Goal: Task Accomplishment & Management: Use online tool/utility

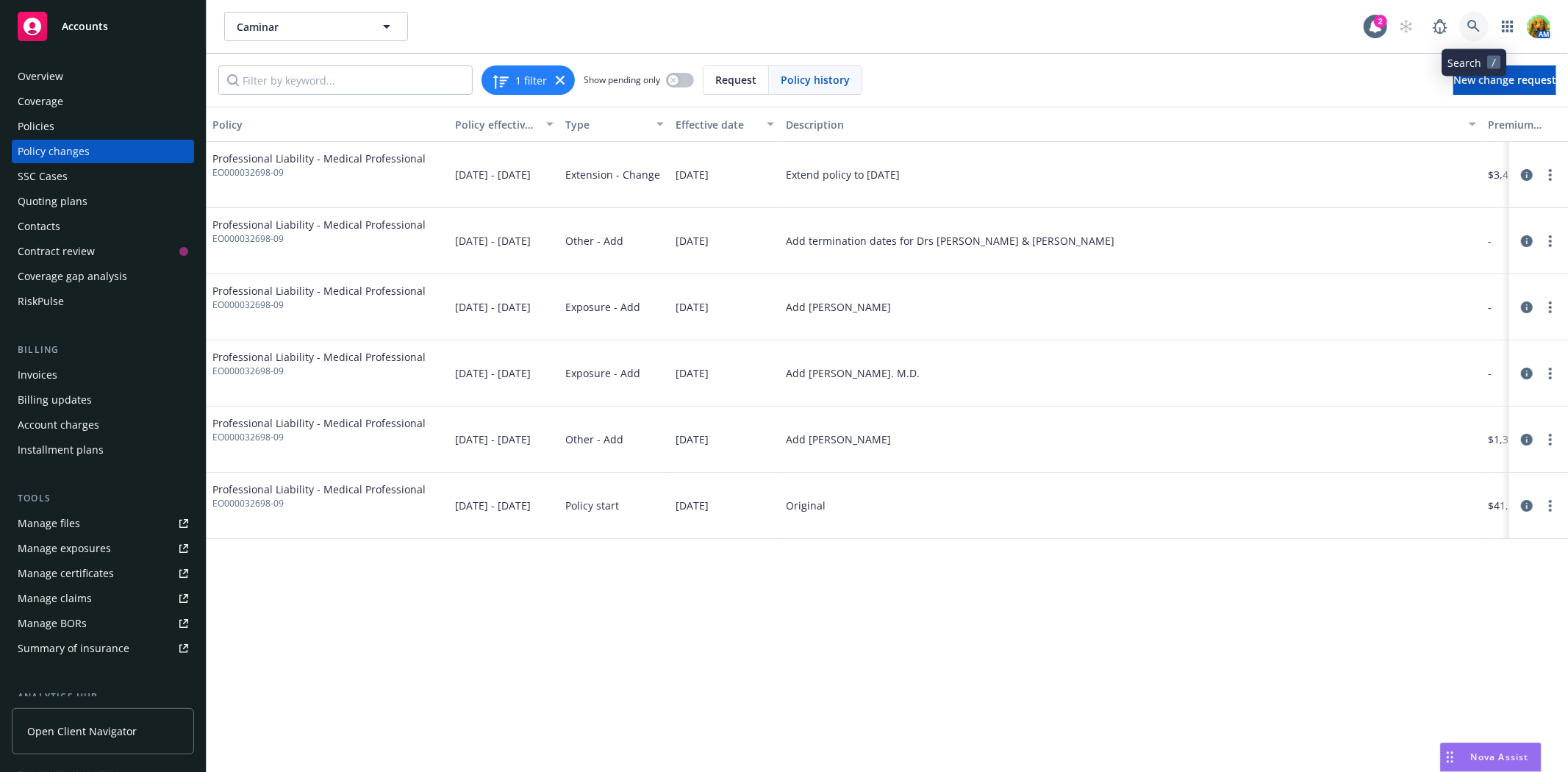
click at [1473, 24] on icon at bounding box center [1474, 26] width 13 height 13
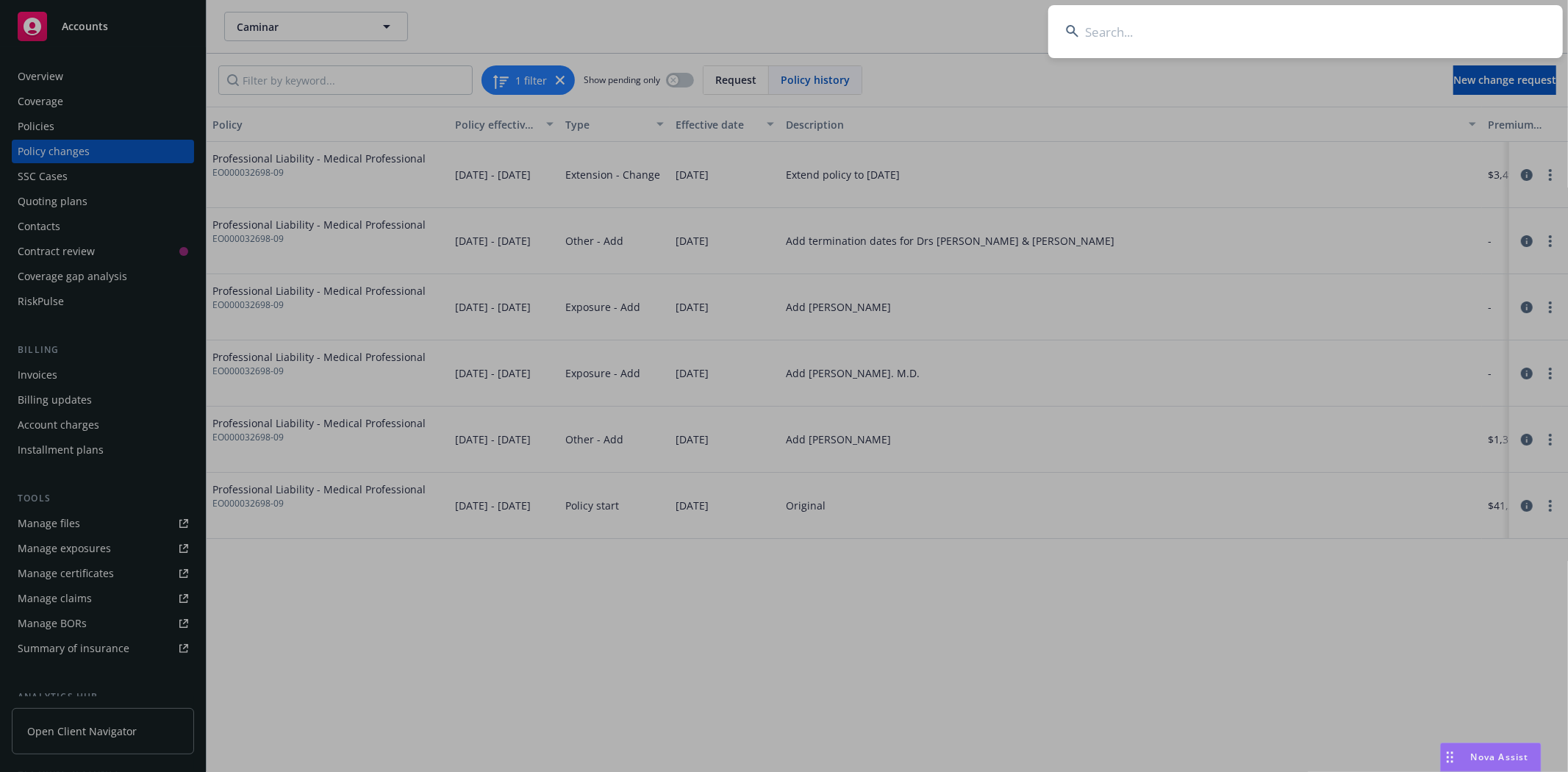
click at [1213, 17] on input at bounding box center [1306, 31] width 515 height 53
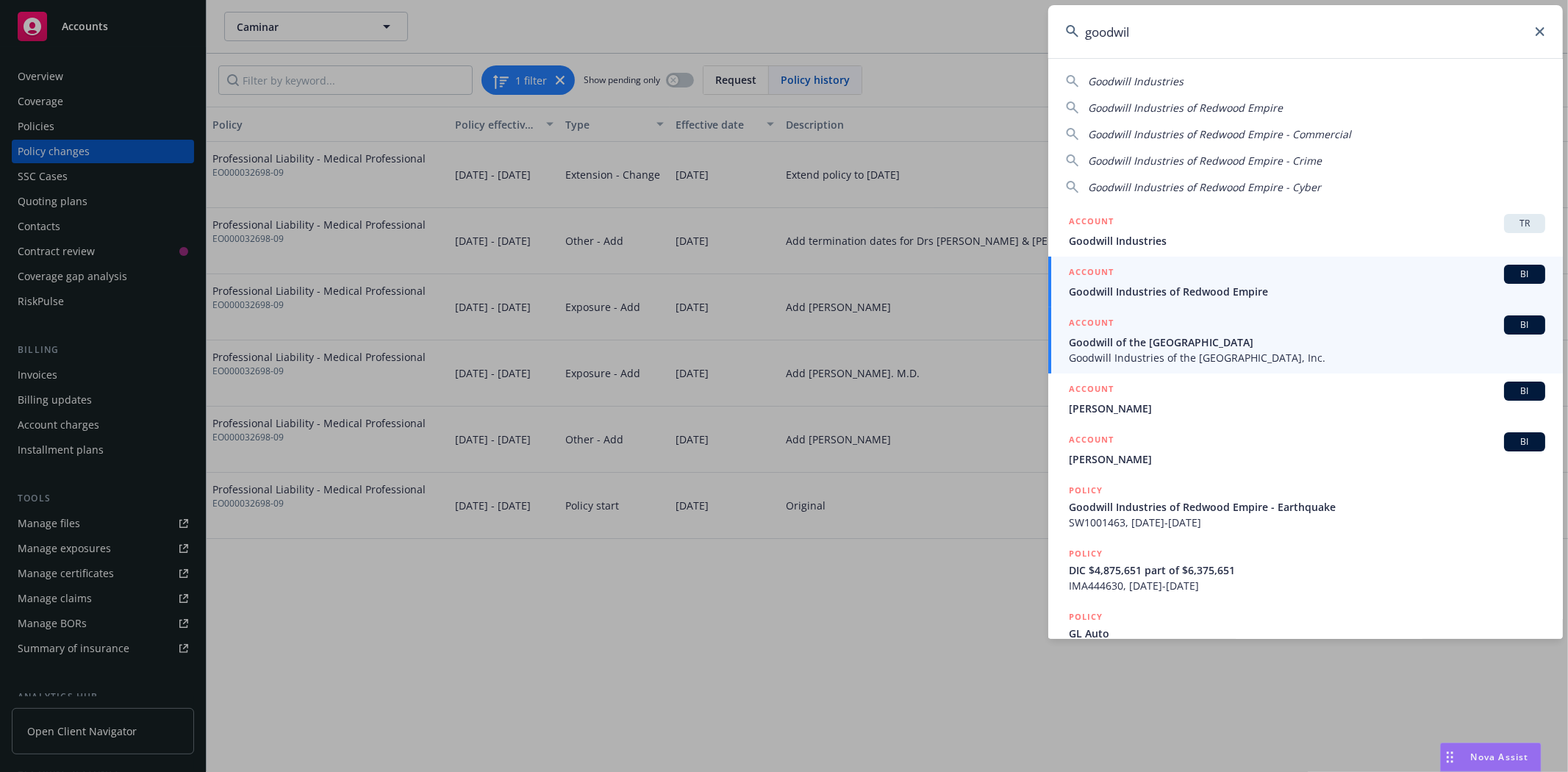
type input "goodwil"
click at [1208, 347] on span "Goodwill of the [GEOGRAPHIC_DATA]" at bounding box center [1306, 342] width 476 height 16
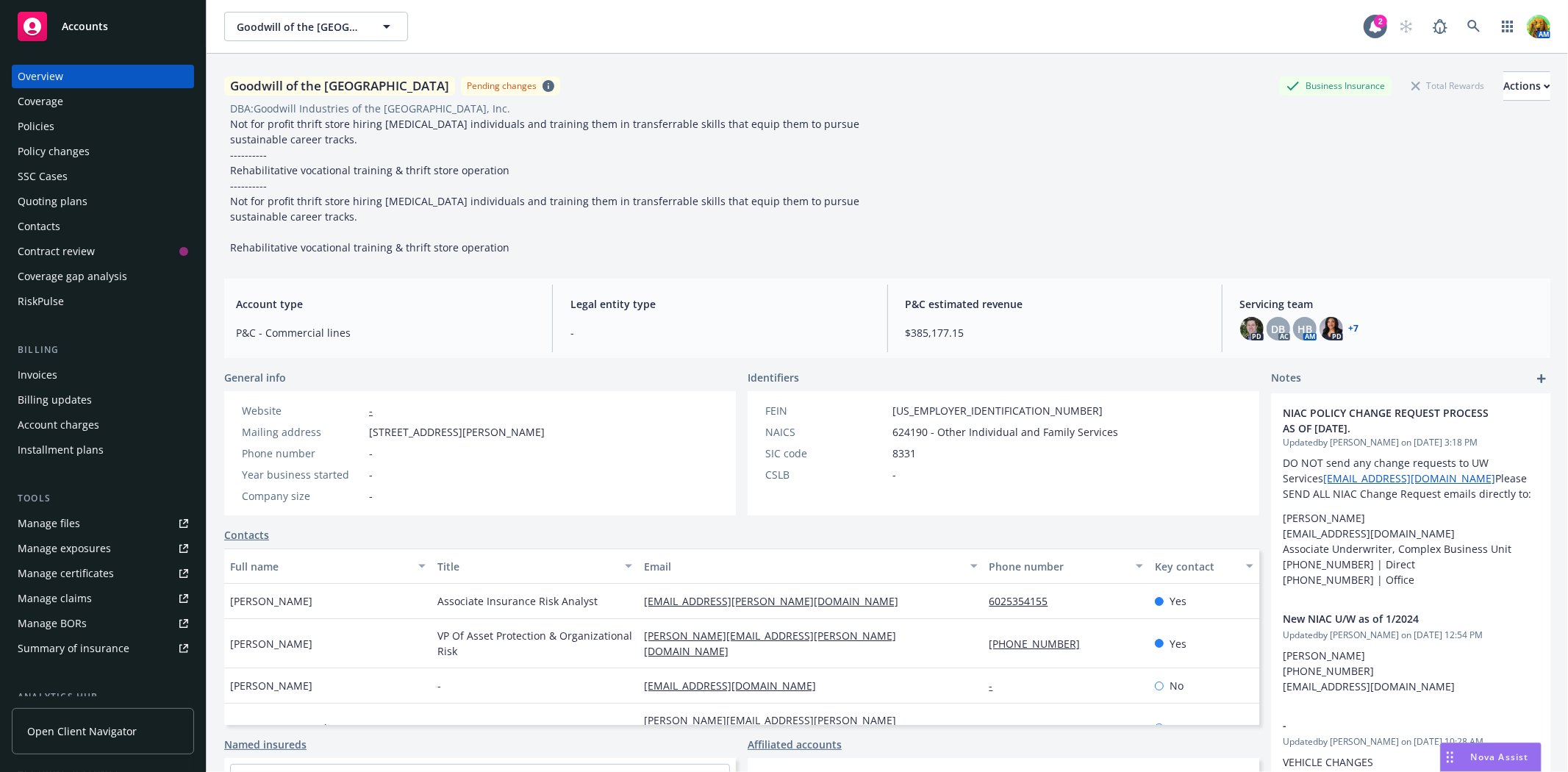
click at [68, 125] on div "Policies" at bounding box center [102, 126] width 171 height 24
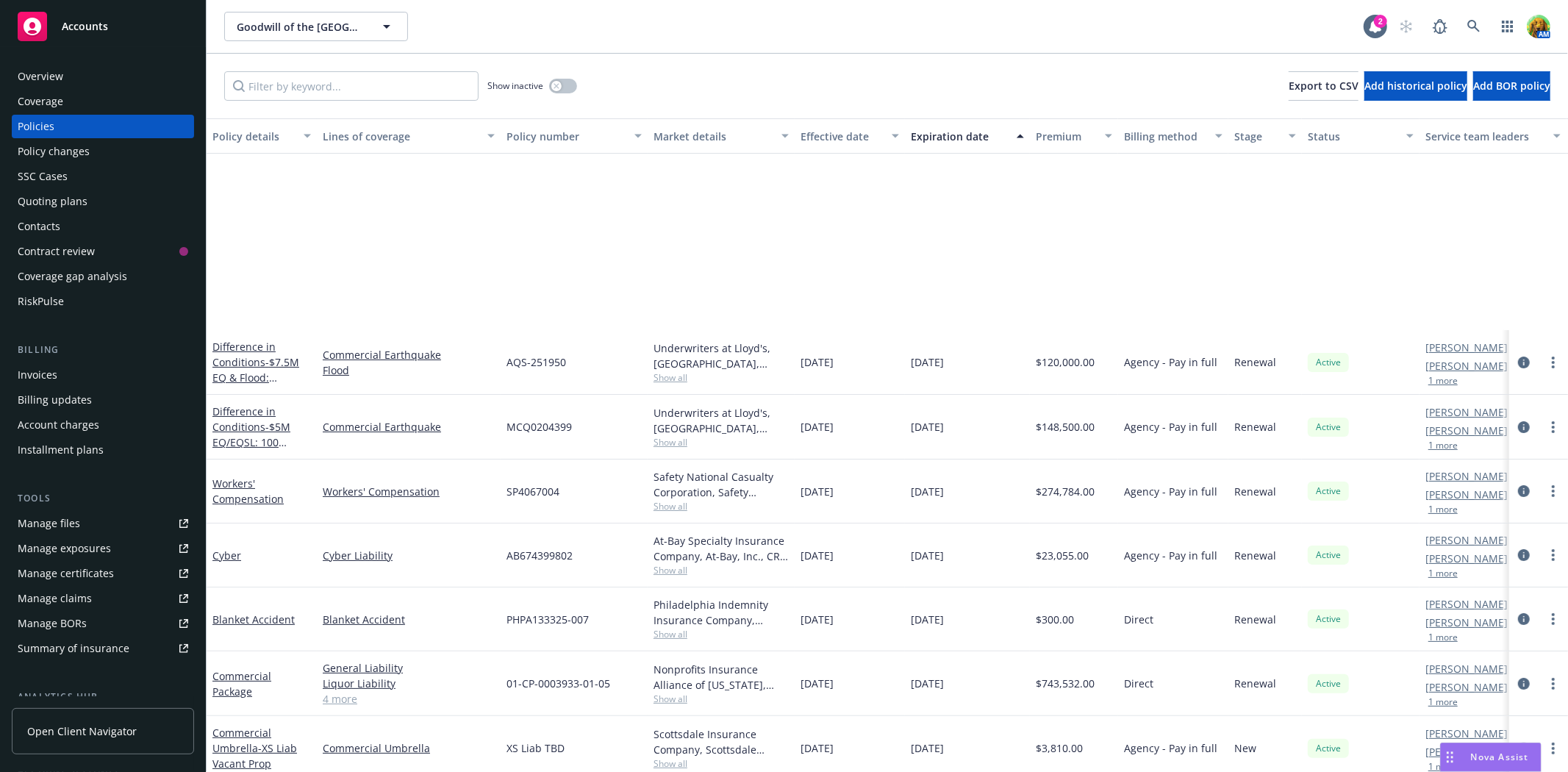
scroll to position [245, 0]
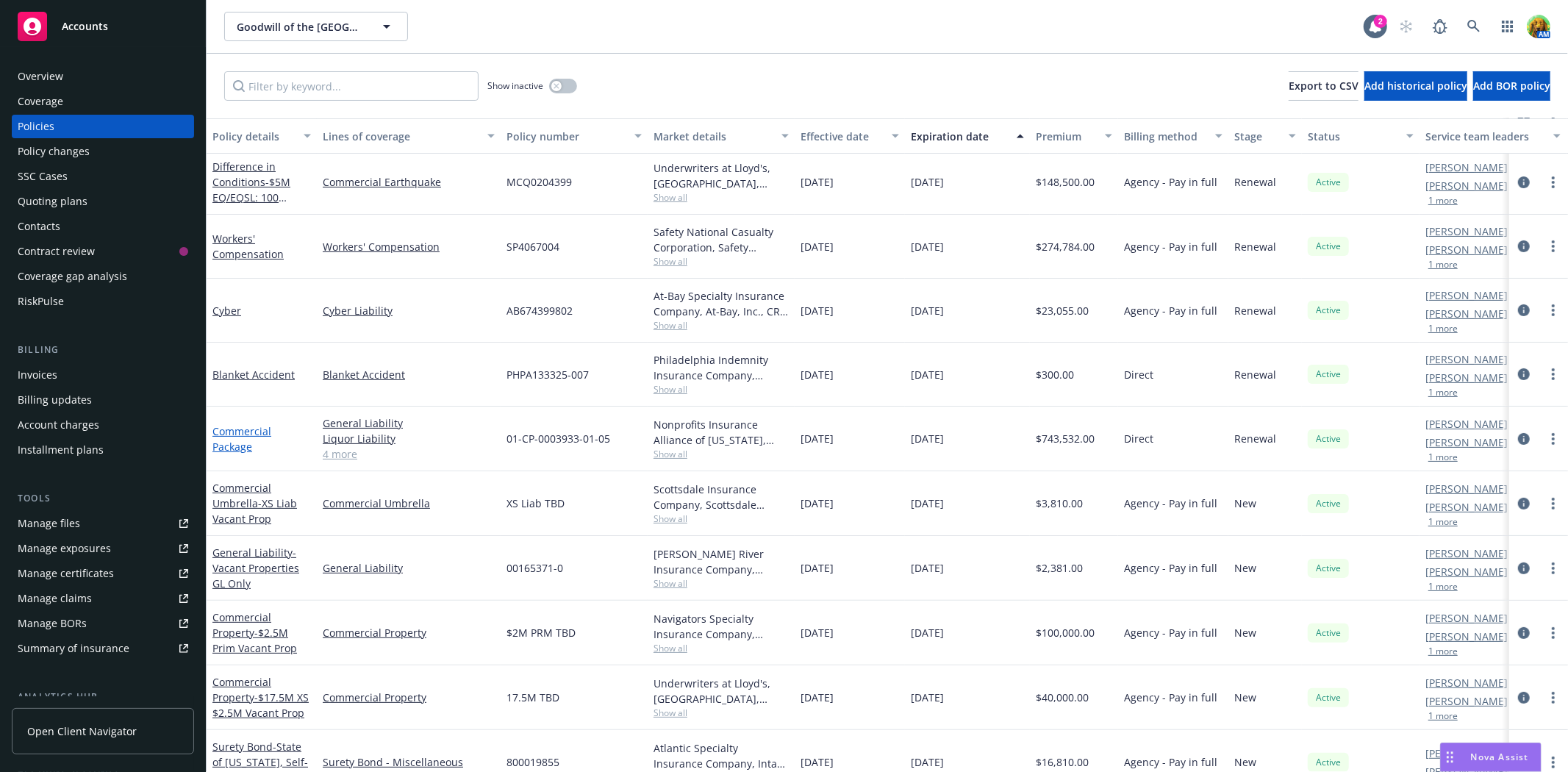
click at [243, 428] on link "Commercial Package" at bounding box center [241, 439] width 59 height 30
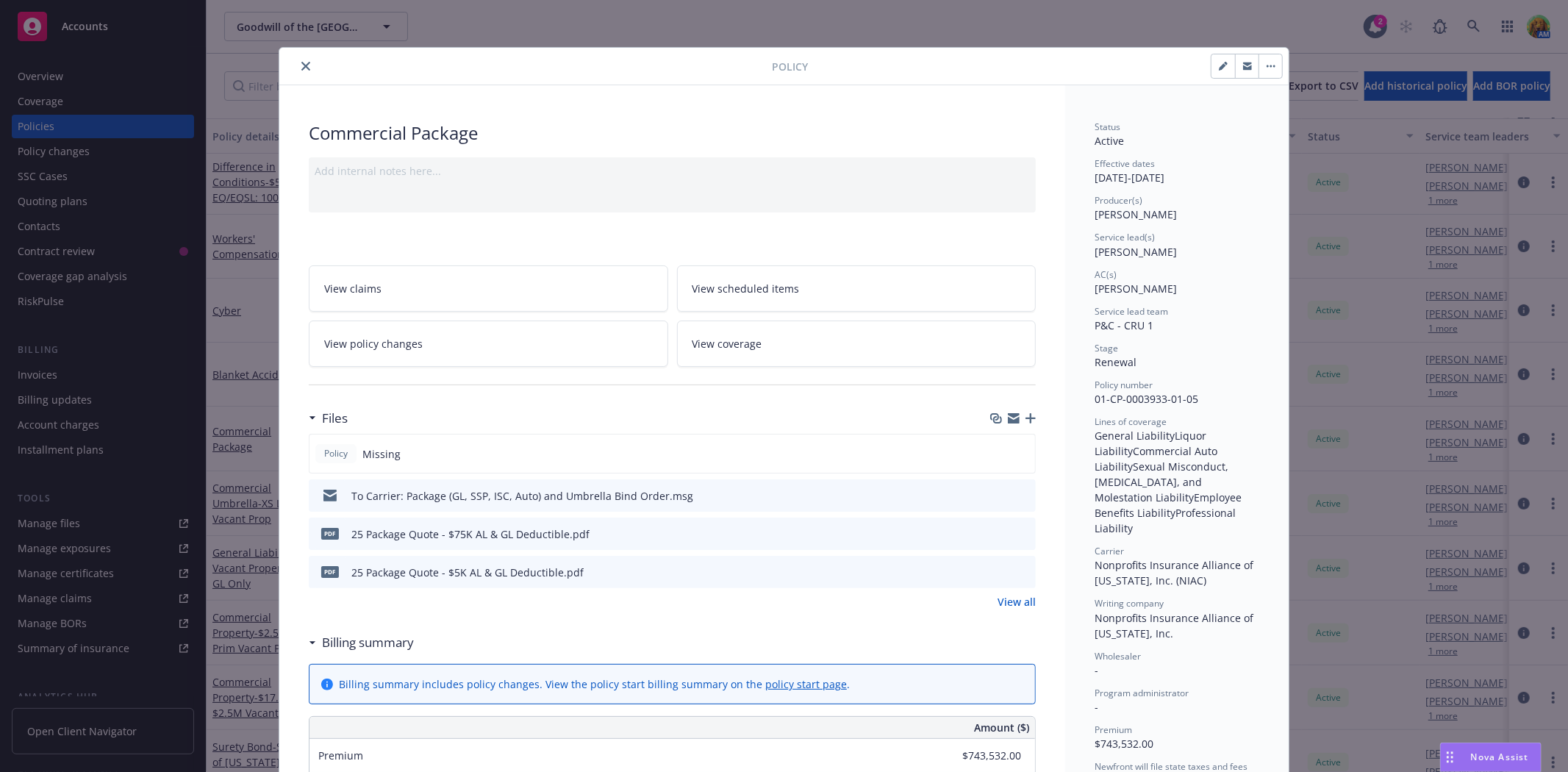
click at [739, 276] on link "View scheduled items" at bounding box center [857, 289] width 360 height 46
drag, startPoint x: 300, startPoint y: 64, endPoint x: 229, endPoint y: 93, distance: 76.7
click at [301, 64] on icon "close" at bounding box center [305, 66] width 9 height 9
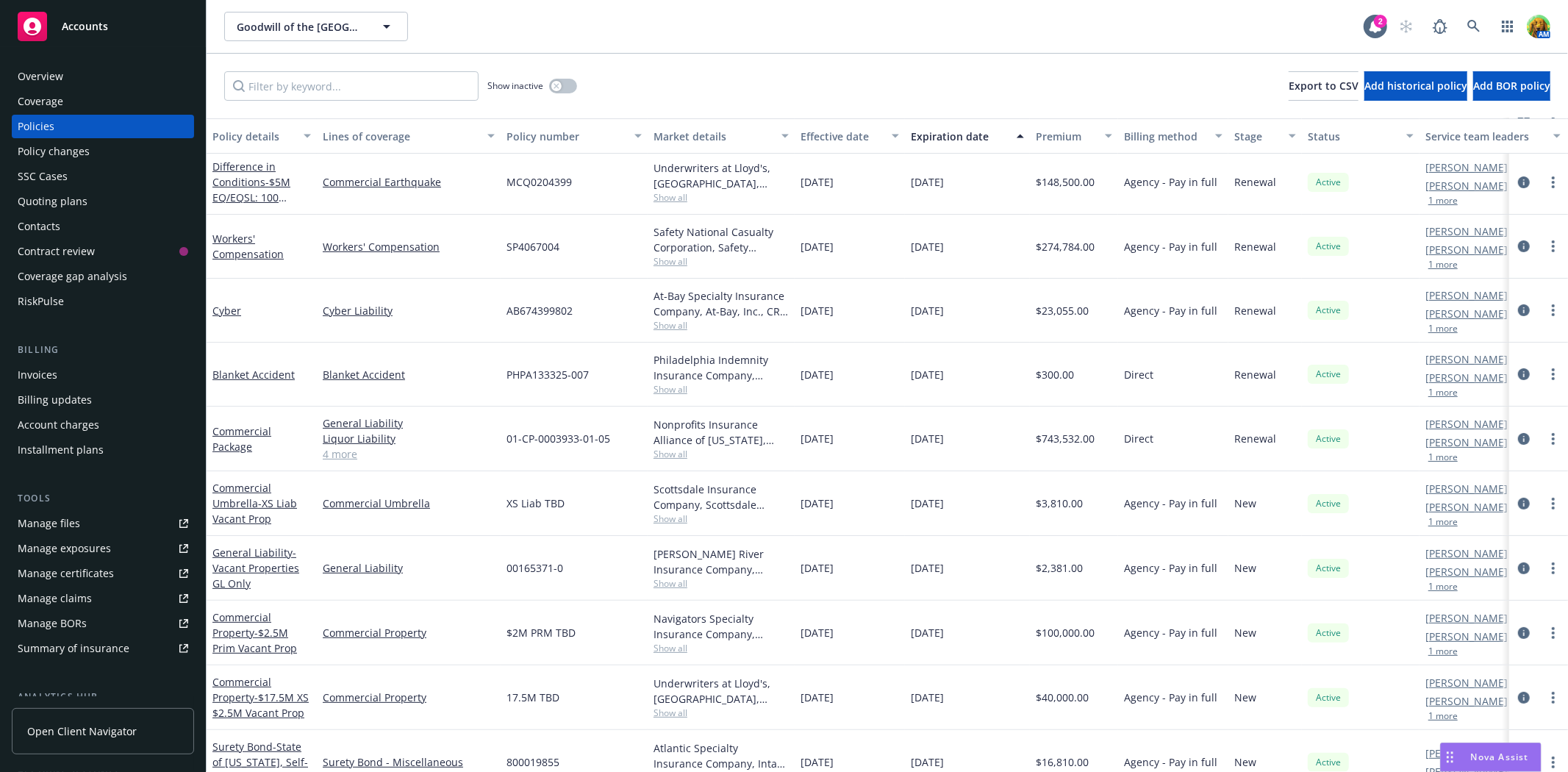
click at [52, 195] on div "Quoting plans" at bounding box center [52, 201] width 70 height 24
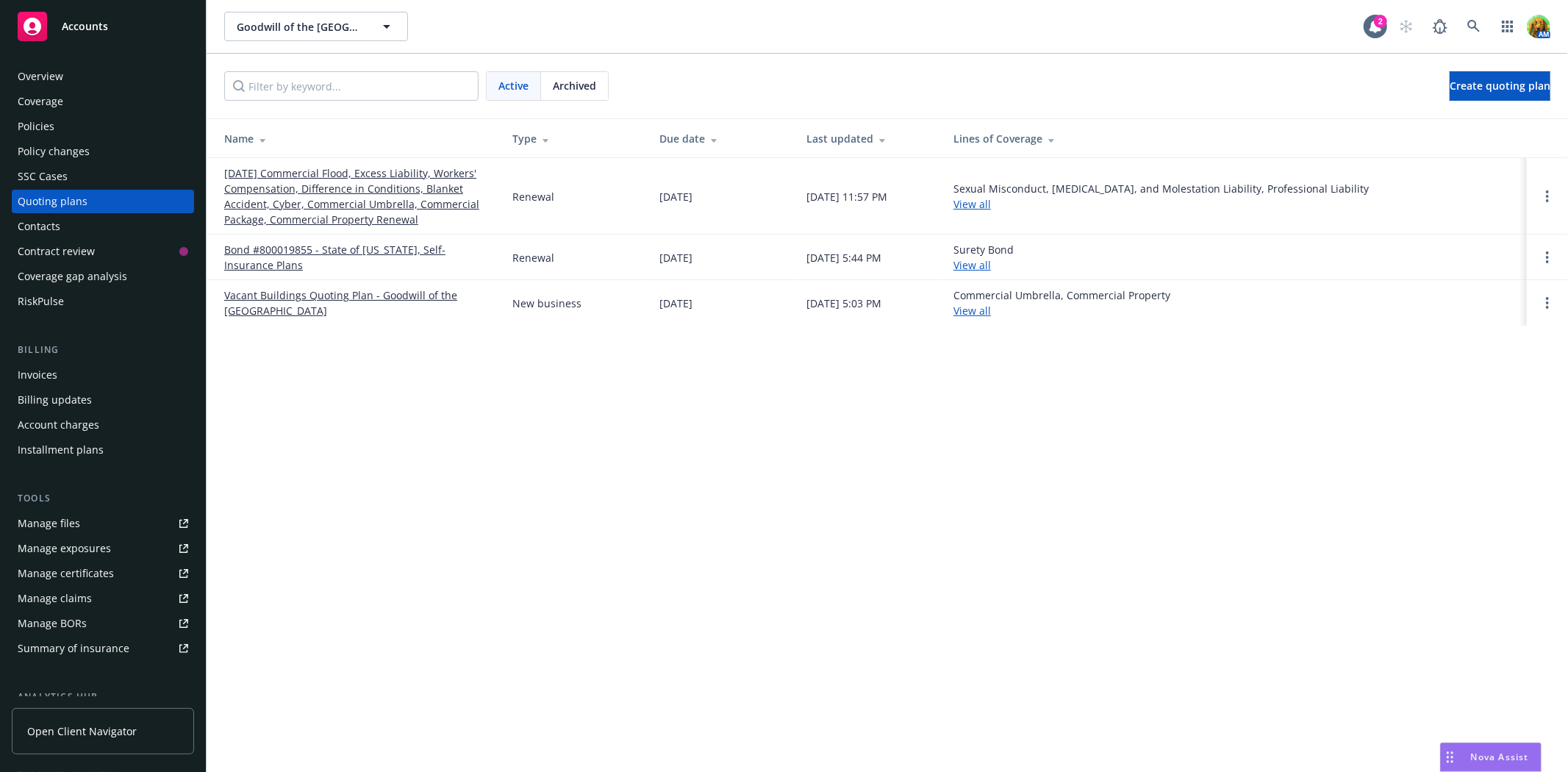
click at [300, 182] on link "07/01/25 Commercial Flood, Excess Liability, Workers' Compensation, Difference …" at bounding box center [357, 196] width 265 height 62
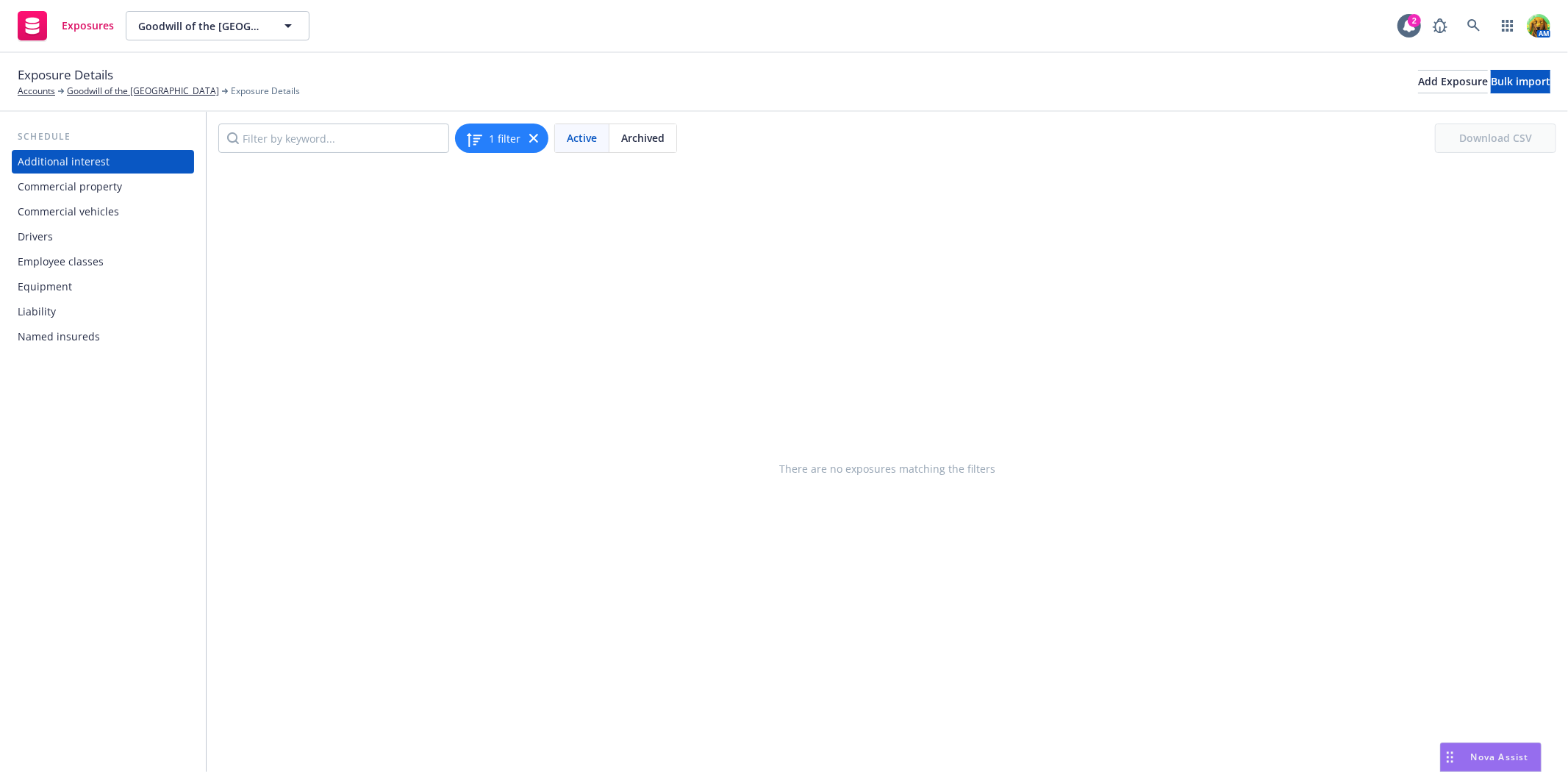
click at [92, 213] on div "Commercial vehicles" at bounding box center [68, 211] width 102 height 24
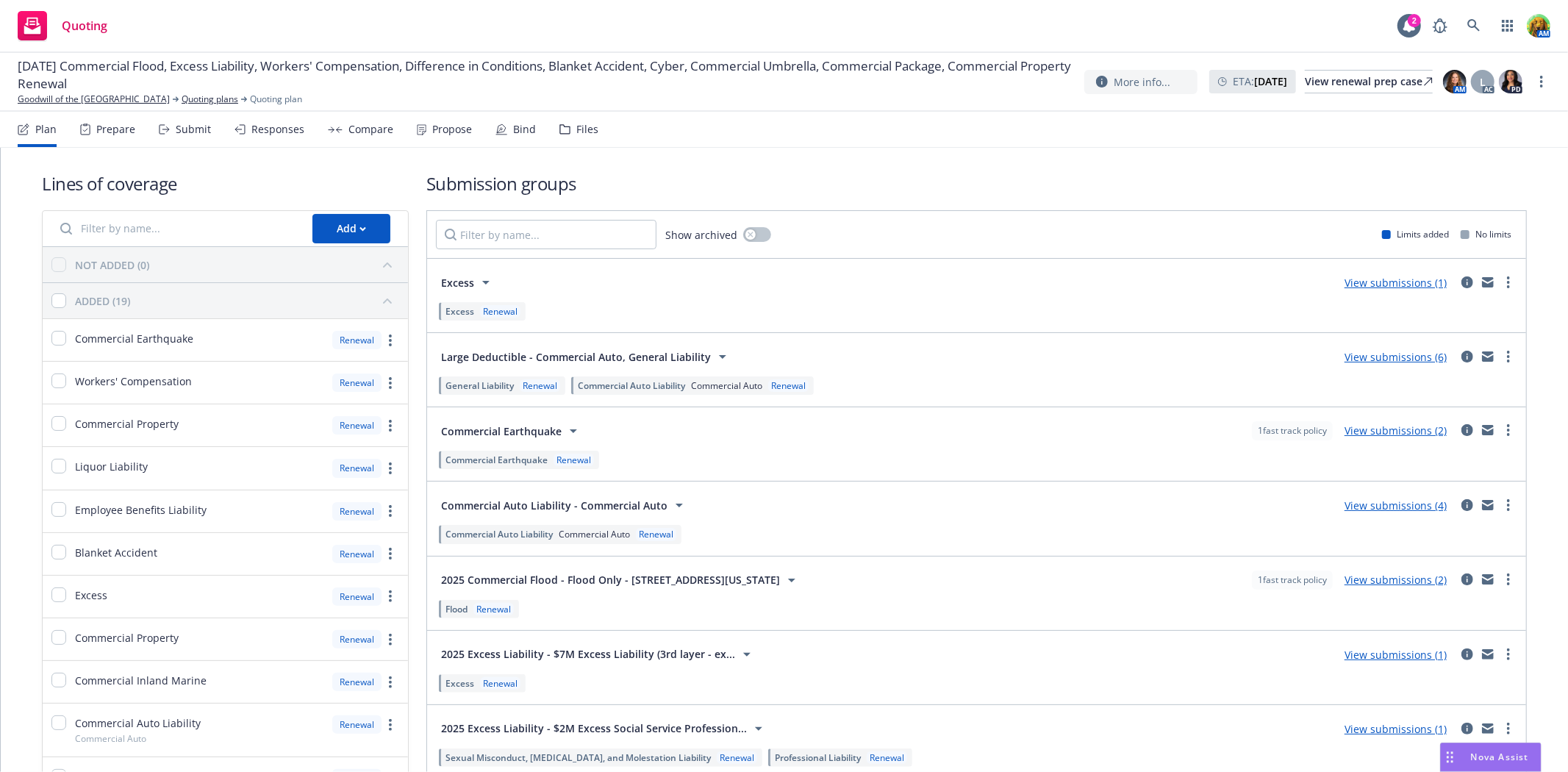
click at [586, 135] on div "Files" at bounding box center [587, 130] width 22 height 12
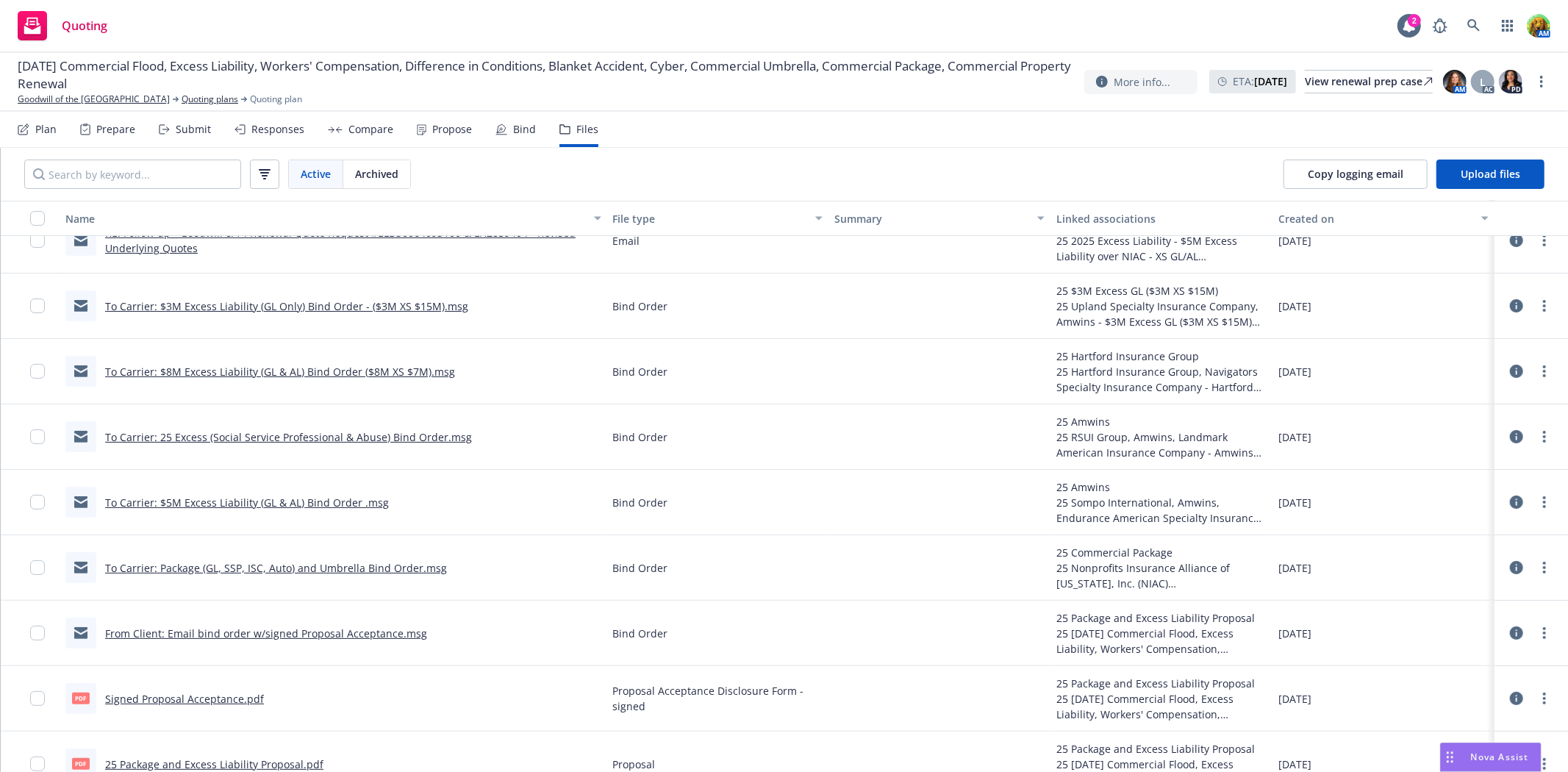
scroll to position [163, 0]
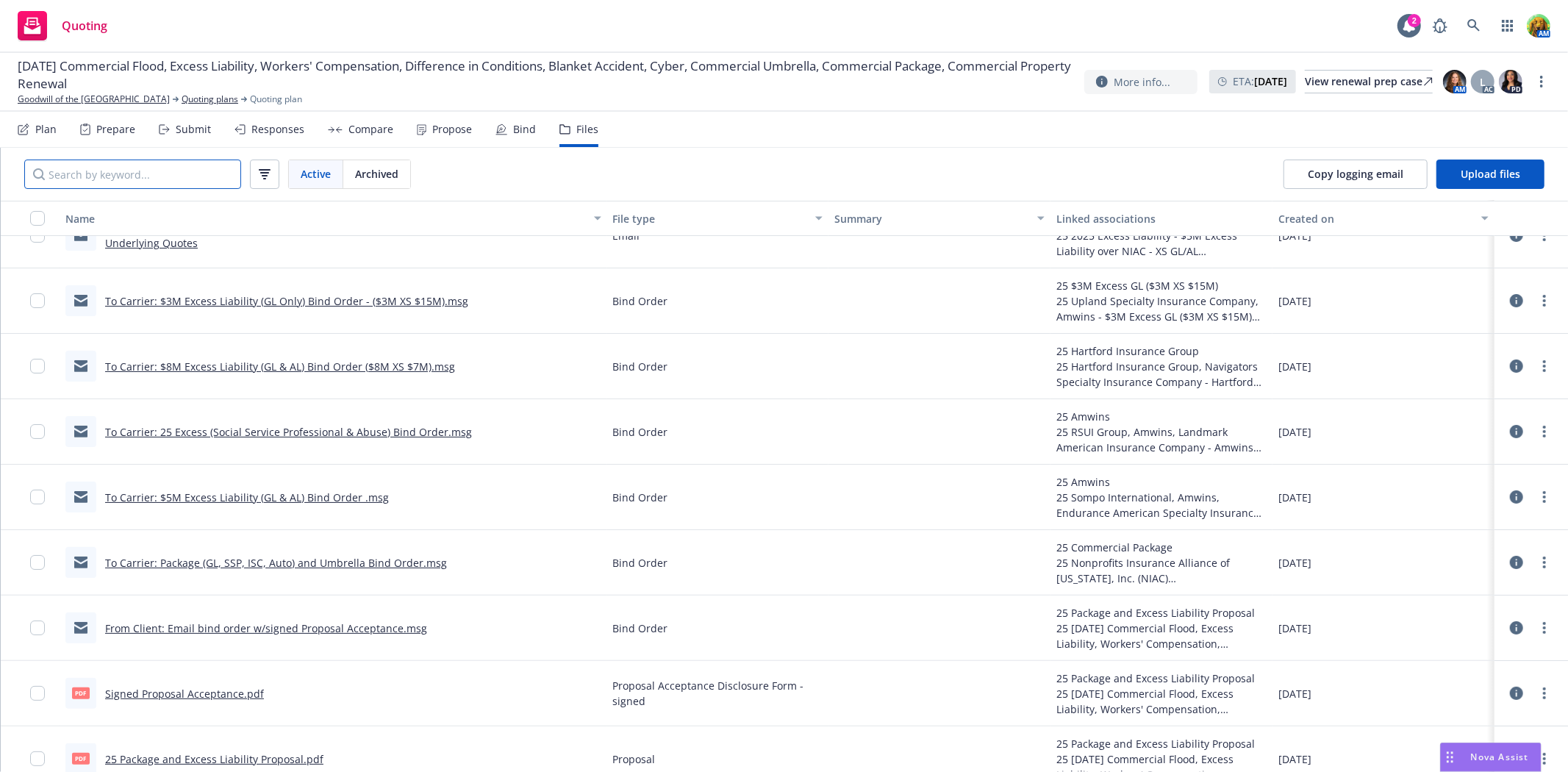
drag, startPoint x: 185, startPoint y: 172, endPoint x: 185, endPoint y: 163, distance: 9.0
click at [184, 172] on input "Search by keyword..." at bounding box center [132, 174] width 217 height 30
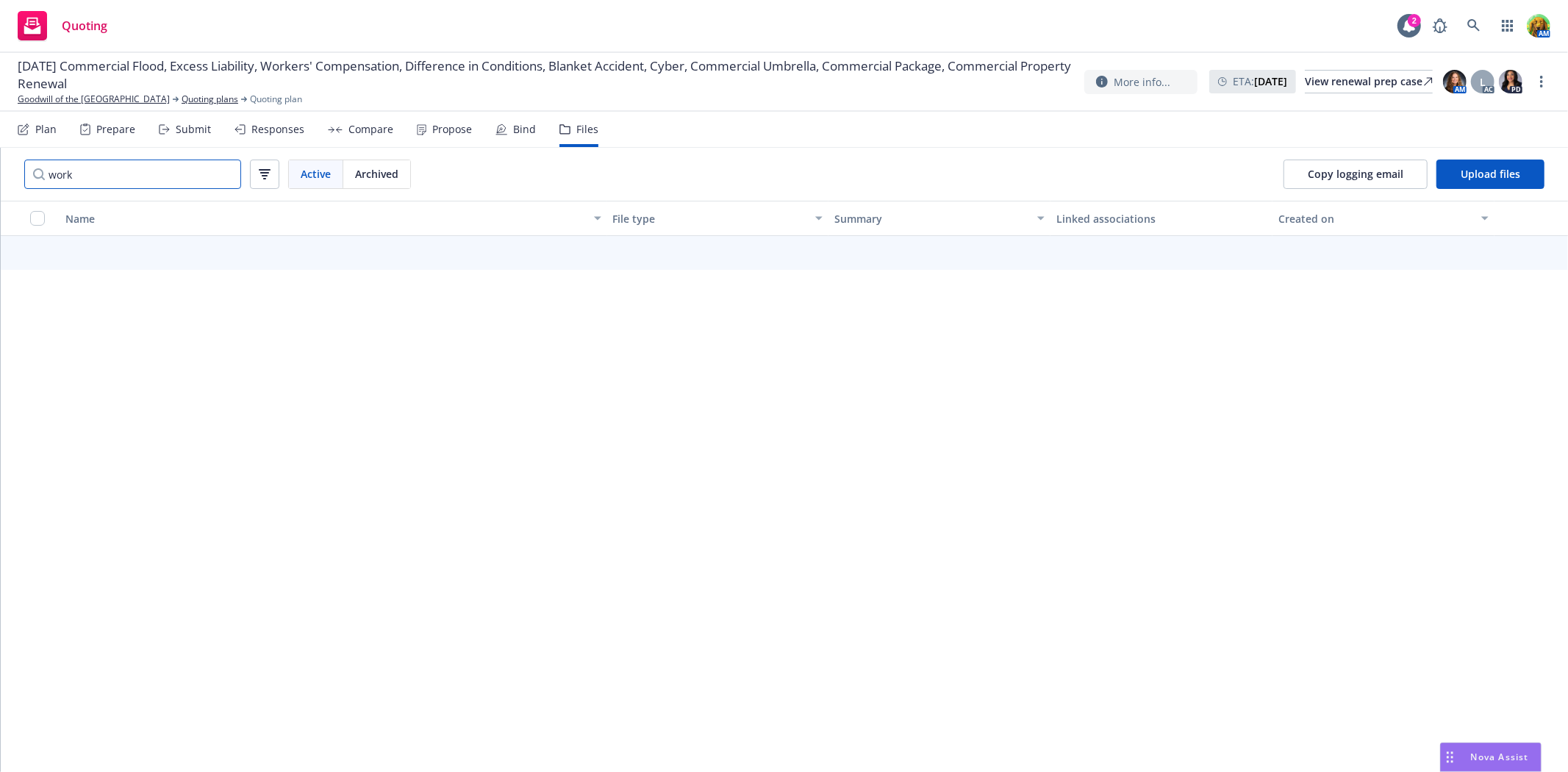
scroll to position [0, 0]
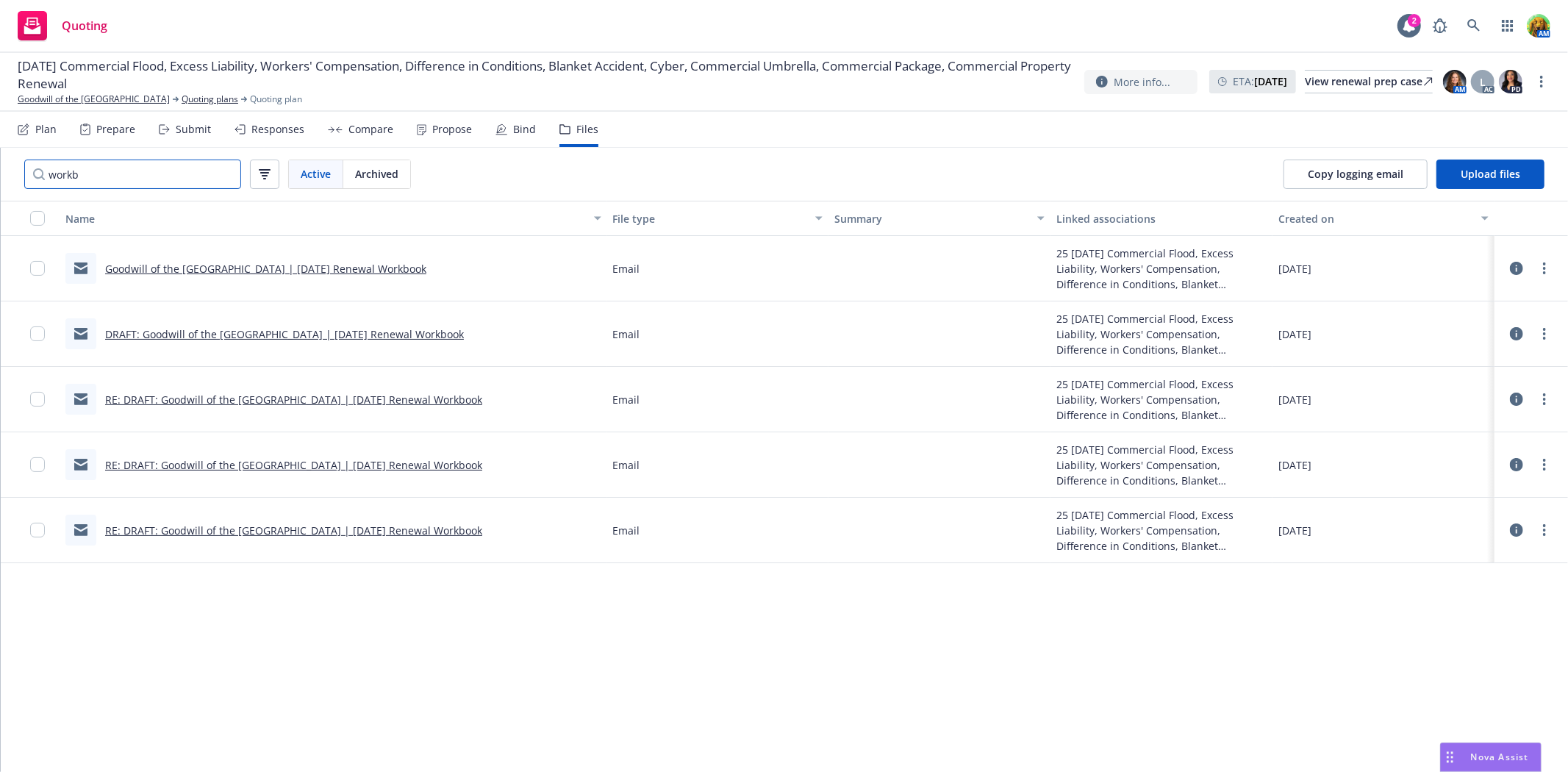
type input "workb"
click at [298, 263] on link "Goodwill of the San Francisco Bay | 7/1/2025 Renewal Workbook" at bounding box center [265, 268] width 321 height 14
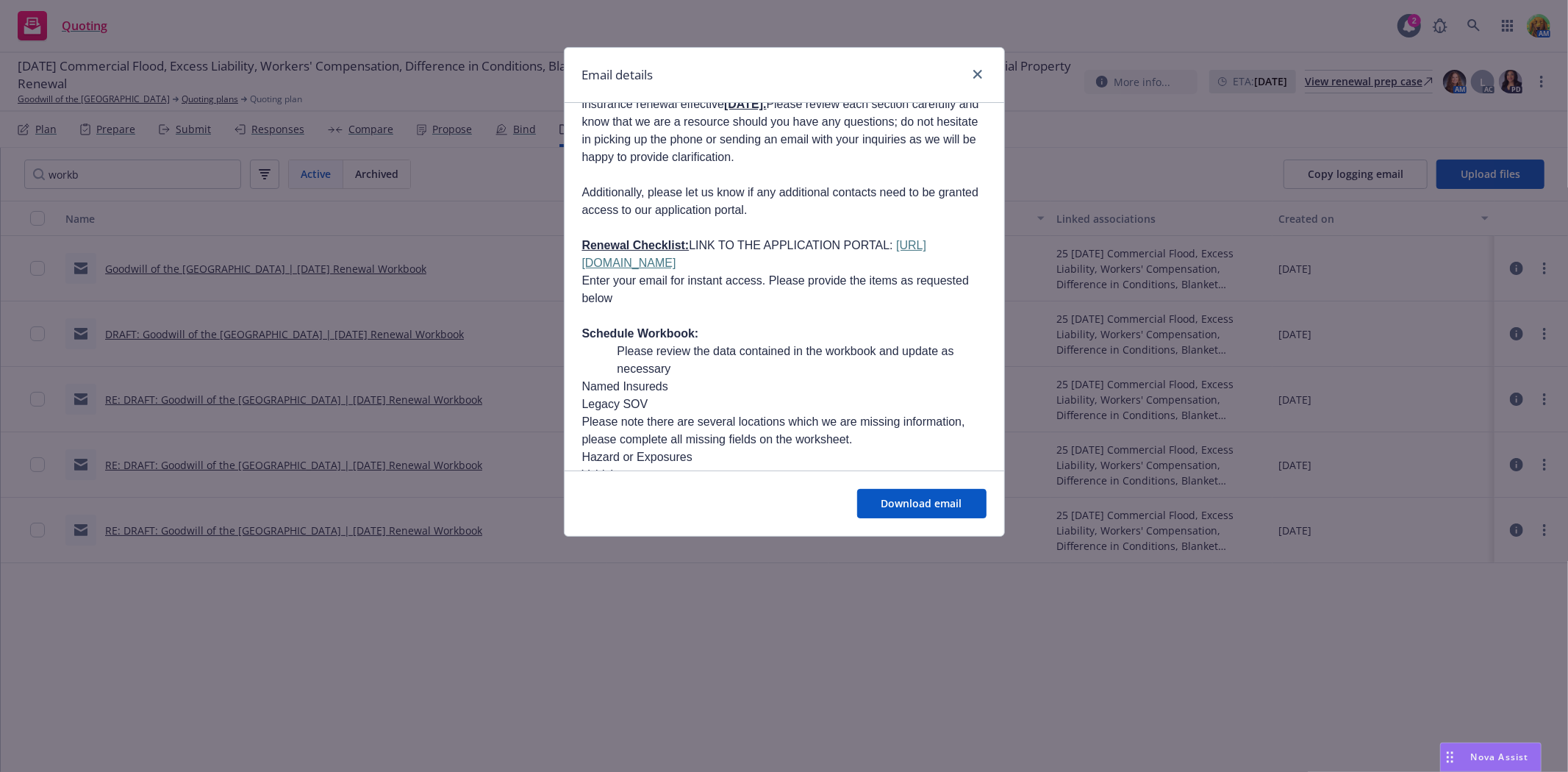
scroll to position [245, 0]
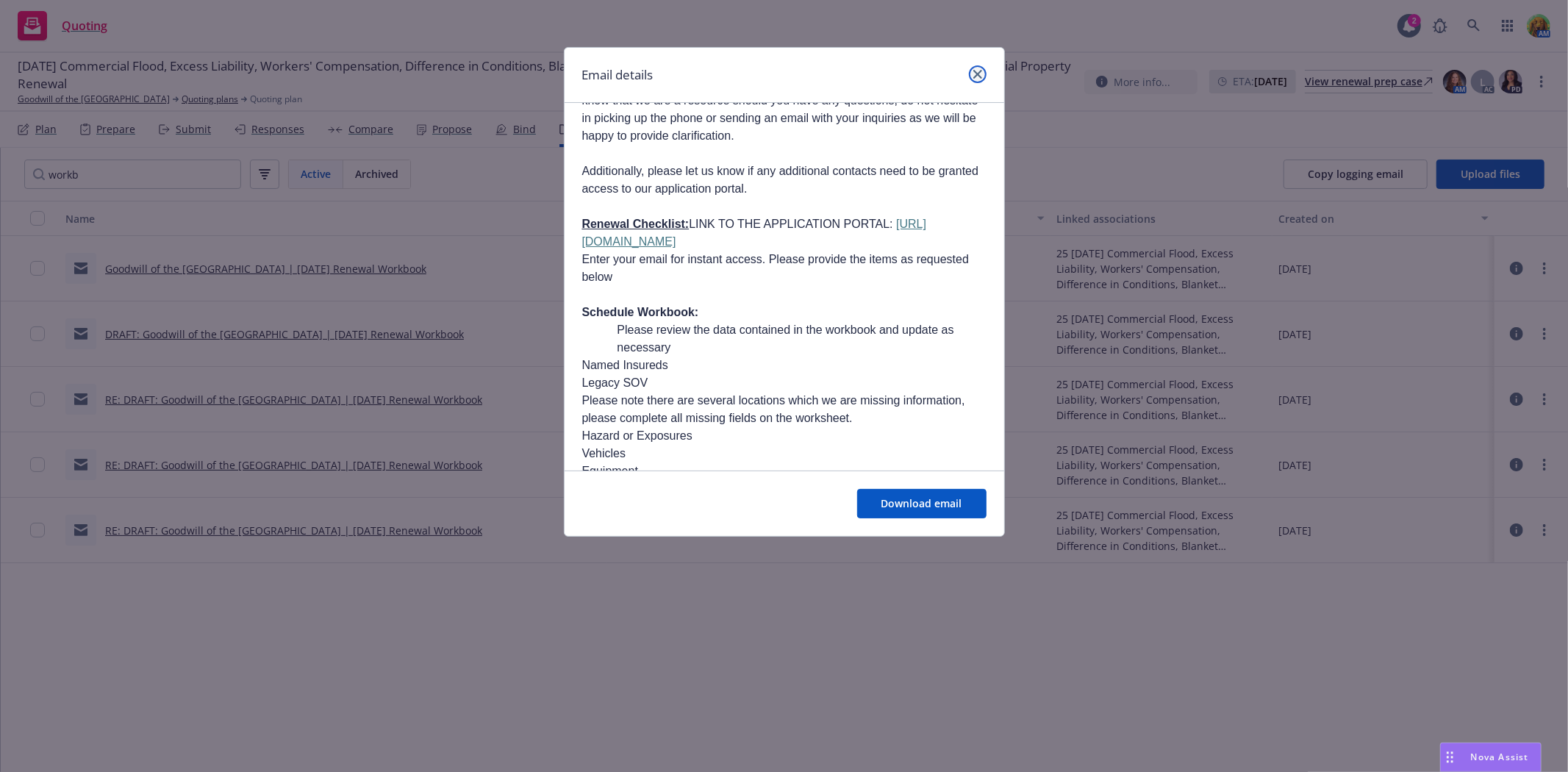
click at [980, 76] on icon "close" at bounding box center [977, 74] width 9 height 9
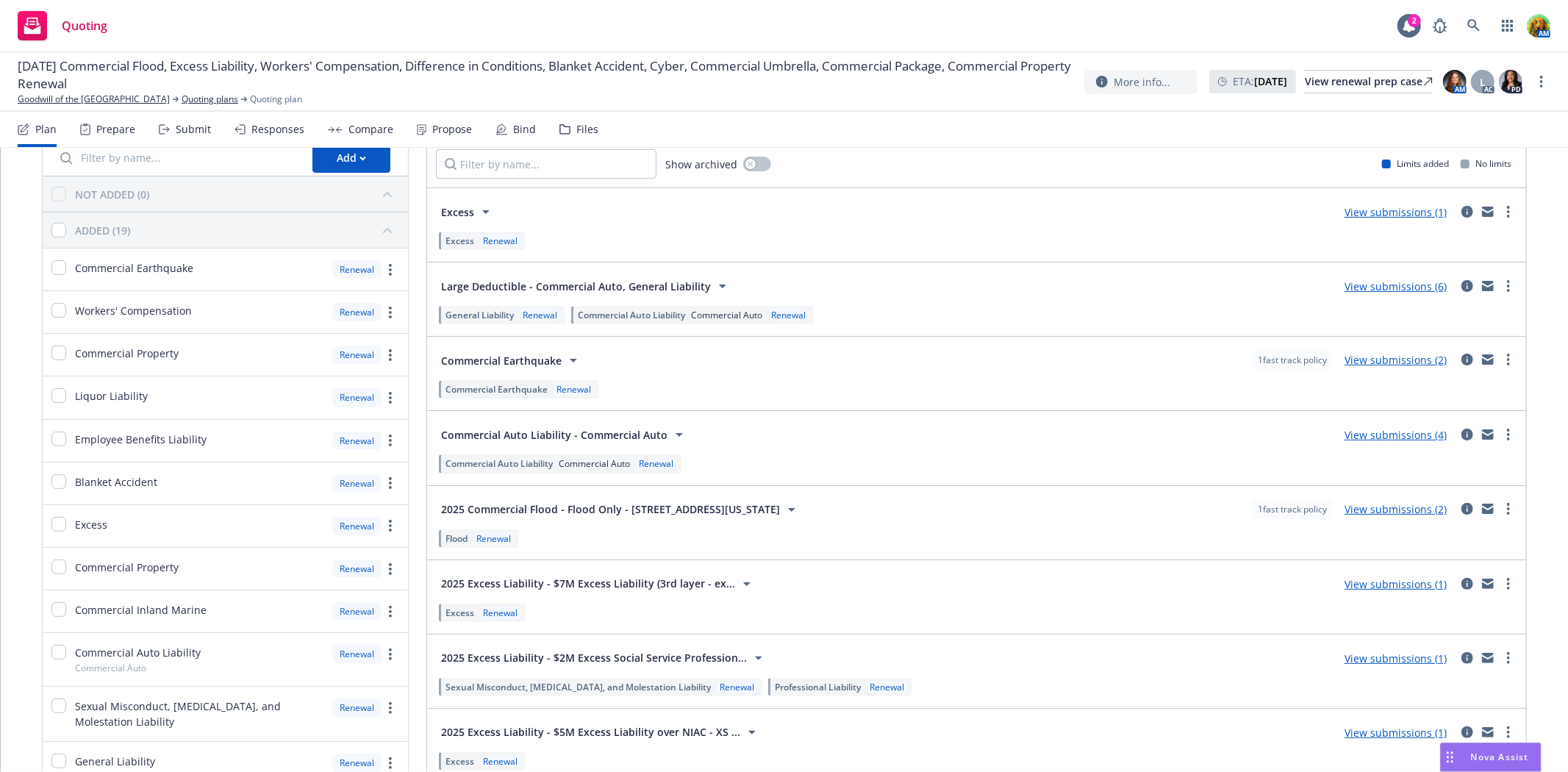
scroll to position [163, 0]
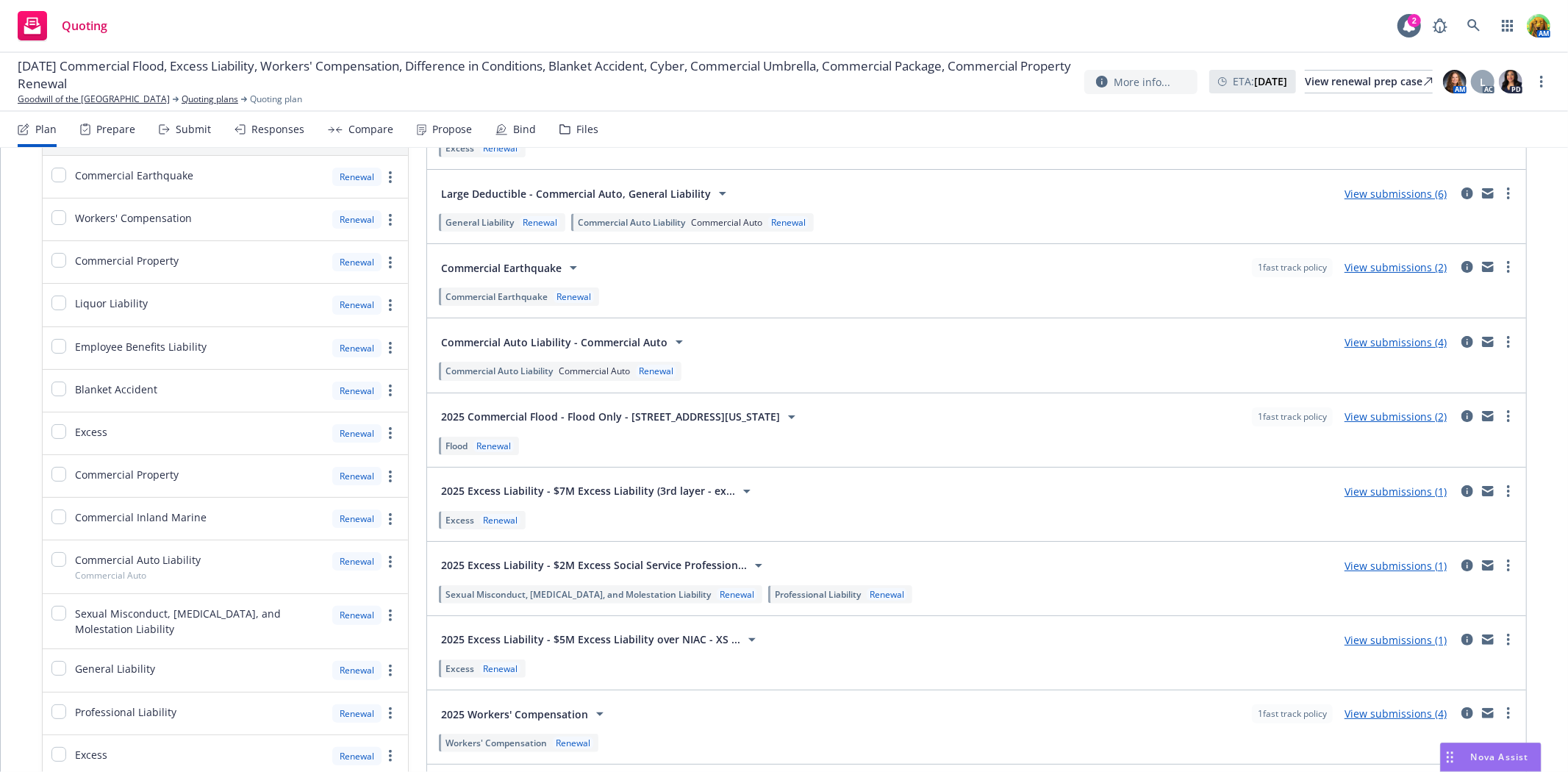
click at [201, 124] on div "Submit" at bounding box center [193, 130] width 35 height 12
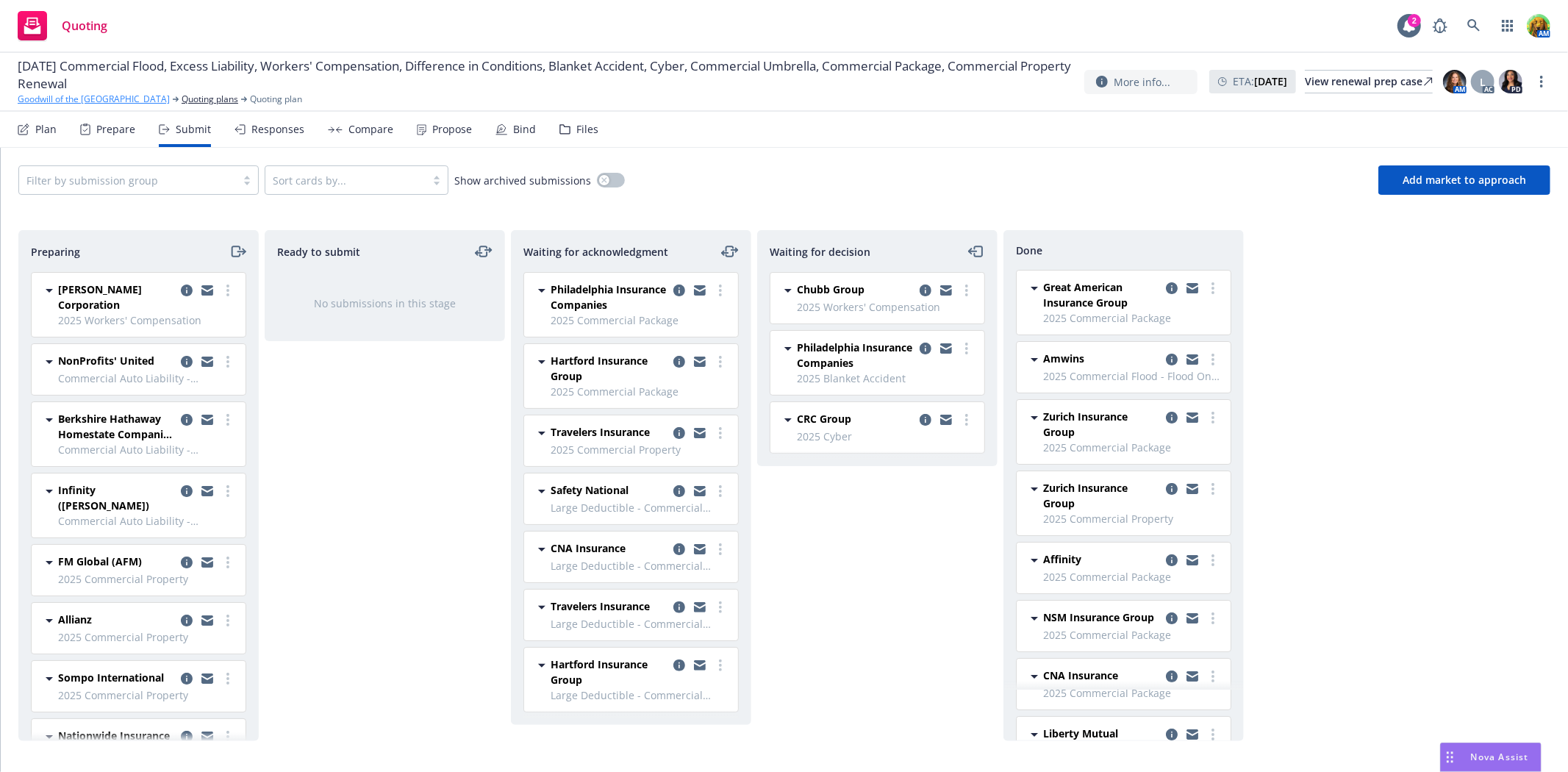
click at [98, 96] on link "Goodwill of the [GEOGRAPHIC_DATA]" at bounding box center [93, 99] width 152 height 13
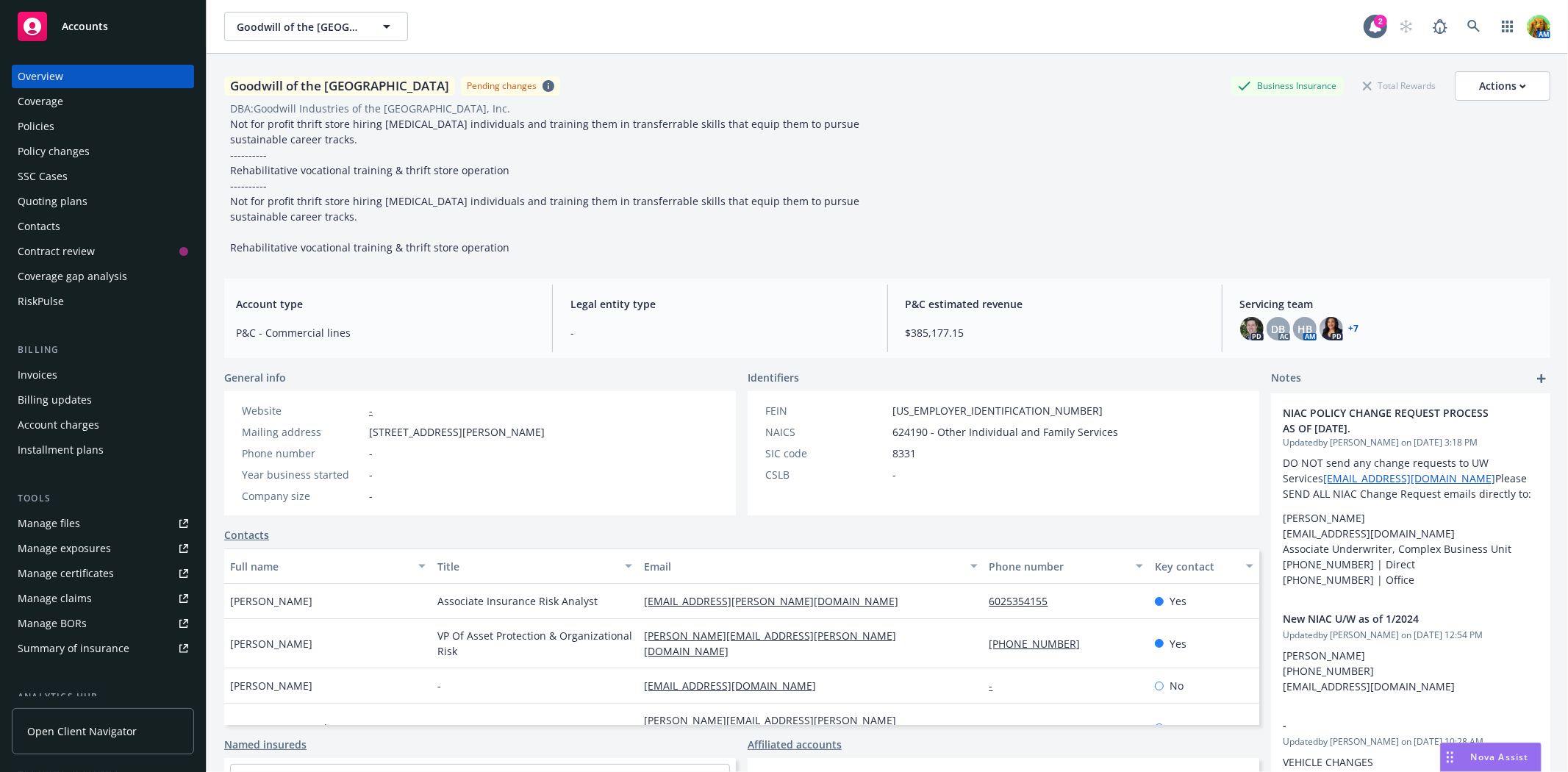
click at [46, 127] on div "Policies" at bounding box center [35, 126] width 37 height 24
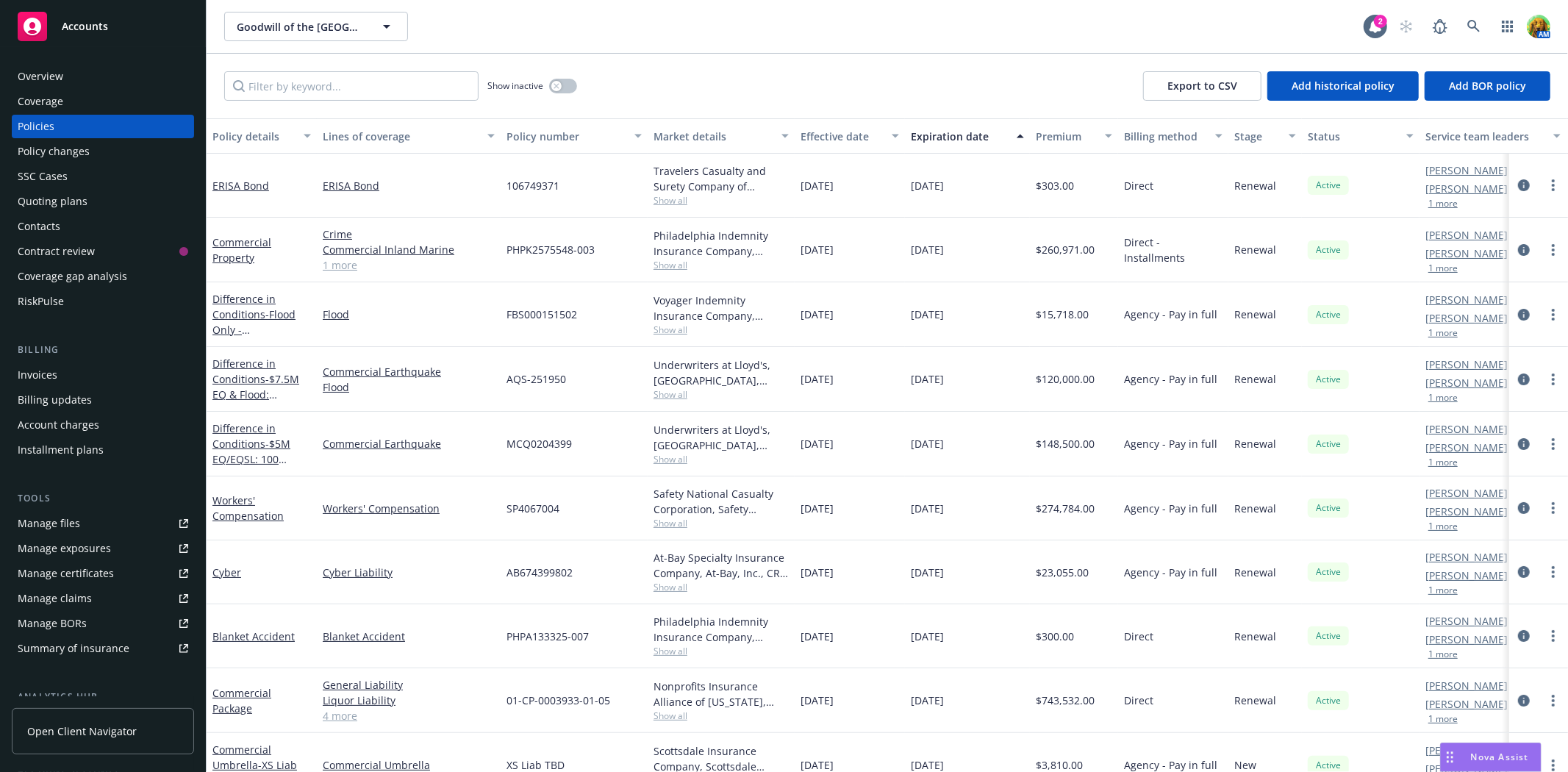
scroll to position [163, 0]
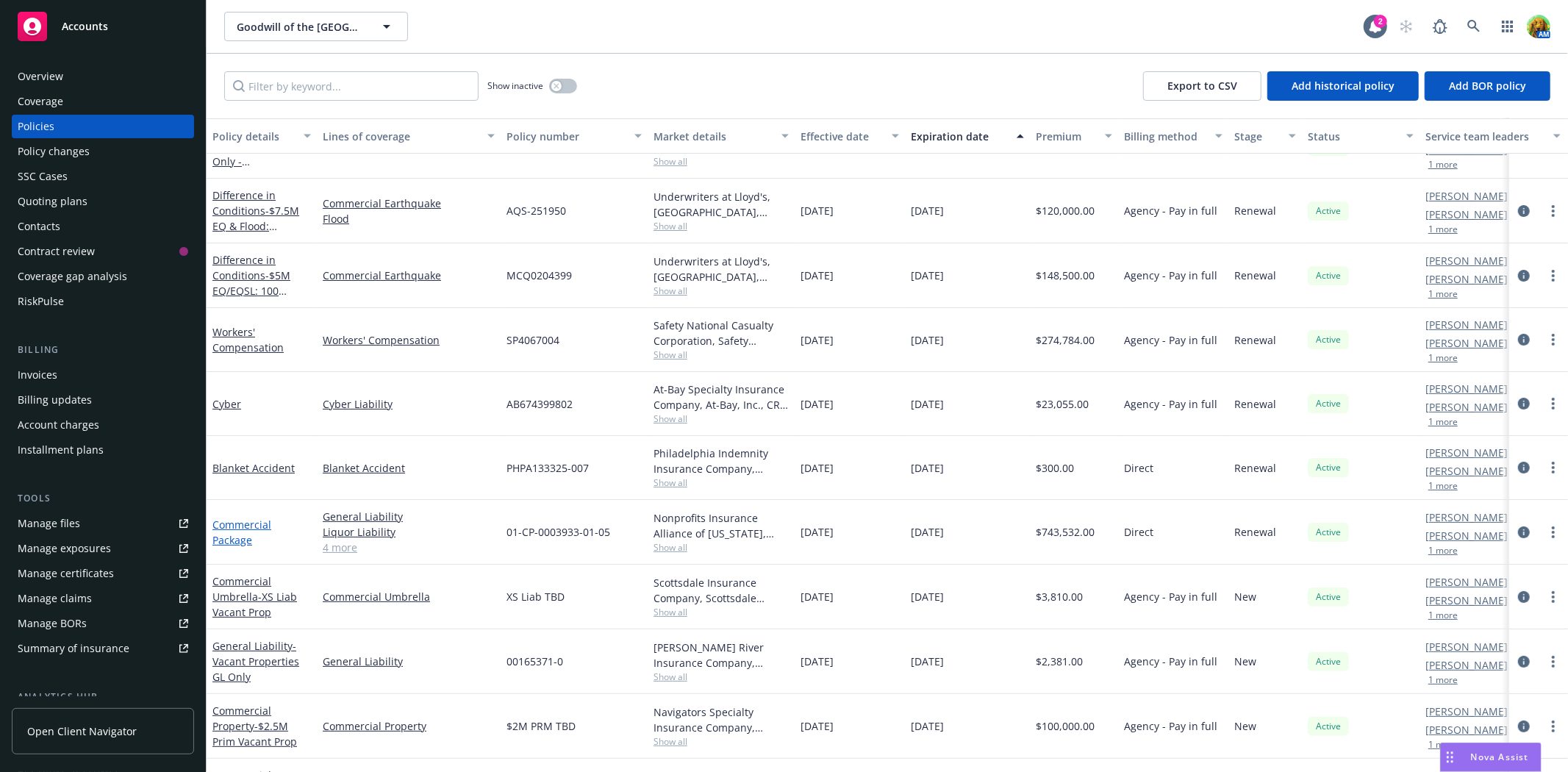
click at [239, 526] on link "Commercial Package" at bounding box center [241, 533] width 59 height 30
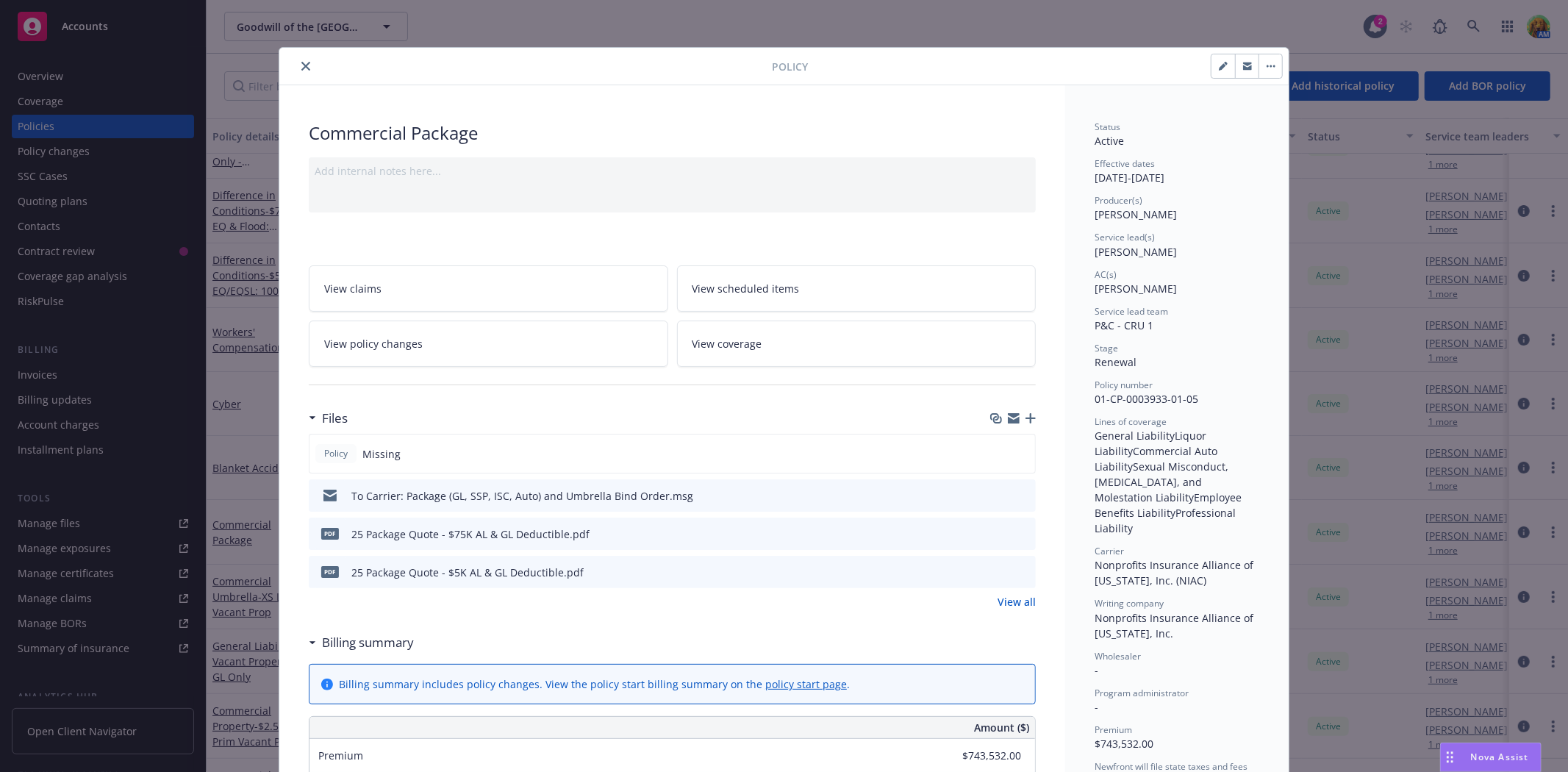
click at [734, 291] on span "View scheduled items" at bounding box center [746, 288] width 107 height 16
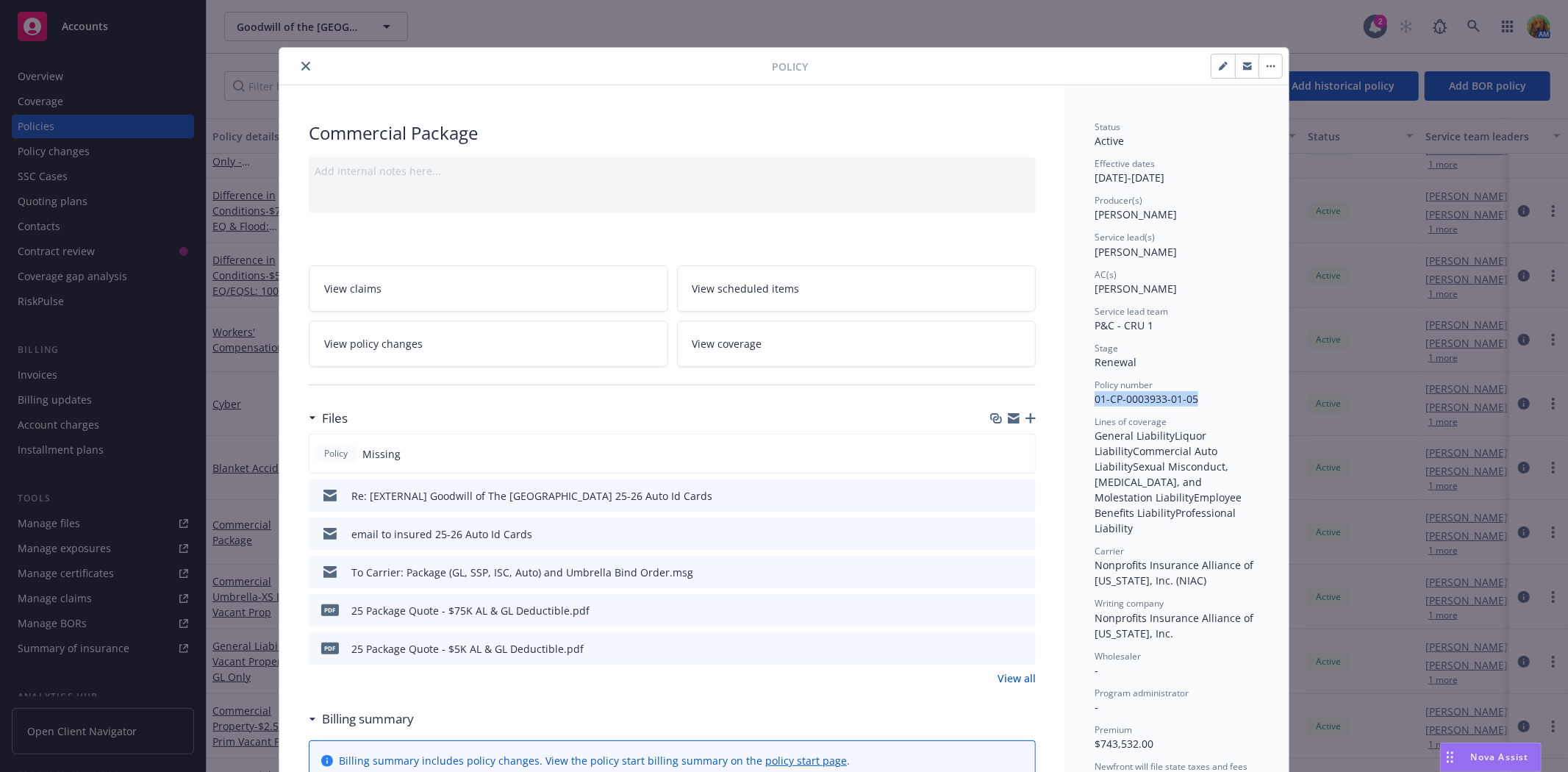
drag, startPoint x: 1090, startPoint y: 397, endPoint x: 1189, endPoint y: 400, distance: 99.0
click at [1189, 400] on span "01-CP-0003933-01-05" at bounding box center [1146, 399] width 104 height 14
copy span "01-CP-0003933-01-05"
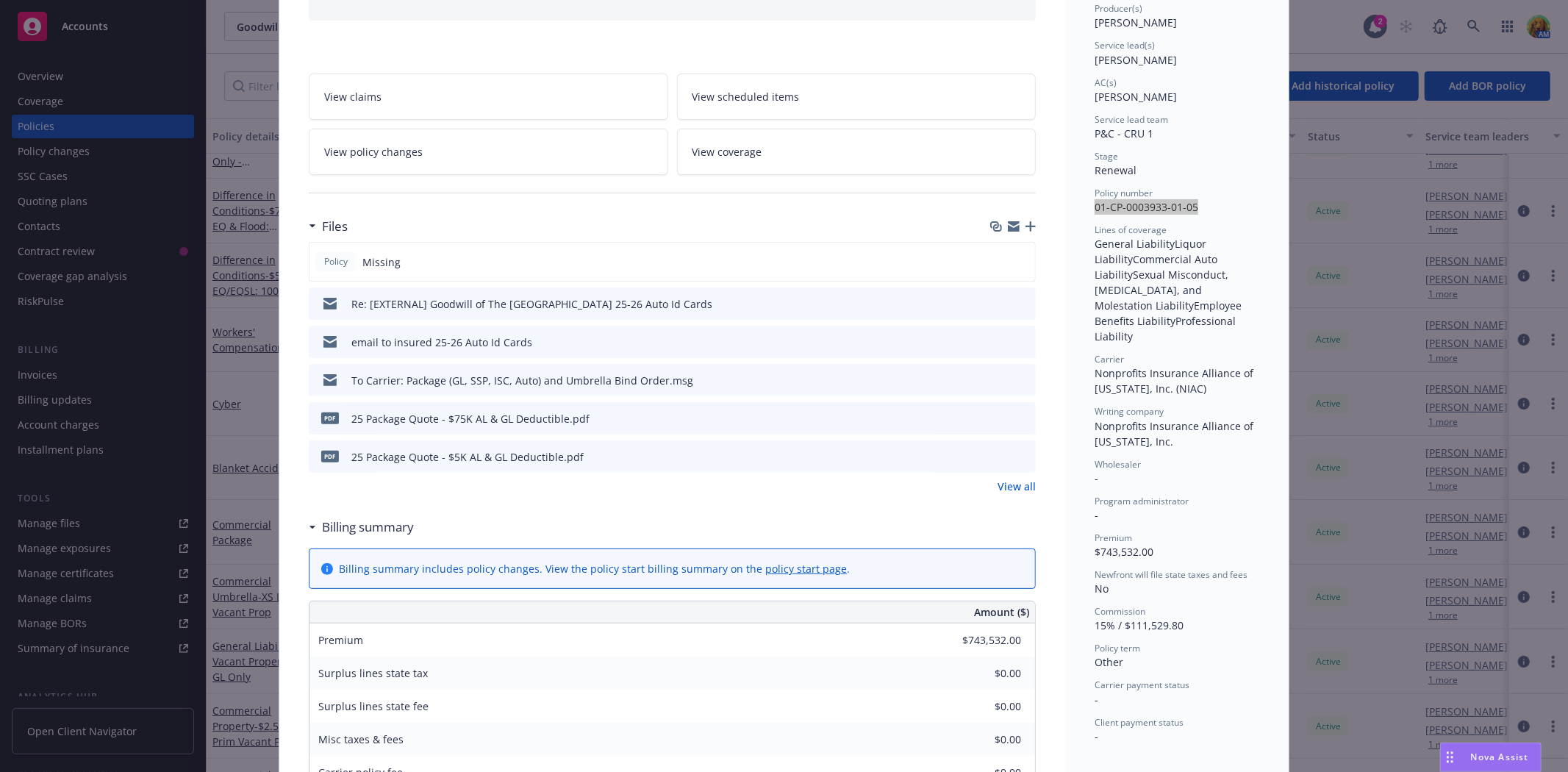
scroll to position [163, 0]
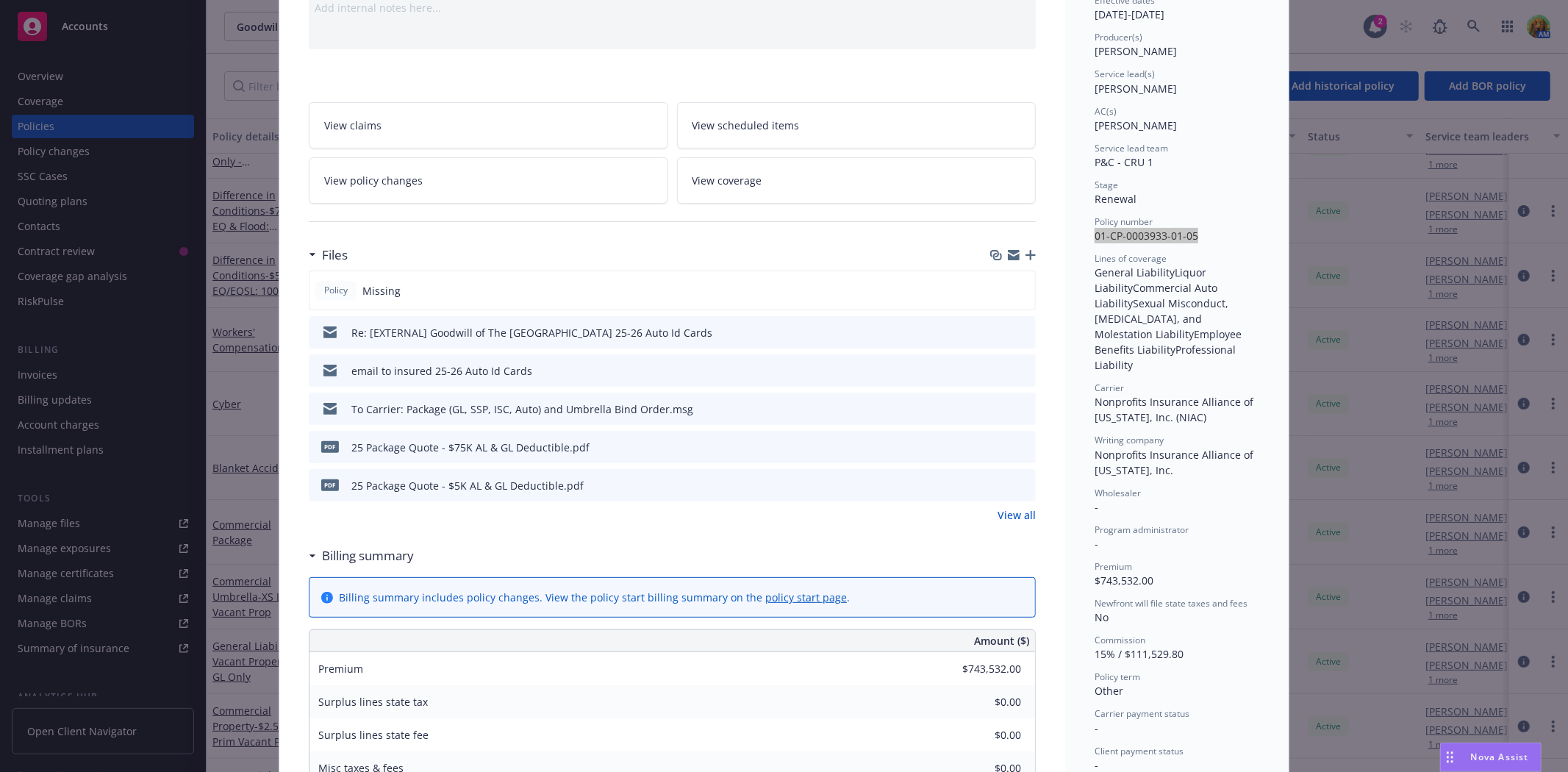
click at [1018, 407] on icon "preview file" at bounding box center [1022, 408] width 13 height 10
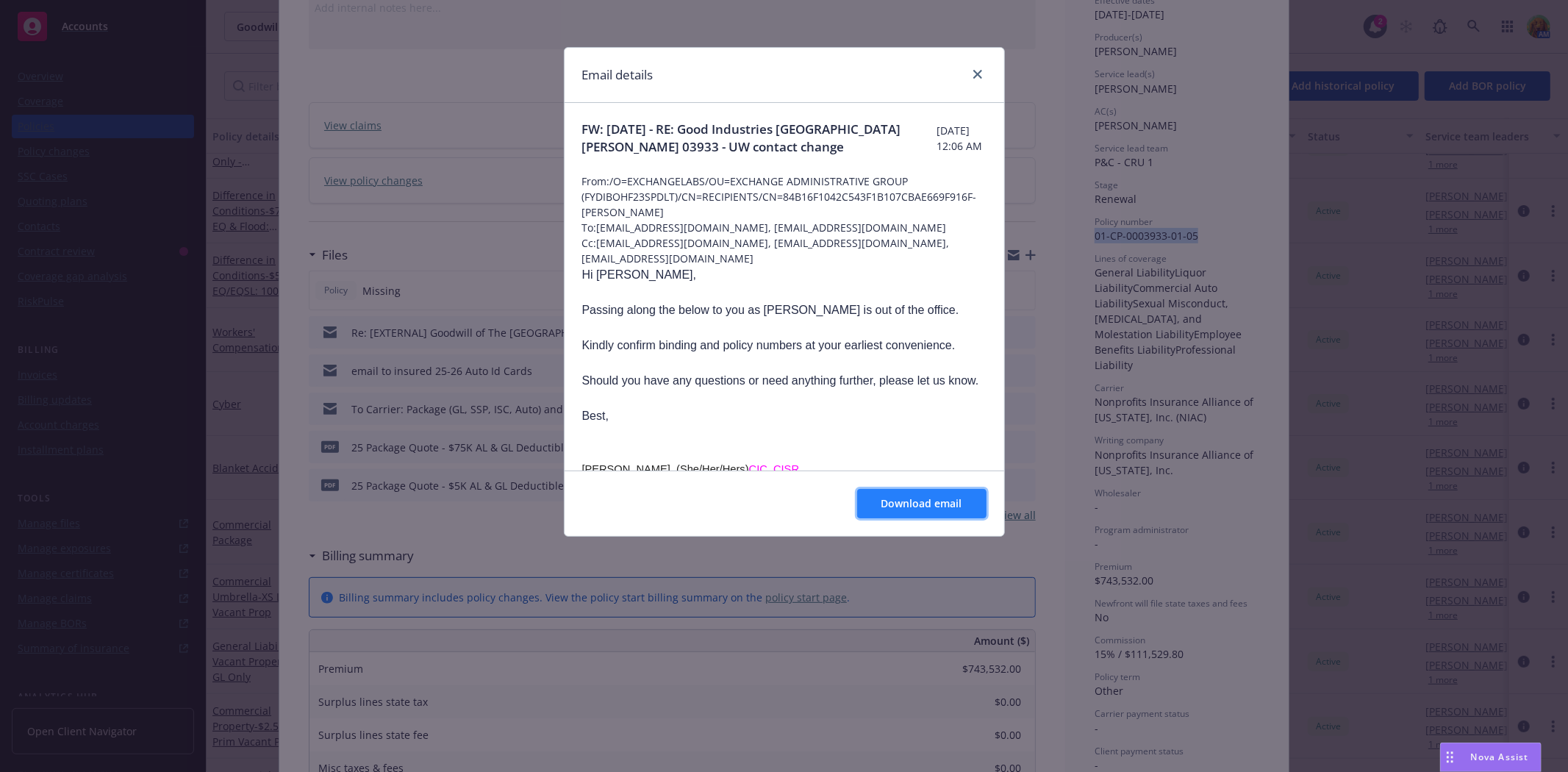
click at [914, 511] on button "Download email" at bounding box center [922, 504] width 130 height 30
click at [971, 71] on link "close" at bounding box center [977, 73] width 17 height 17
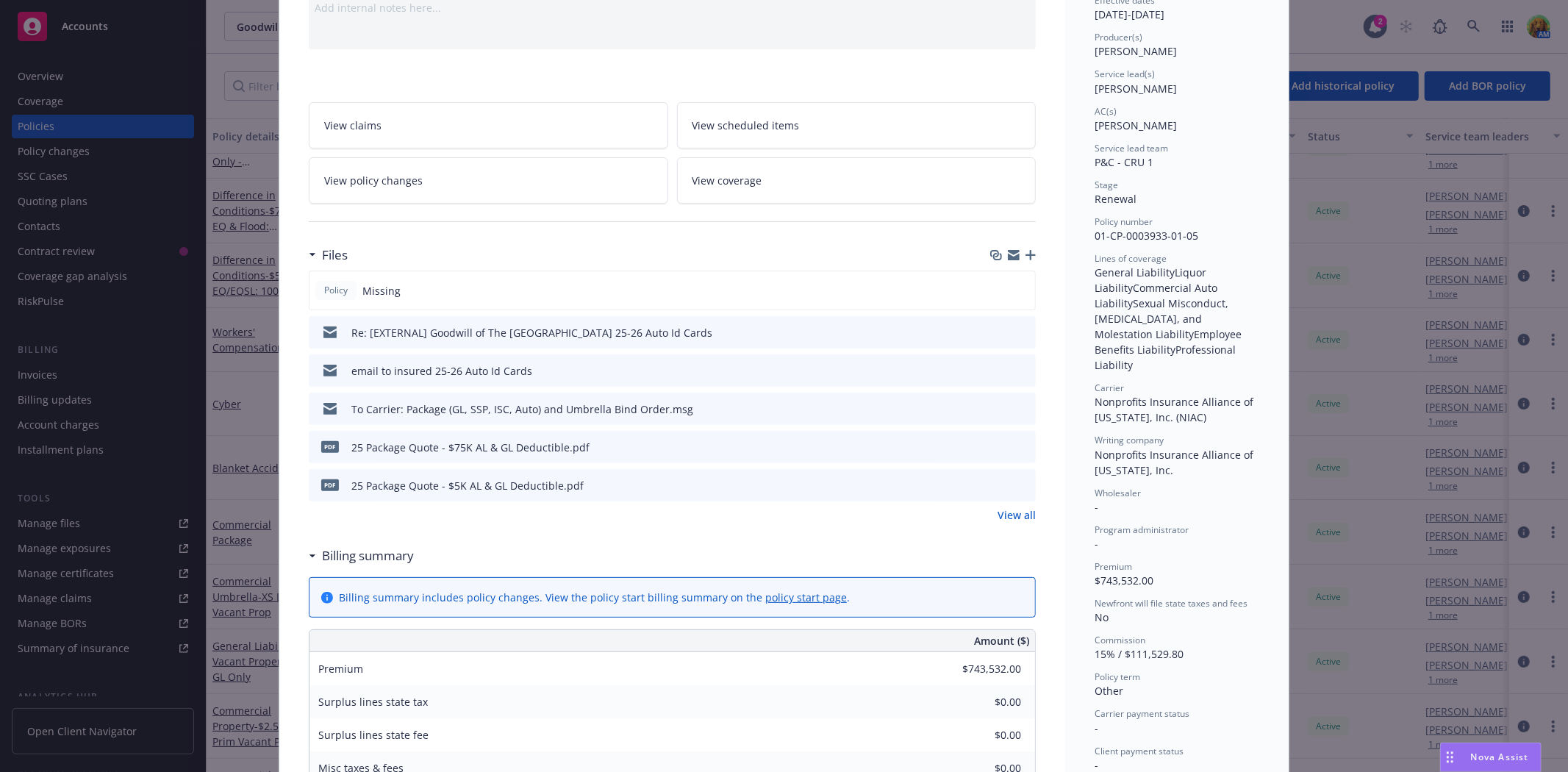
click at [1020, 510] on link "View all" at bounding box center [1017, 515] width 38 height 16
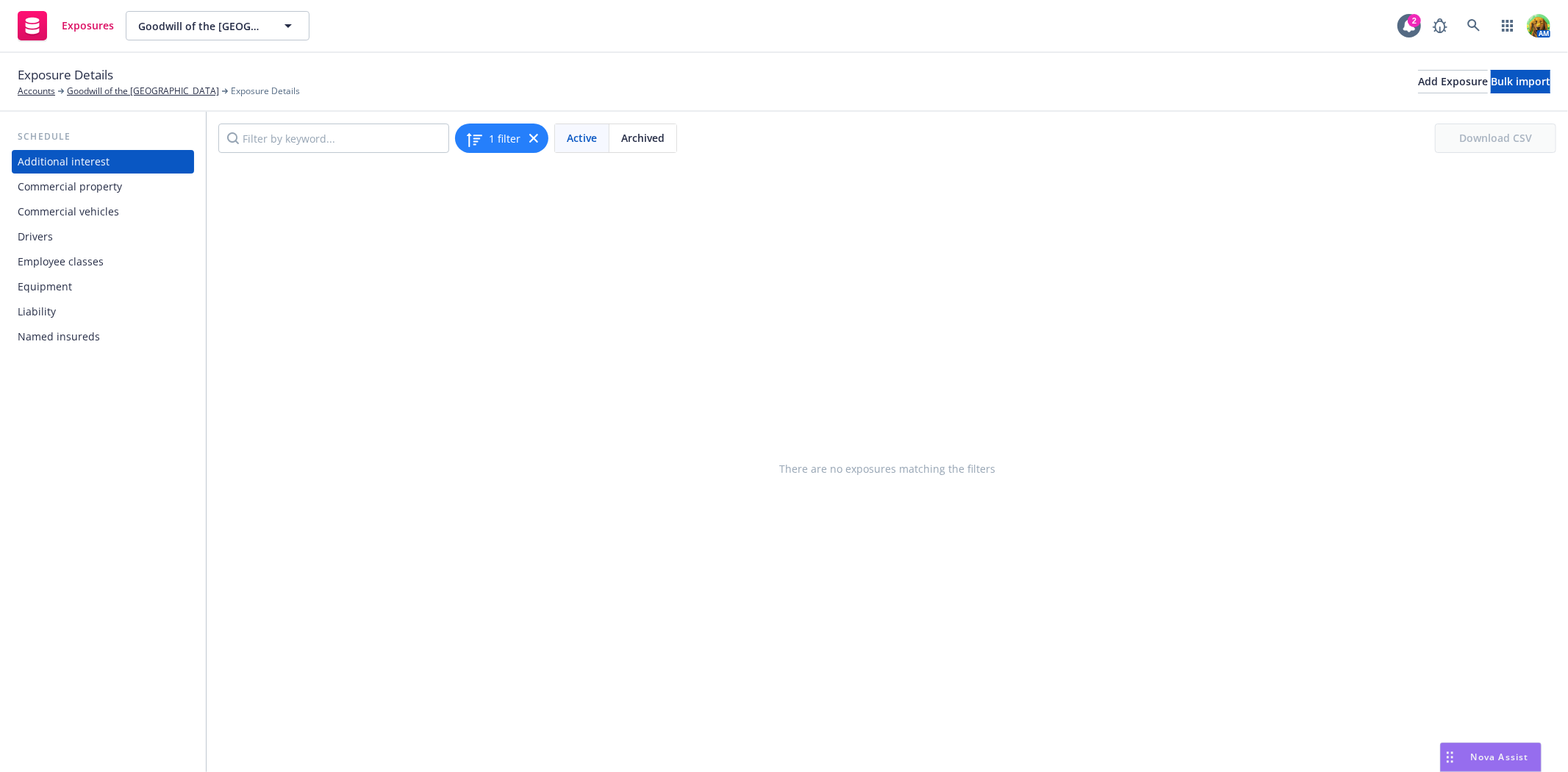
click at [71, 188] on div "Commercial property" at bounding box center [69, 187] width 104 height 24
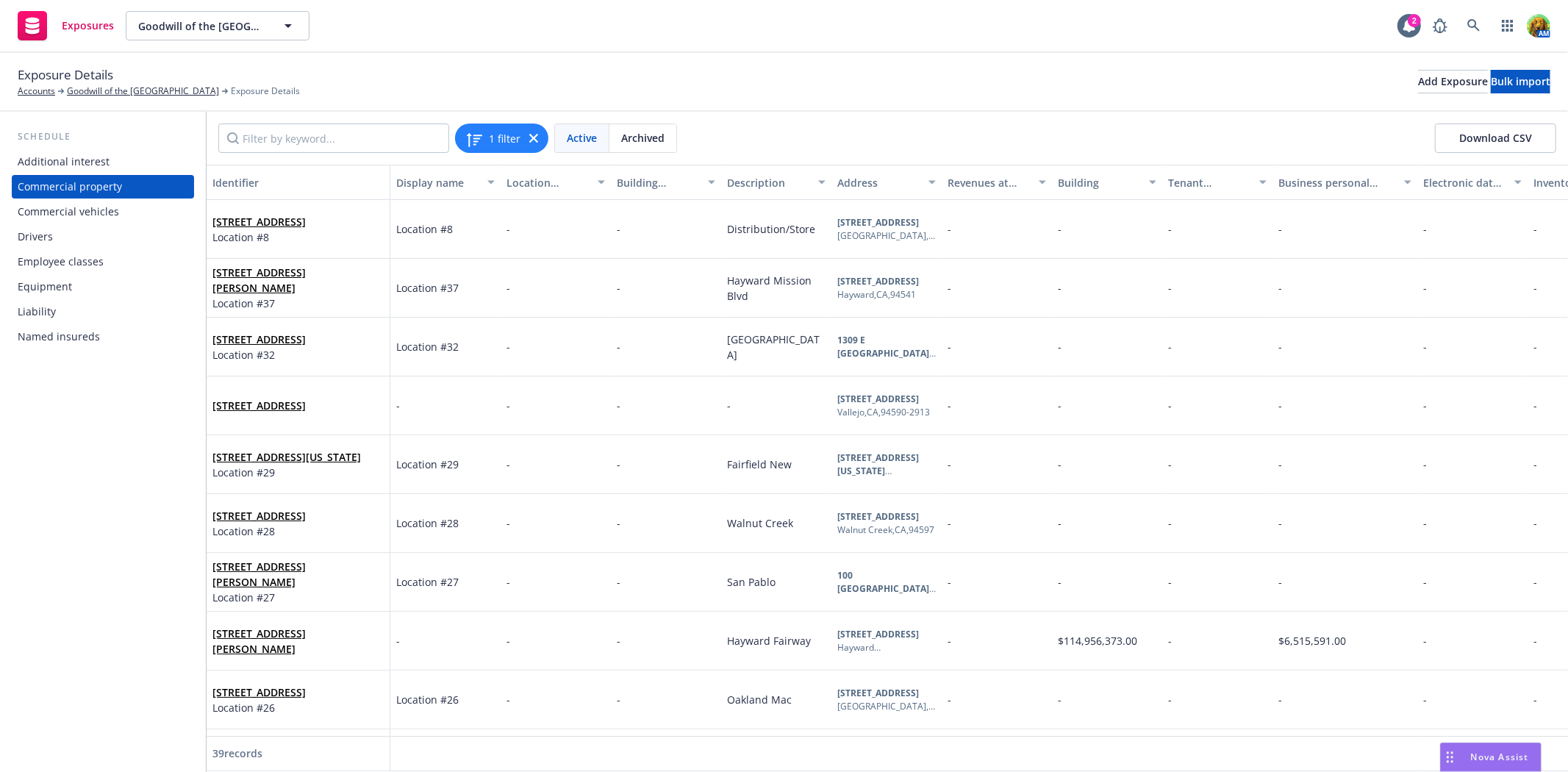
click at [61, 258] on div "Employee classes" at bounding box center [60, 262] width 86 height 24
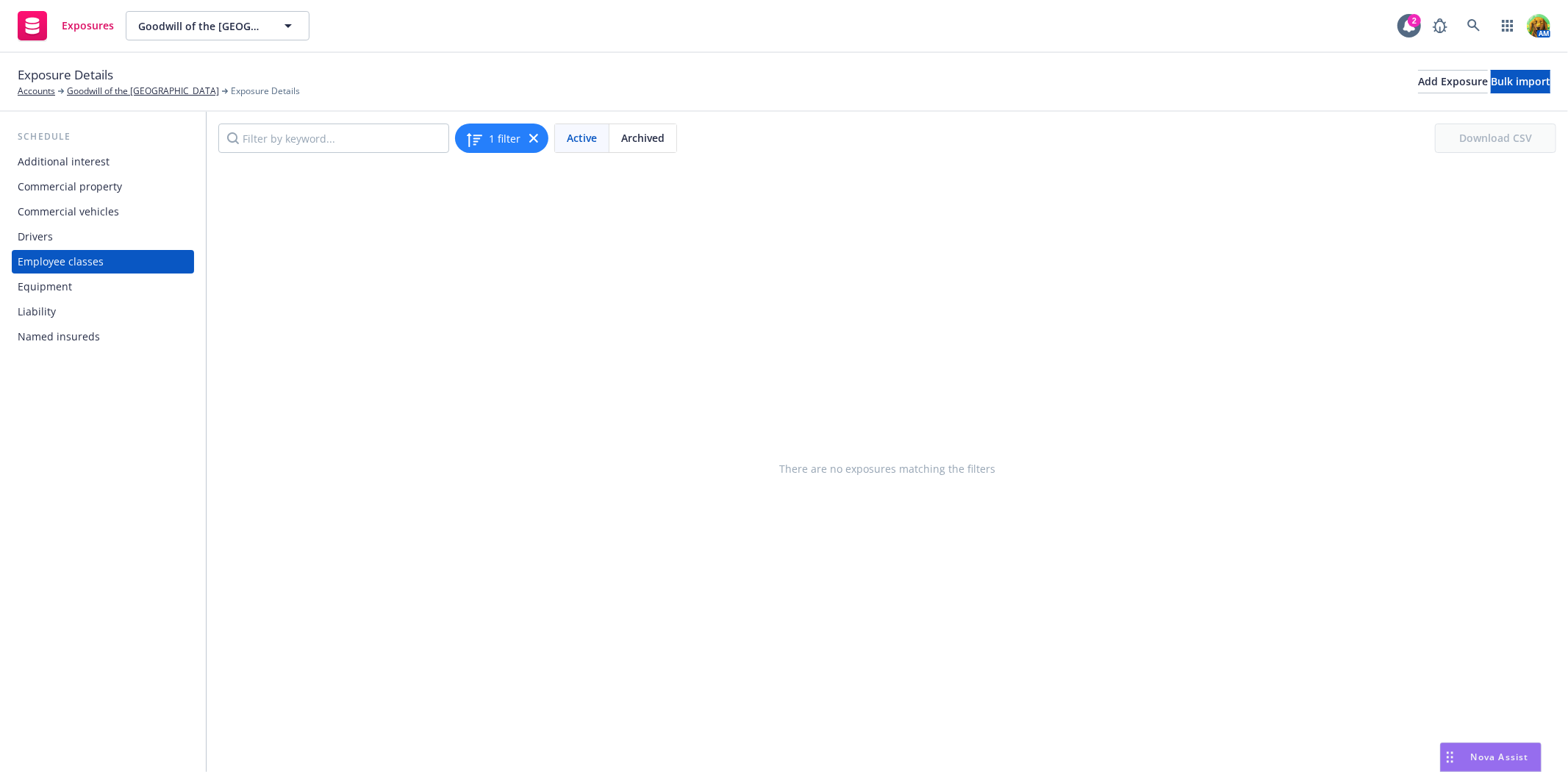
click at [54, 211] on div "Commercial vehicles" at bounding box center [68, 211] width 102 height 24
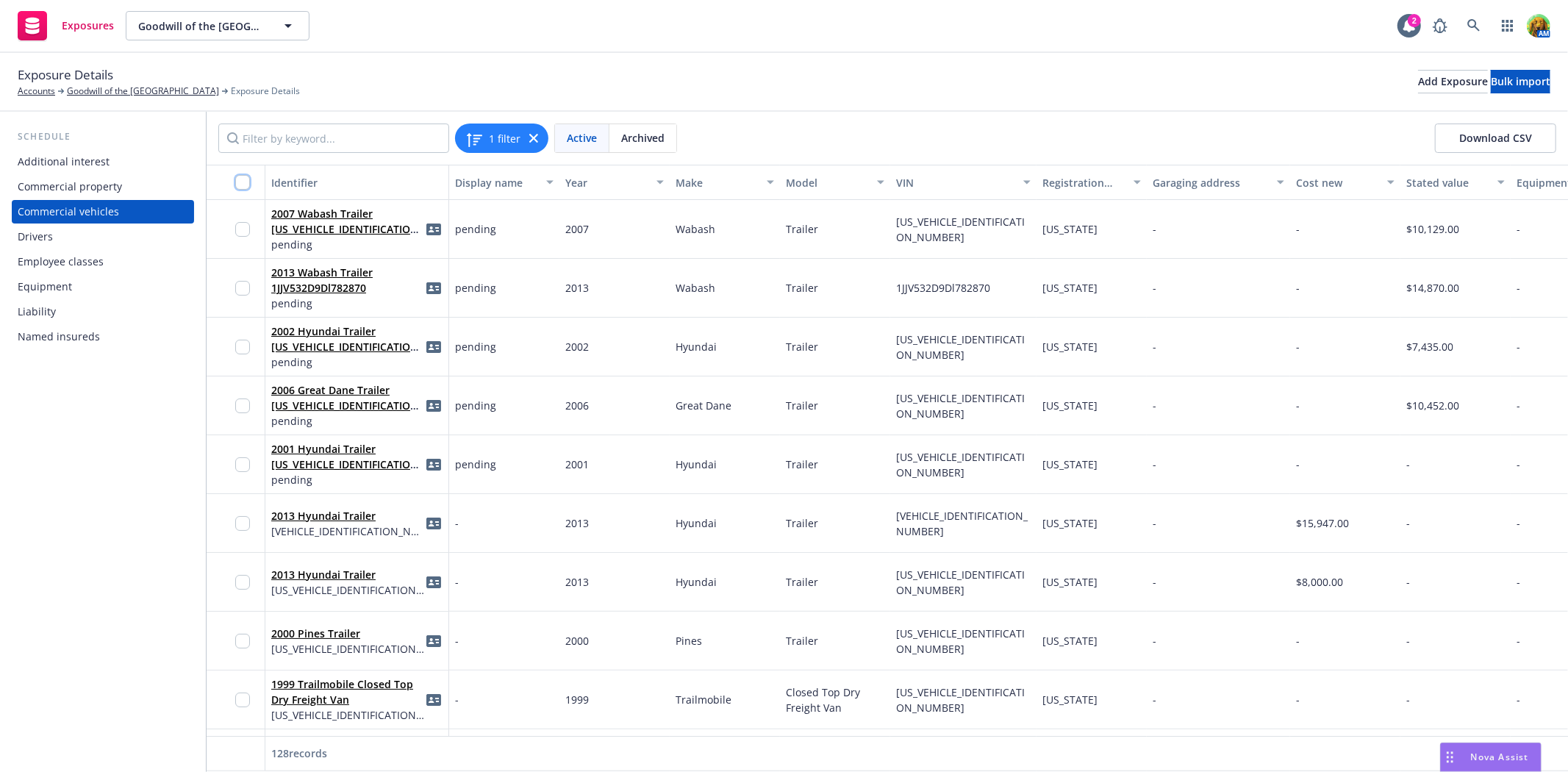
click at [239, 184] on input "checkbox" at bounding box center [243, 182] width 15 height 15
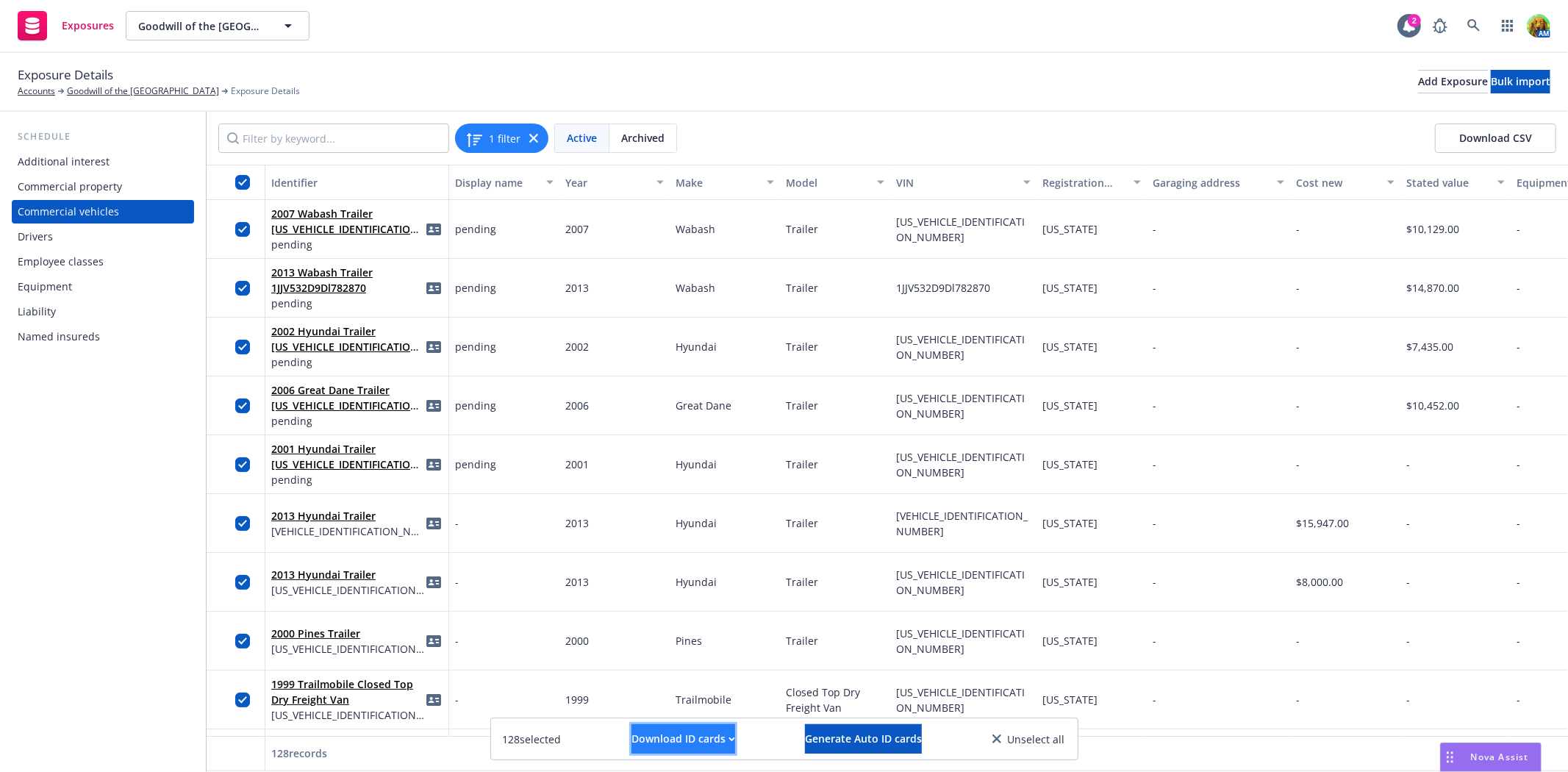
click at [659, 739] on div "Download ID cards" at bounding box center [683, 739] width 104 height 28
click at [650, 695] on link "Download uneditable ID cards" at bounding box center [654, 703] width 196 height 30
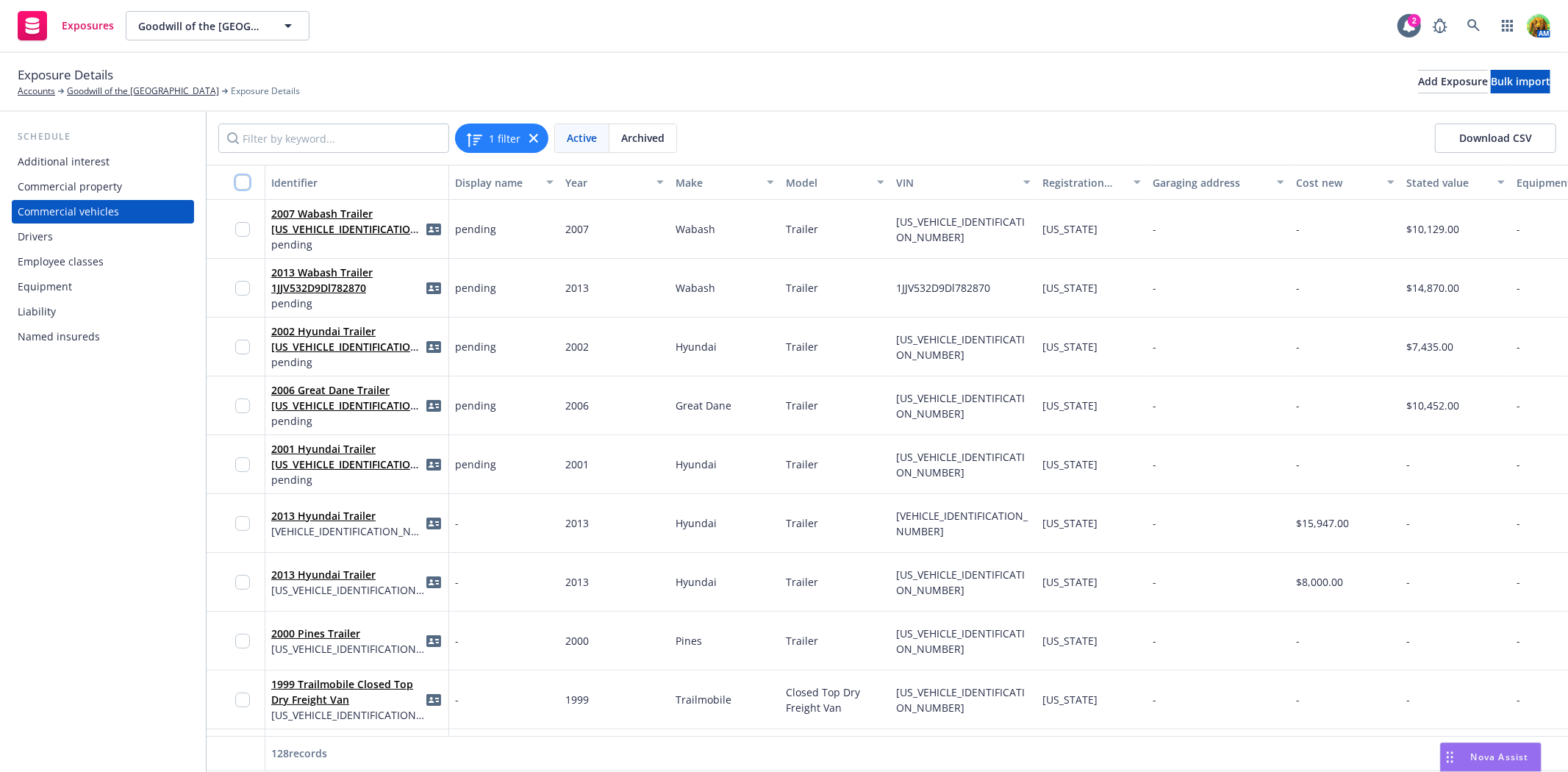
click at [239, 184] on input "checkbox" at bounding box center [243, 182] width 15 height 15
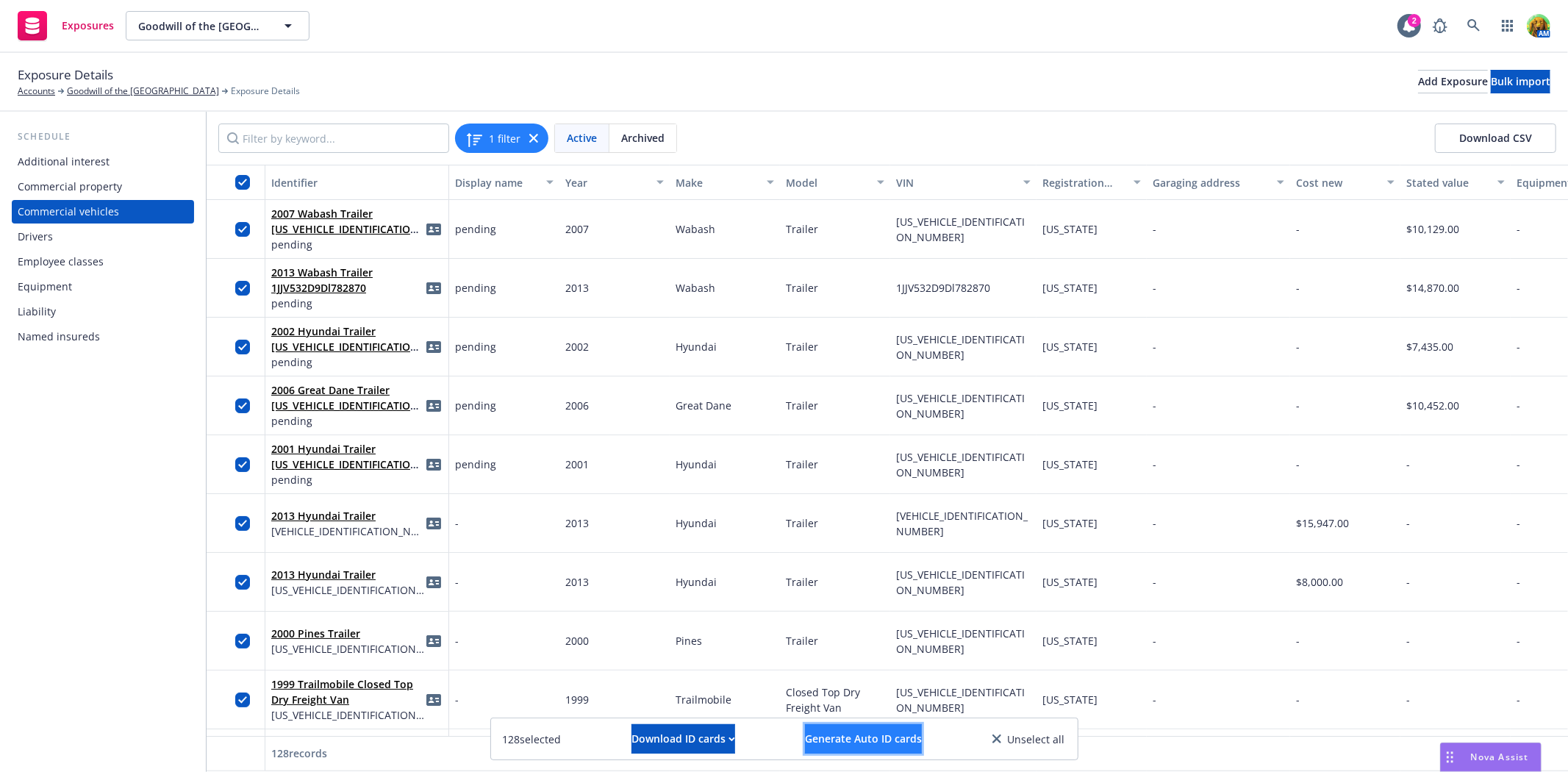
click at [860, 741] on span "Generate Auto ID cards" at bounding box center [863, 738] width 117 height 14
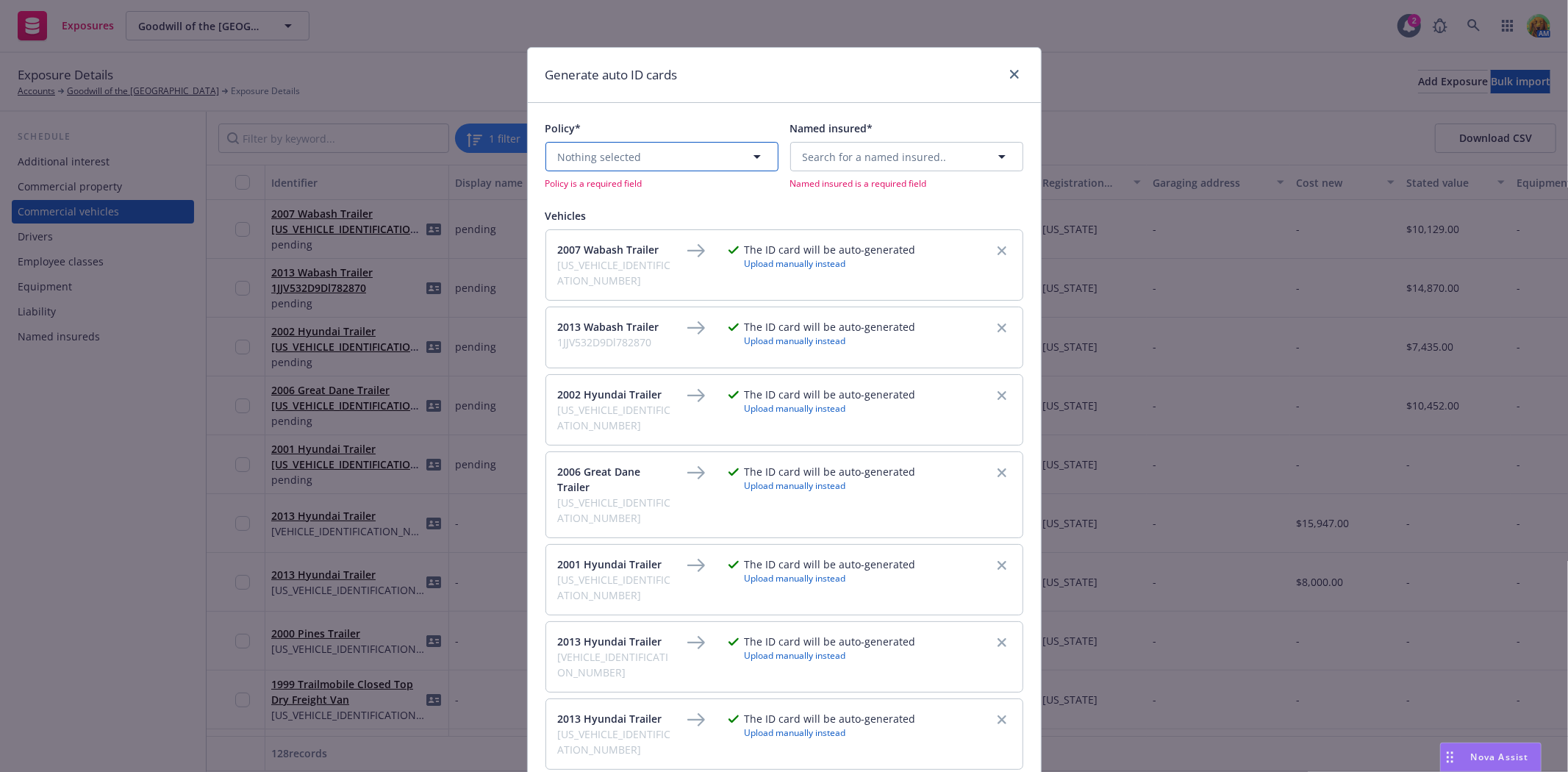
click at [664, 160] on button "Nothing selected" at bounding box center [662, 157] width 233 height 30
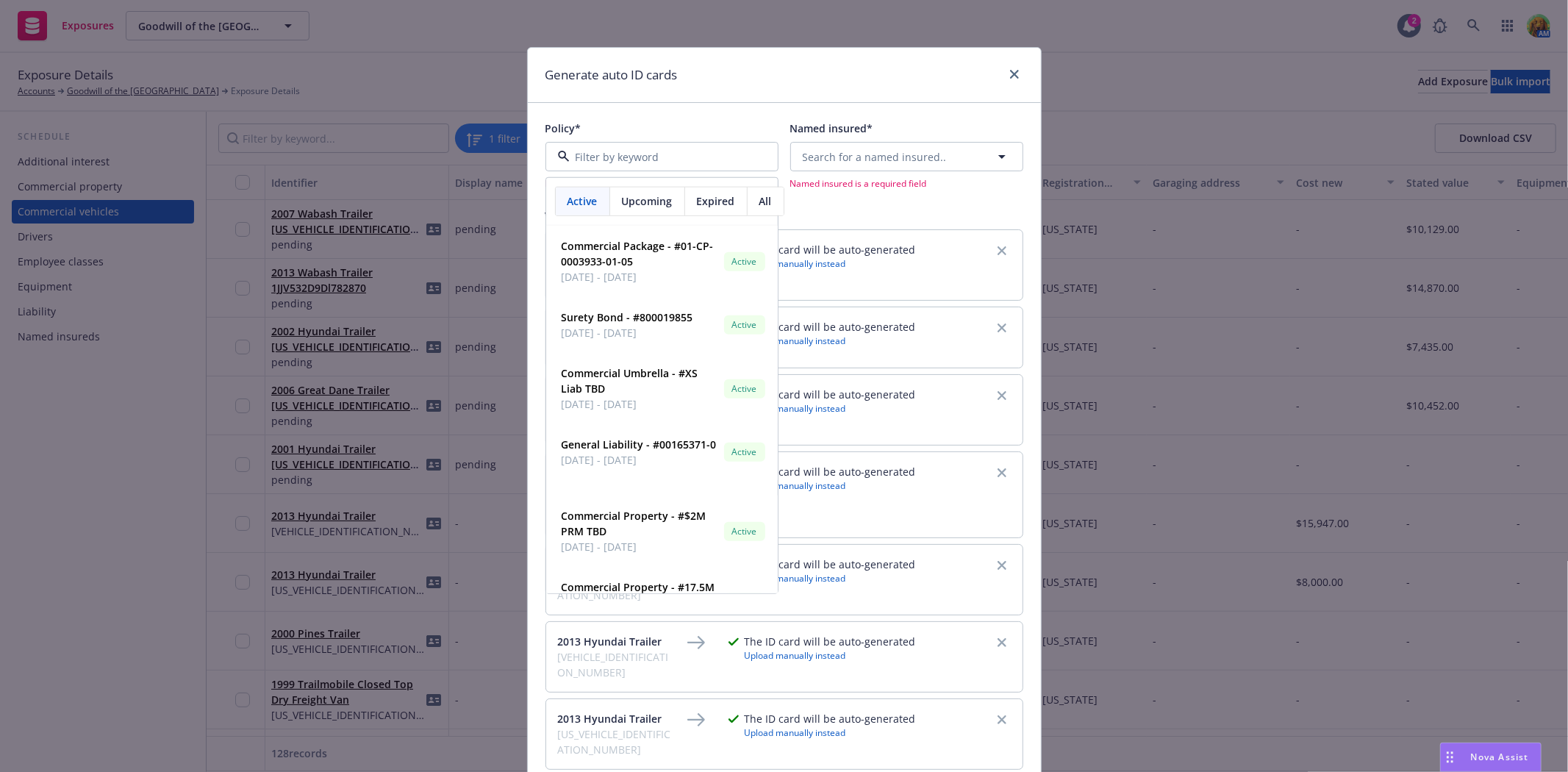
drag, startPoint x: 649, startPoint y: 246, endPoint x: 669, endPoint y: 155, distance: 93.2
click at [669, 155] on div "Active Upcoming Expired All Commercial Package - #01-CP-0003933-01-05 08/14/202…" at bounding box center [662, 157] width 233 height 30
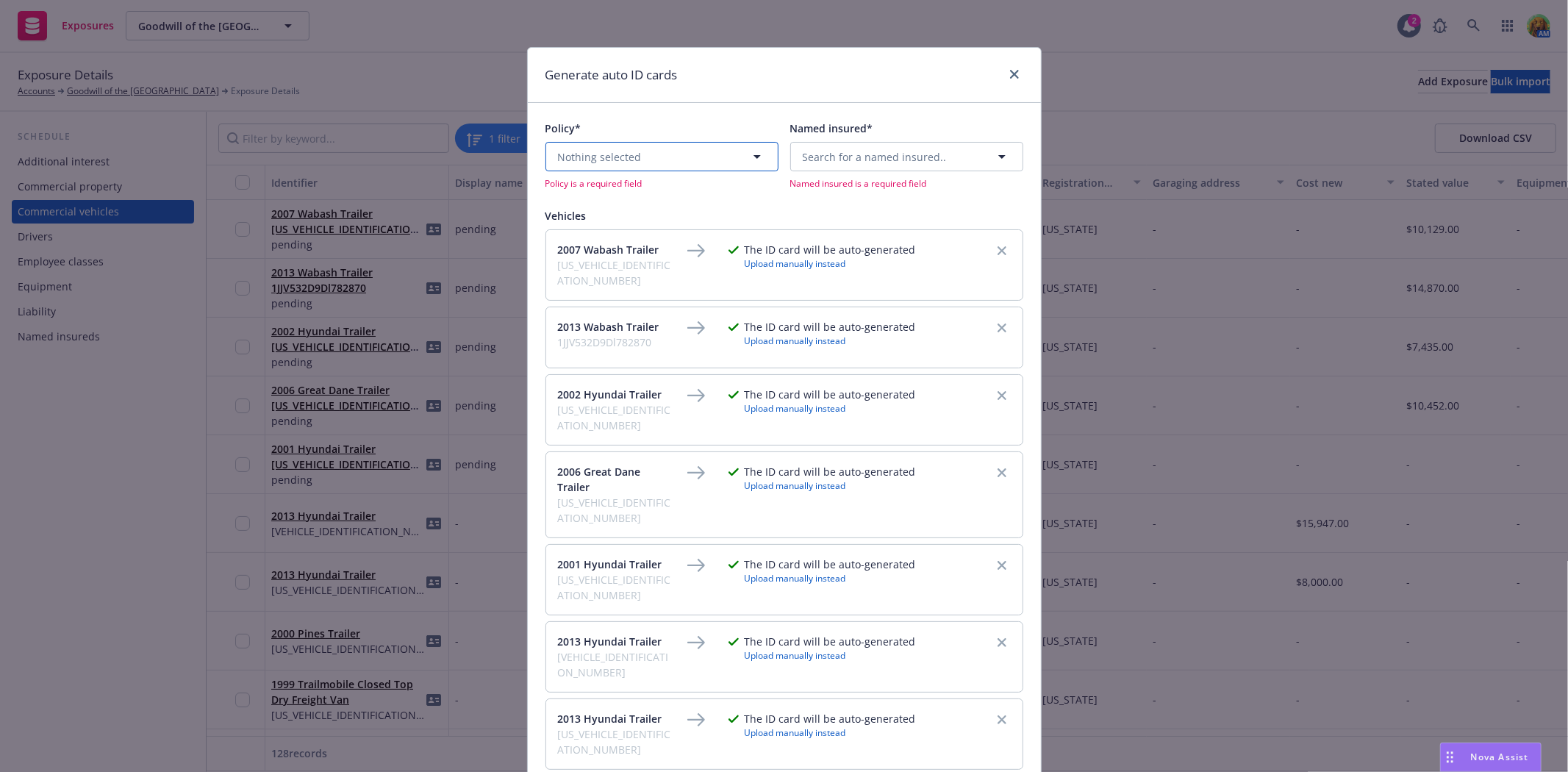
click at [669, 165] on button "Nothing selected" at bounding box center [662, 157] width 233 height 30
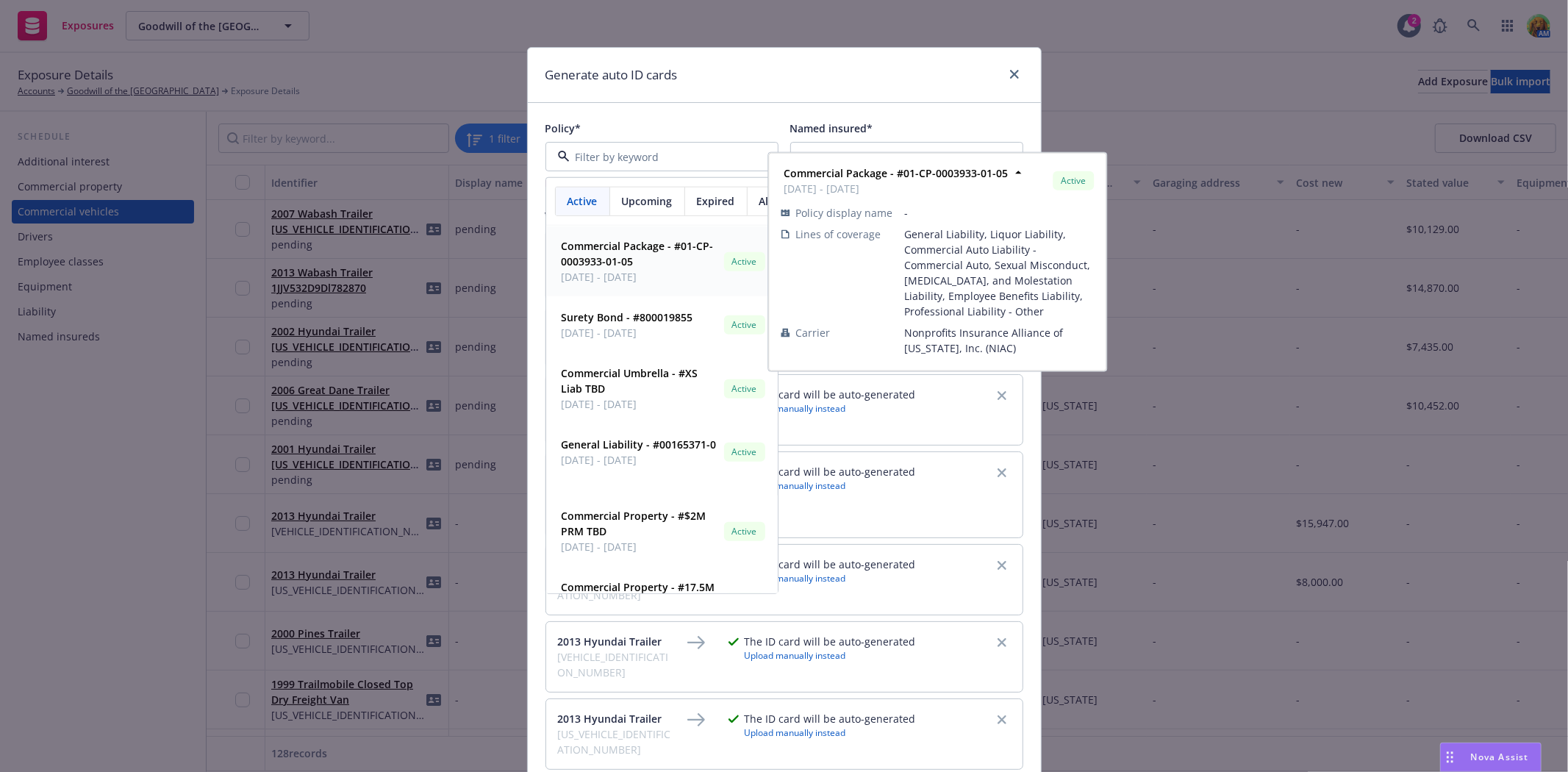
click at [562, 244] on strong "Commercial Package - #01-CP-0003933-01-05" at bounding box center [638, 254] width 152 height 30
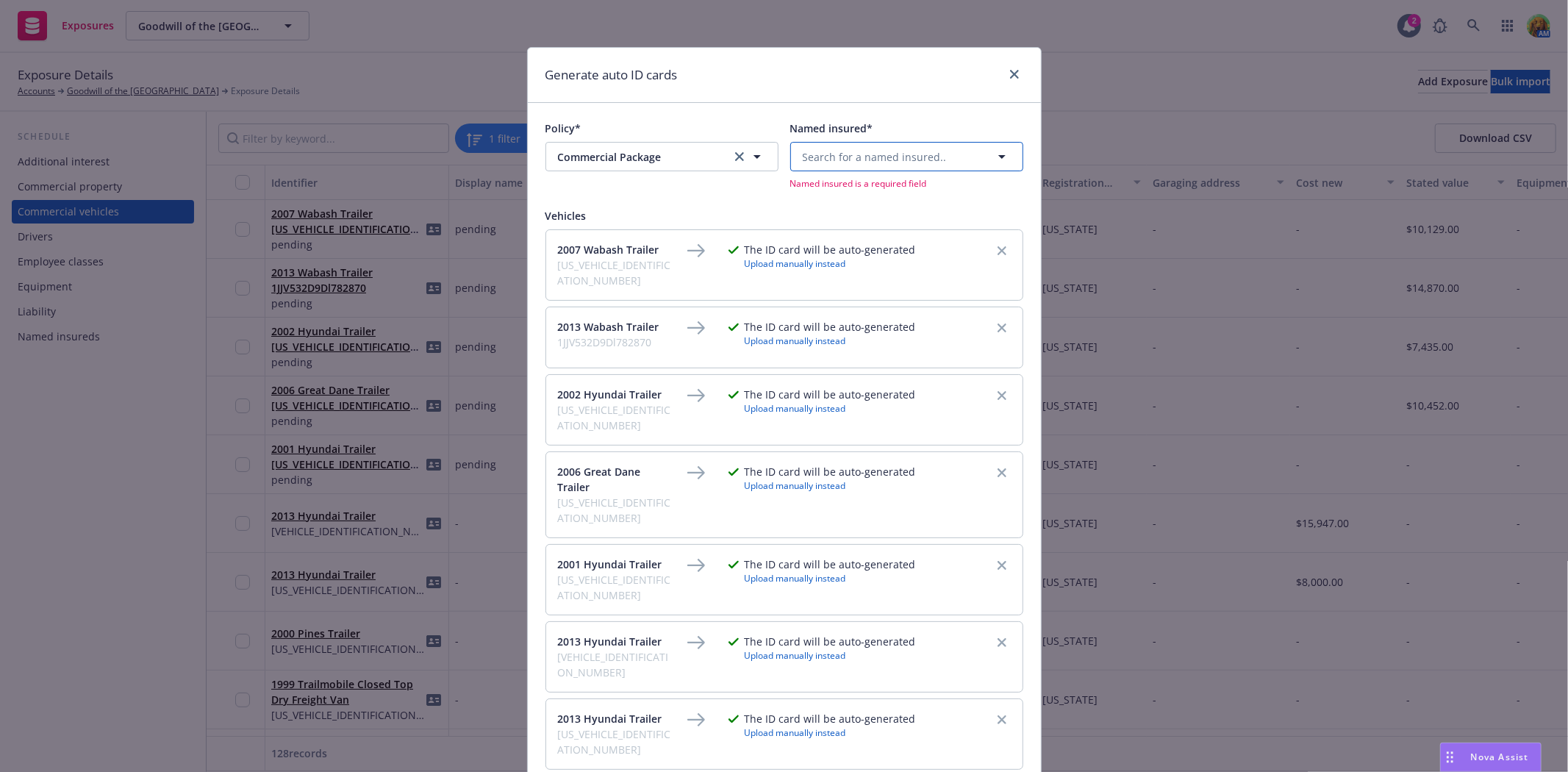
click at [886, 159] on span "Search for a named insured.." at bounding box center [875, 157] width 144 height 16
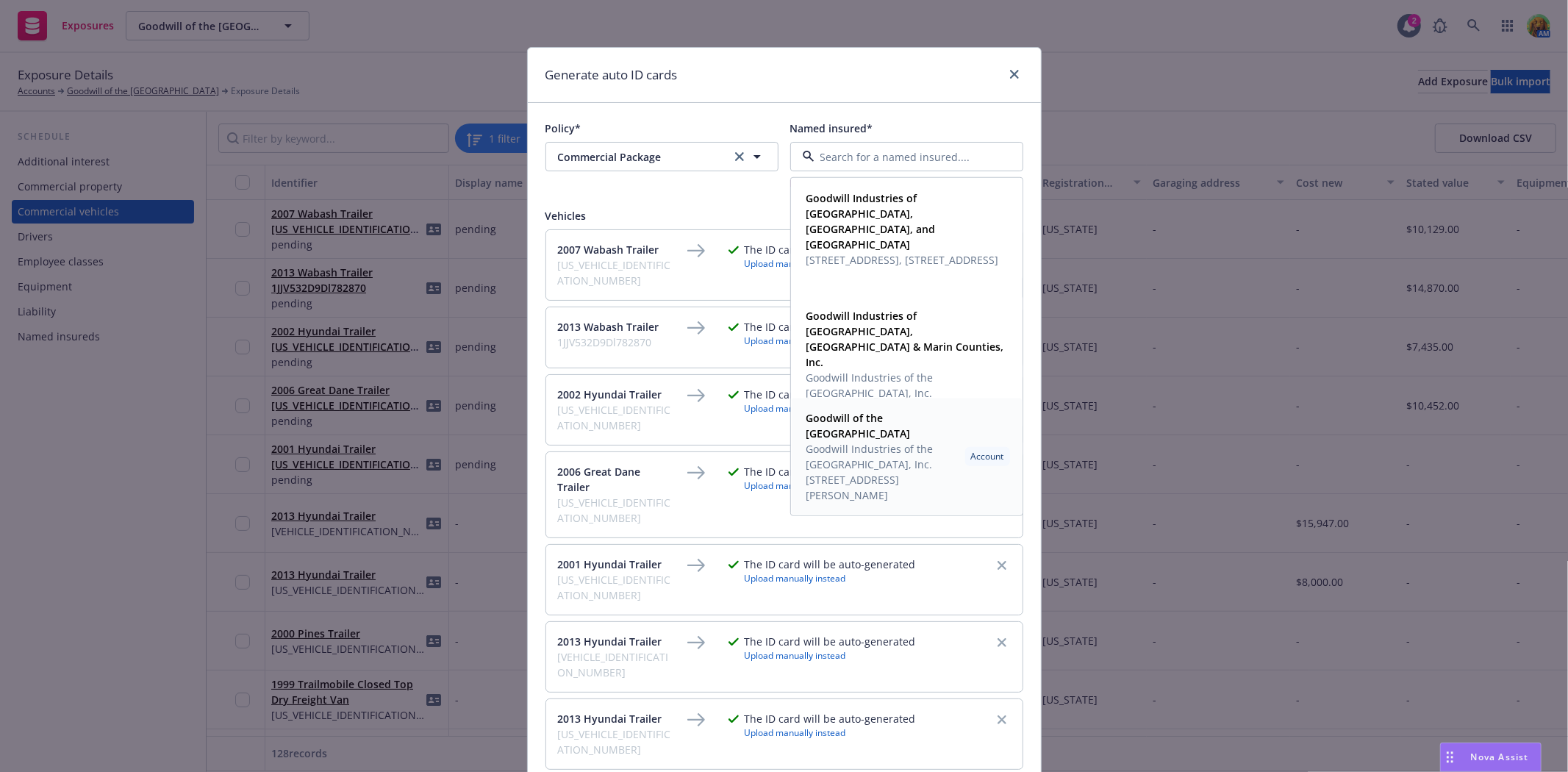
click at [852, 435] on span "Goodwill of the San Francisco Bay" at bounding box center [882, 425] width 153 height 31
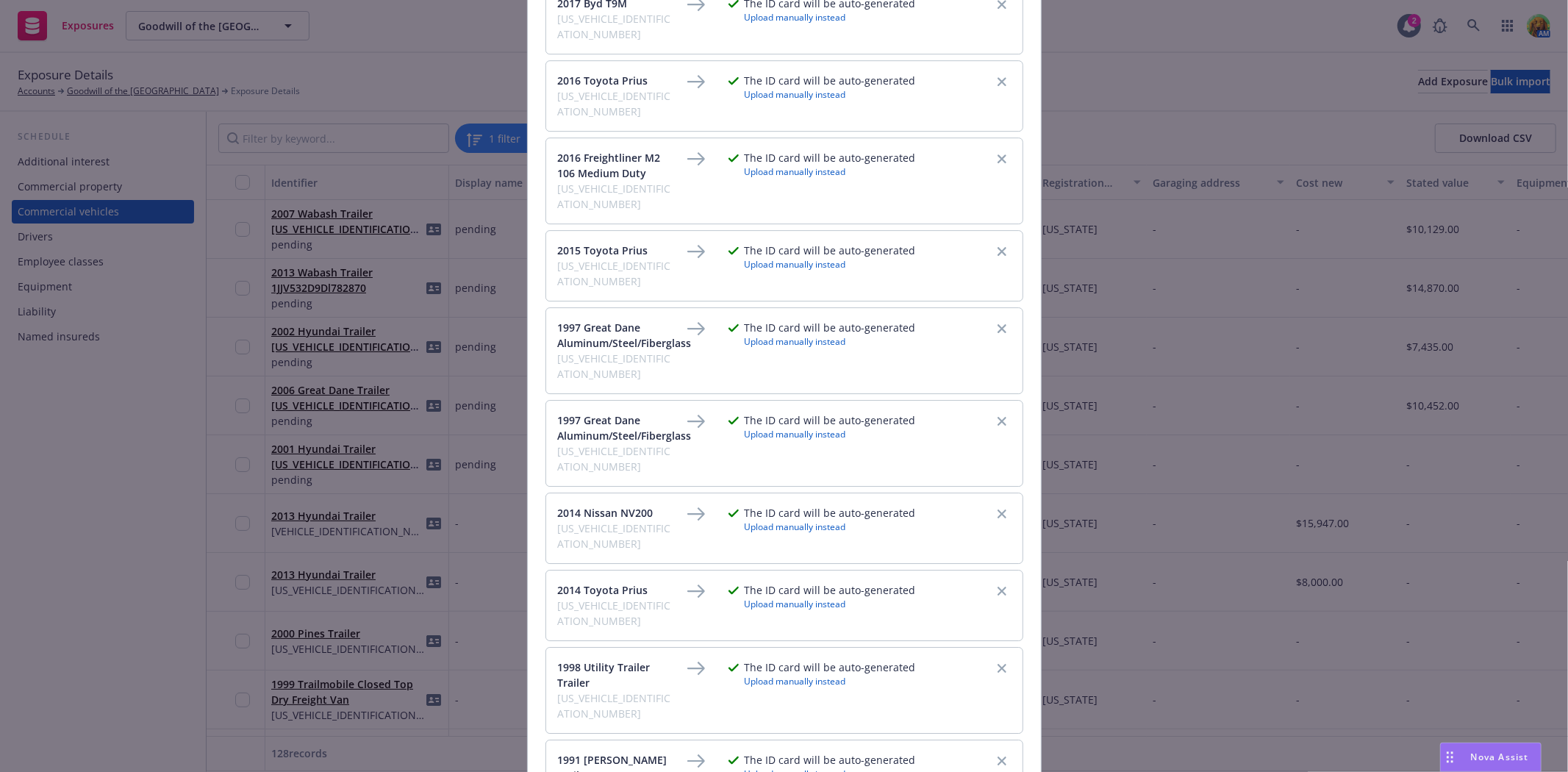
scroll to position [8933, 0]
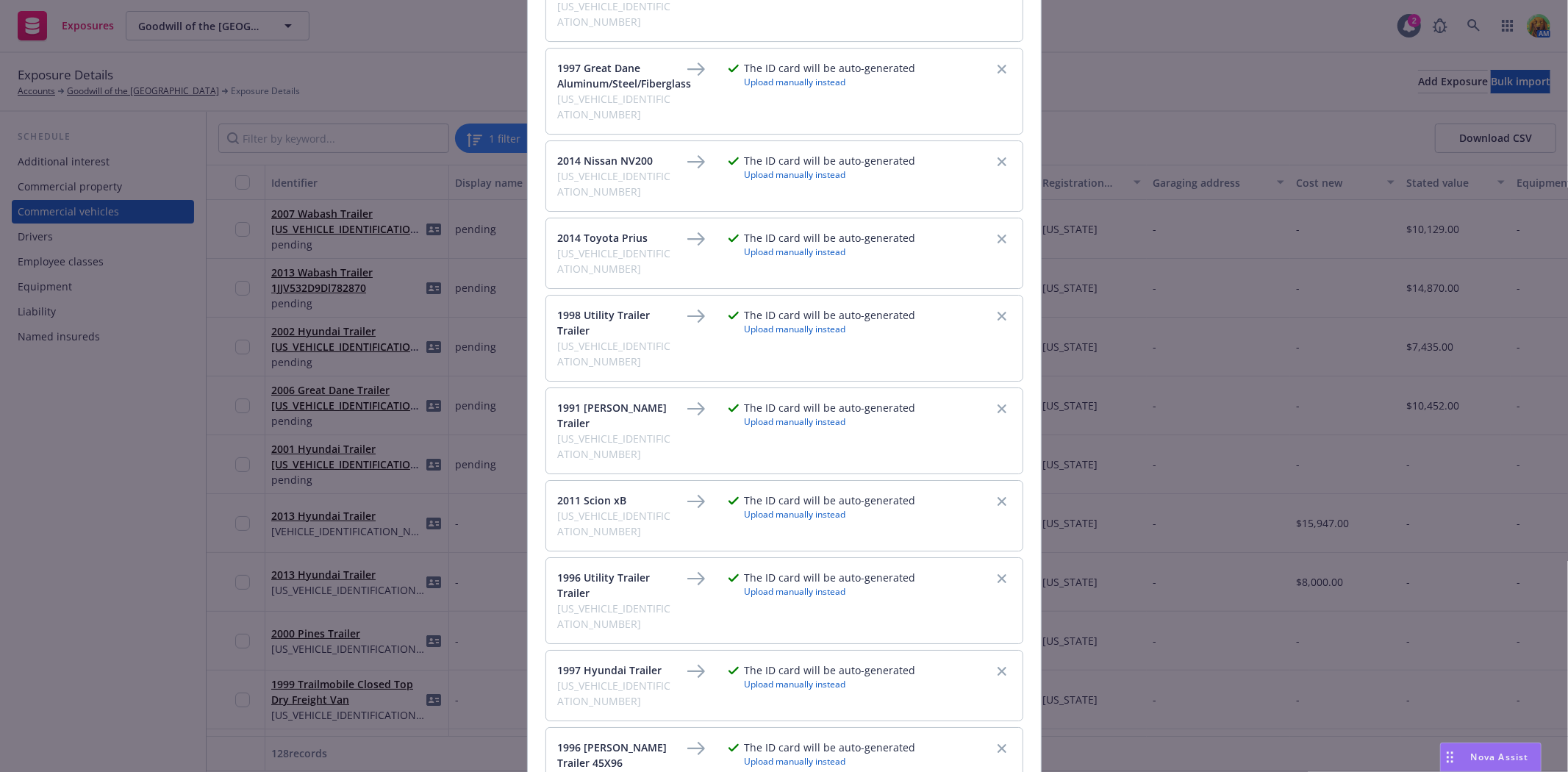
checkbox input "true"
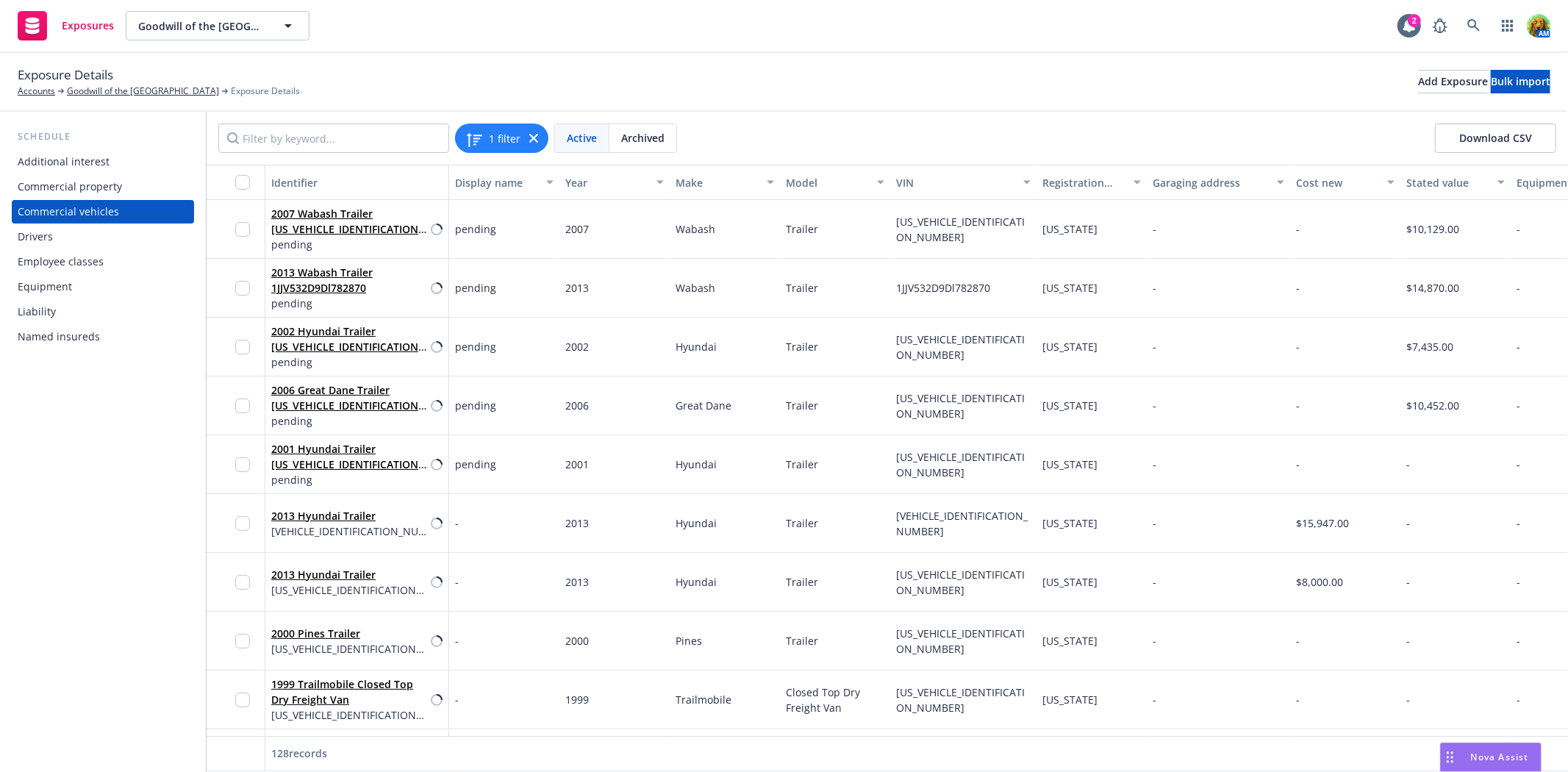
click at [93, 208] on div "Commercial vehicles" at bounding box center [68, 211] width 102 height 24
click at [240, 179] on input "checkbox" at bounding box center [243, 182] width 15 height 15
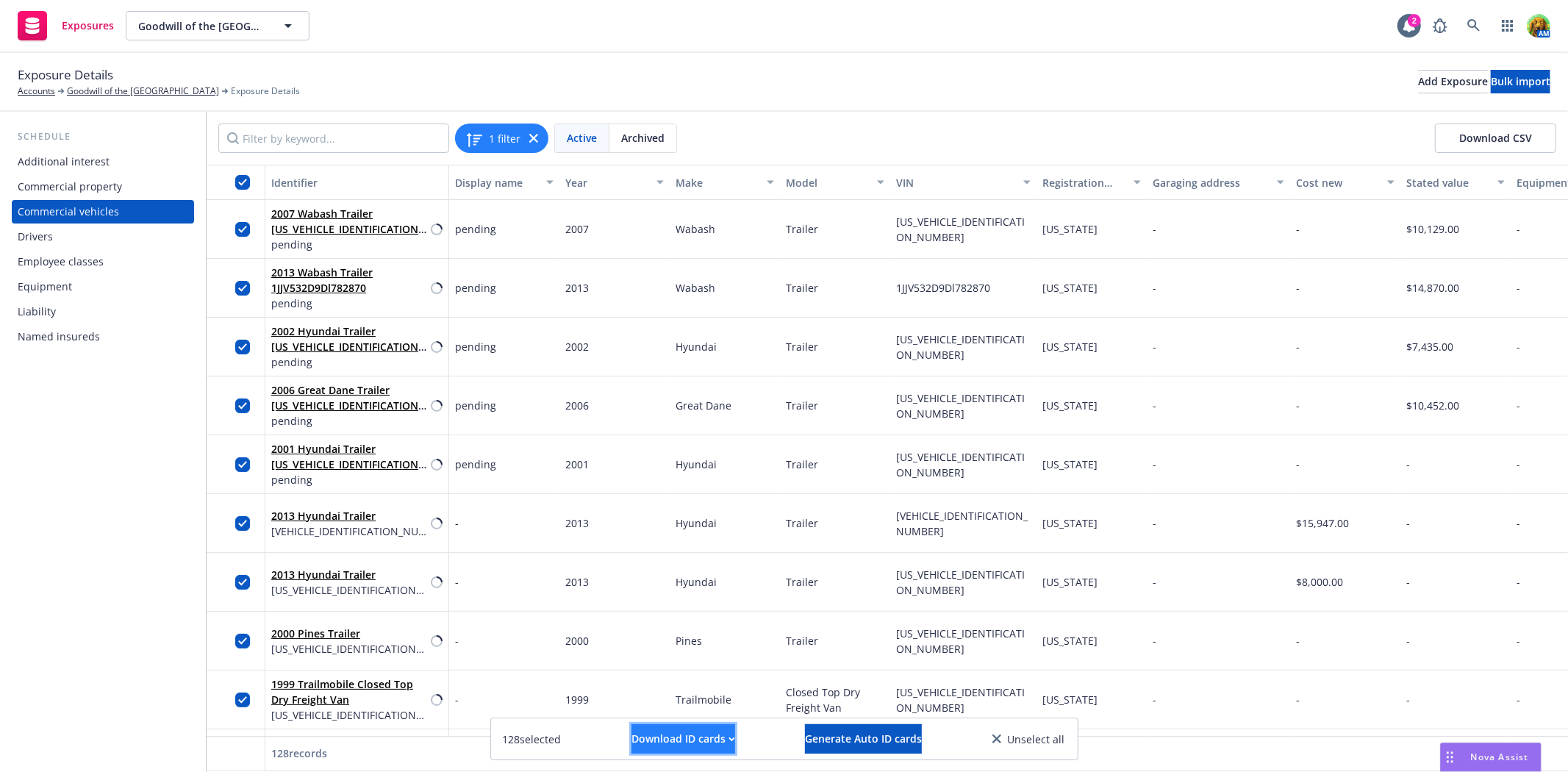
click at [677, 731] on div "Download ID cards" at bounding box center [683, 739] width 104 height 28
click at [659, 696] on link "Download uneditable ID cards" at bounding box center [654, 703] width 196 height 30
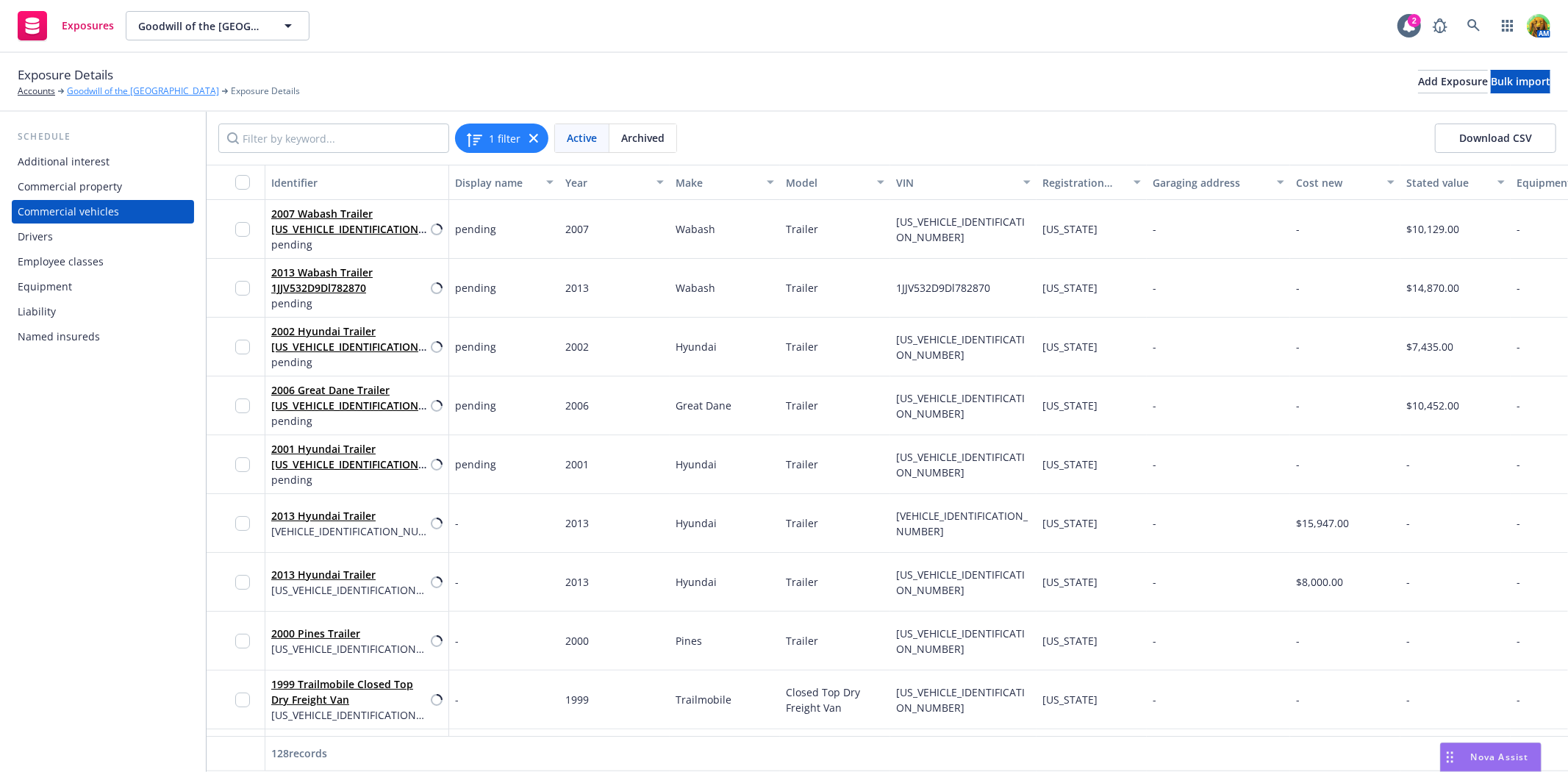
click at [104, 91] on link "Goodwill of the San Francisco Bay" at bounding box center [143, 91] width 152 height 13
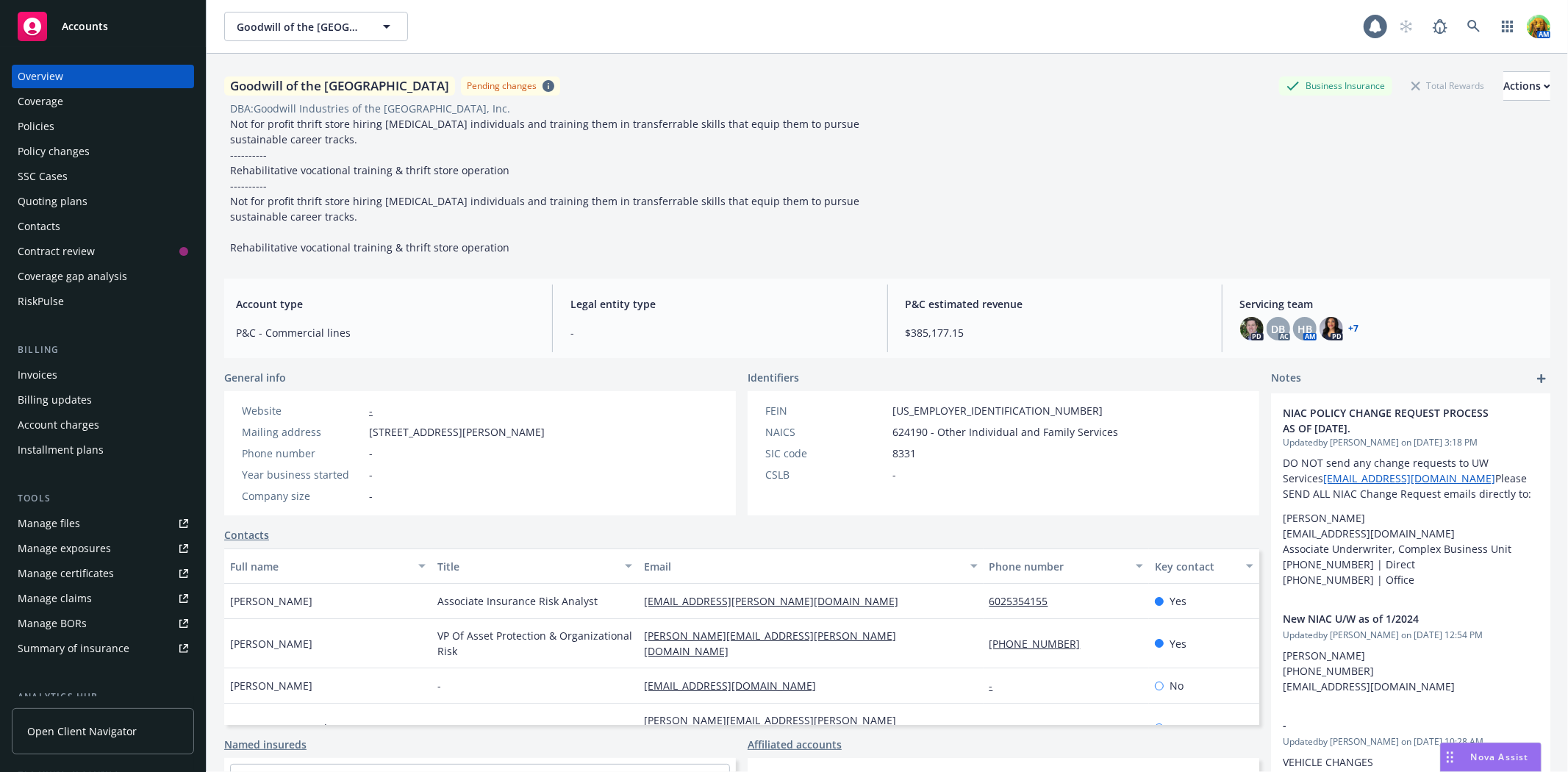
click at [55, 118] on div "Policies" at bounding box center [102, 126] width 171 height 24
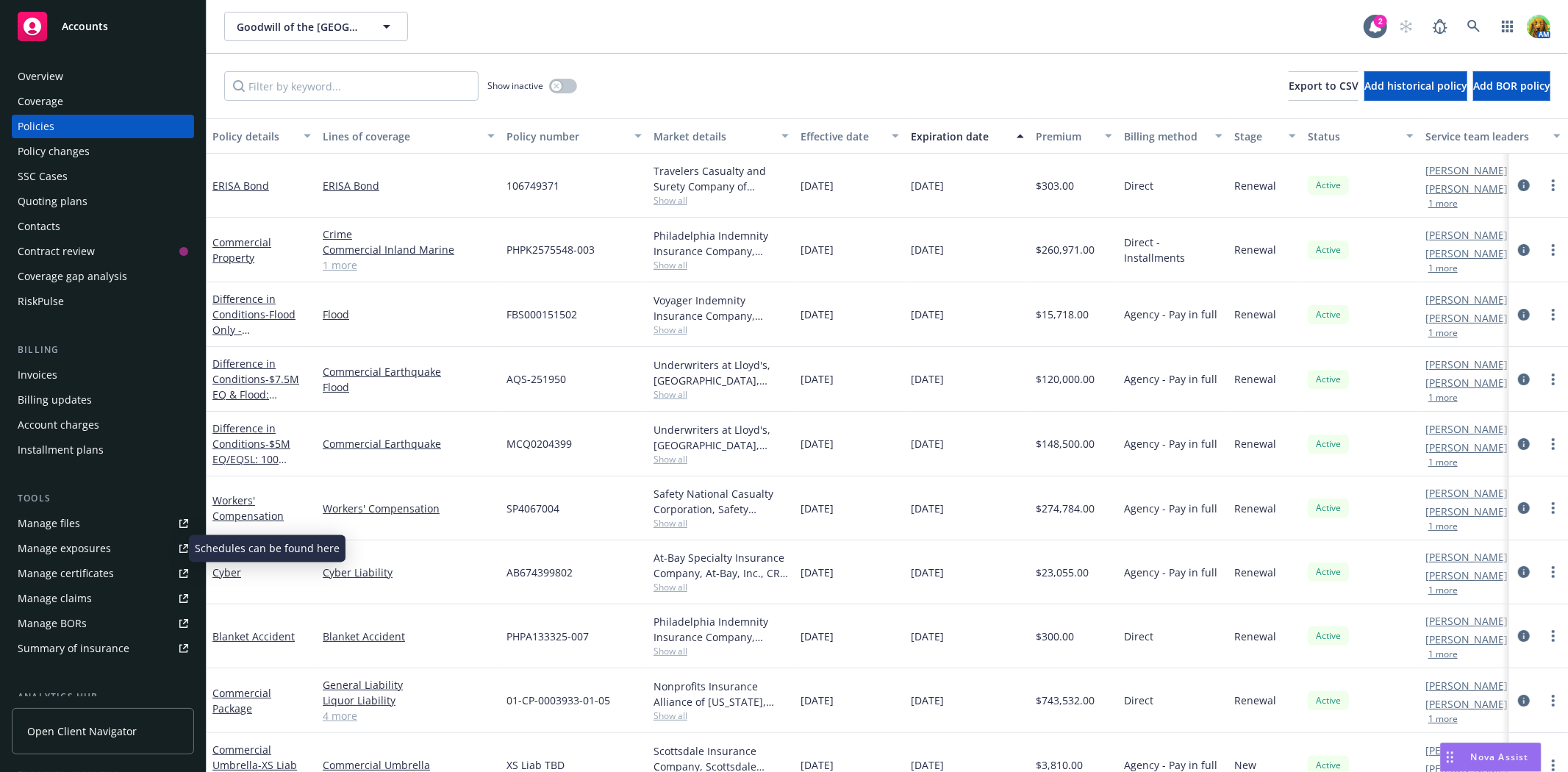
click at [62, 544] on div "Manage exposures" at bounding box center [64, 548] width 93 height 24
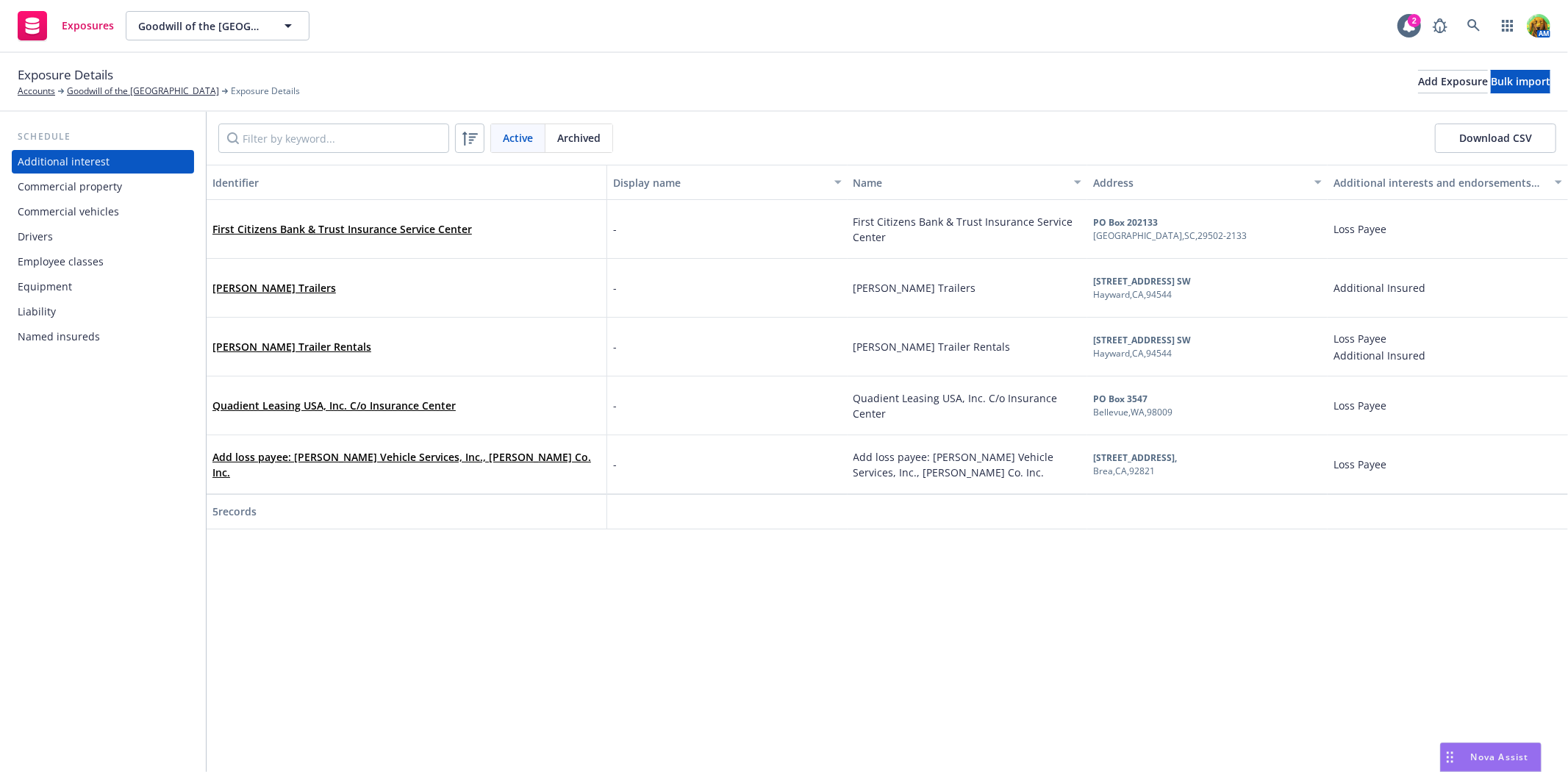
click at [96, 214] on div "Commercial vehicles" at bounding box center [68, 211] width 102 height 24
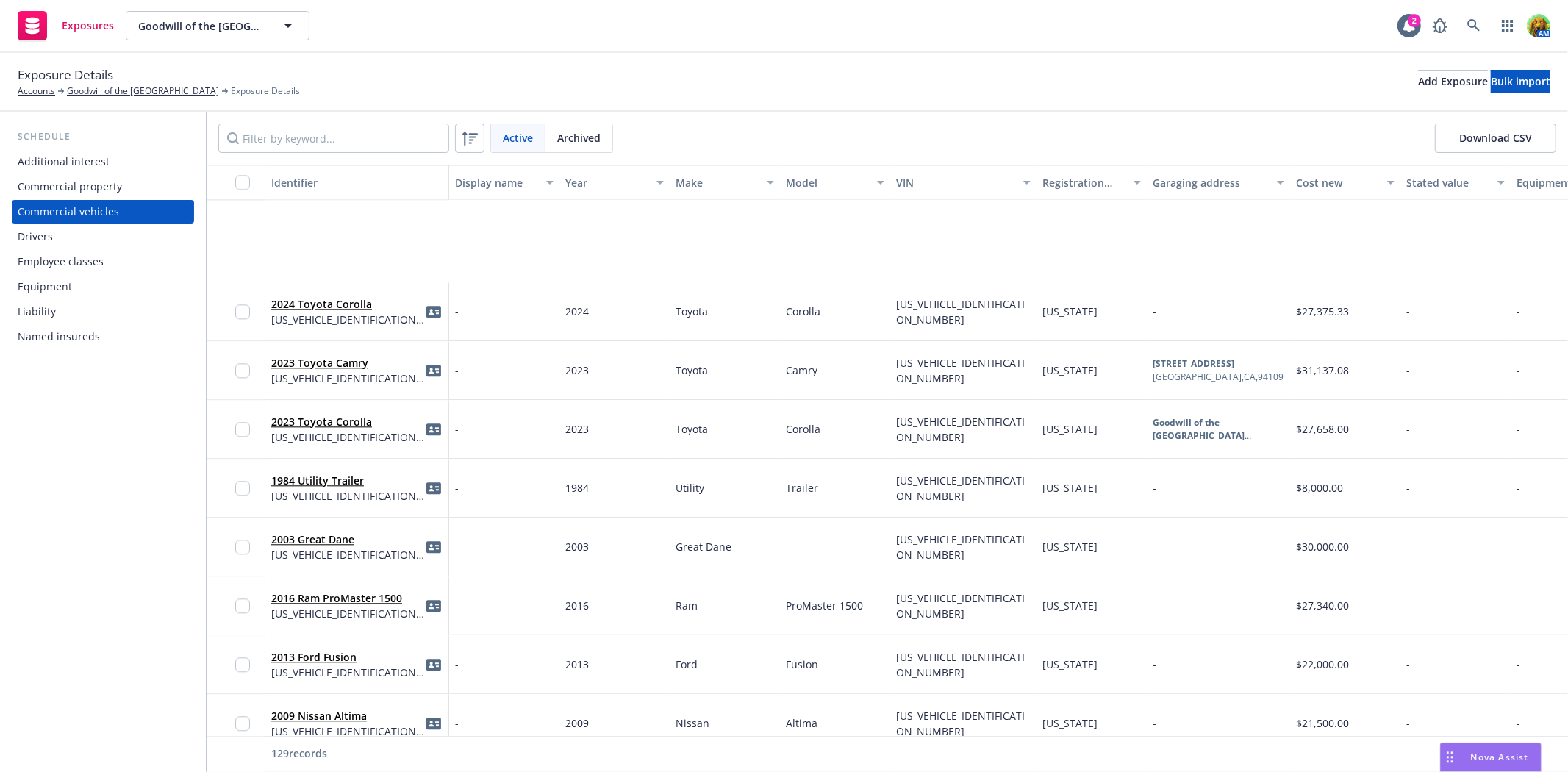
scroll to position [3024, 0]
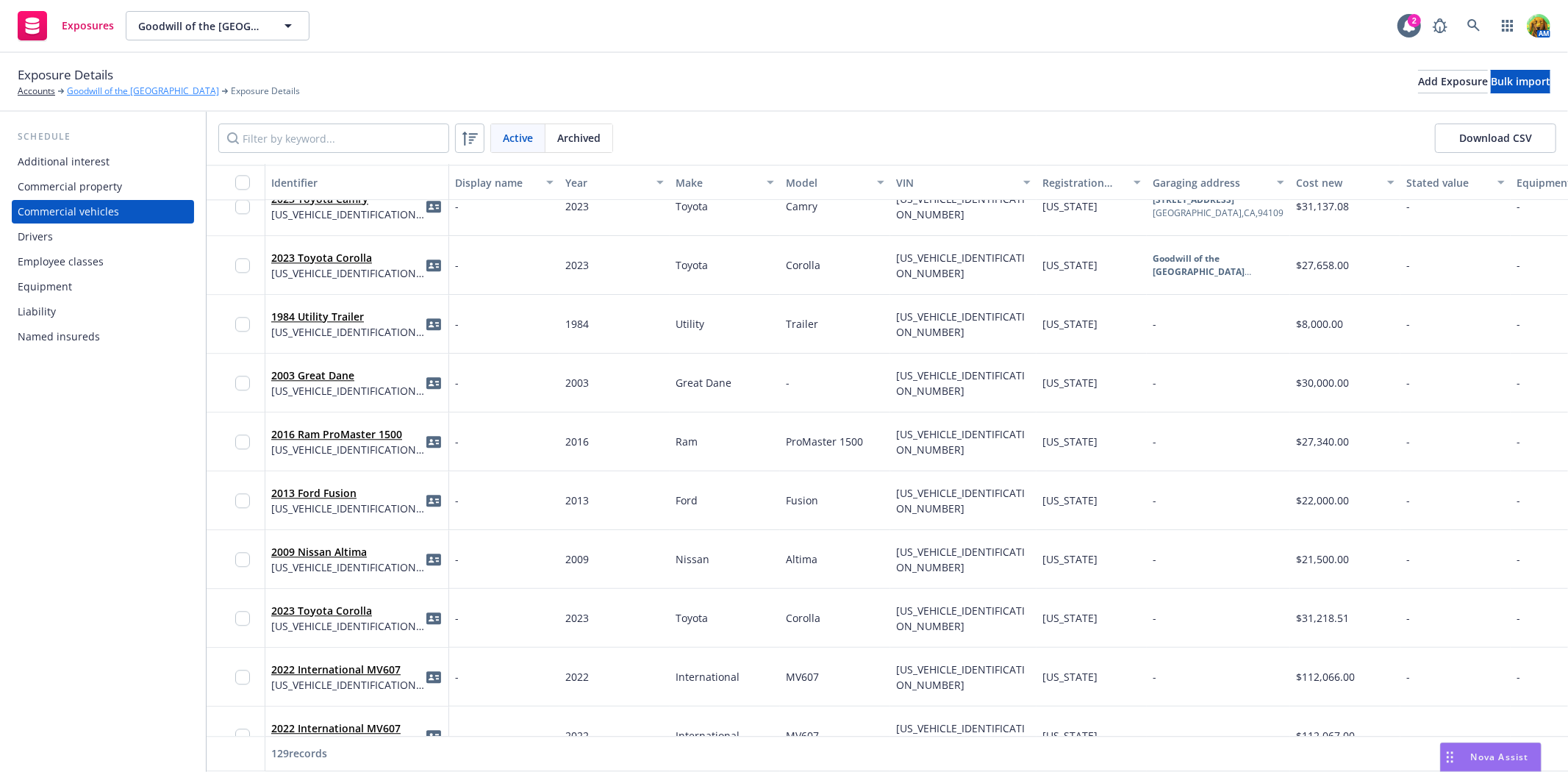
click at [97, 85] on link "Goodwill of the [GEOGRAPHIC_DATA]" at bounding box center [143, 91] width 152 height 13
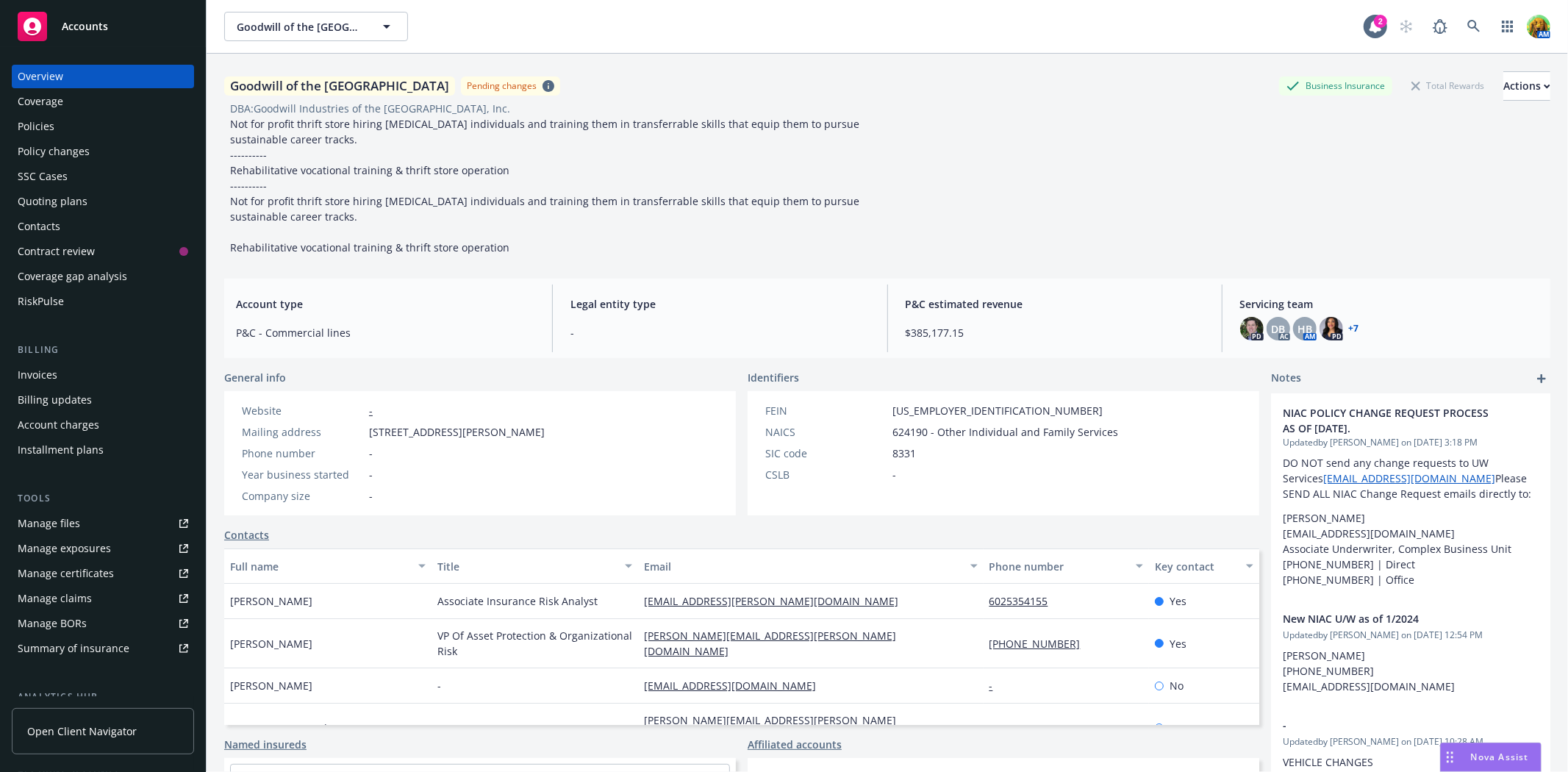
click at [42, 125] on div "Policies" at bounding box center [35, 126] width 37 height 24
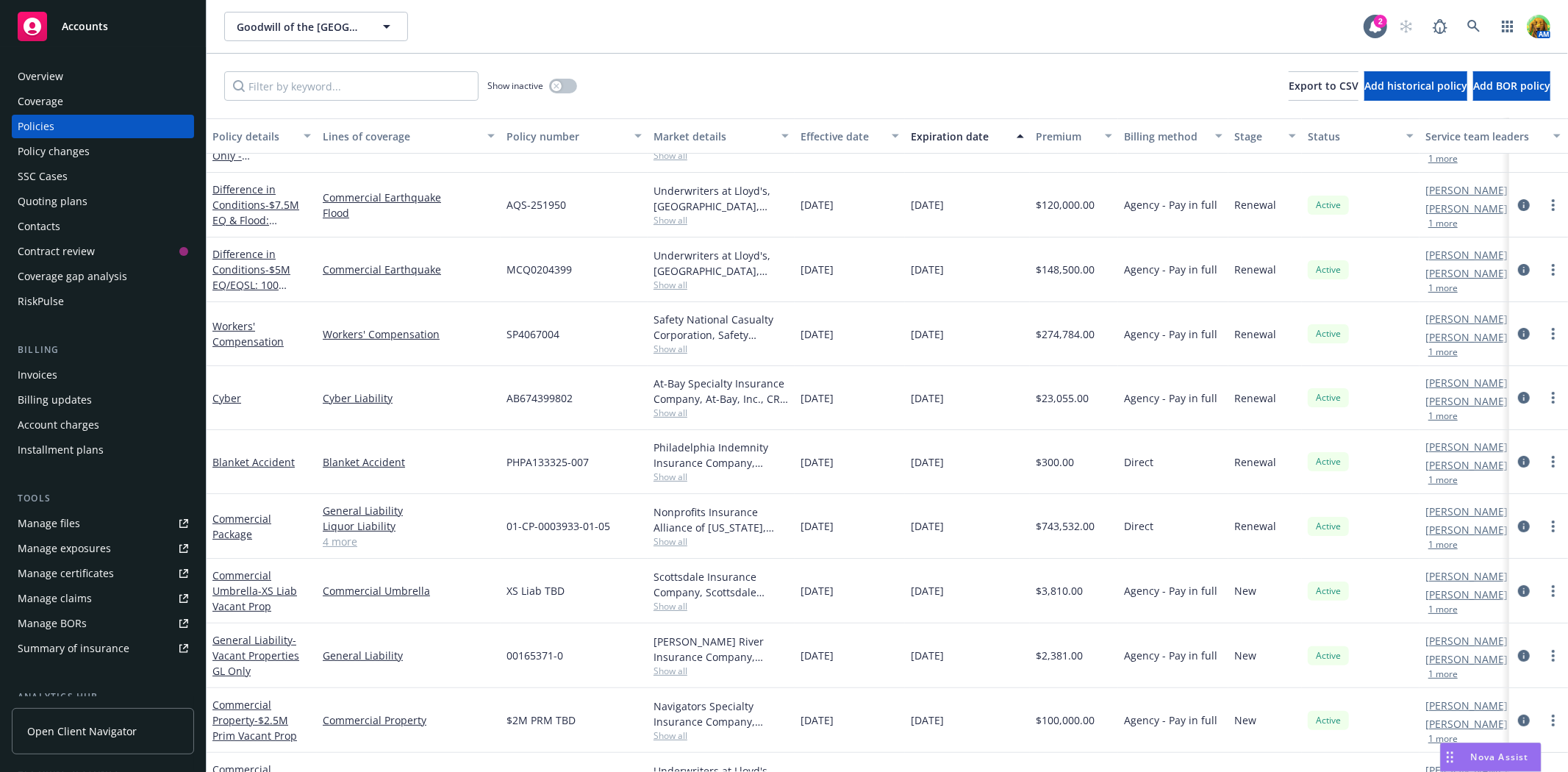
scroll to position [245, 0]
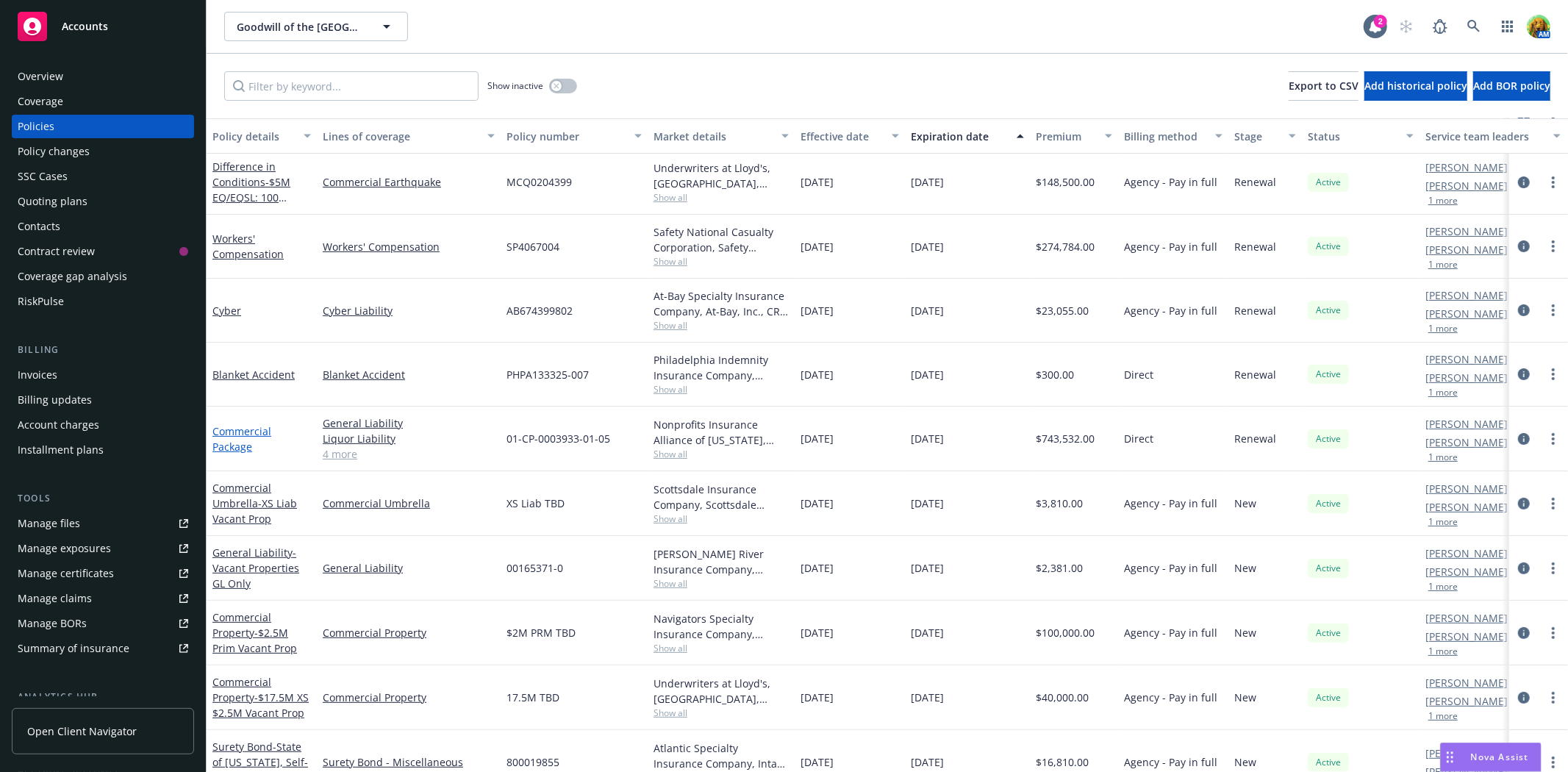
click at [253, 427] on link "Commercial Package" at bounding box center [241, 439] width 59 height 30
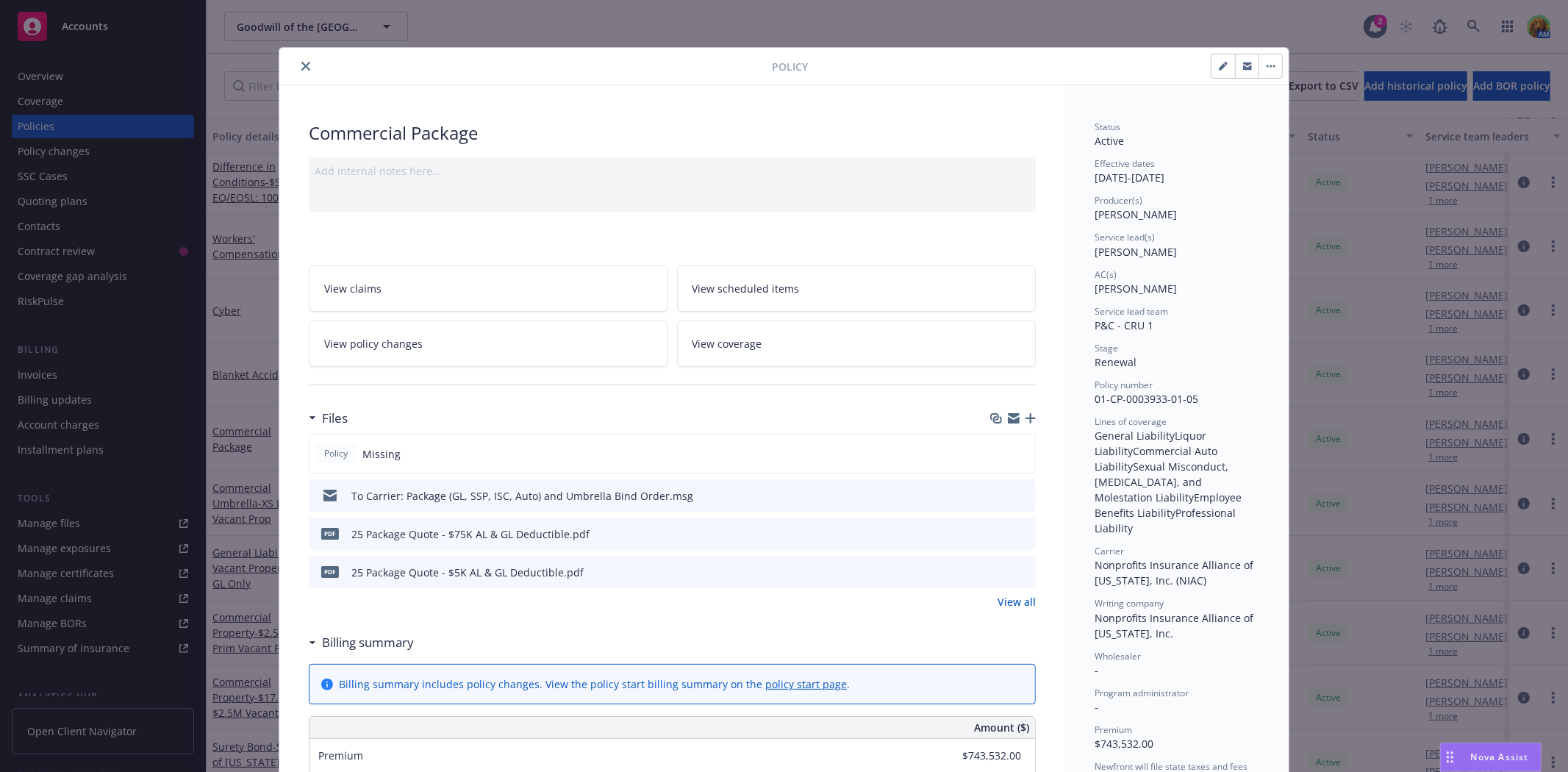
click at [816, 277] on link "View scheduled items" at bounding box center [857, 289] width 360 height 46
click at [297, 68] on button "close" at bounding box center [305, 65] width 17 height 17
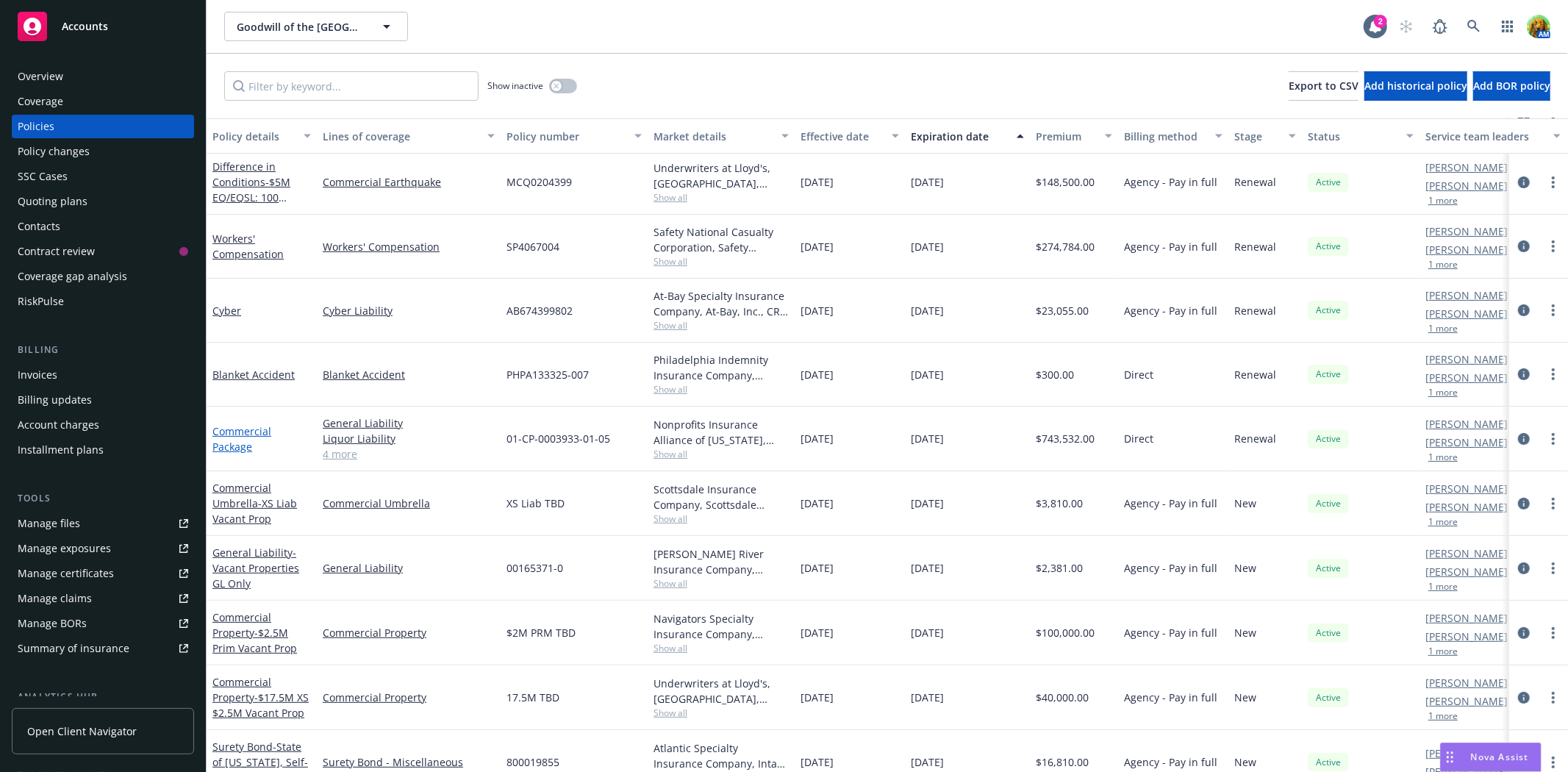
click at [261, 430] on link "Commercial Package" at bounding box center [241, 439] width 59 height 30
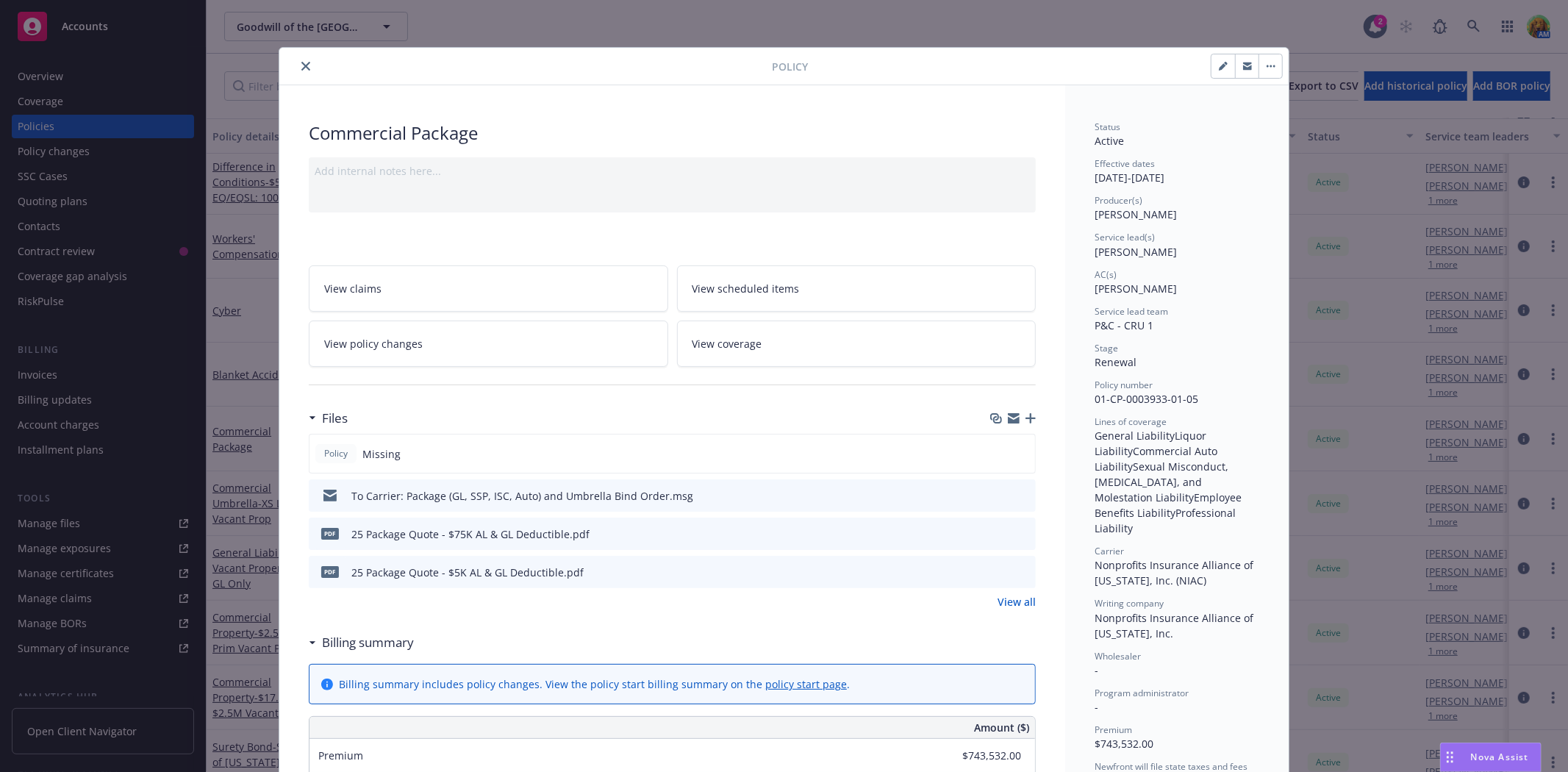
scroll to position [44, 0]
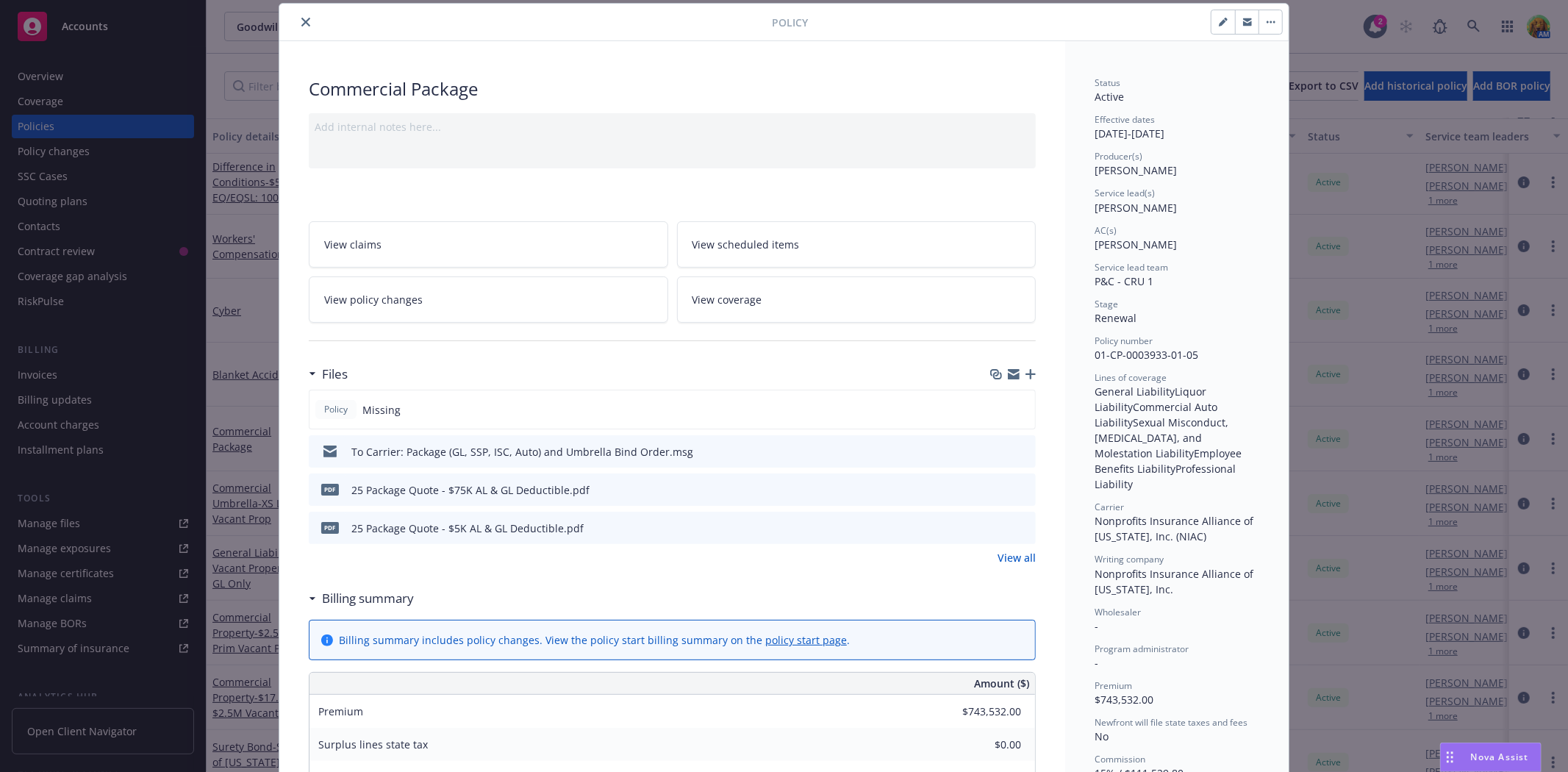
click at [1018, 450] on icon "preview file" at bounding box center [1022, 451] width 13 height 10
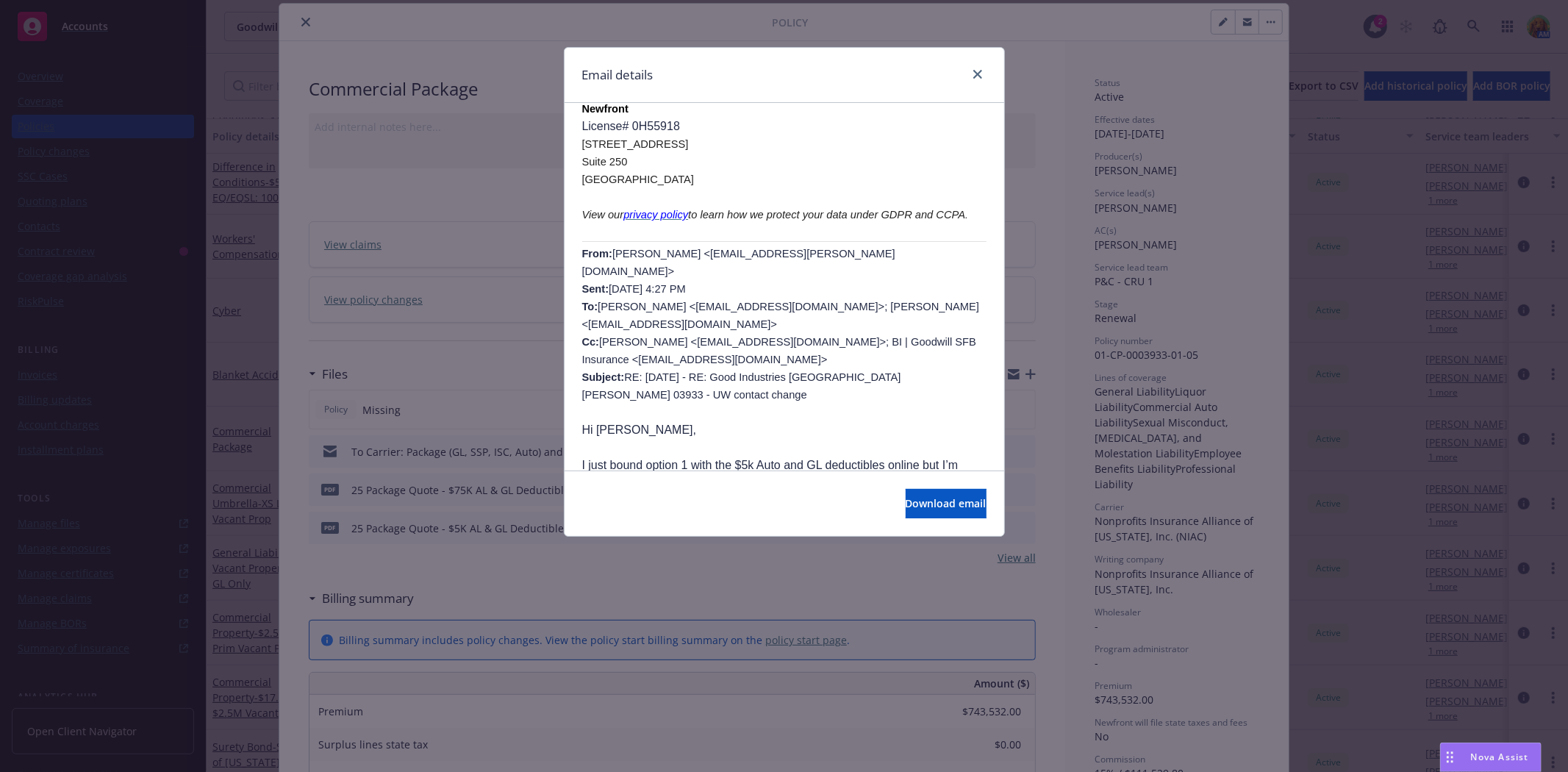
scroll to position [736, 0]
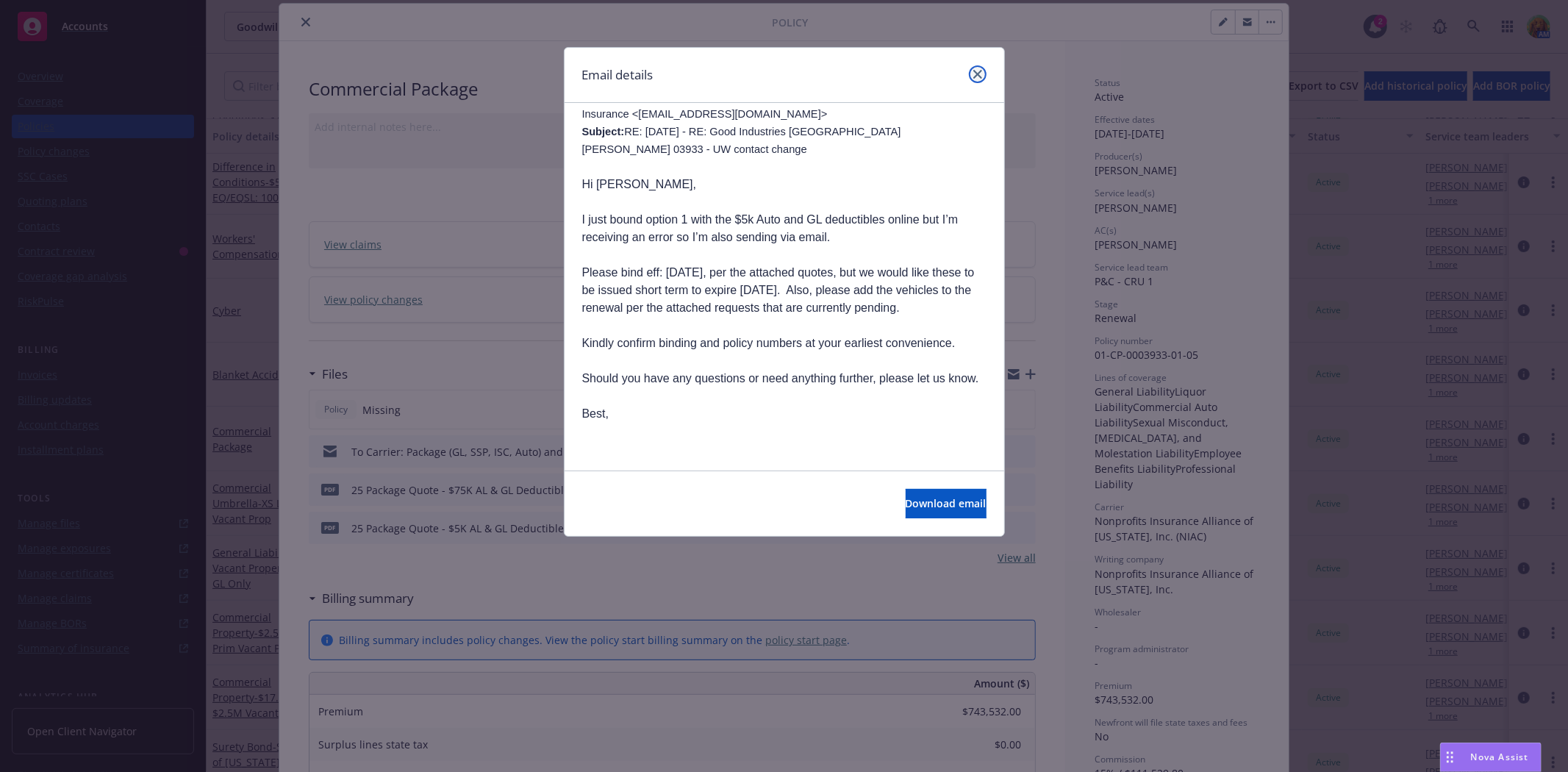
click at [974, 73] on icon "close" at bounding box center [977, 74] width 9 height 9
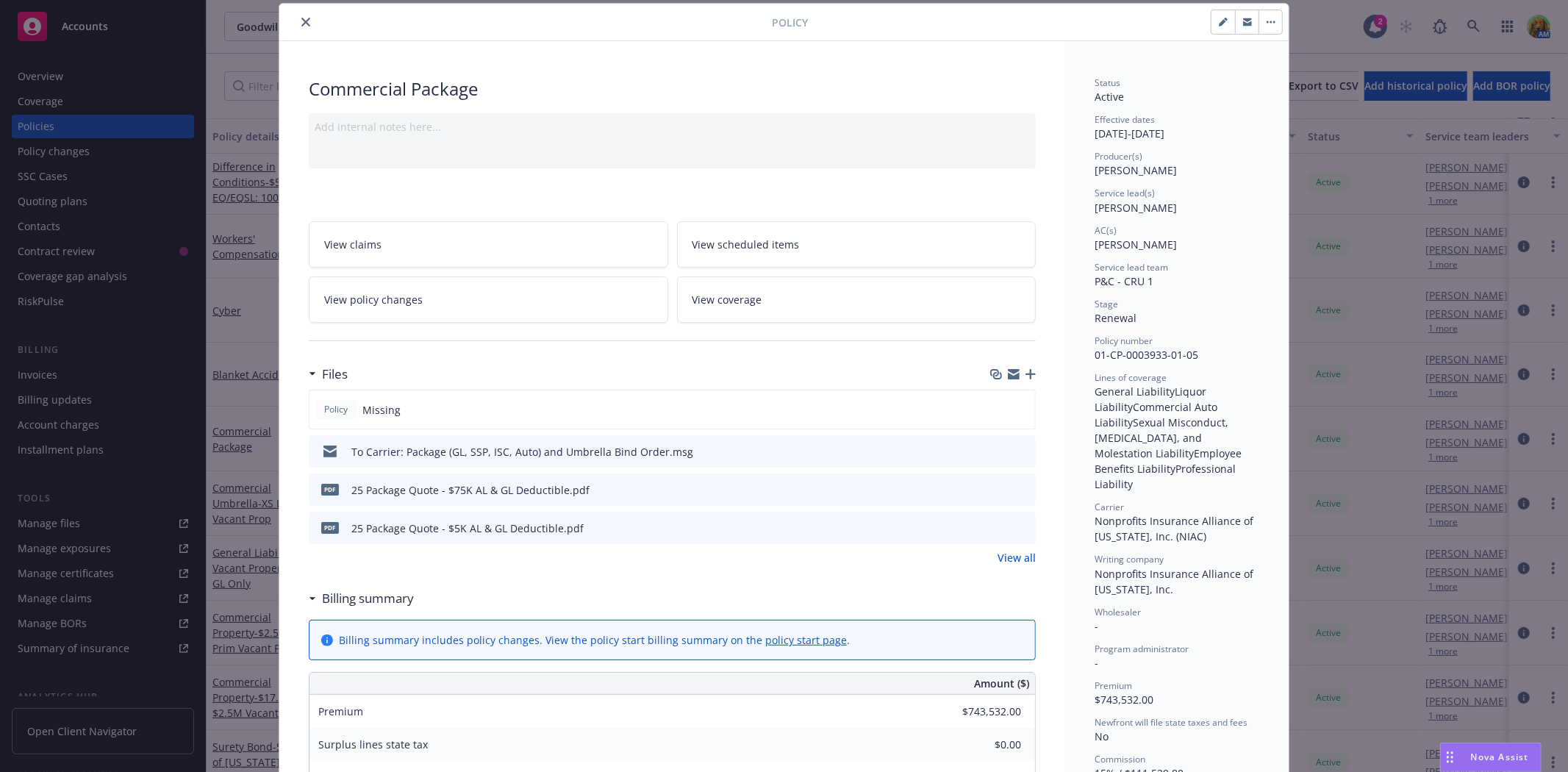
click at [1013, 377] on icon "button" at bounding box center [1013, 377] width 12 height 7
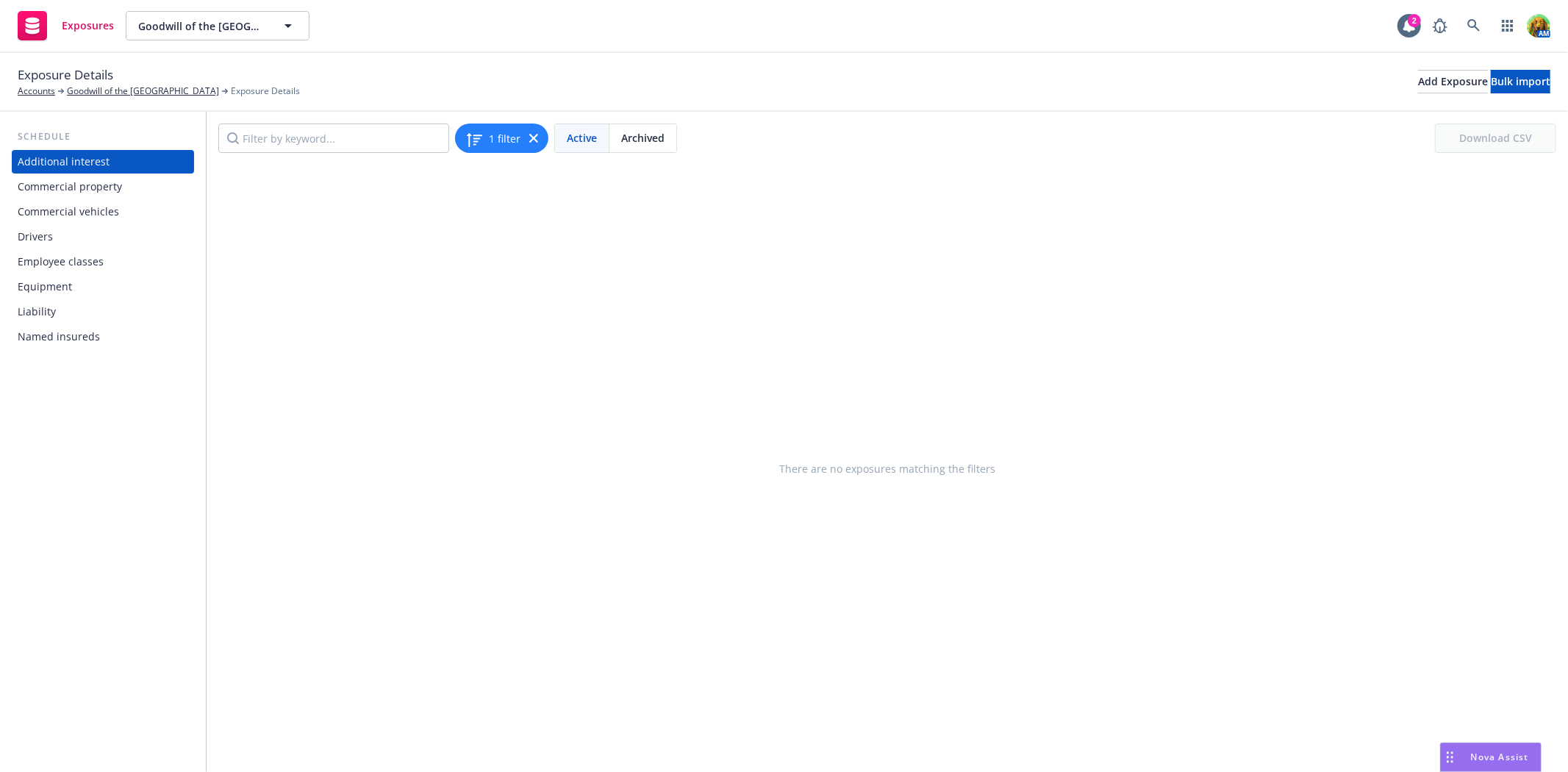
click at [71, 213] on div "Commercial vehicles" at bounding box center [68, 211] width 102 height 24
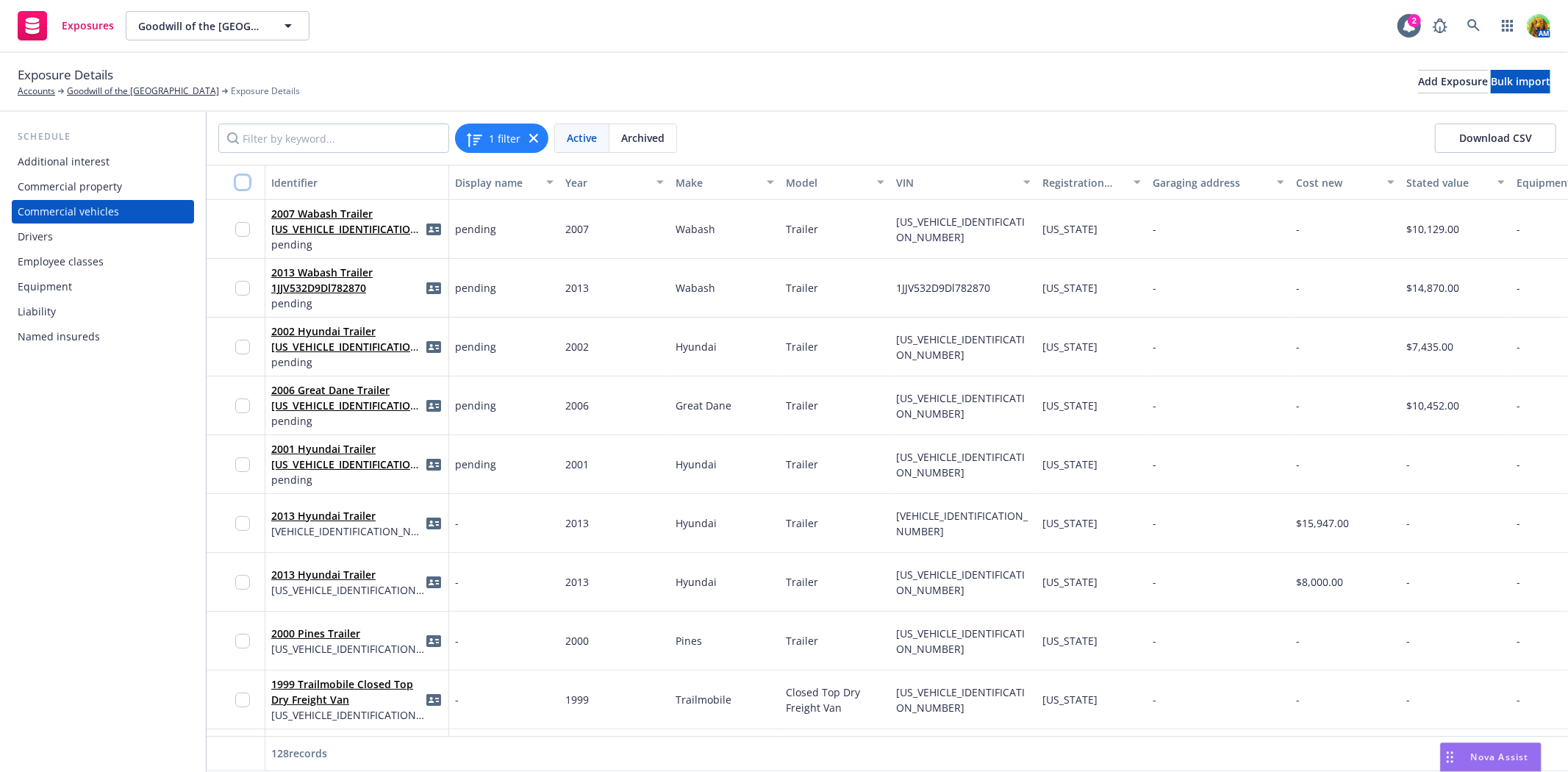
click at [239, 182] on input "checkbox" at bounding box center [243, 182] width 15 height 15
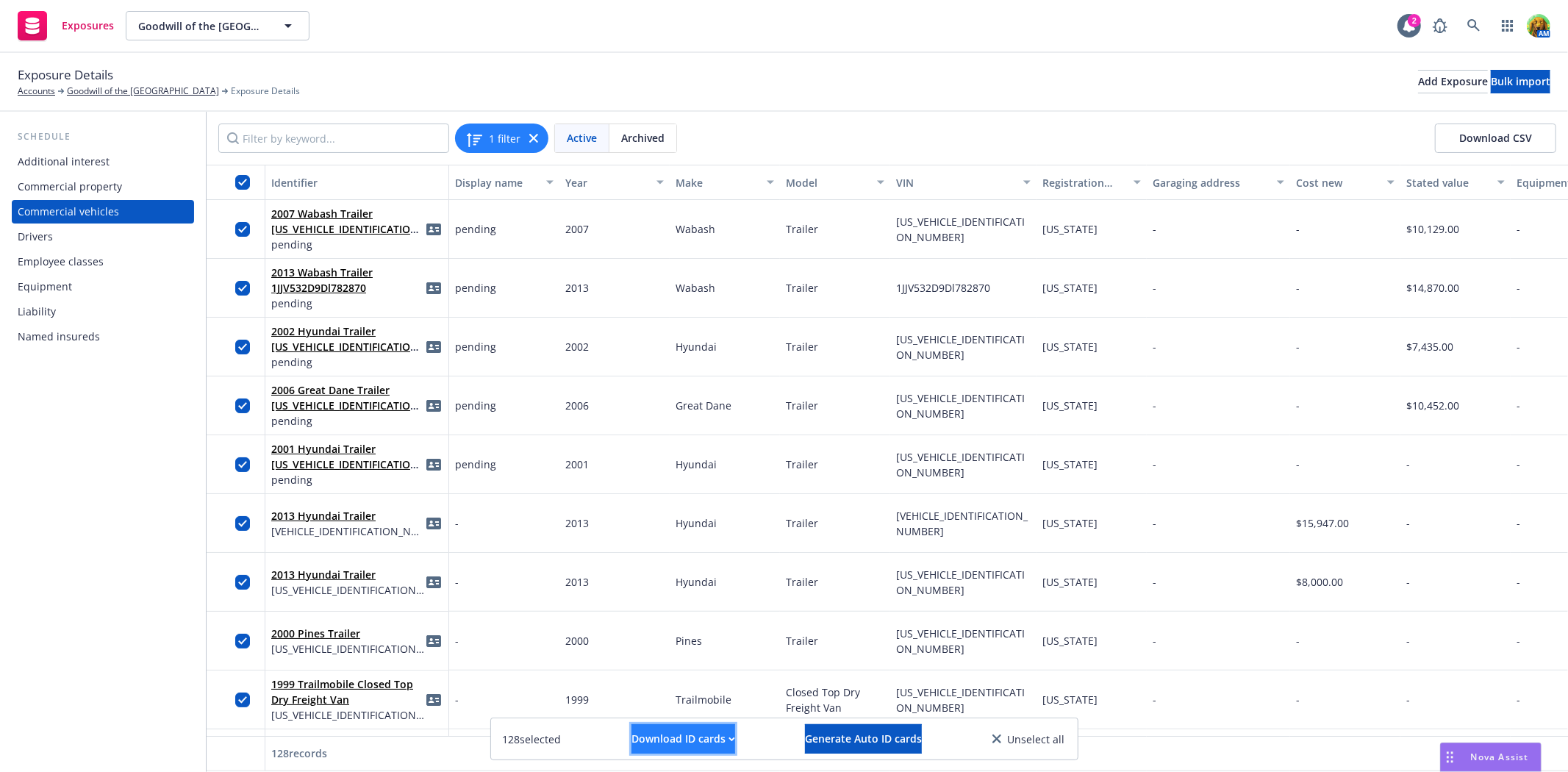
click at [656, 745] on div "Download ID cards" at bounding box center [683, 739] width 104 height 28
click at [672, 708] on link "Download uneditable ID cards" at bounding box center [654, 703] width 196 height 30
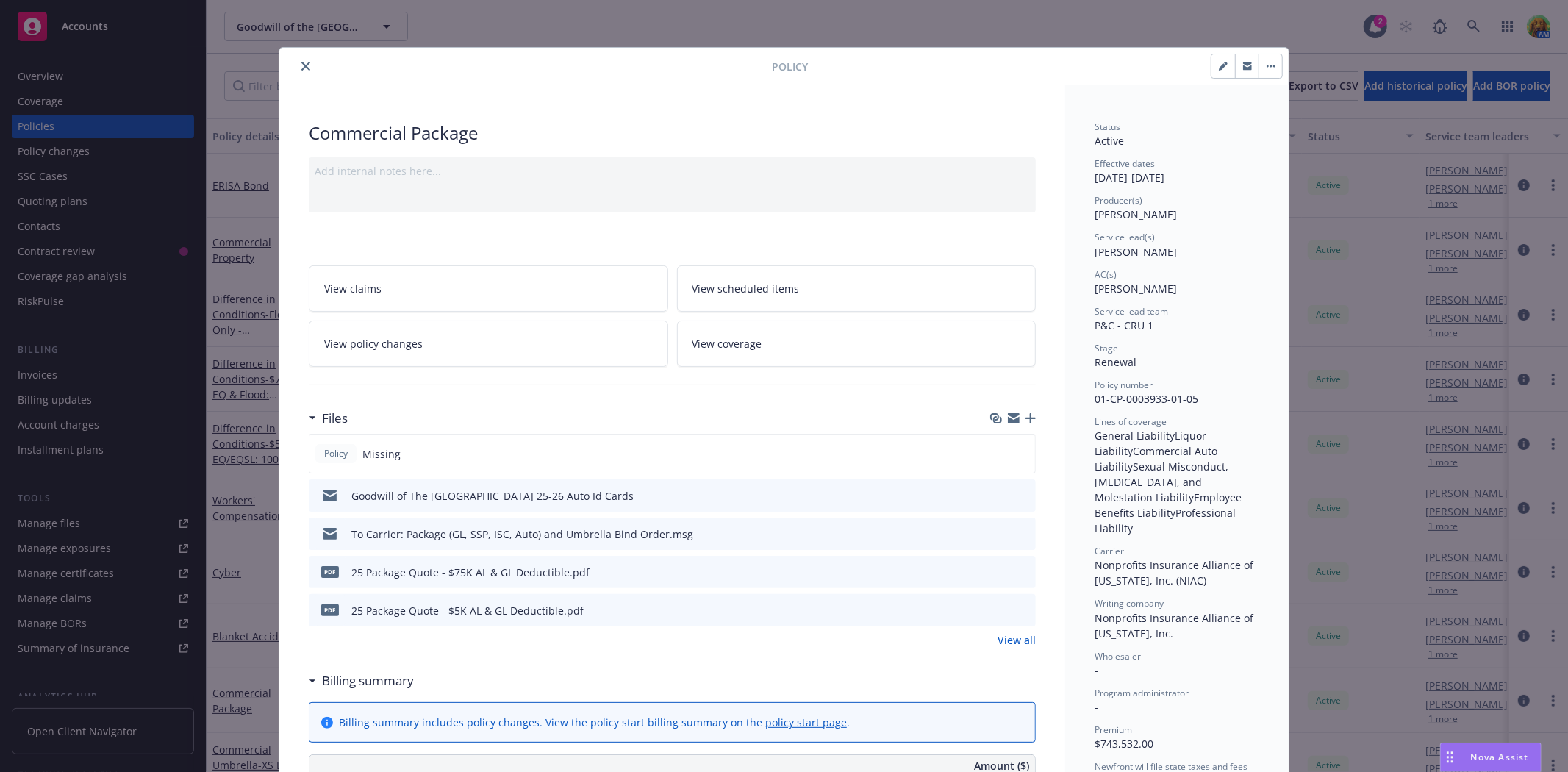
click at [1023, 640] on link "View all" at bounding box center [1017, 640] width 38 height 16
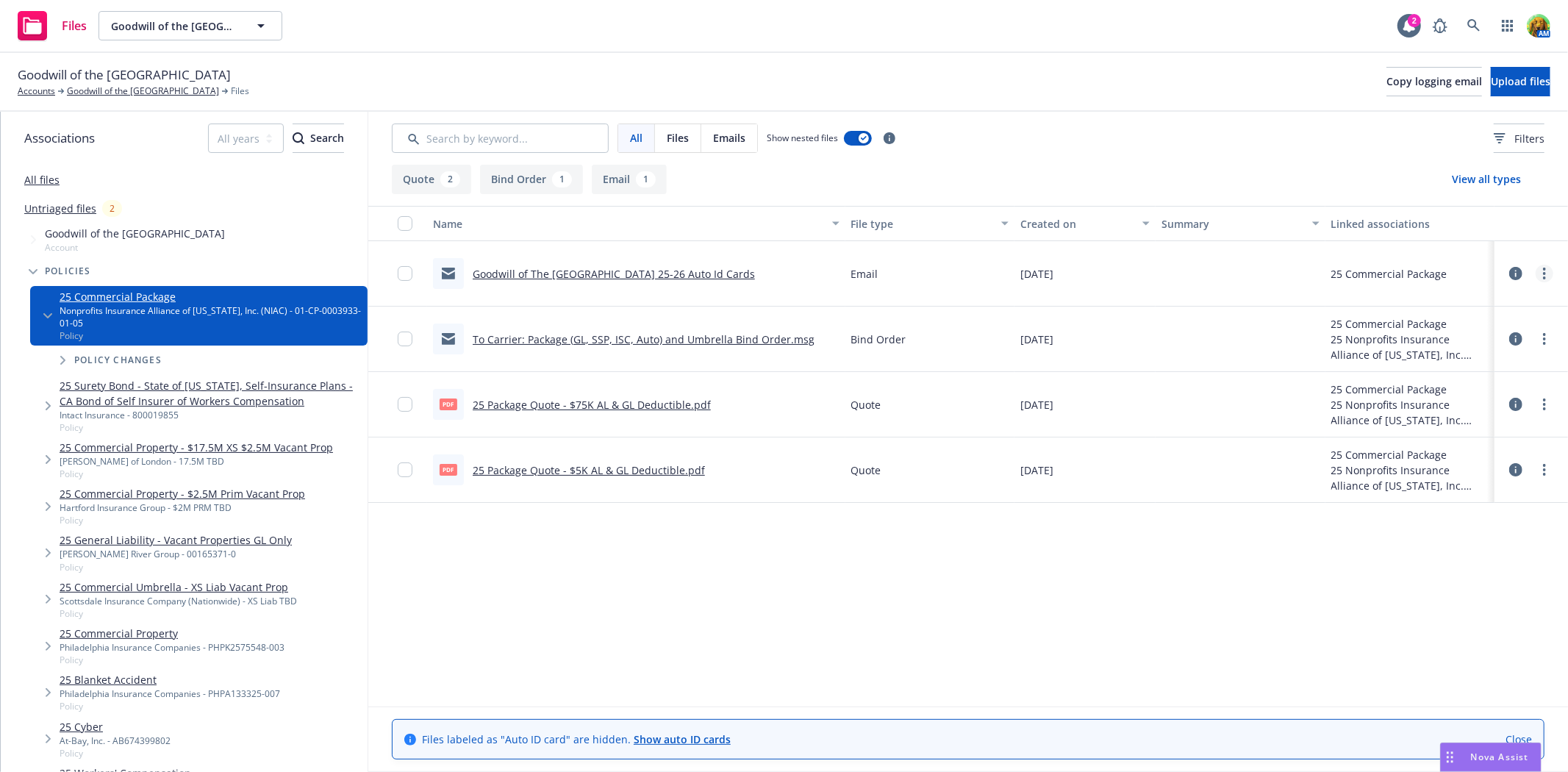
click at [1546, 277] on link "more" at bounding box center [1544, 273] width 17 height 17
click at [1457, 358] on link "Edit" at bounding box center [1479, 362] width 146 height 30
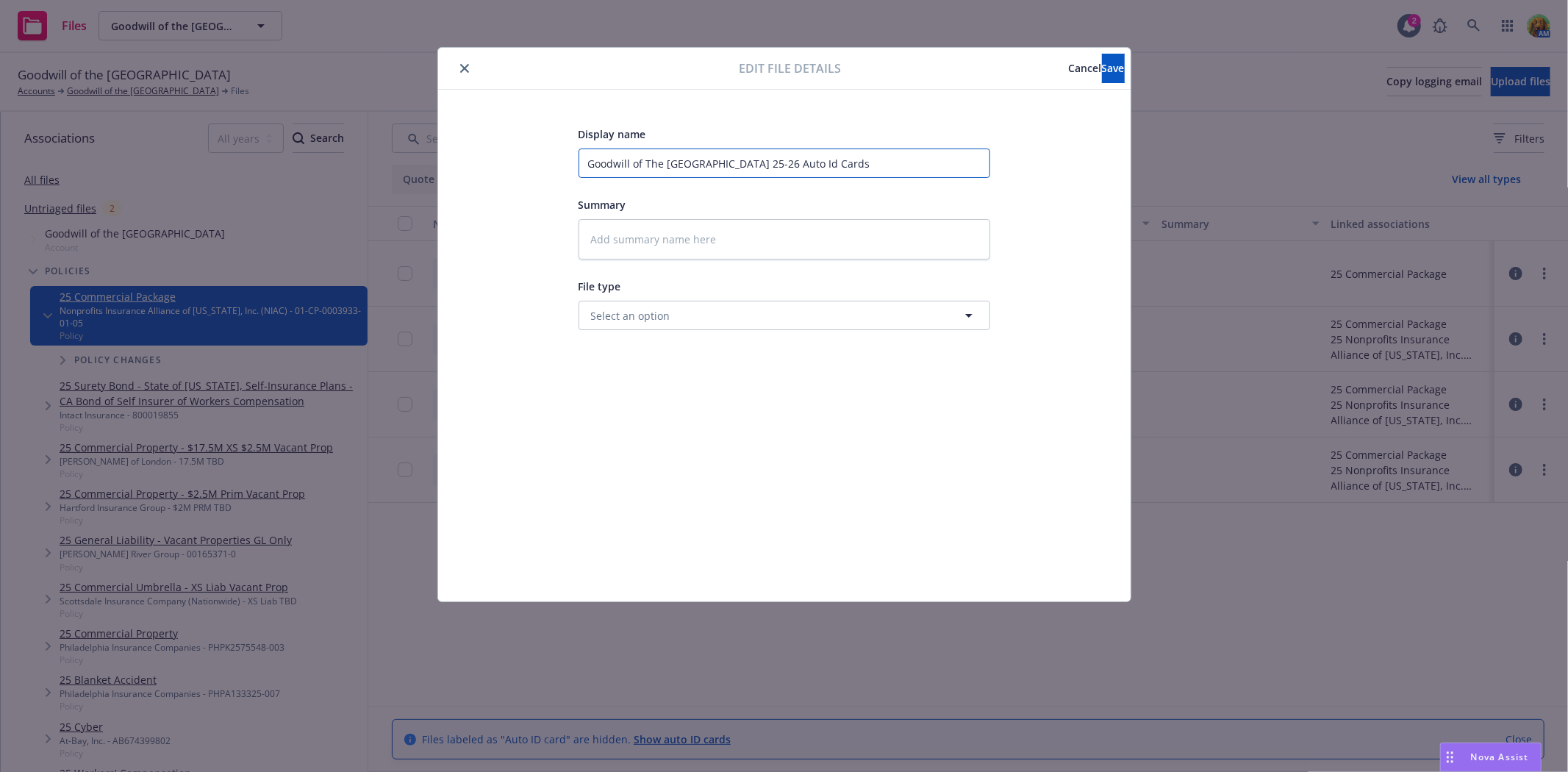
click at [584, 163] on input "Goodwill of The San Francisco Bay 25-26 Auto Id Cards" at bounding box center [784, 163] width 412 height 30
type input "eGoodwill of The San Francisco Bay 25-26 Auto Id Cards"
type textarea "x"
type input "emGoodwill of The San Francisco Bay 25-26 Auto Id Cards"
type textarea "x"
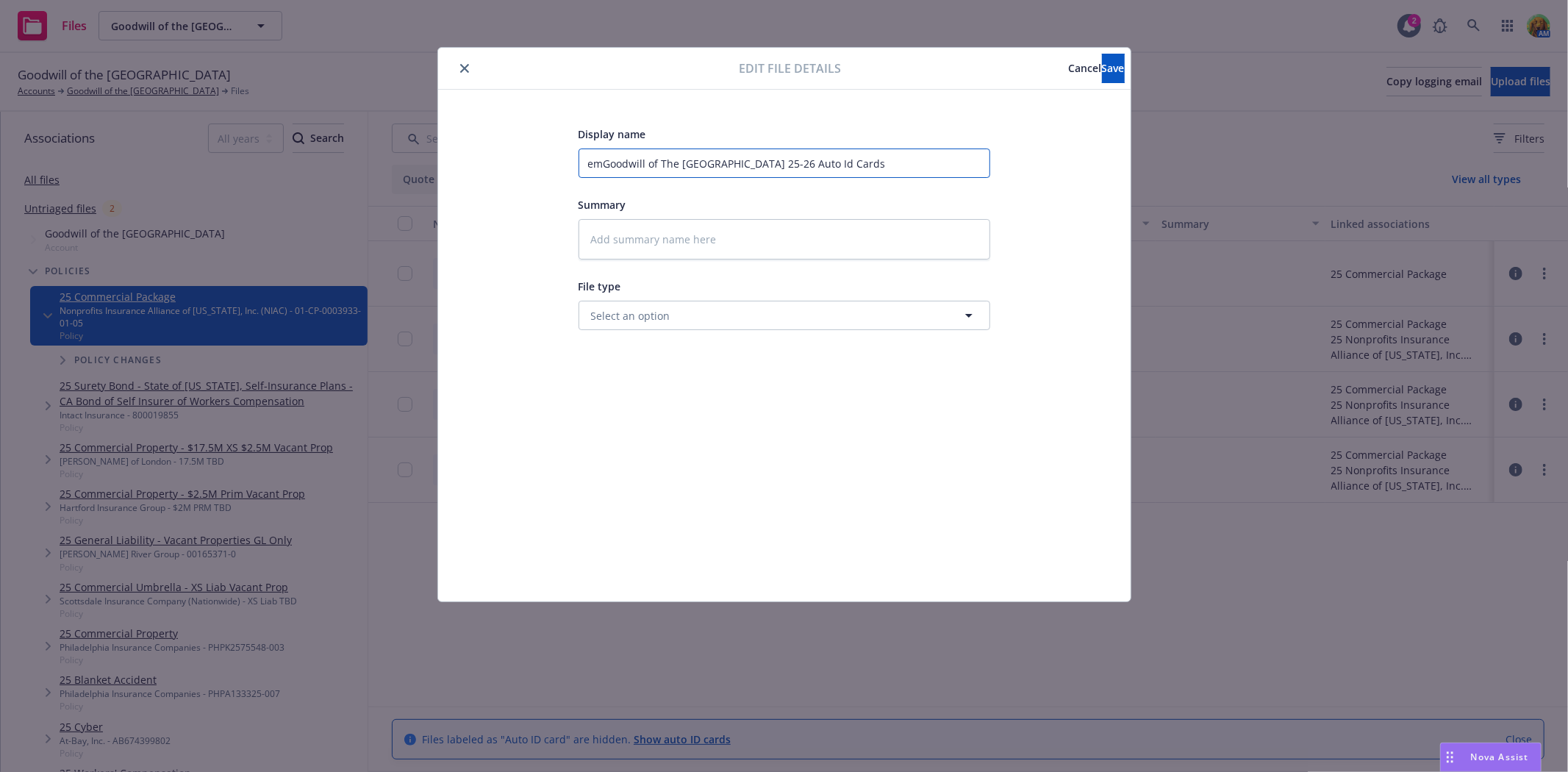
type input "emaGoodwill of The San Francisco Bay 25-26 Auto Id Cards"
type textarea "x"
type input "emaiGoodwill of The San Francisco Bay 25-26 Auto Id Cards"
type textarea "x"
type input "emailGoodwill of The San Francisco Bay 25-26 Auto Id Cards"
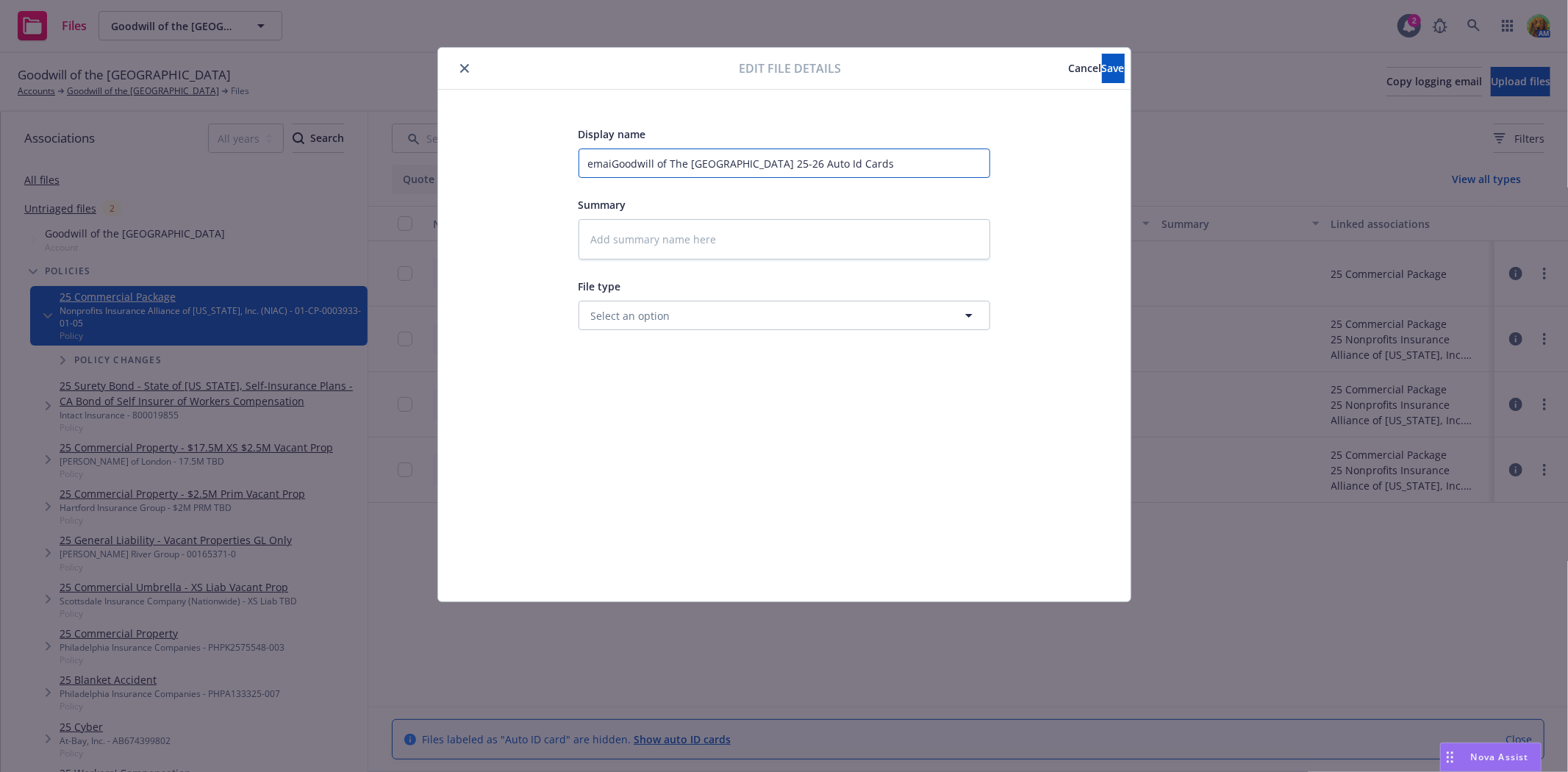
type textarea "x"
type input "email Goodwill of The San Francisco Bay 25-26 Auto Id Cards"
type textarea "x"
type input "email tGoodwill of The San Francisco Bay 25-26 Auto Id Cards"
type textarea "x"
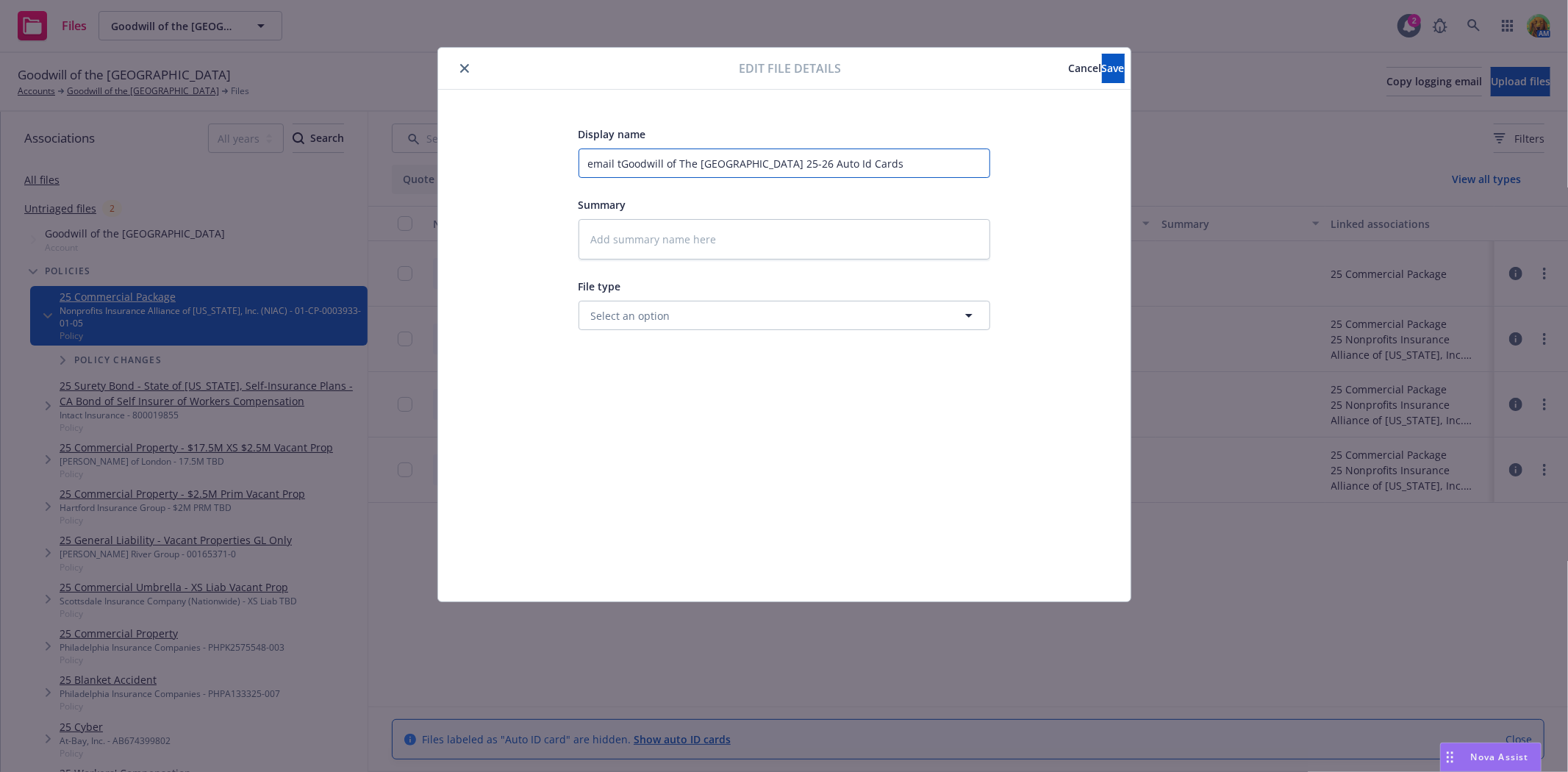
type input "email toGoodwill of The San Francisco Bay 25-26 Auto Id Cards"
type textarea "x"
type input "email to Goodwill of The San Francisco Bay 25-26 Auto Id Cards"
type textarea "x"
type input "email to iGoodwill of The San Francisco Bay 25-26 Auto Id Cards"
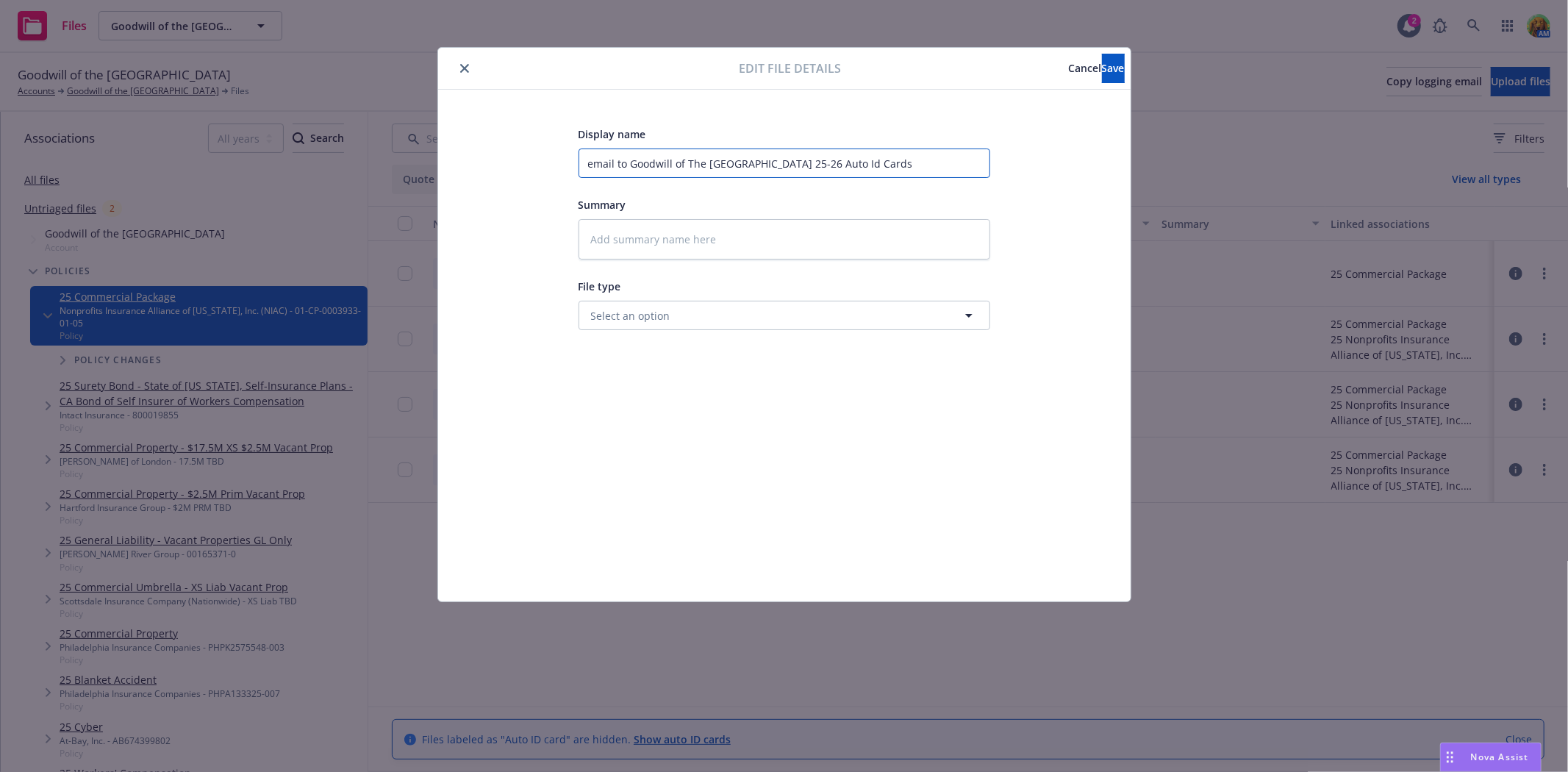
type textarea "x"
type input "email to inGoodwill of The San Francisco Bay 25-26 Auto Id Cards"
type textarea "x"
type input "email to insGoodwill of The San Francisco Bay 25-26 Auto Id Cards"
type textarea "x"
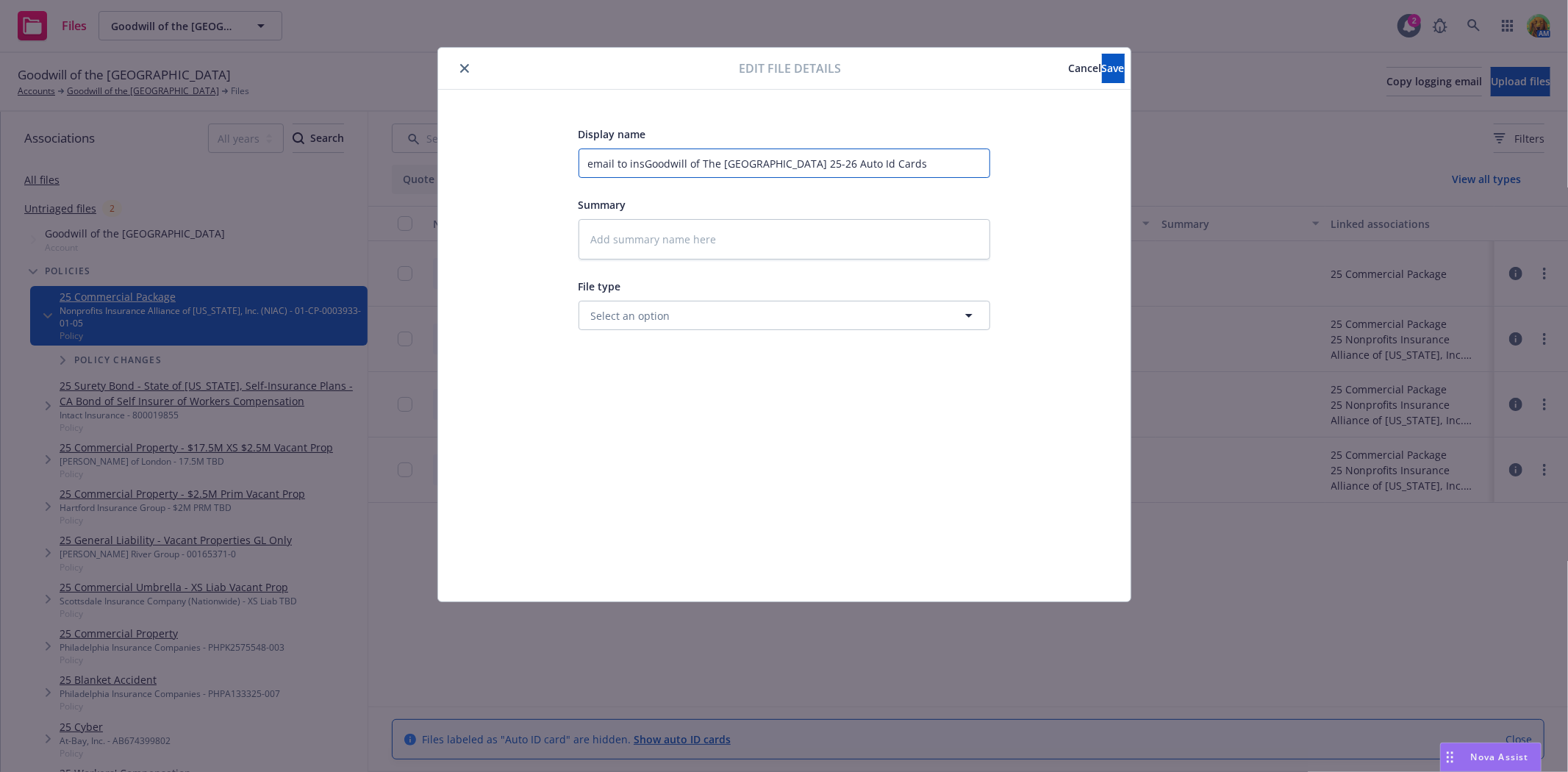
type input "email to insuGoodwill of The San Francisco Bay 25-26 Auto Id Cards"
type textarea "x"
type input "email to insurGoodwill of The San Francisco Bay 25-26 Auto Id Cards"
type textarea "x"
type input "email to insureGoodwill of The San Francisco Bay 25-26 Auto Id Cards"
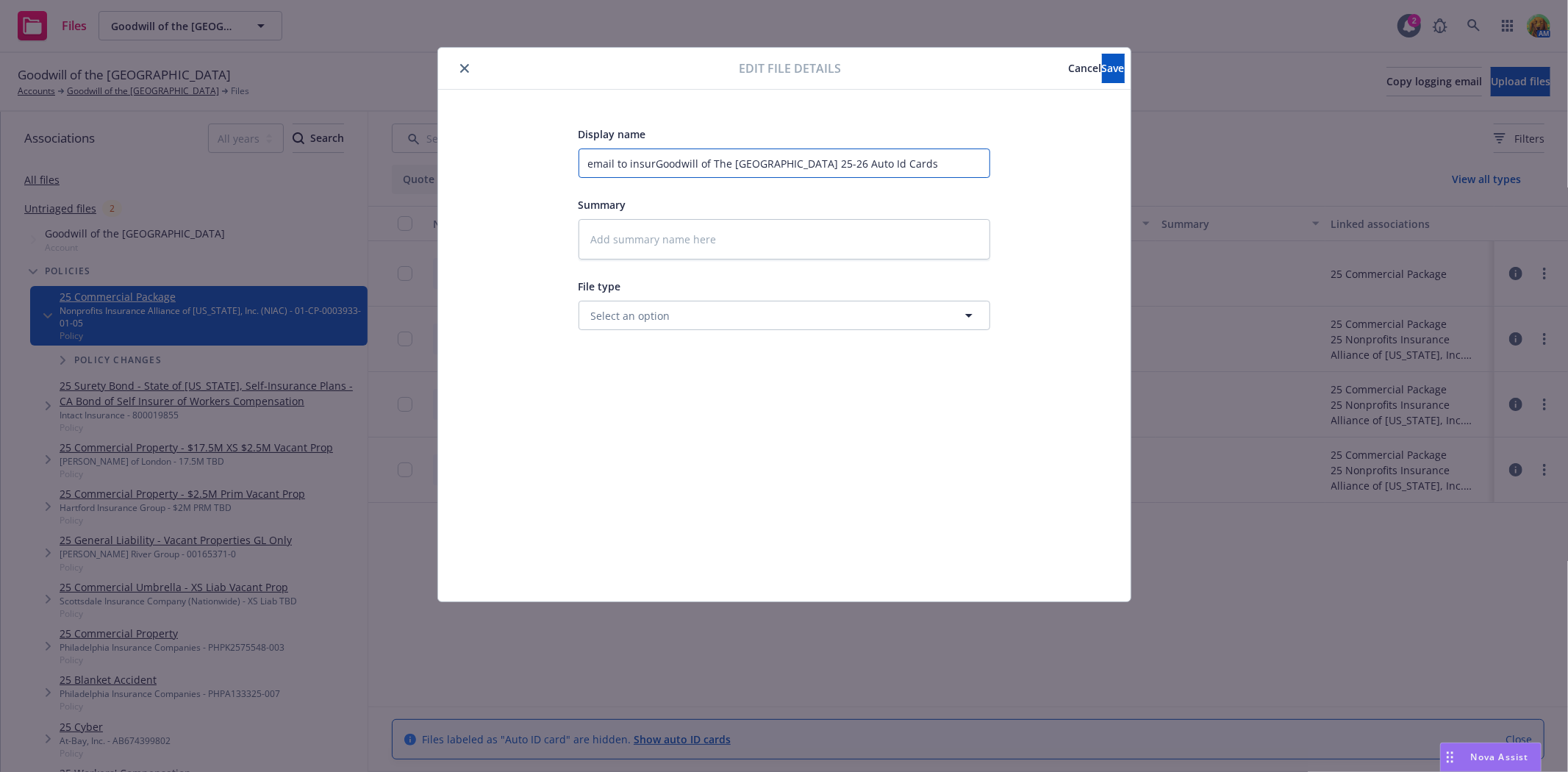
type textarea "x"
type input "email to insuredGoodwill of The San Francisco Bay 25-26 Auto Id Cards"
type textarea "x"
type input "email to insured Goodwill of The San Francisco Bay 25-26 Auto Id Cards"
type textarea "x"
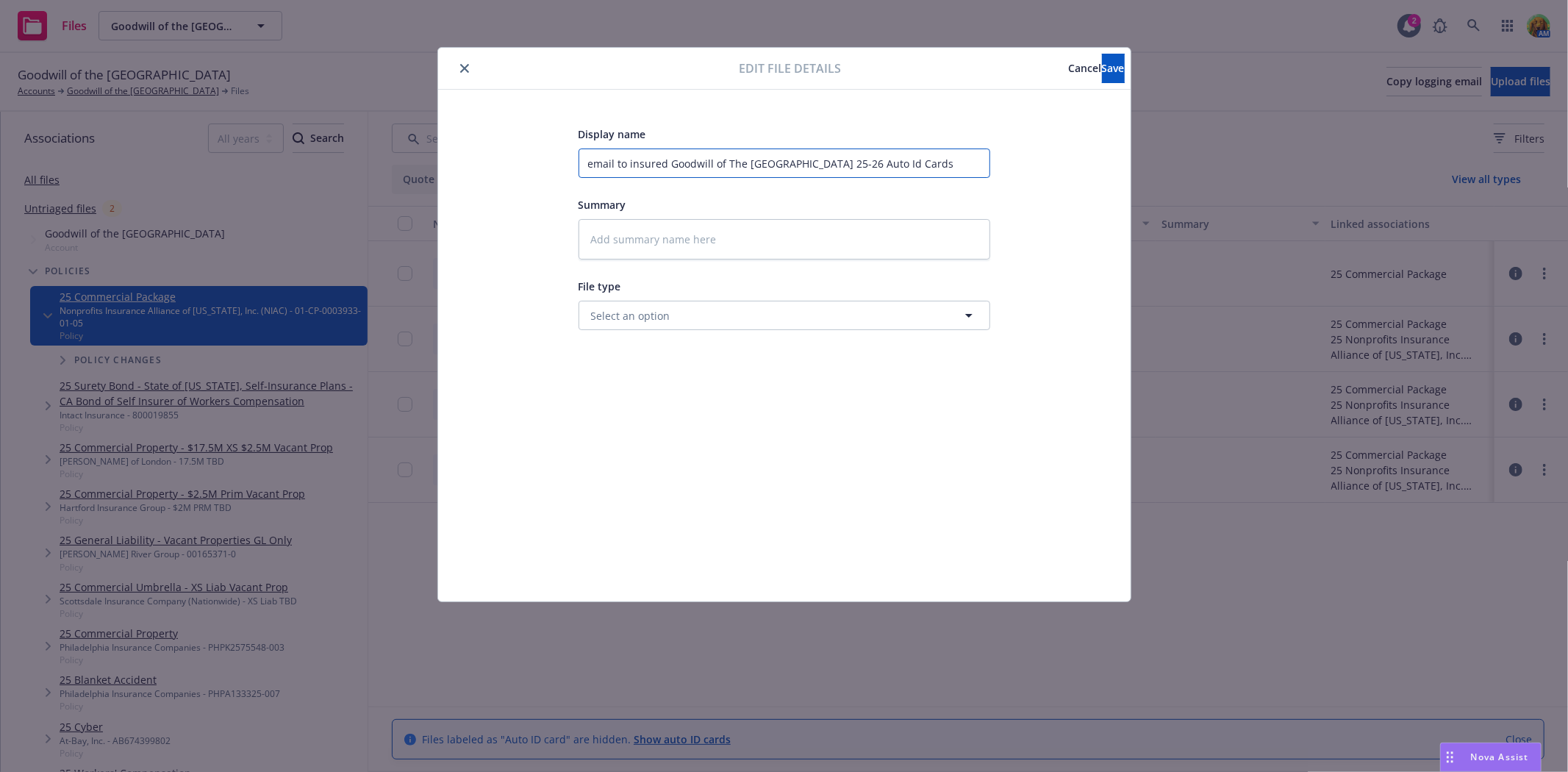
type input "email to insured oodwill of The San Francisco Bay 25-26 Auto Id Cards"
type textarea "x"
type input "email to insured odwill of The San Francisco Bay 25-26 Auto Id Cards"
type textarea "x"
type input "email to insured dwill of The San Francisco Bay 25-26 Auto Id Cards"
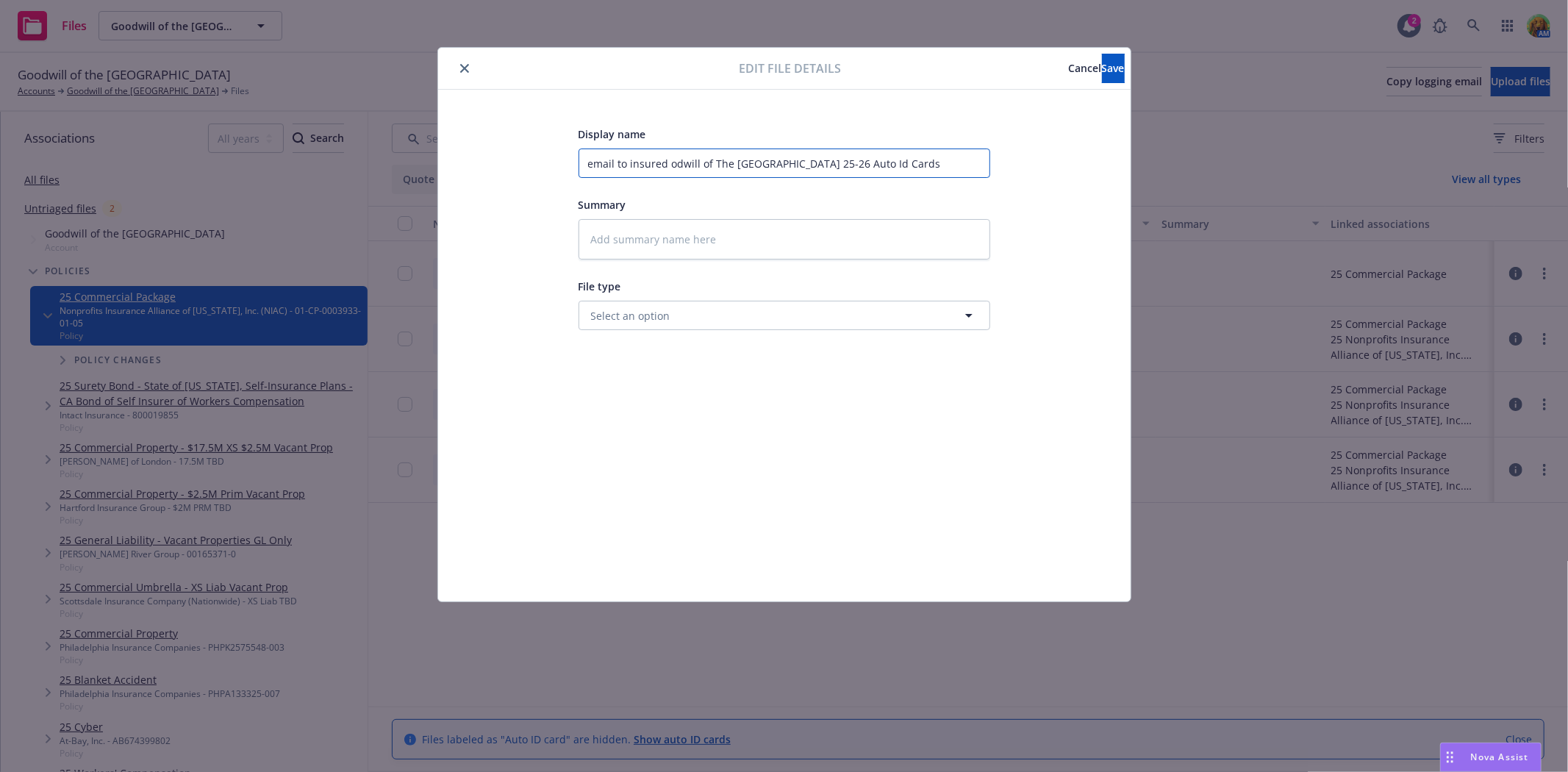
type textarea "x"
type input "email to insured will of The San Francisco Bay 25-26 Auto Id Cards"
type textarea "x"
type input "email to insured ill of The San Francisco Bay 25-26 Auto Id Cards"
type textarea "x"
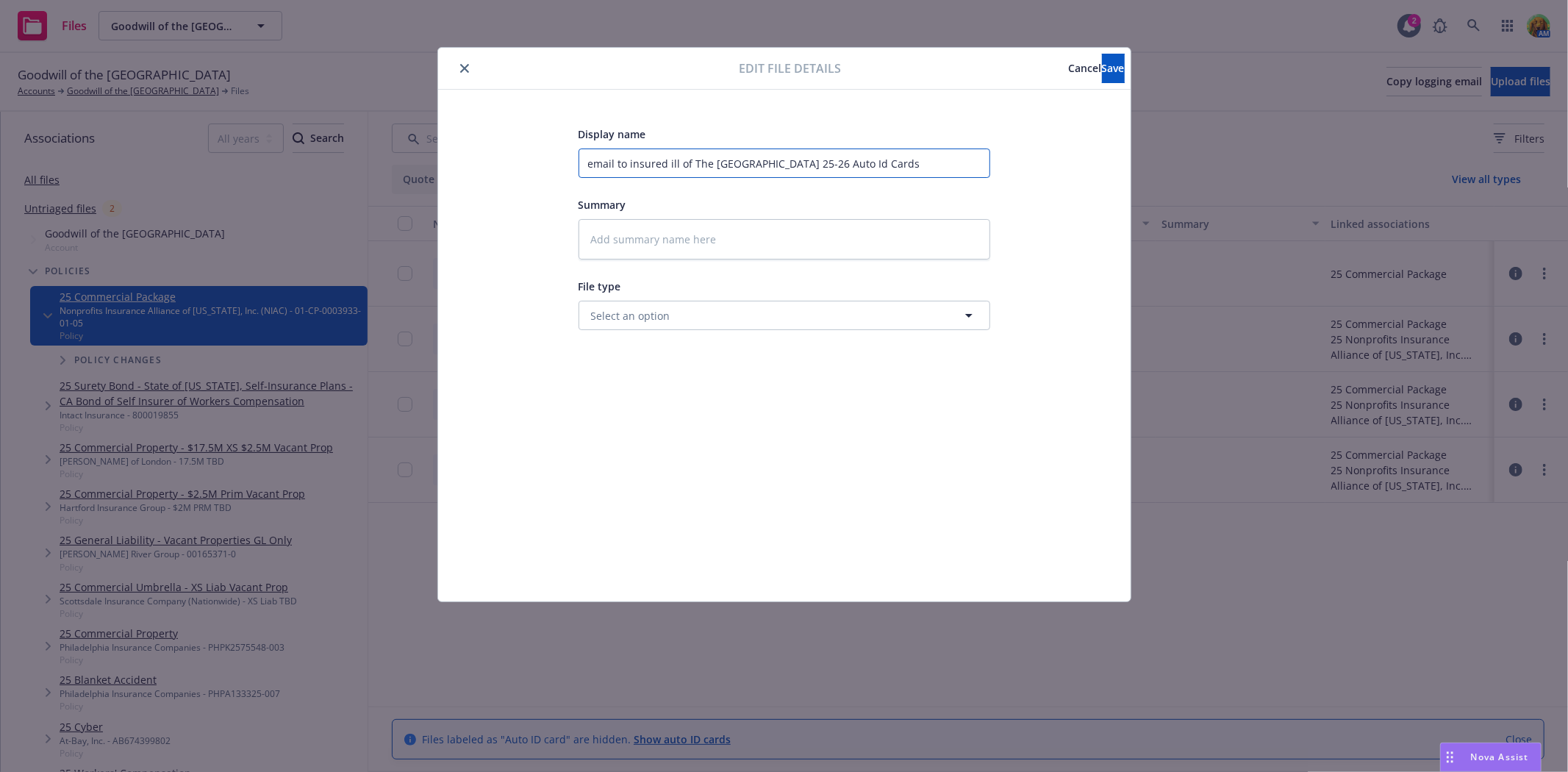
type input "email to insured ll of The San Francisco Bay 25-26 Auto Id Cards"
type textarea "x"
type input "email to insured l of The San Francisco Bay 25-26 Auto Id Cards"
type textarea "x"
type input "email to insured of The San Francisco Bay 25-26 Auto Id Cards"
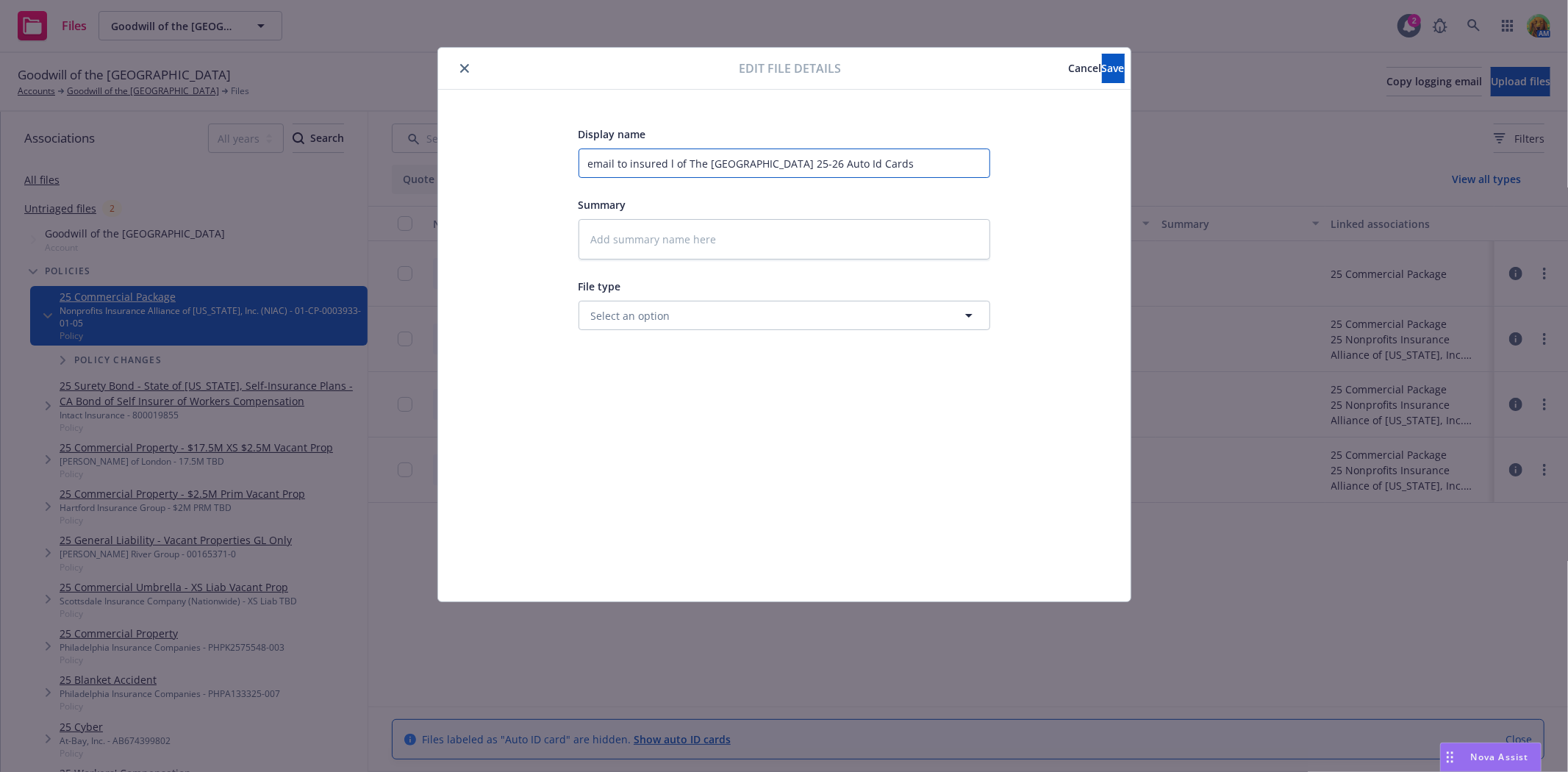
type textarea "x"
type input "email to insured of The San Francisco Bay 25-26 Auto Id Cards"
type textarea "x"
type input "email to insured f The San Francisco Bay 25-26 Auto Id Cards"
type textarea "x"
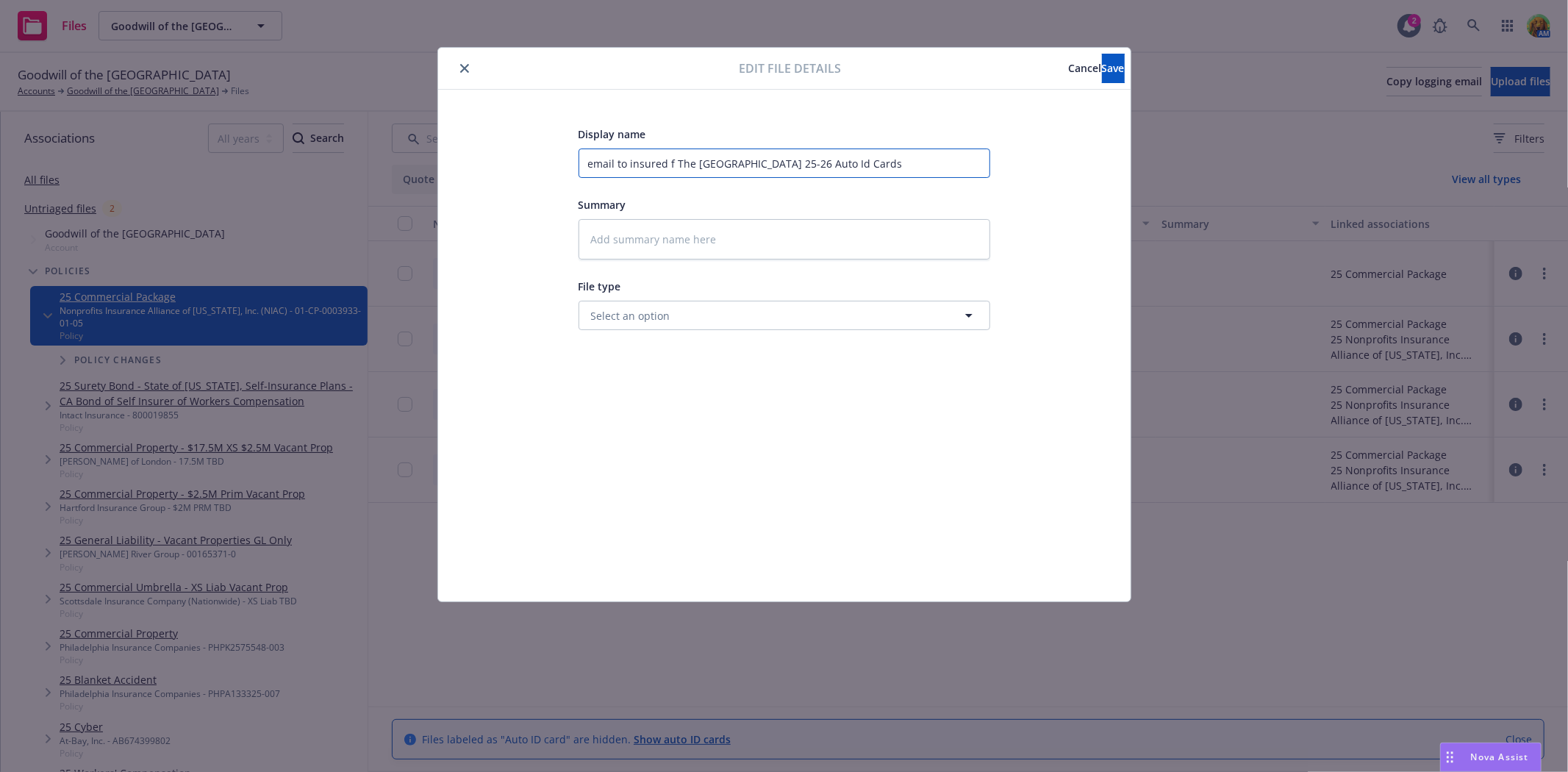
type input "email to insured The San Francisco Bay 25-26 Auto Id Cards"
type textarea "x"
type input "email to insured The San Francisco Bay 25-26 Auto Id Cards"
type textarea "x"
type input "email to insured he San Francisco Bay 25-26 Auto Id Cards"
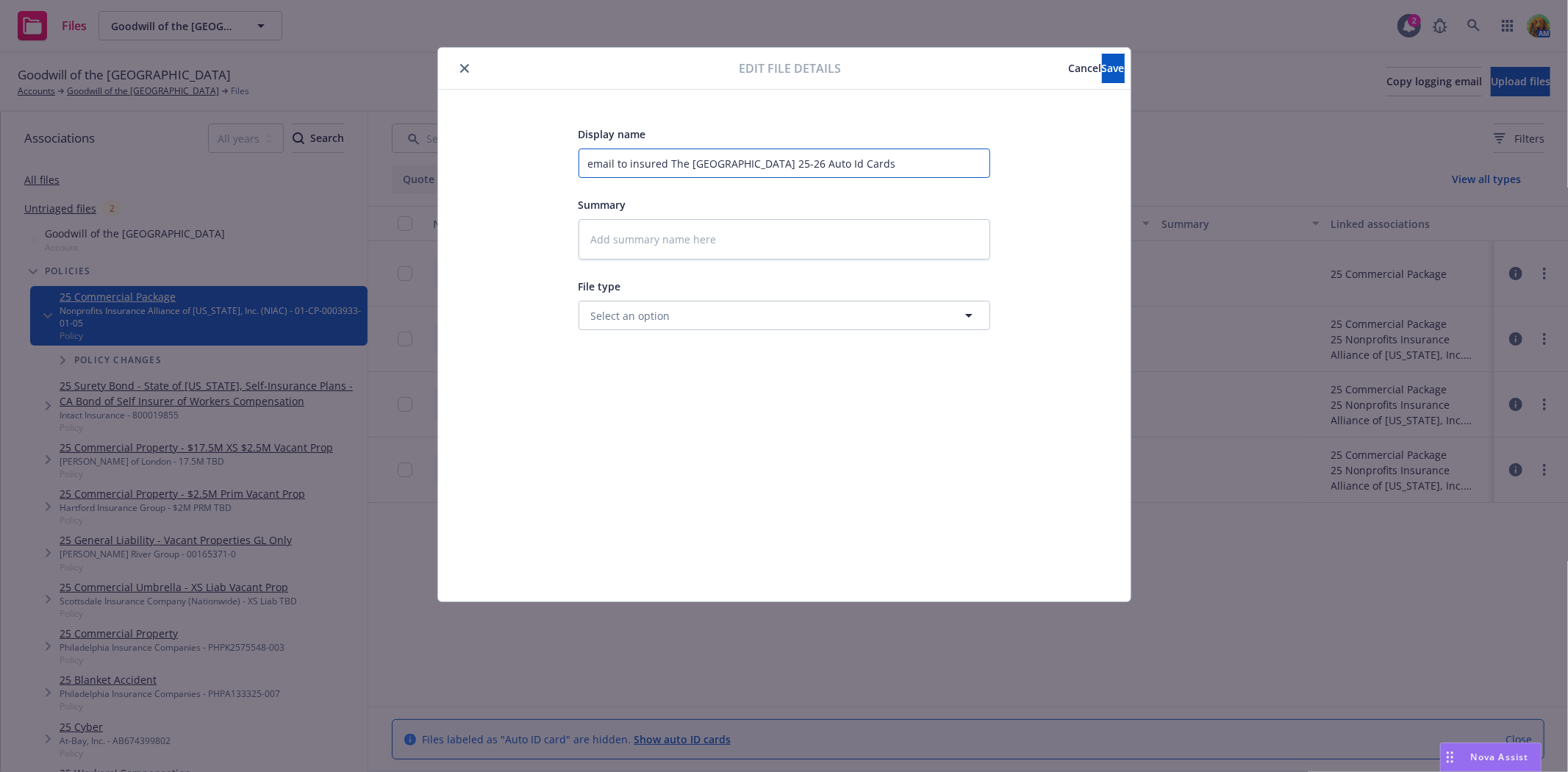
type textarea "x"
type input "email to insured e San Francisco Bay 25-26 Auto Id Cards"
type textarea "x"
type input "email to insured San Francisco Bay 25-26 Auto Id Cards"
type textarea "x"
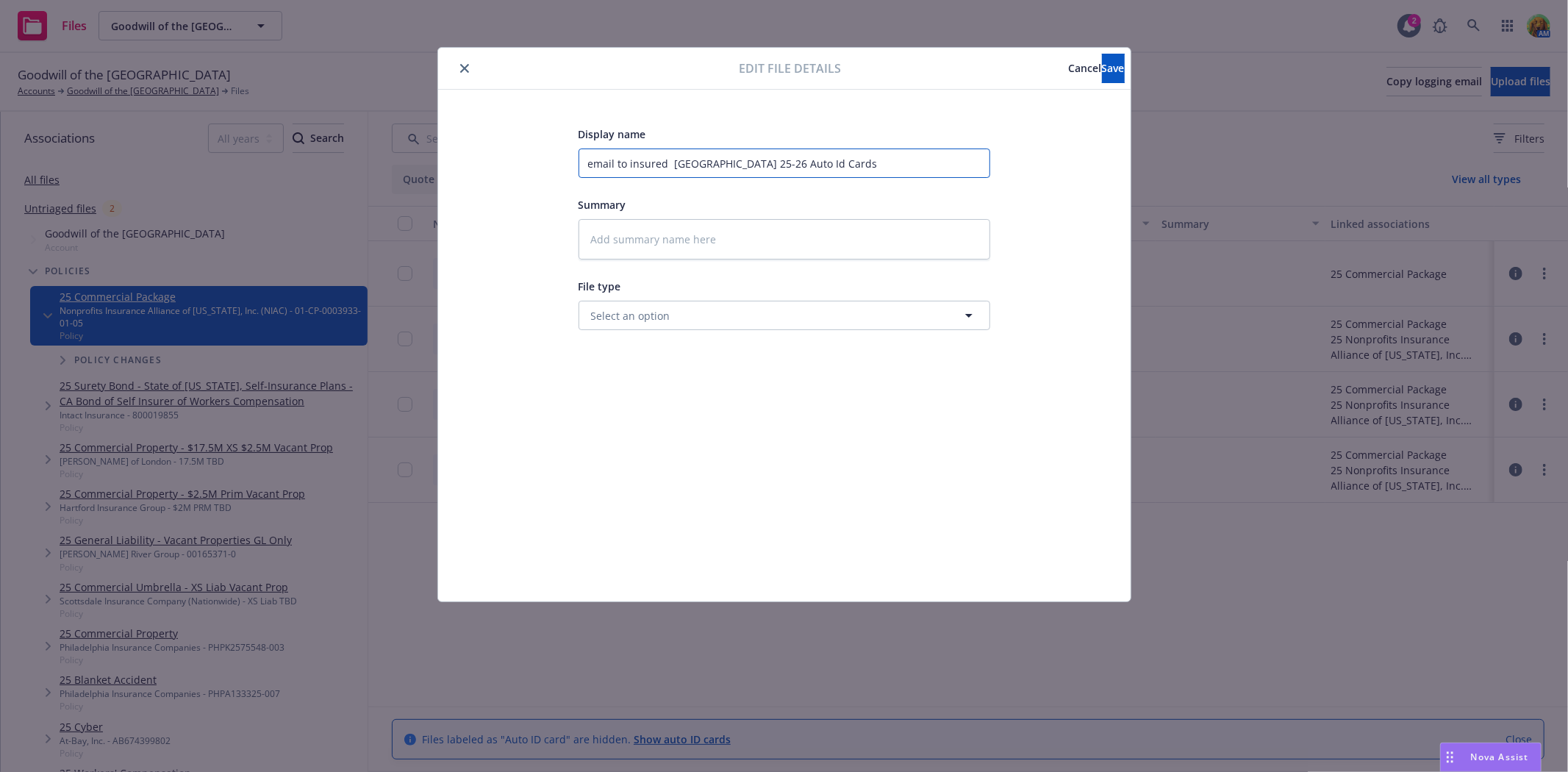
type input "email to insured San Francisco Bay 25-26 Auto Id Cards"
type textarea "x"
type input "email to insured an Francisco Bay 25-26 Auto Id Cards"
type textarea "x"
type input "email to insured n Francisco Bay 25-26 Auto Id Cards"
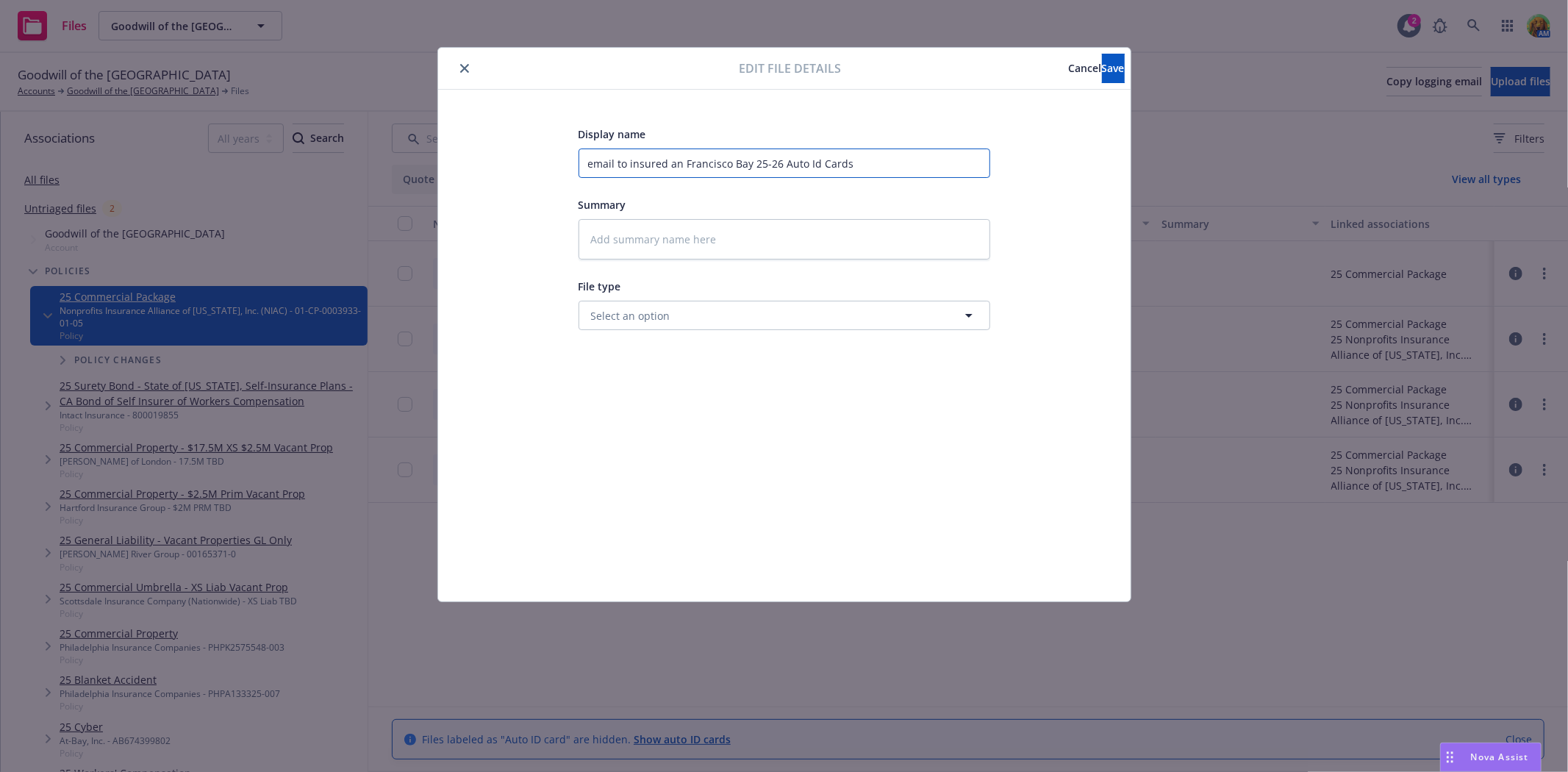
type textarea "x"
type input "email to insured Francisco Bay 25-26 Auto Id Cards"
type textarea "x"
type input "email to insured Francisco Bay 25-26 Auto Id Cards"
type textarea "x"
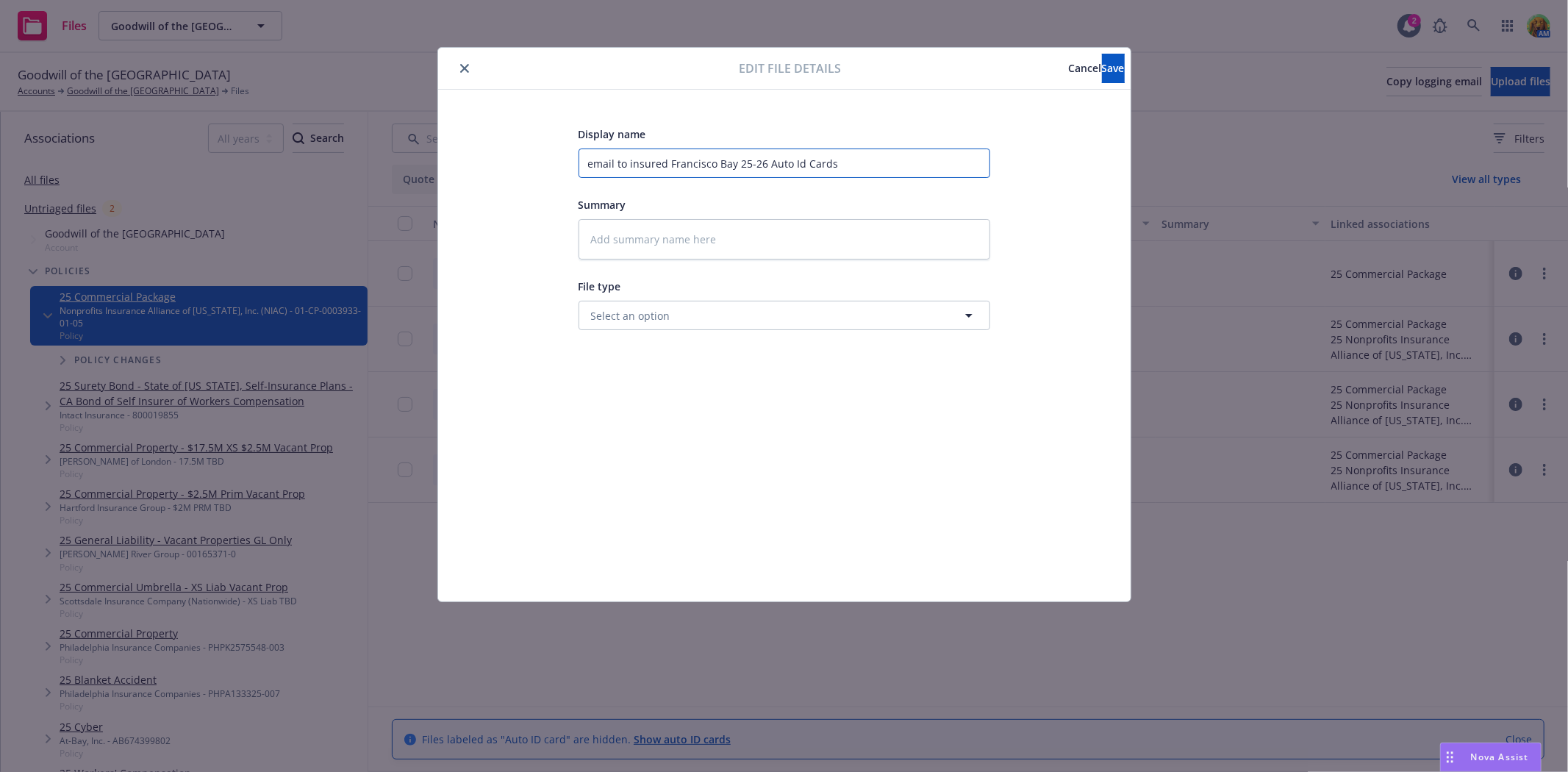
type input "email to insured rancisco Bay 25-26 Auto Id Cards"
type textarea "x"
type input "email to insured ancisco Bay 25-26 Auto Id Cards"
type textarea "x"
type input "email to insured ncisco Bay 25-26 Auto Id Cards"
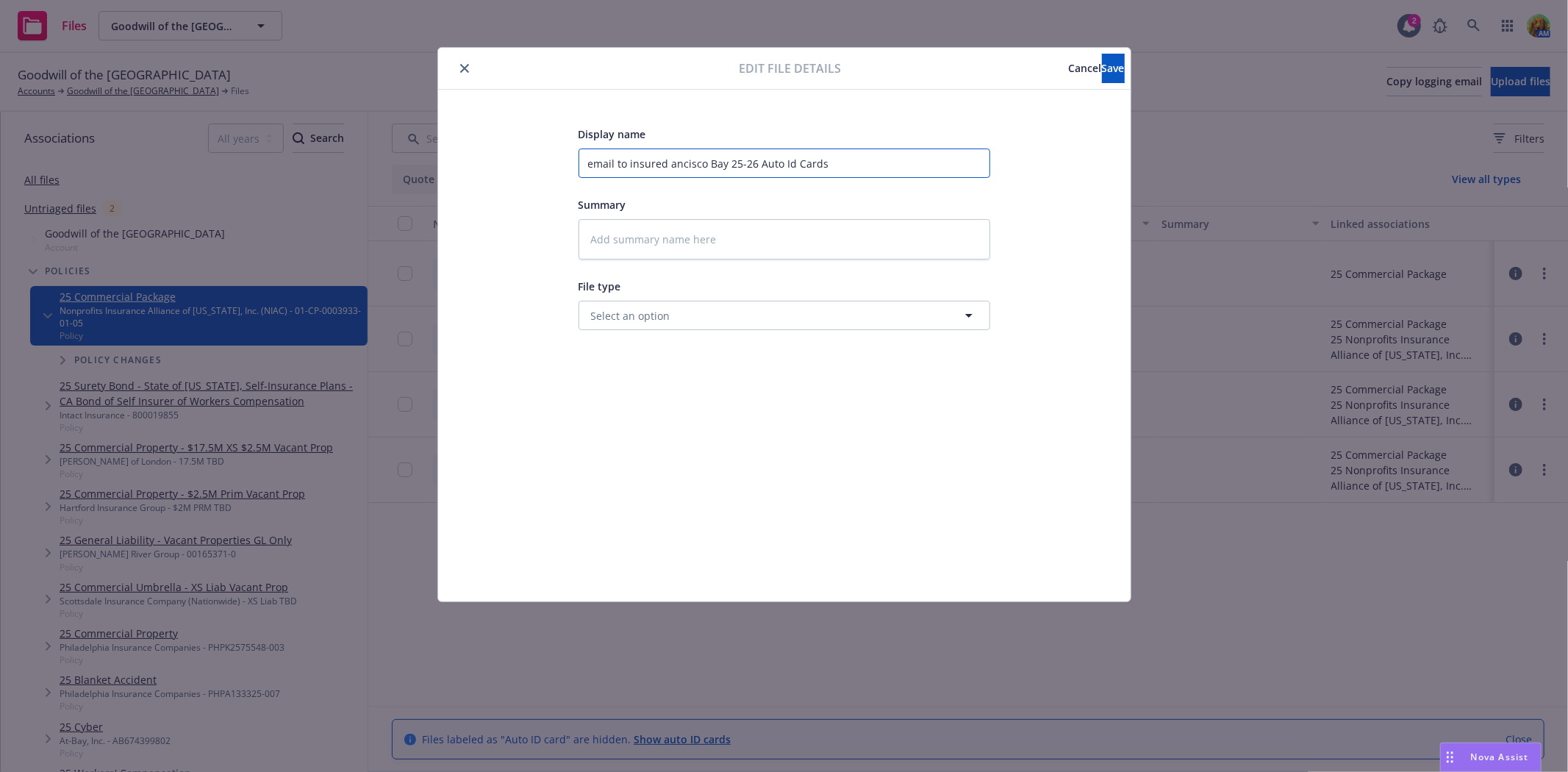
type textarea "x"
type input "email to insured cisco Bay 25-26 Auto Id Cards"
type textarea "x"
type input "email to insured isco Bay 25-26 Auto Id Cards"
type textarea "x"
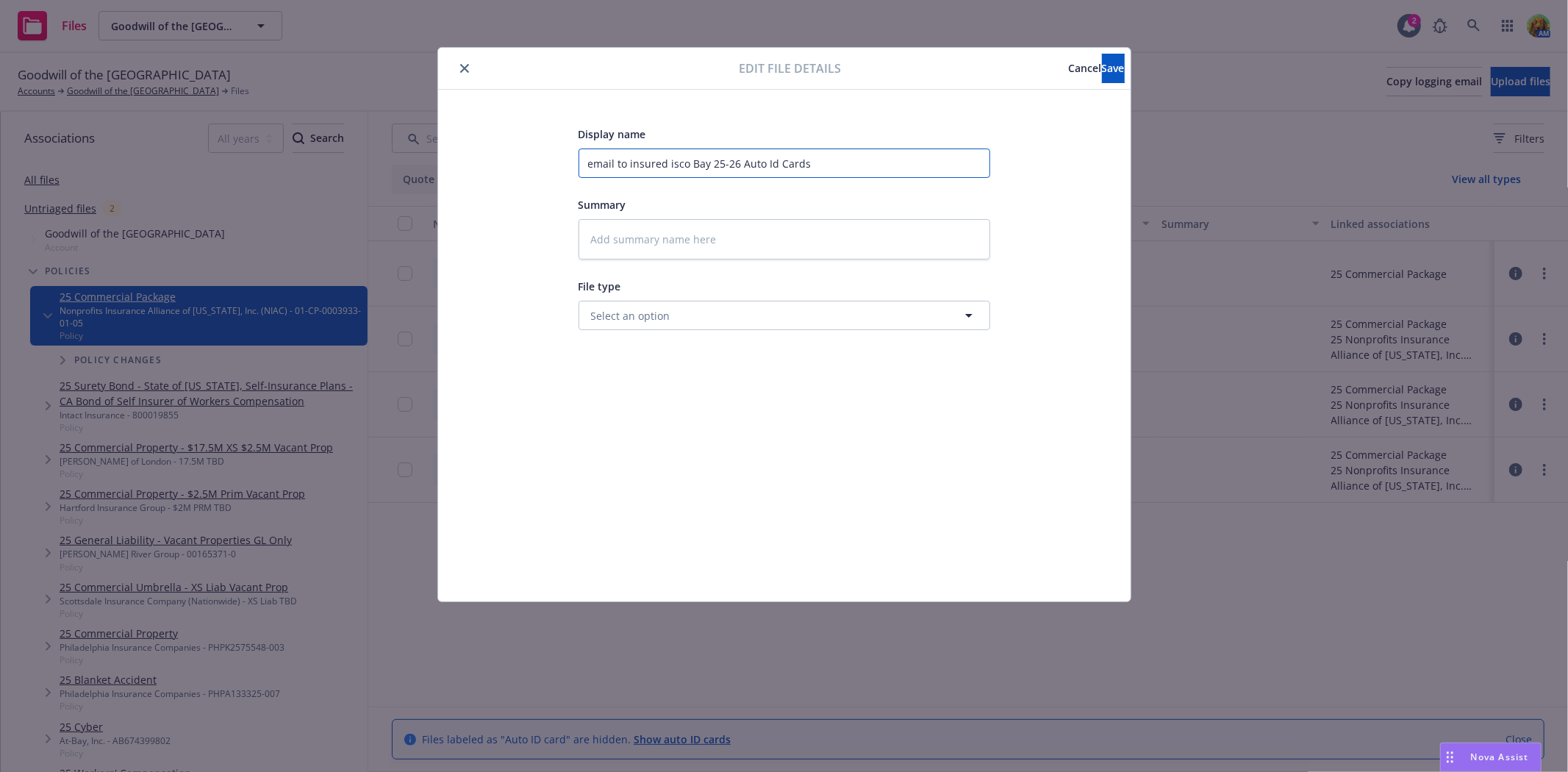
type input "email to insured sco Bay 25-26 Auto Id Cards"
type textarea "x"
type input "email to insured co Bay 25-26 Auto Id Cards"
type textarea "x"
type input "email to insured o Bay 25-26 Auto Id Cards"
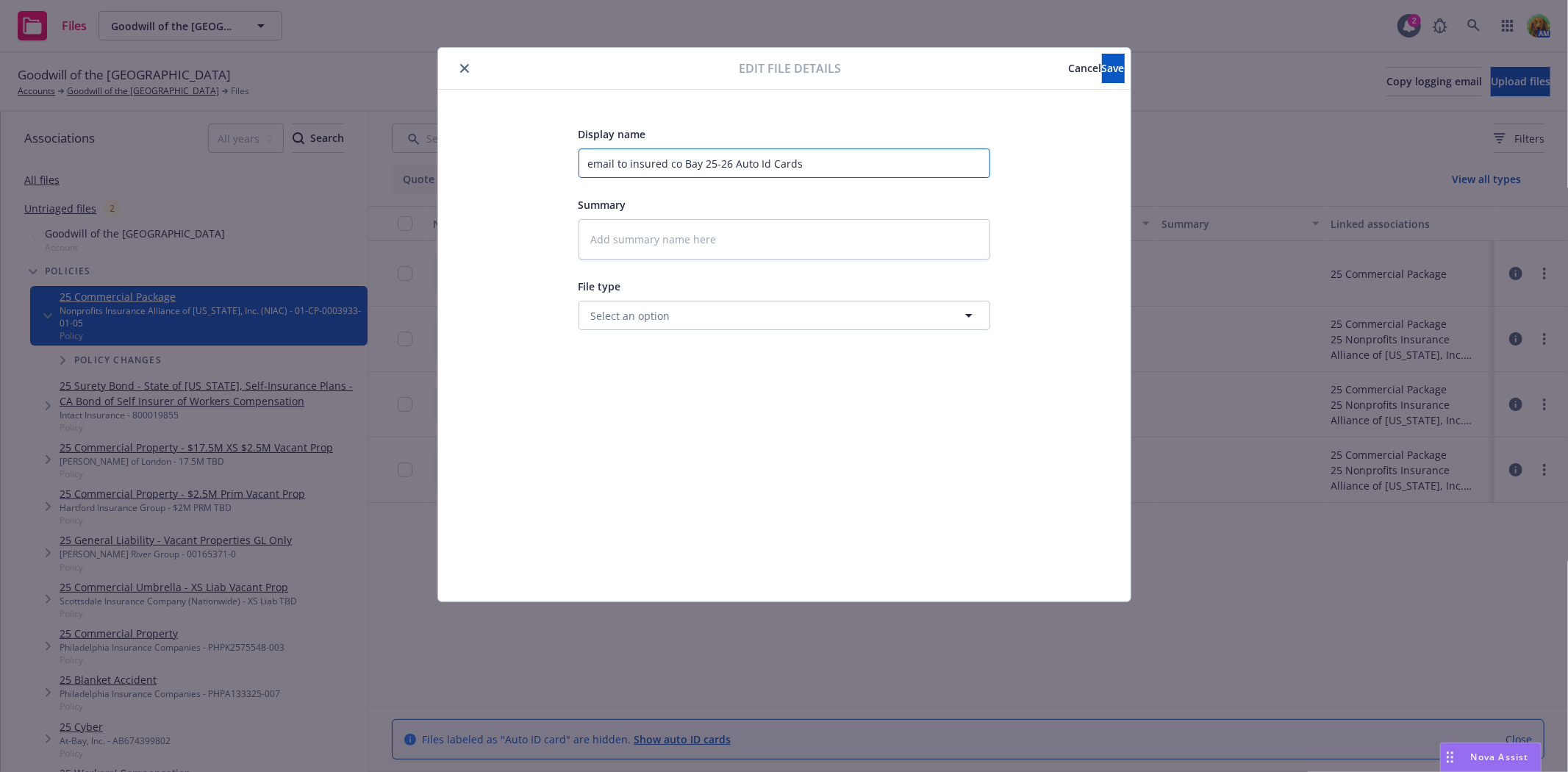
type textarea "x"
type input "email to insured Bay 25-26 Auto Id Cards"
type textarea "x"
type input "email to insured Bay 25-26 Auto Id Cards"
type textarea "x"
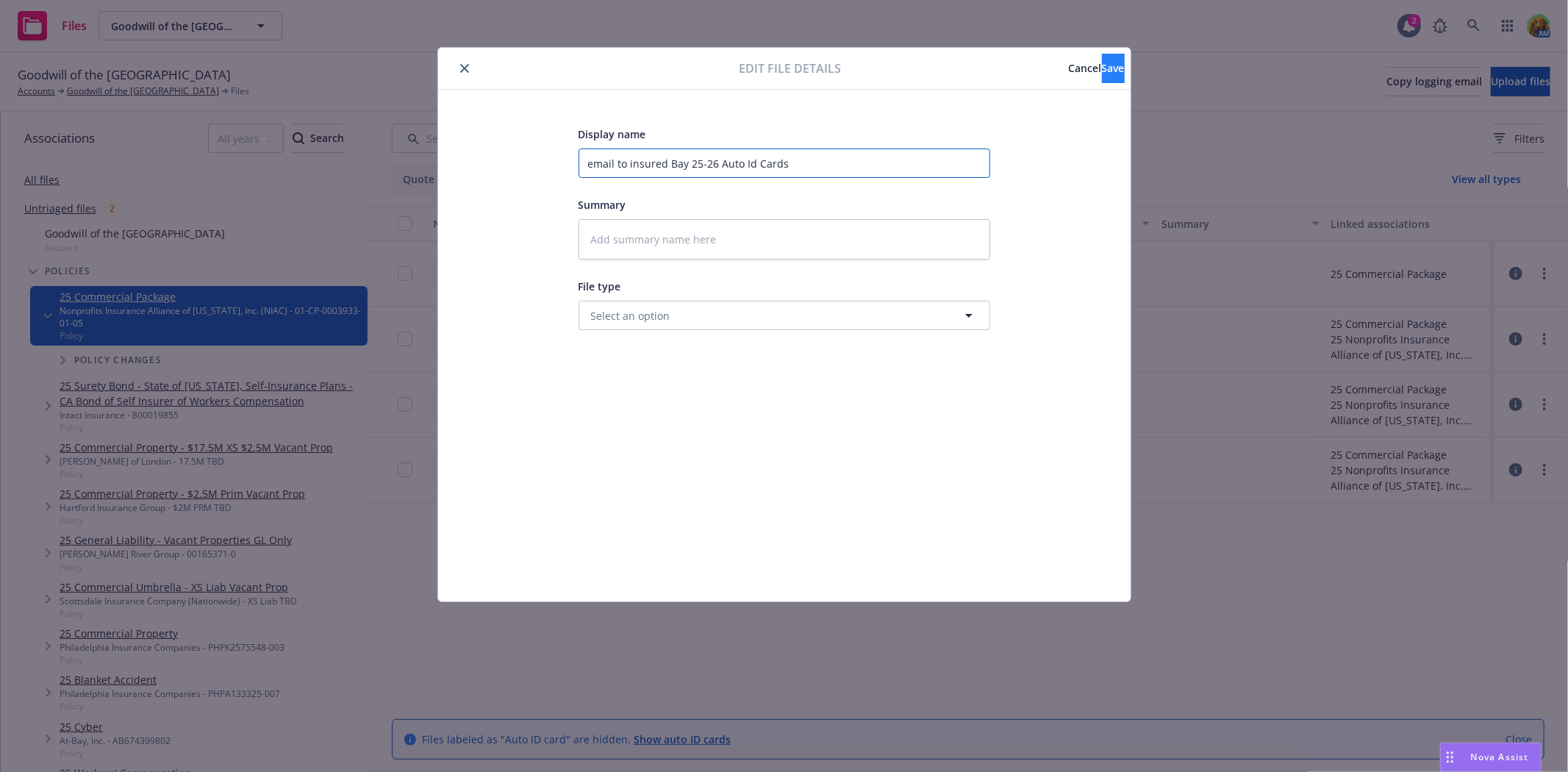
type input "email to insured Bay 25-26 Auto Id Cards"
click at [1102, 59] on button "Save" at bounding box center [1113, 69] width 23 height 30
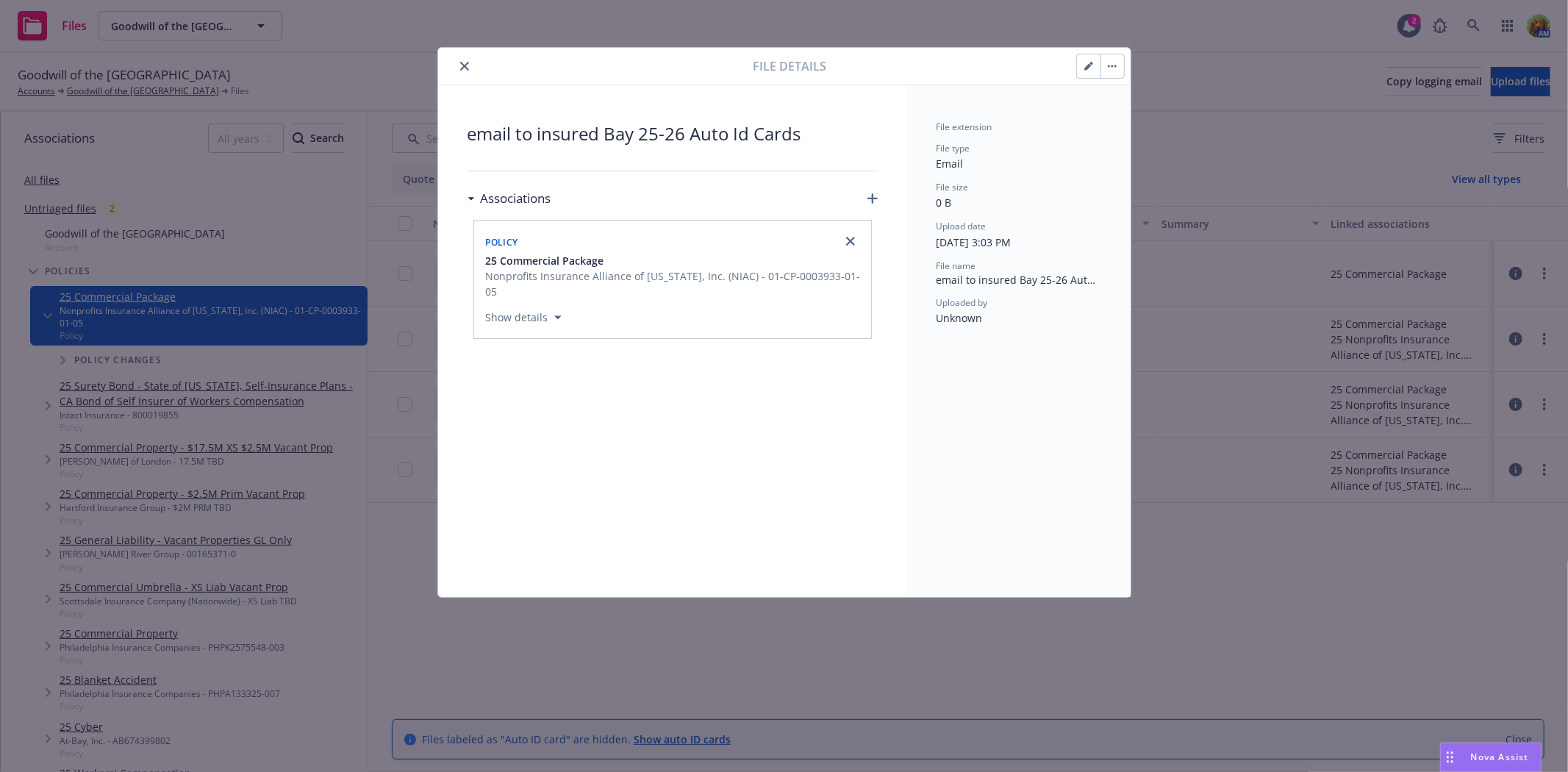
click at [461, 67] on icon "close" at bounding box center [465, 66] width 9 height 9
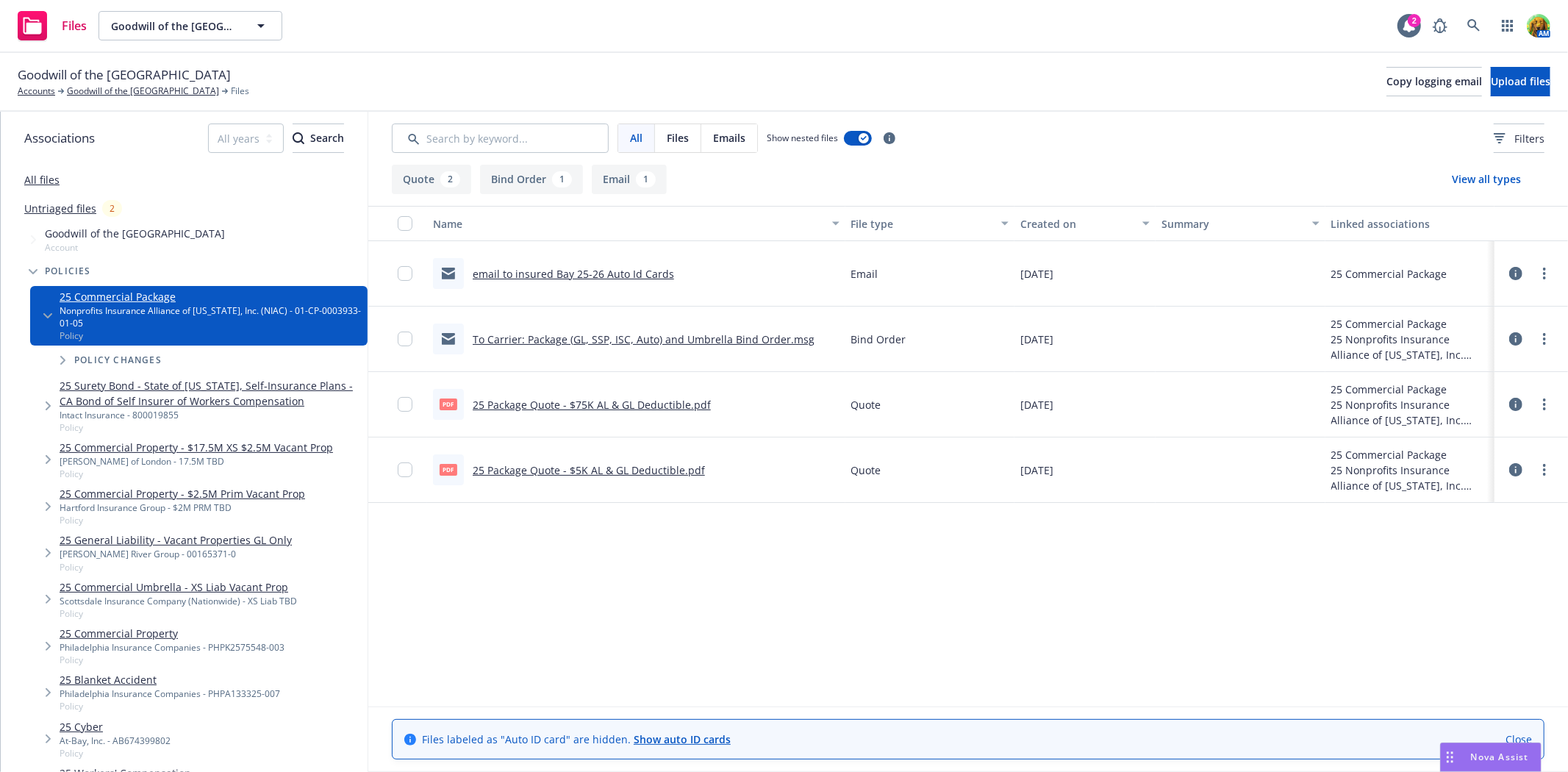
click at [1512, 275] on icon at bounding box center [1516, 273] width 13 height 13
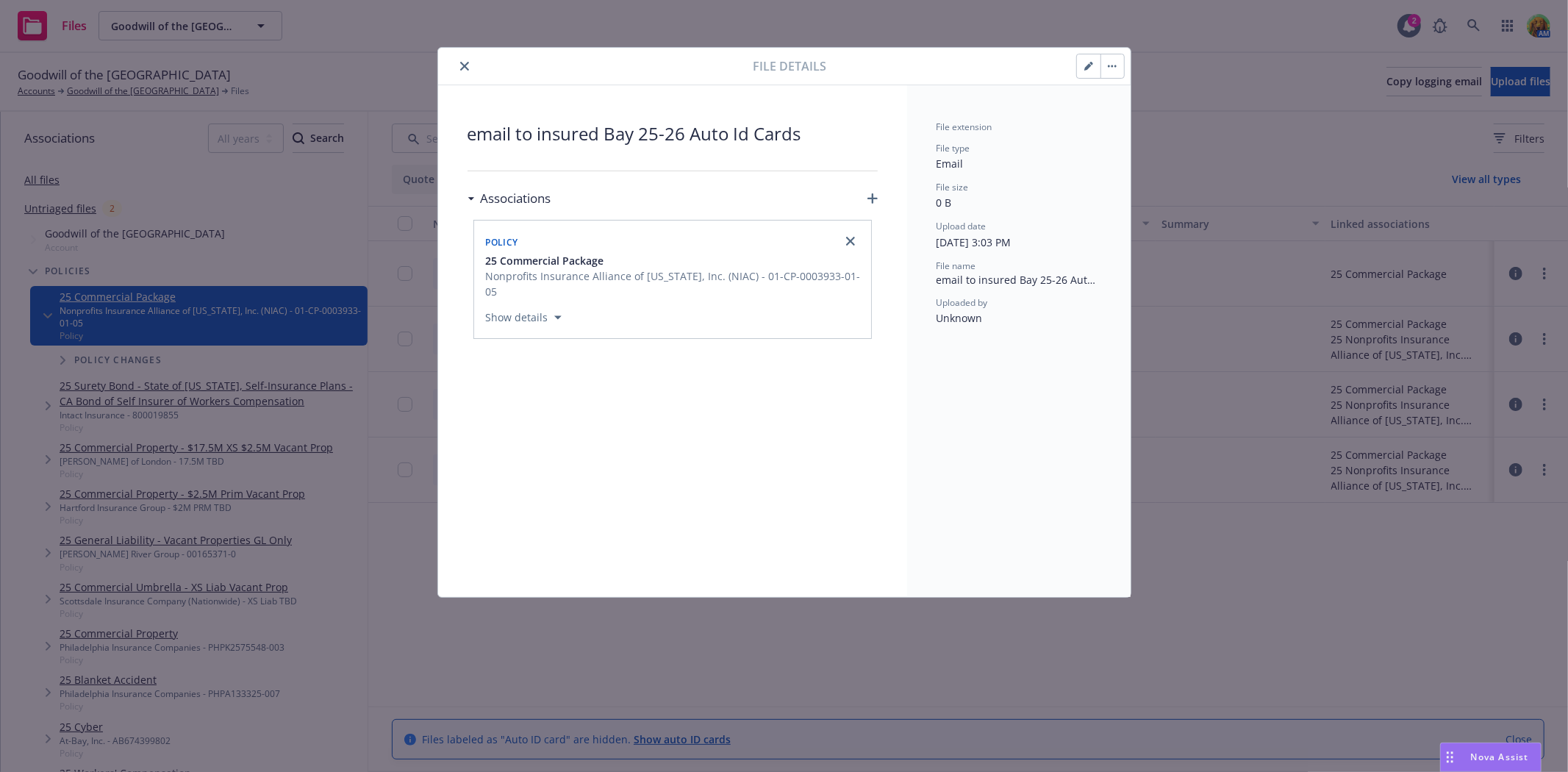
click at [1084, 70] on icon "button" at bounding box center [1089, 66] width 9 height 9
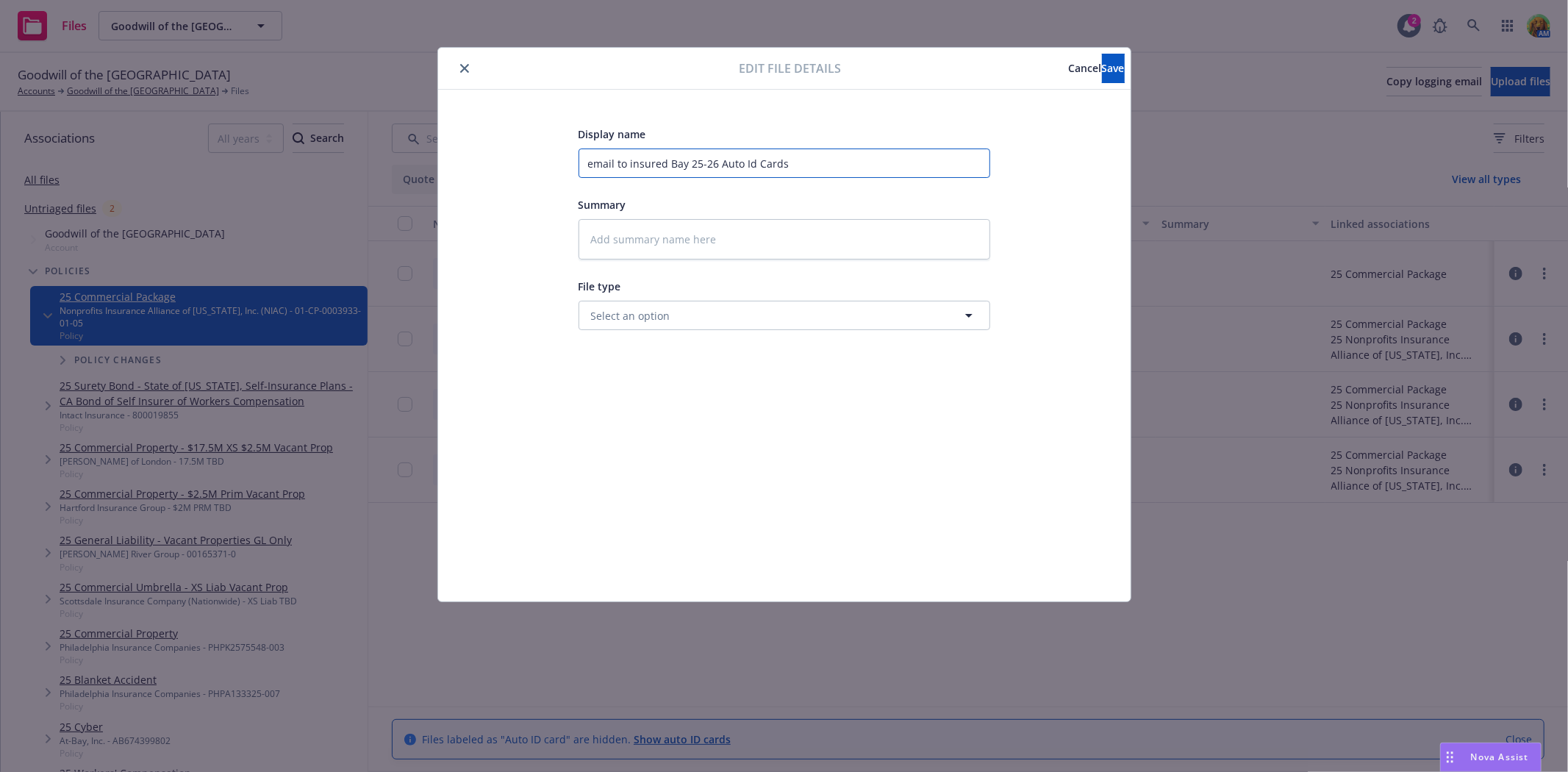
drag, startPoint x: 669, startPoint y: 165, endPoint x: 687, endPoint y: 165, distance: 18.0
click at [687, 165] on input "email to insured Bay 25-26 Auto Id Cards" at bounding box center [784, 163] width 412 height 30
type textarea "x"
type input "email to insured 25-26 Auto Id Cards"
type textarea "x"
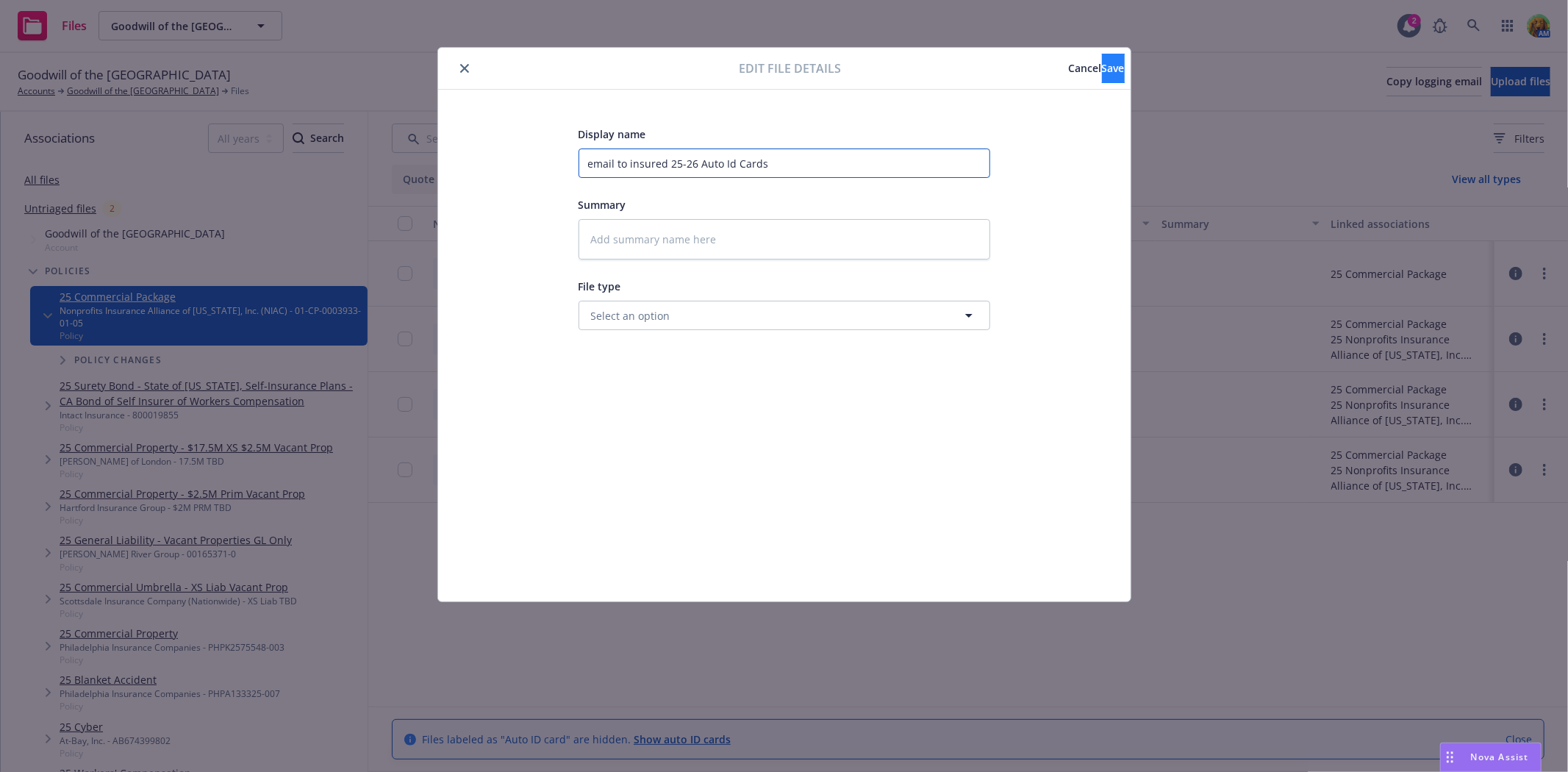
type input "email to insured 25-26 Auto Id Cards"
click at [1102, 68] on span "Save" at bounding box center [1113, 68] width 23 height 14
type textarea "x"
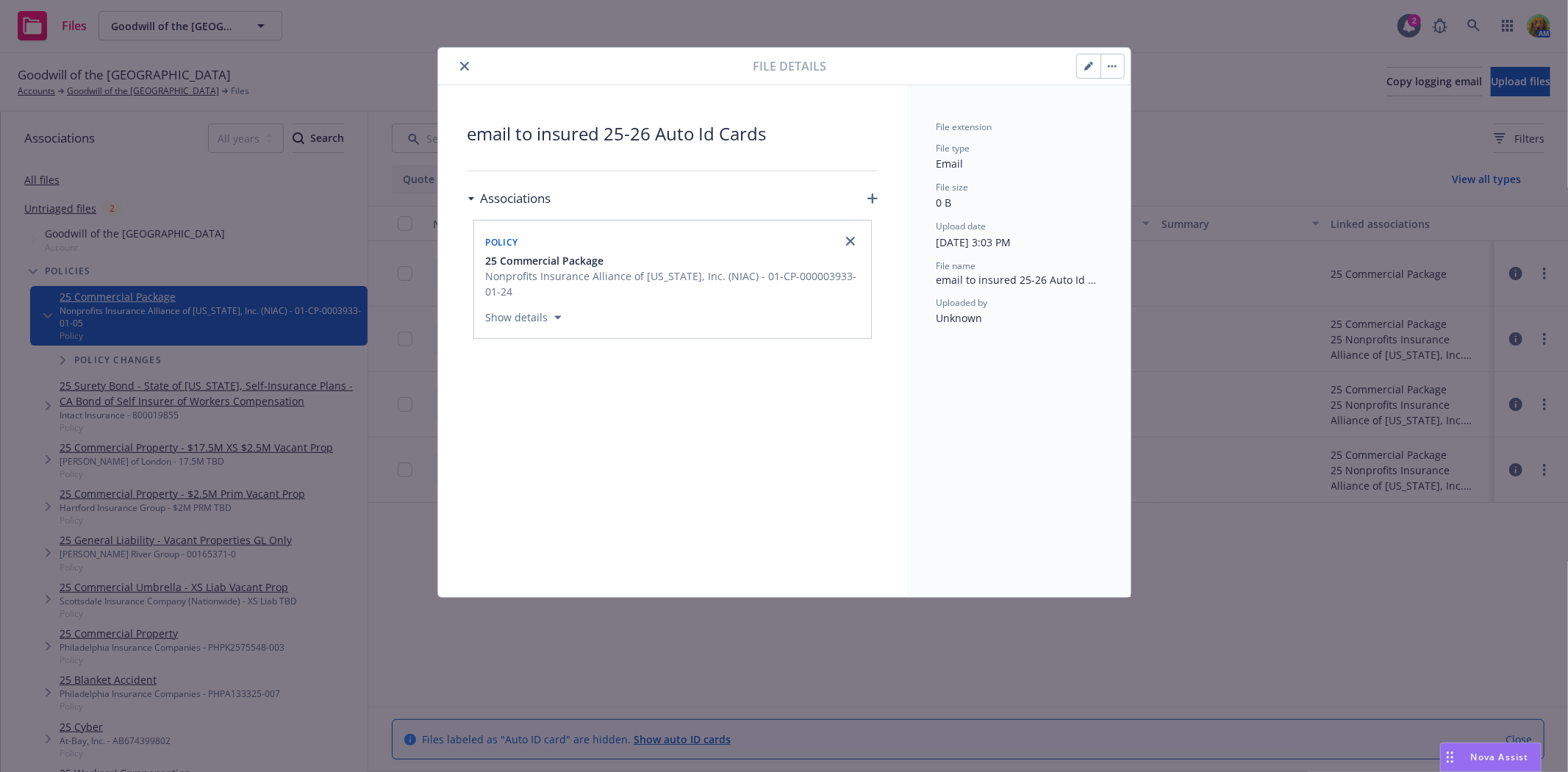
click at [465, 64] on icon "close" at bounding box center [465, 66] width 9 height 9
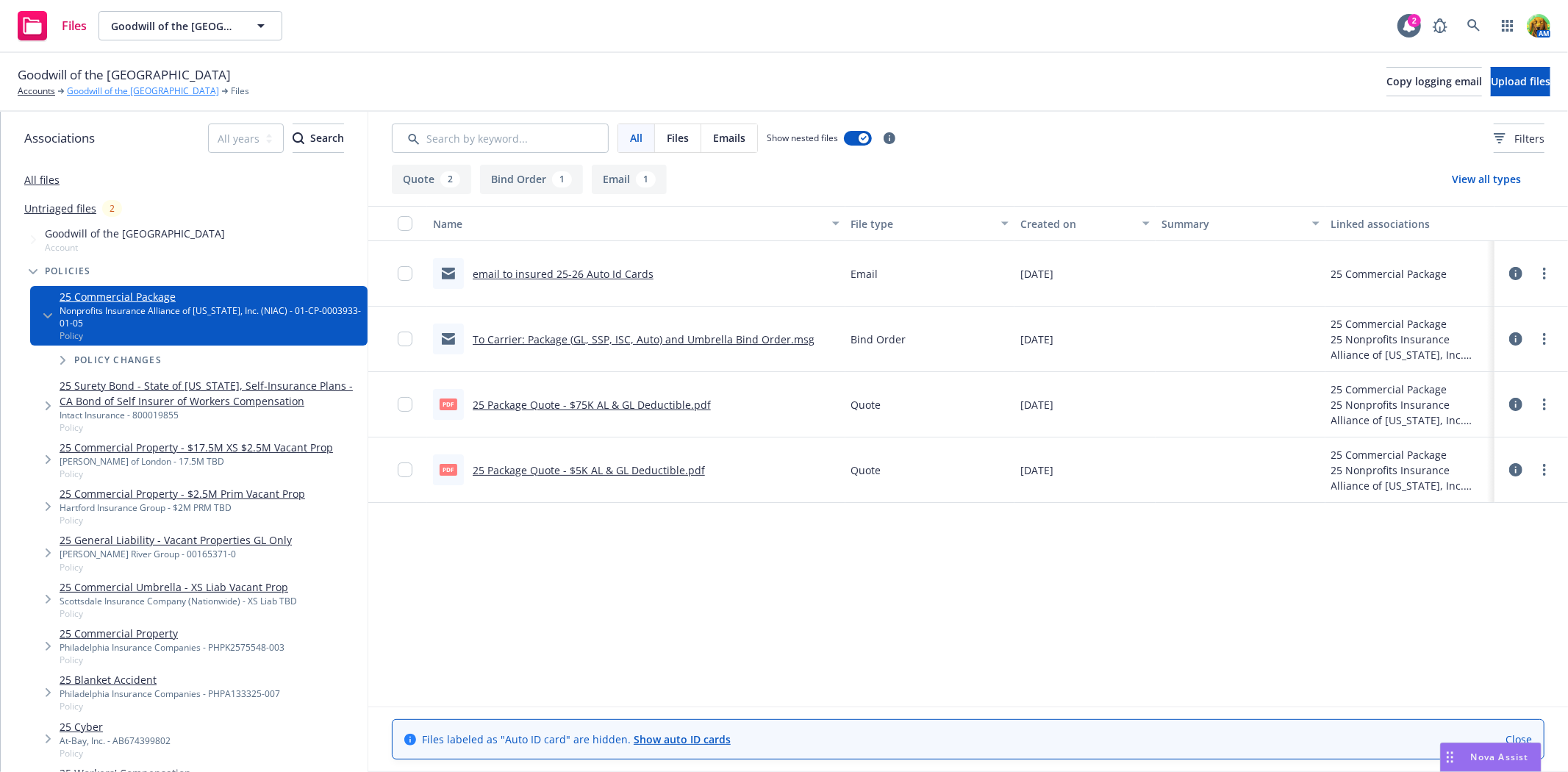
click at [174, 92] on link "Goodwill of the San Francisco Bay" at bounding box center [143, 91] width 152 height 13
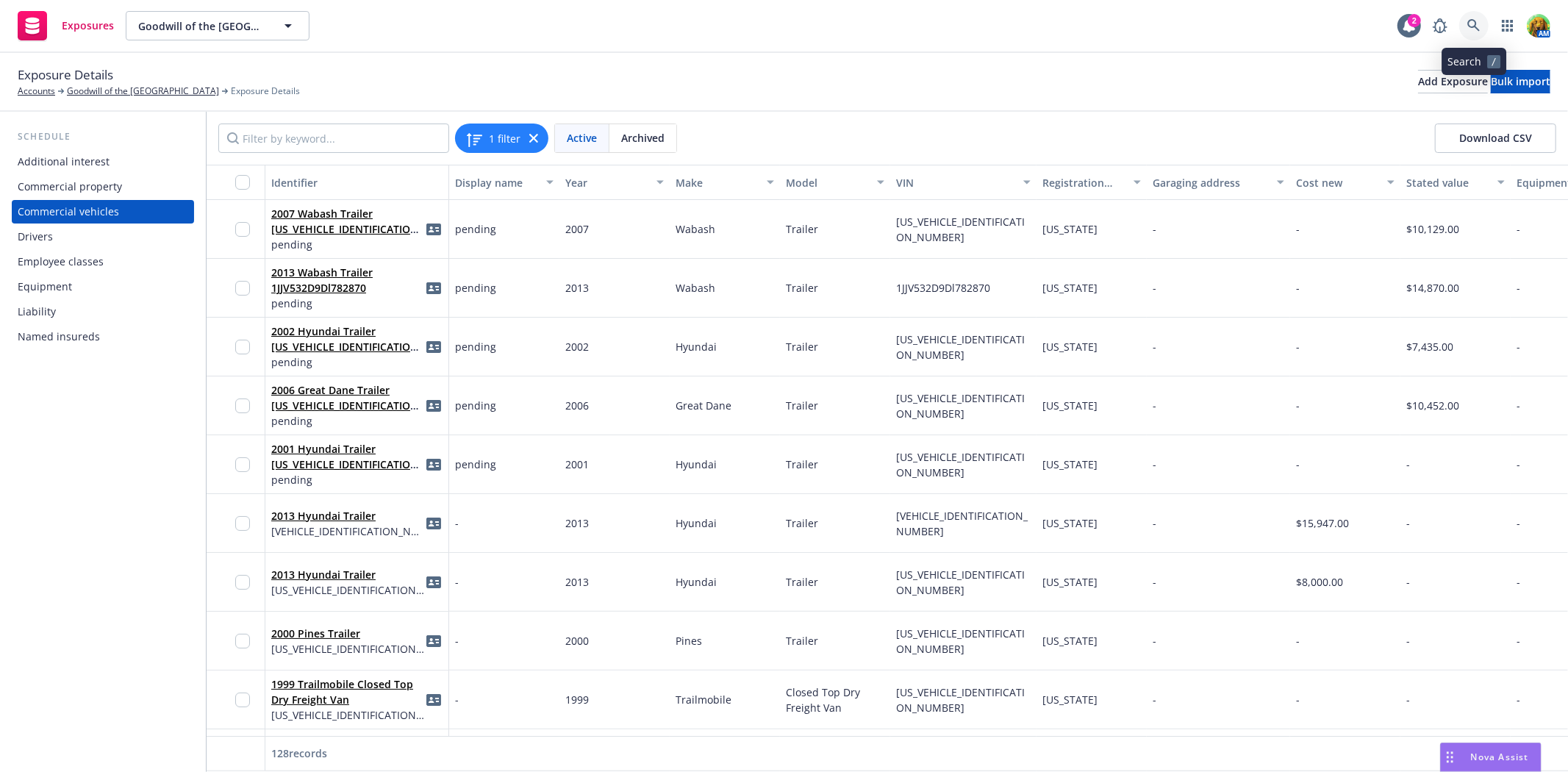
click at [1472, 24] on icon at bounding box center [1474, 26] width 13 height 13
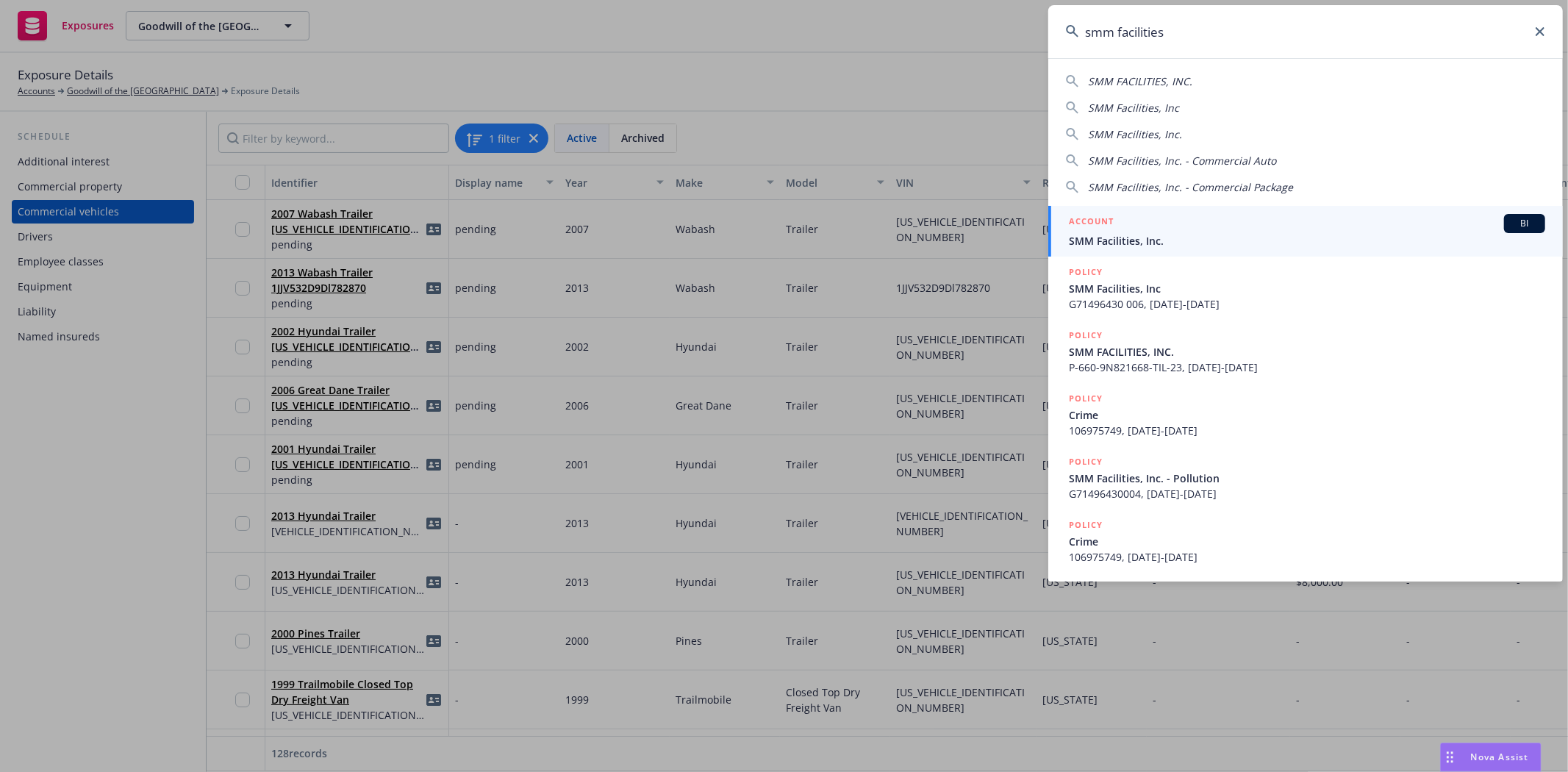
type input "smm facilities"
click at [1169, 238] on span "SMM Facilities, Inc." at bounding box center [1306, 240] width 476 height 16
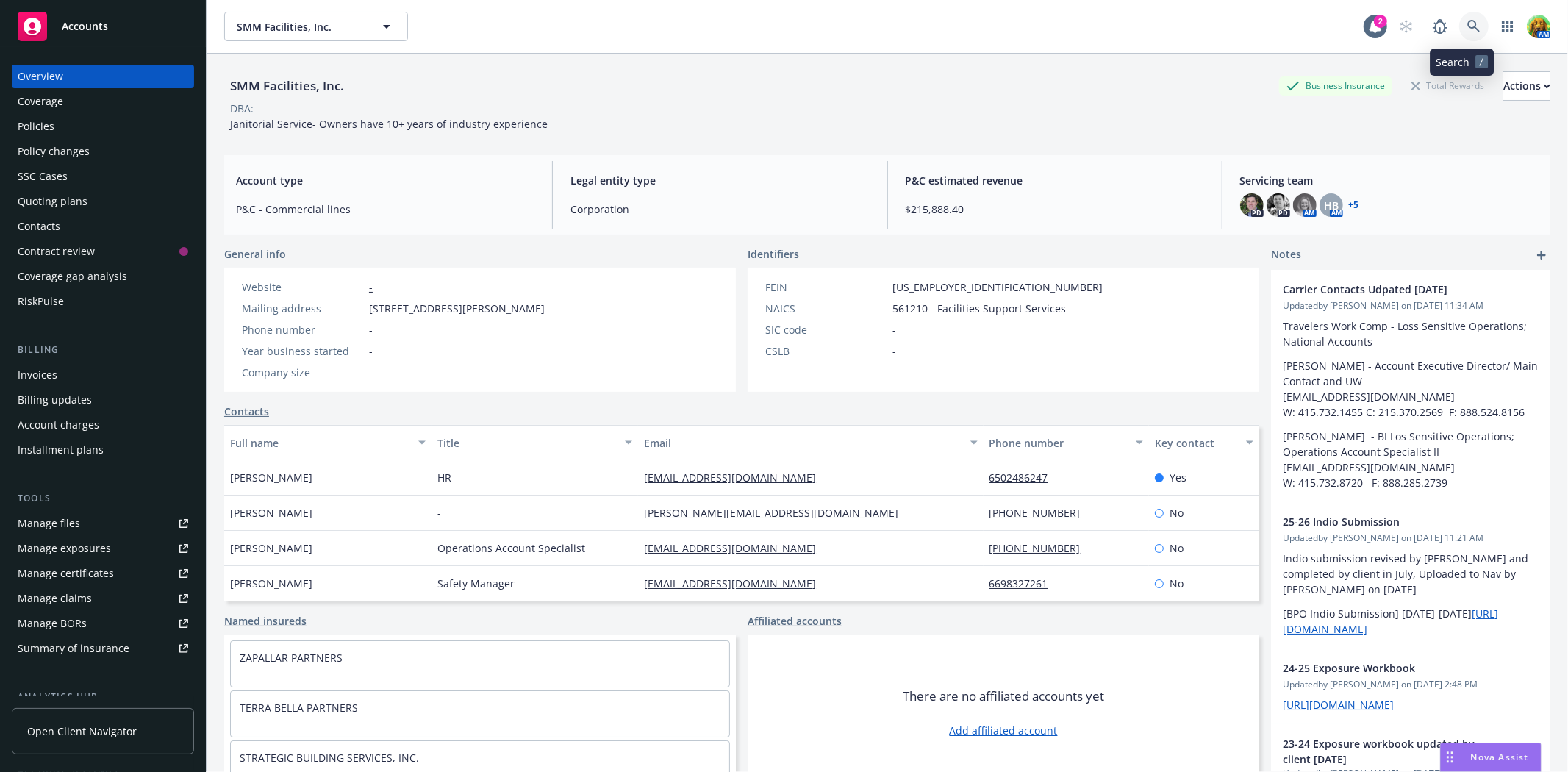
click at [1471, 26] on link at bounding box center [1474, 26] width 30 height 30
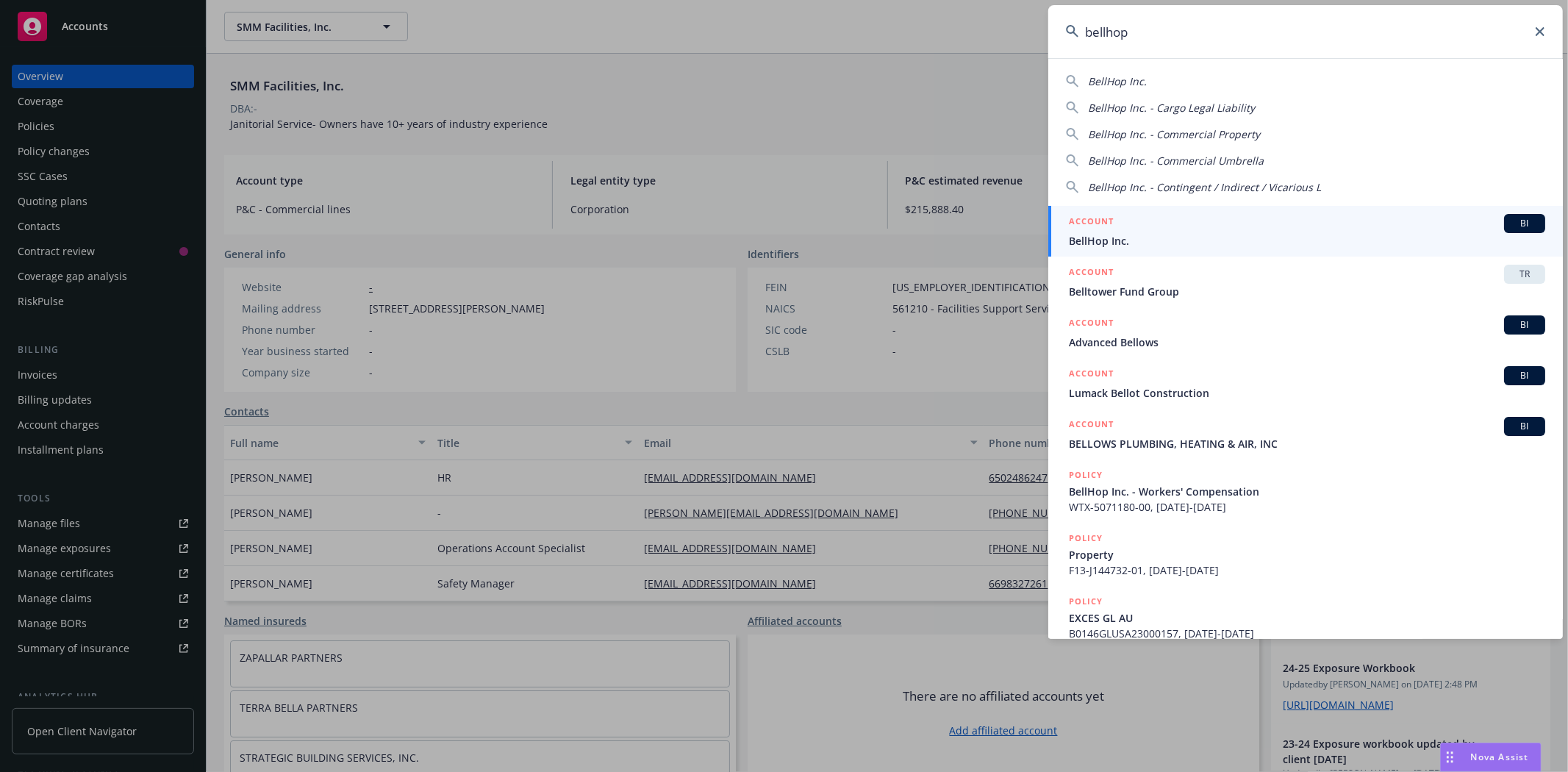
type input "bellhop"
click at [1089, 238] on span "BellHop Inc." at bounding box center [1306, 240] width 476 height 16
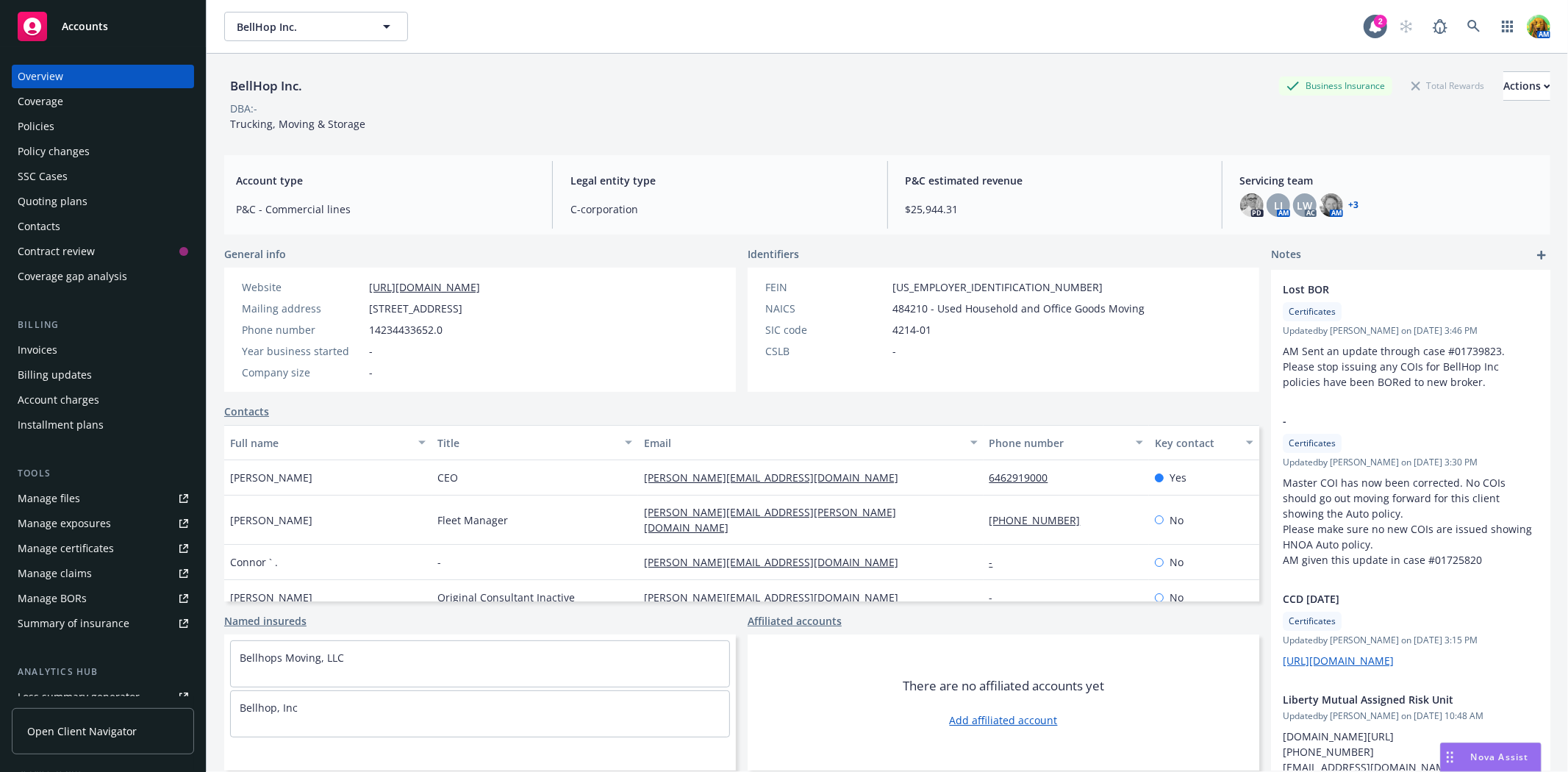
click at [26, 116] on div "Policies" at bounding box center [35, 126] width 37 height 24
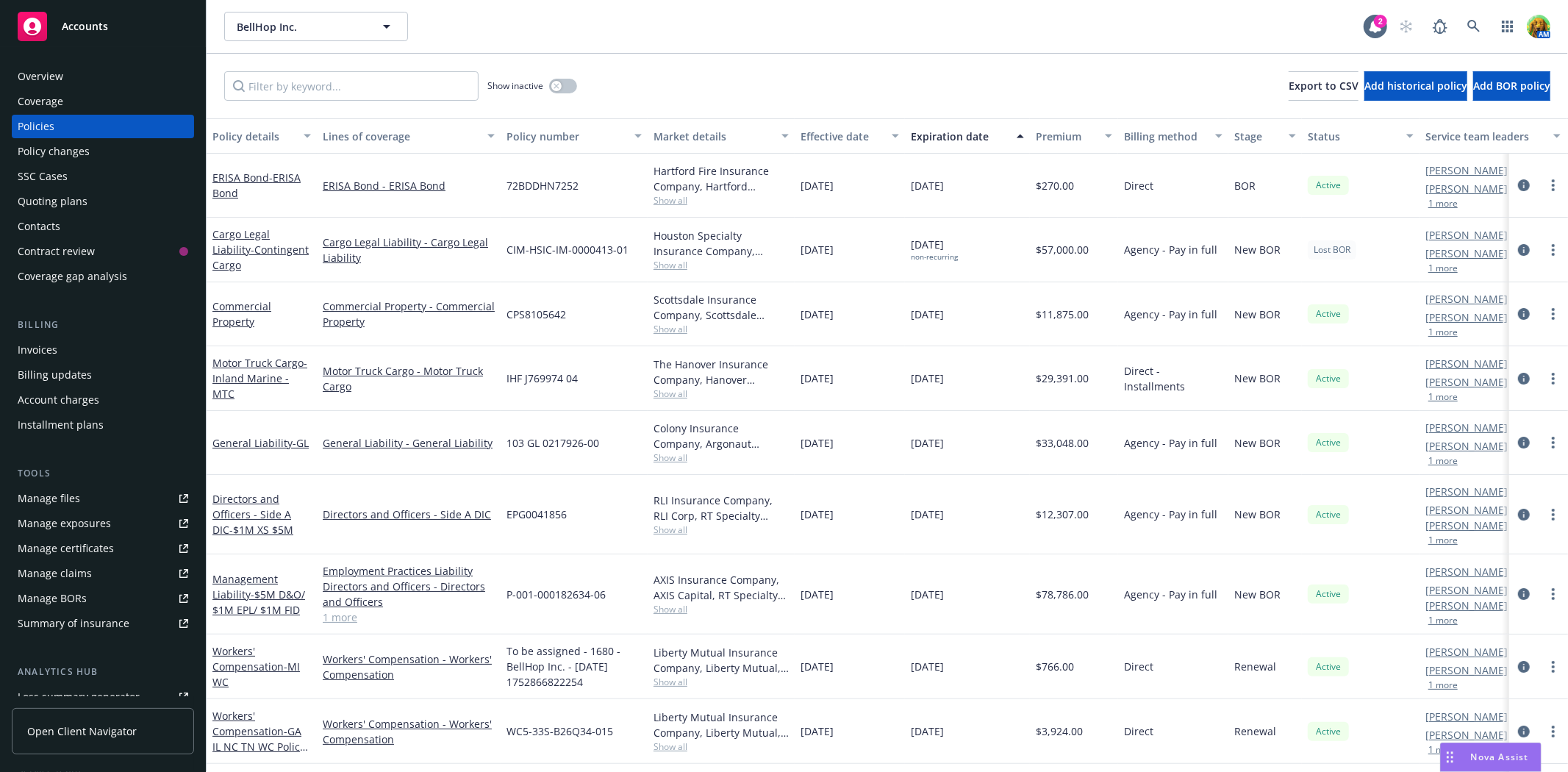
drag, startPoint x: 913, startPoint y: 241, endPoint x: 959, endPoint y: 429, distance: 193.5
click at [959, 429] on div "ERISA Bond - ERISA Bond ERISA Bond - ERISA Bond 72BDDHN7252 Hartford Fire Insur…" at bounding box center [915, 506] width 1419 height 706
click at [956, 432] on div "11/15/2025" at bounding box center [967, 443] width 125 height 64
click at [671, 267] on span "Show all" at bounding box center [721, 265] width 135 height 12
click at [659, 87] on div "Show inactive Export to CSV Add historical policy Add BOR policy" at bounding box center [887, 86] width 1362 height 64
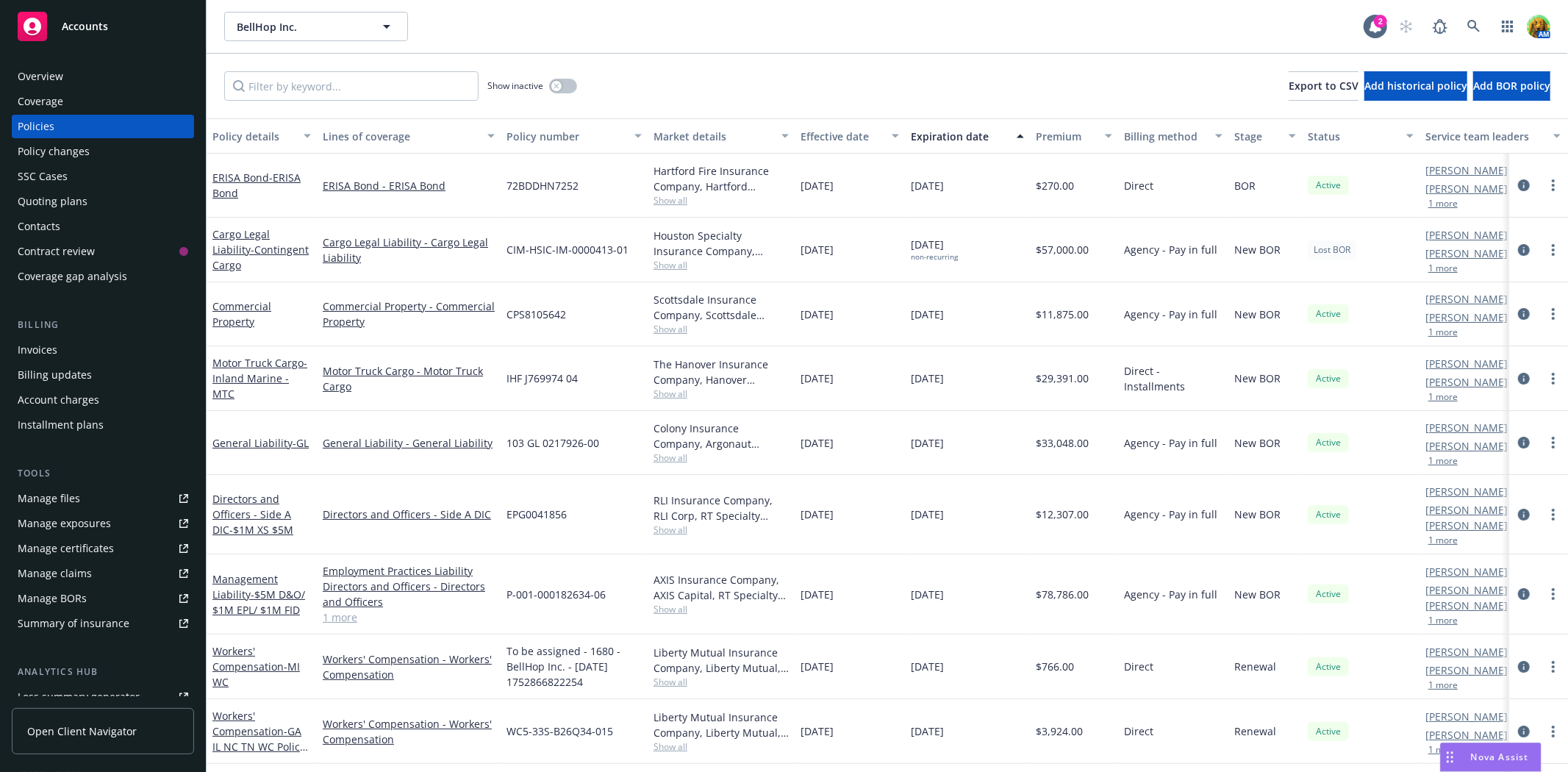
click at [670, 462] on span "Show all" at bounding box center [721, 457] width 135 height 12
click at [667, 327] on span "Show all" at bounding box center [721, 329] width 135 height 12
click at [670, 266] on span "Show all" at bounding box center [721, 265] width 135 height 12
click at [632, 459] on div "103 GL 0217926-00" at bounding box center [574, 443] width 147 height 64
click at [666, 456] on span "Show all" at bounding box center [721, 457] width 135 height 12
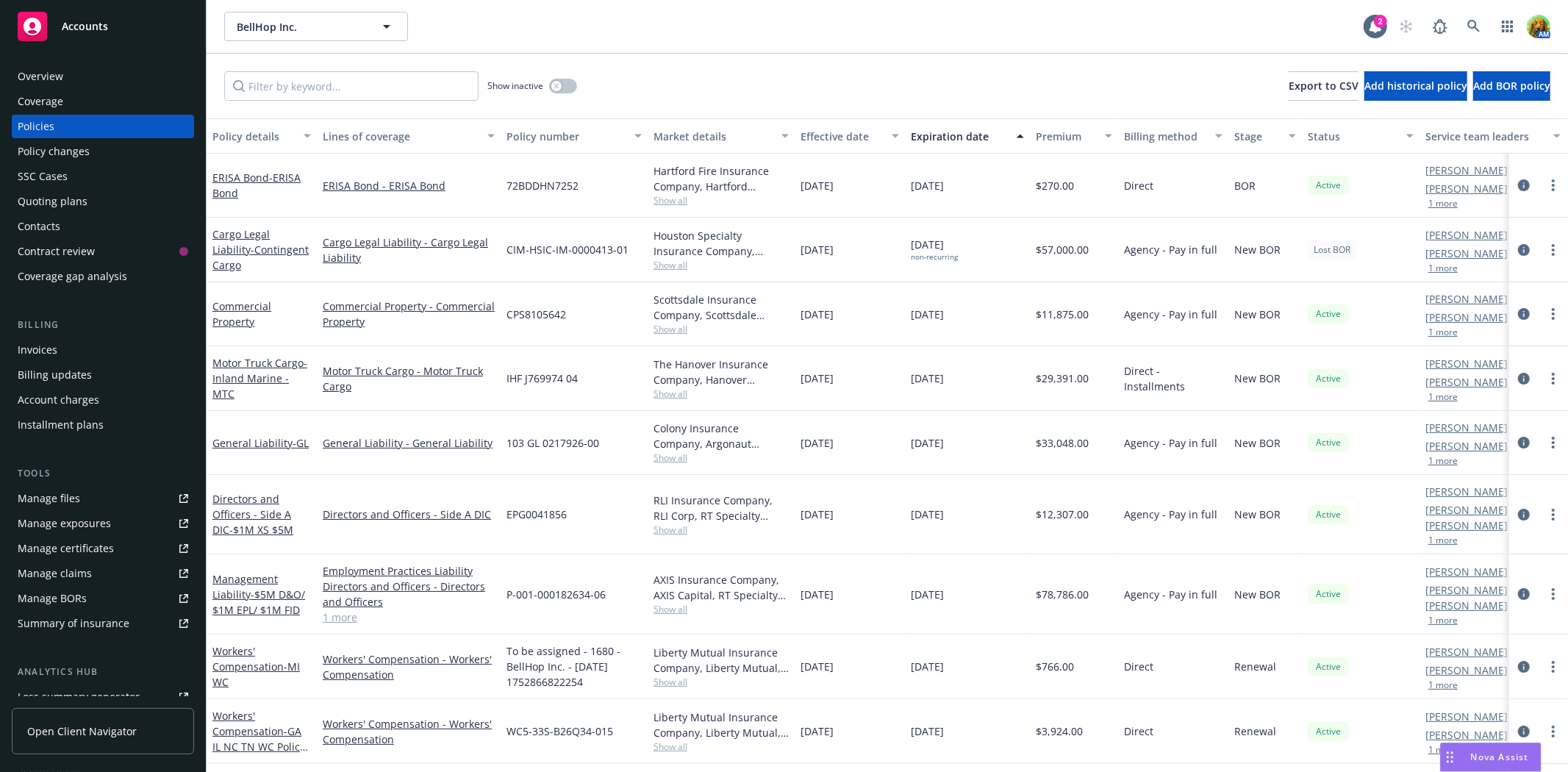
click at [885, 504] on div "09/04/2024" at bounding box center [850, 514] width 111 height 79
click at [664, 523] on span "Show all" at bounding box center [721, 529] width 135 height 12
click at [876, 555] on div "09/04/2024" at bounding box center [850, 594] width 111 height 80
click at [664, 603] on span "Show all" at bounding box center [721, 609] width 135 height 12
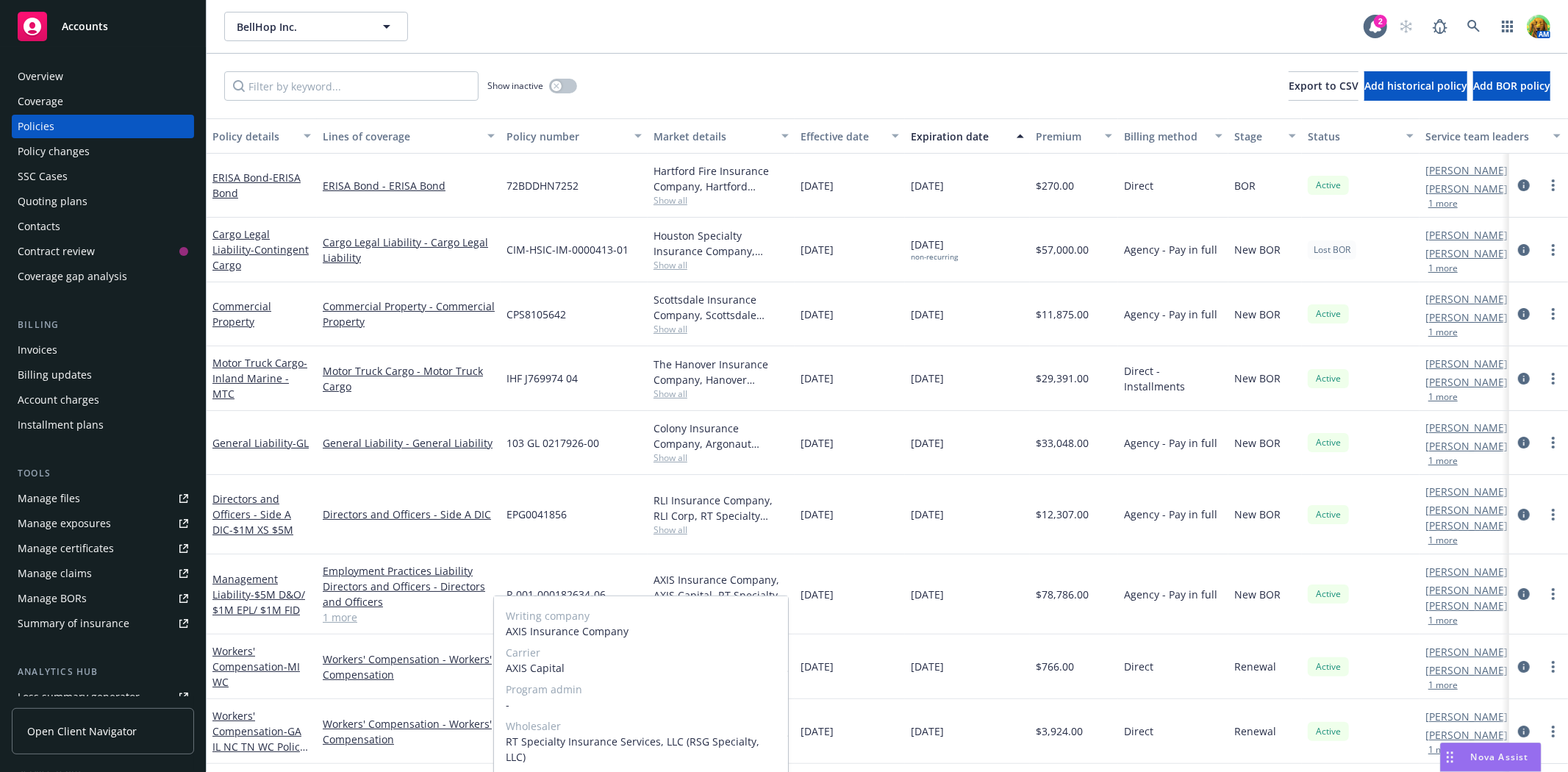
scroll to position [82, 0]
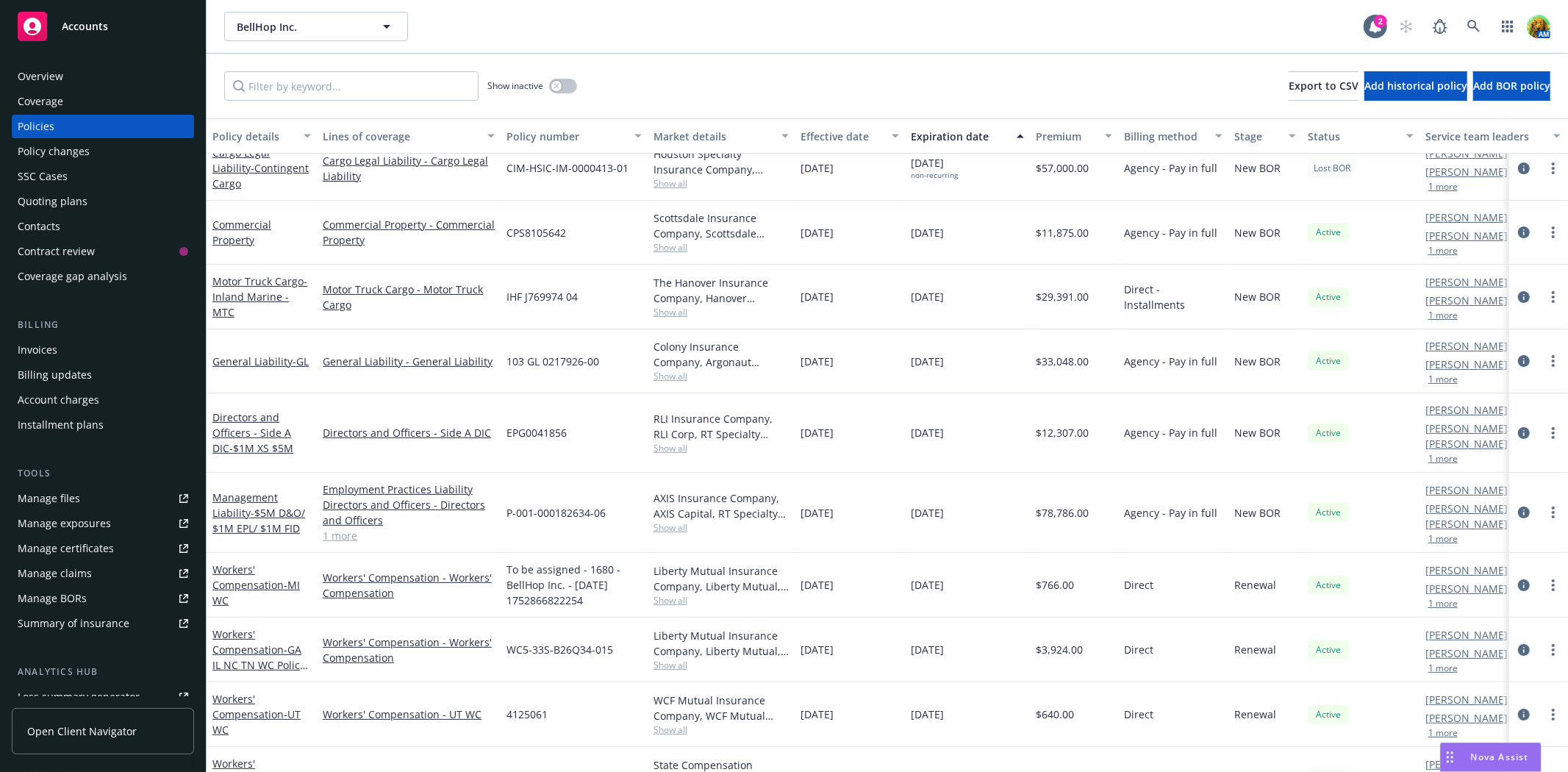
click at [952, 515] on div "11/15/2025" at bounding box center [967, 513] width 125 height 80
click at [672, 594] on span "Show all" at bounding box center [721, 600] width 135 height 12
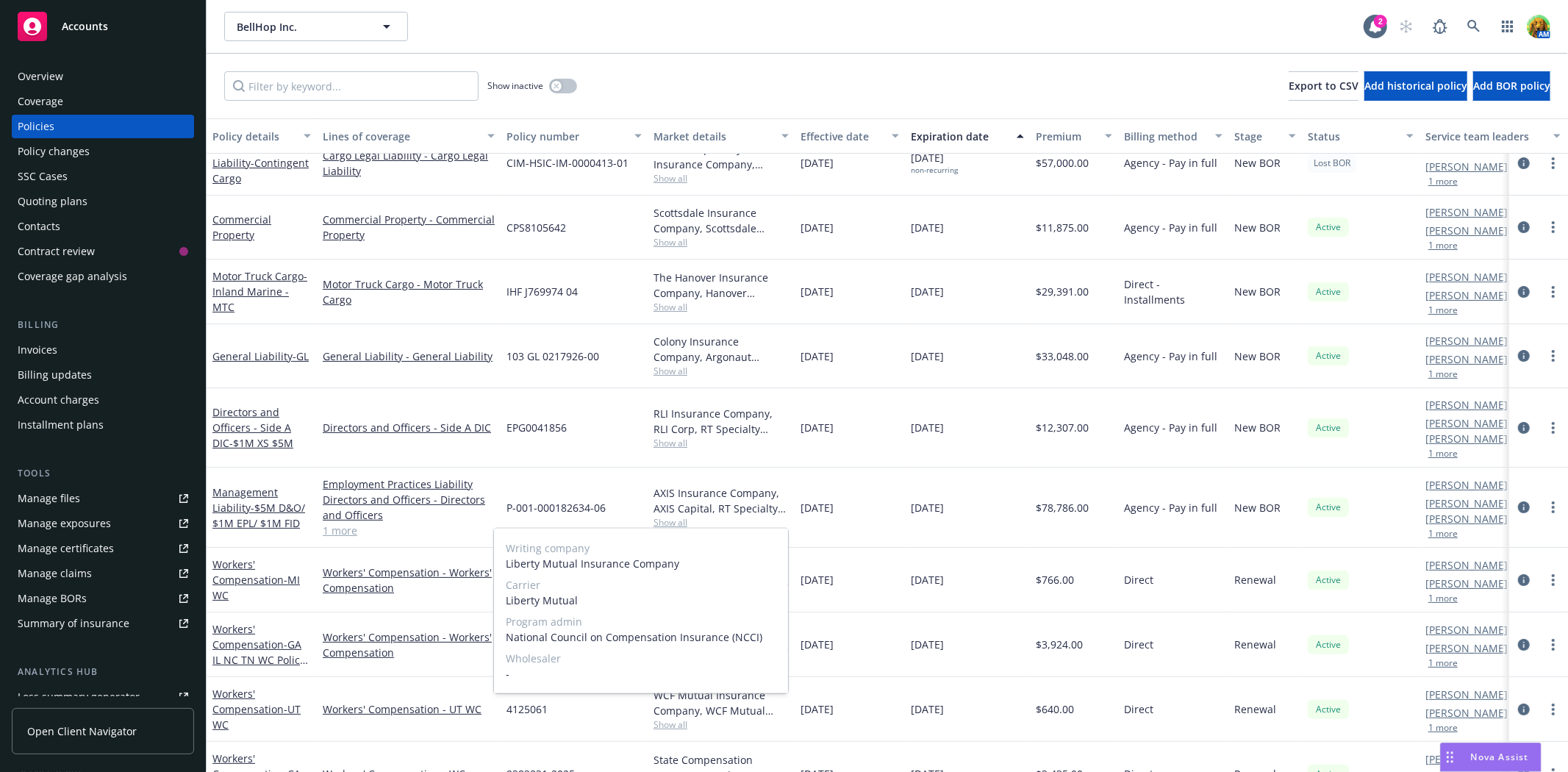
scroll to position [163, 0]
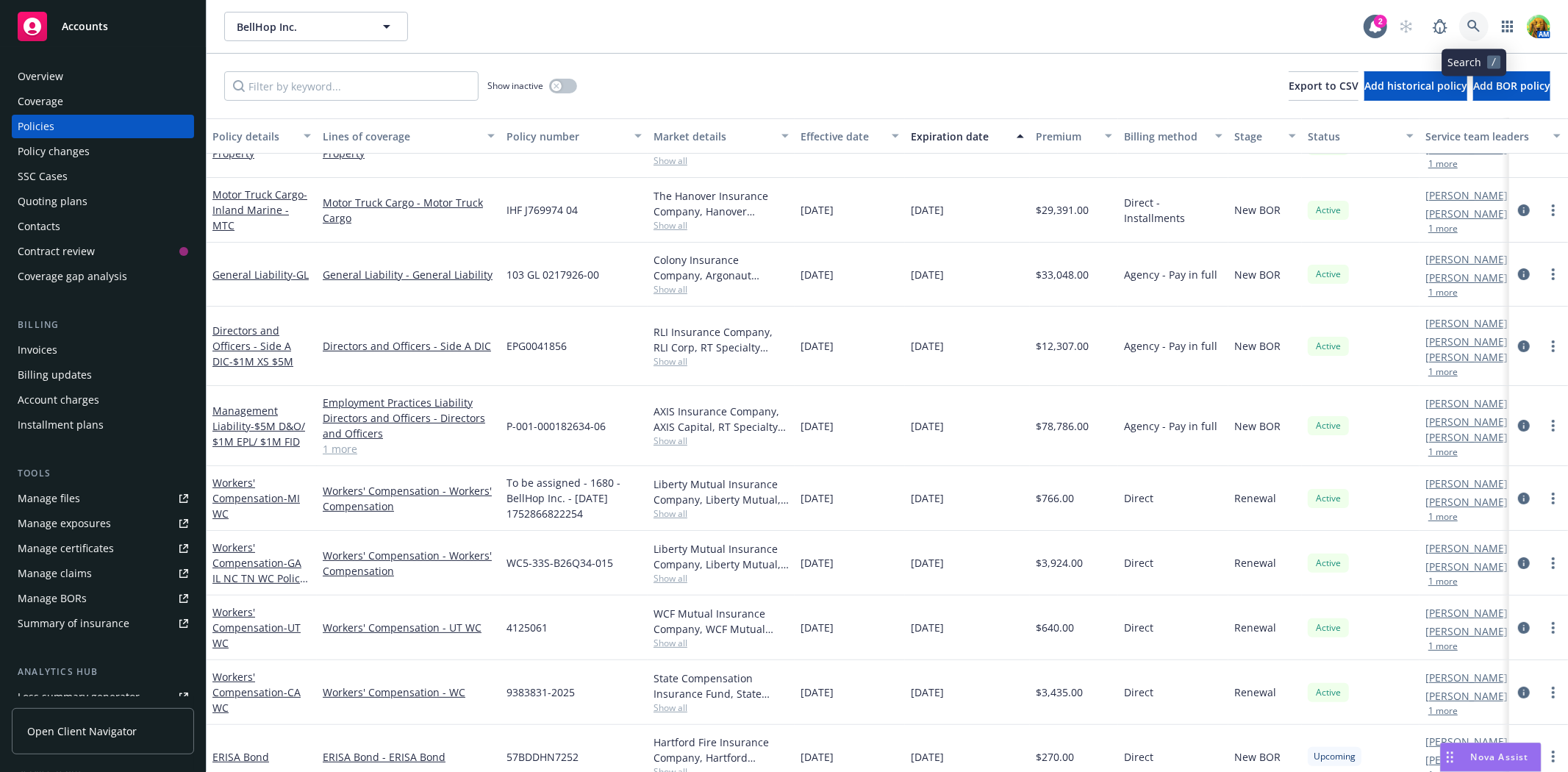
click at [1471, 21] on icon at bounding box center [1473, 26] width 12 height 12
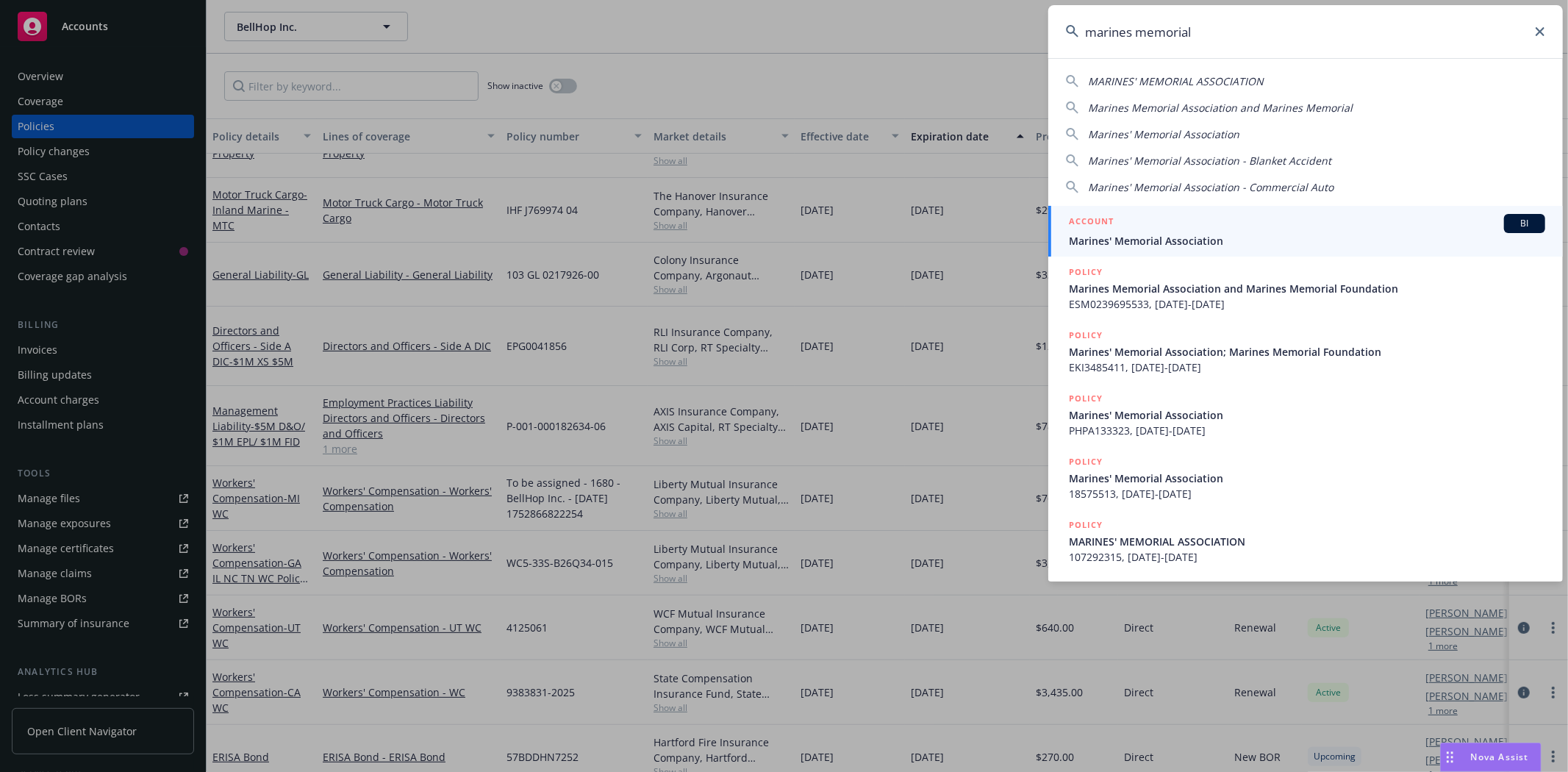
type input "marines memorial"
click at [1315, 233] on span "Marines' Memorial Association" at bounding box center [1306, 240] width 476 height 16
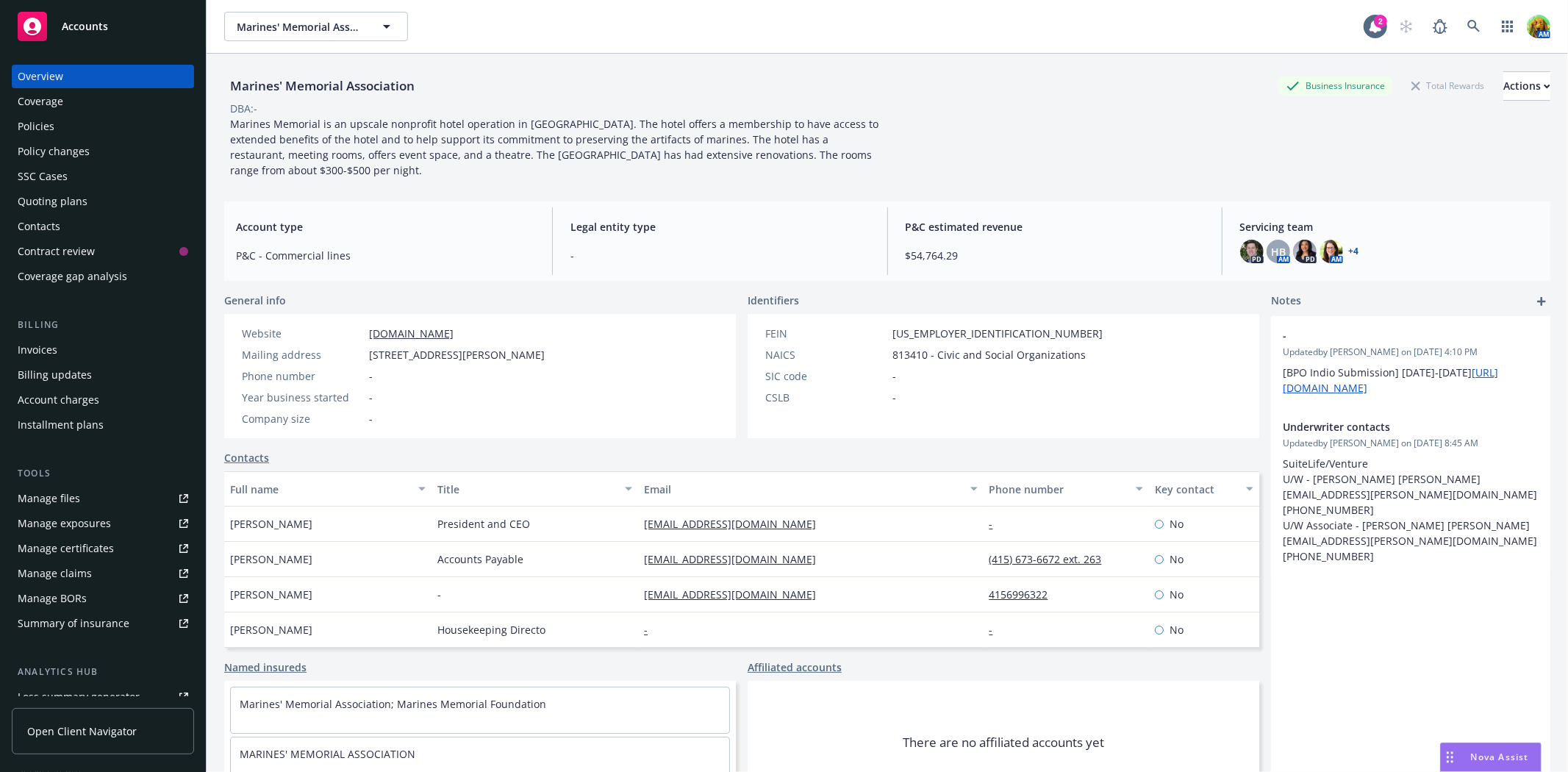
click at [1349, 247] on link "+ 4" at bounding box center [1354, 251] width 10 height 9
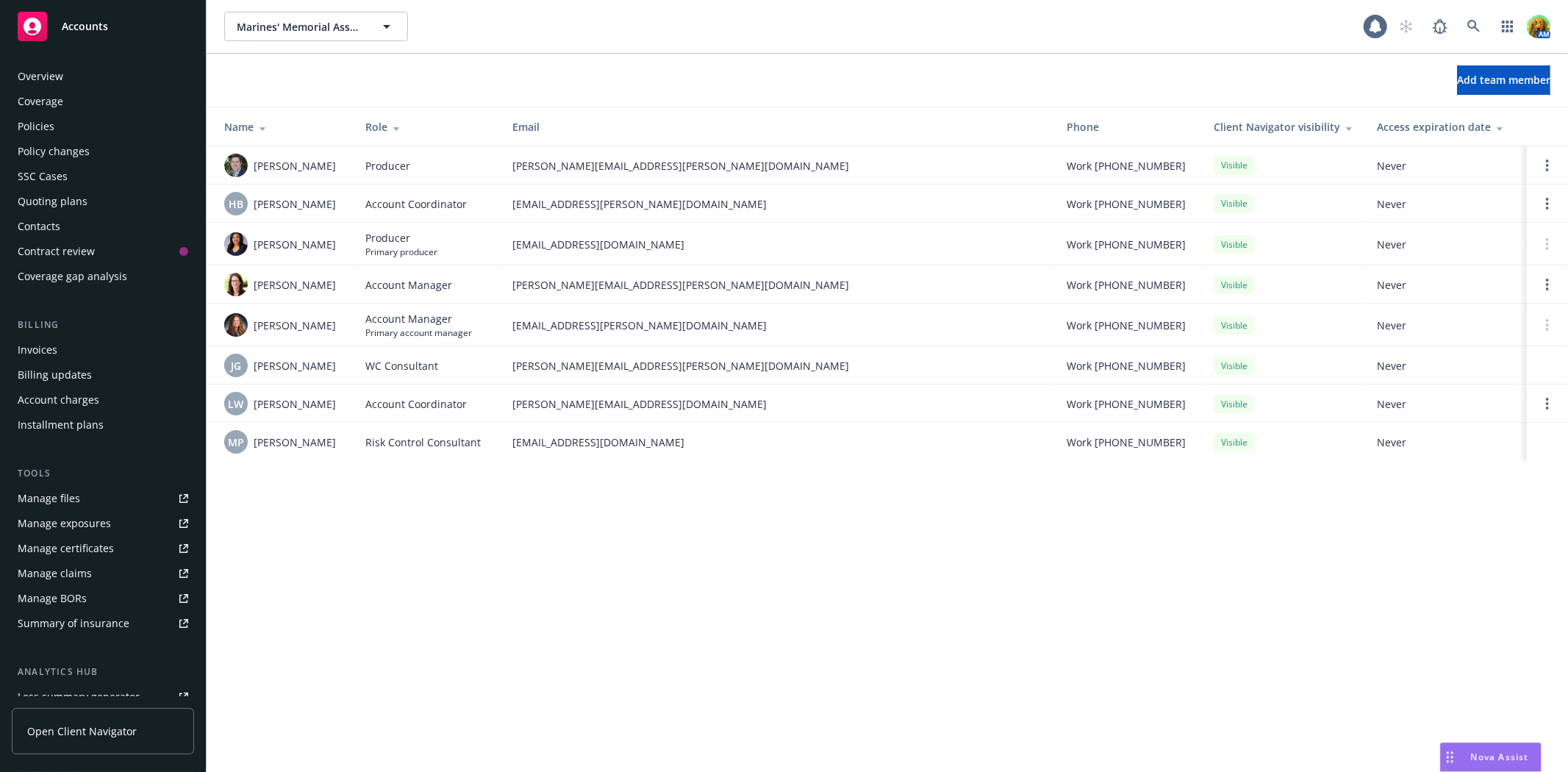
scroll to position [186, 0]
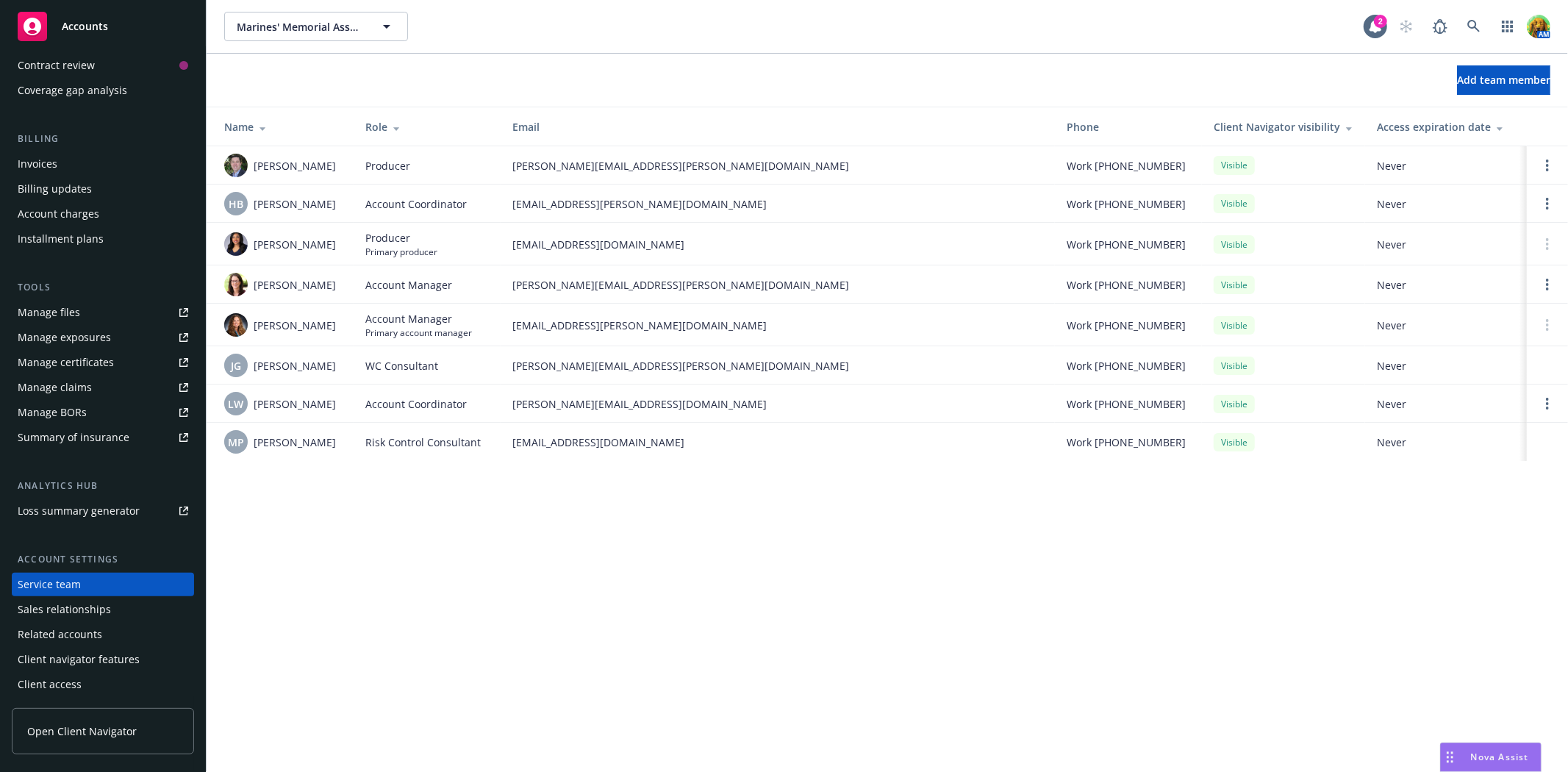
click at [76, 307] on div "Manage files" at bounding box center [49, 312] width 63 height 24
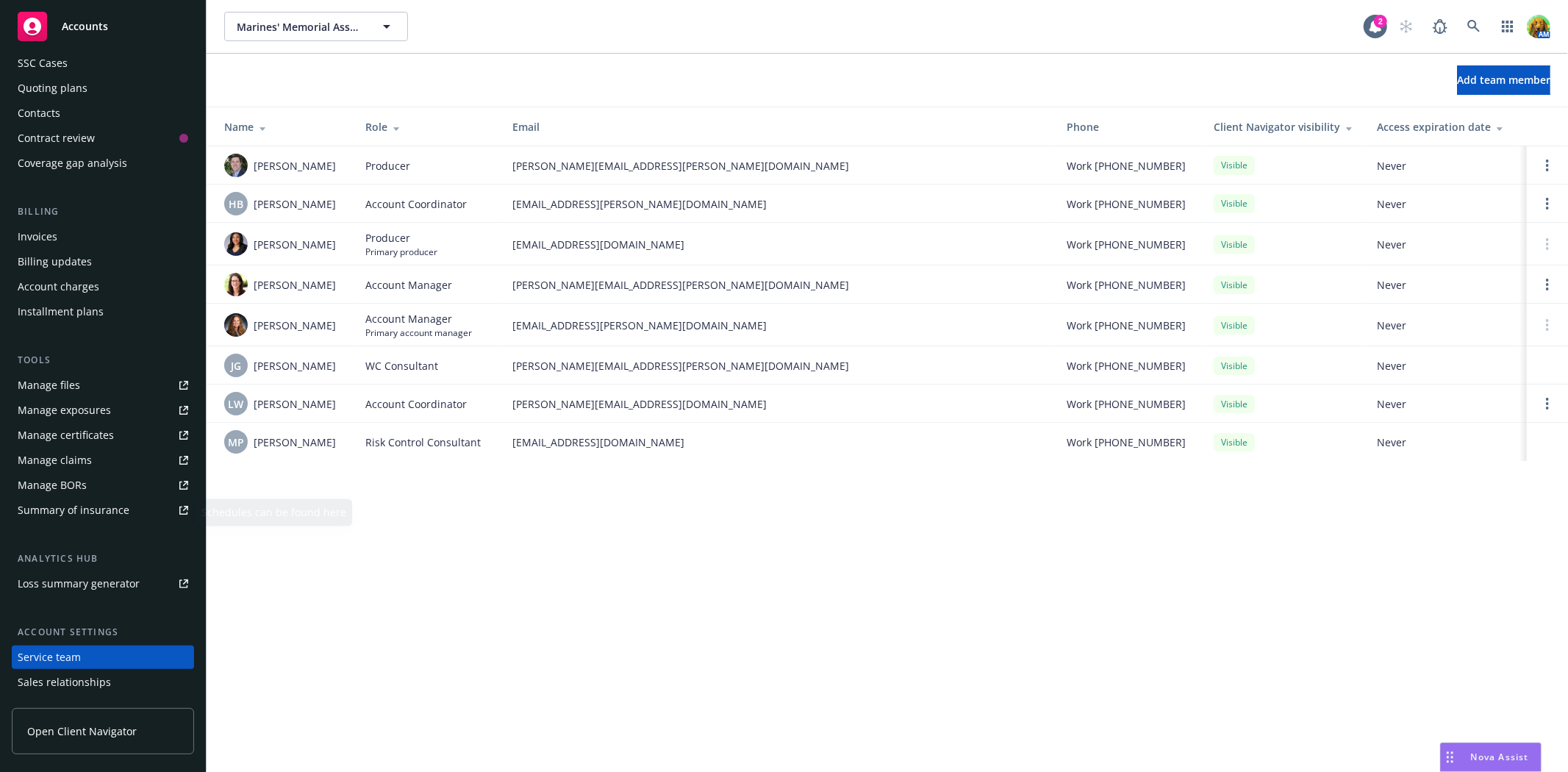
scroll to position [0, 0]
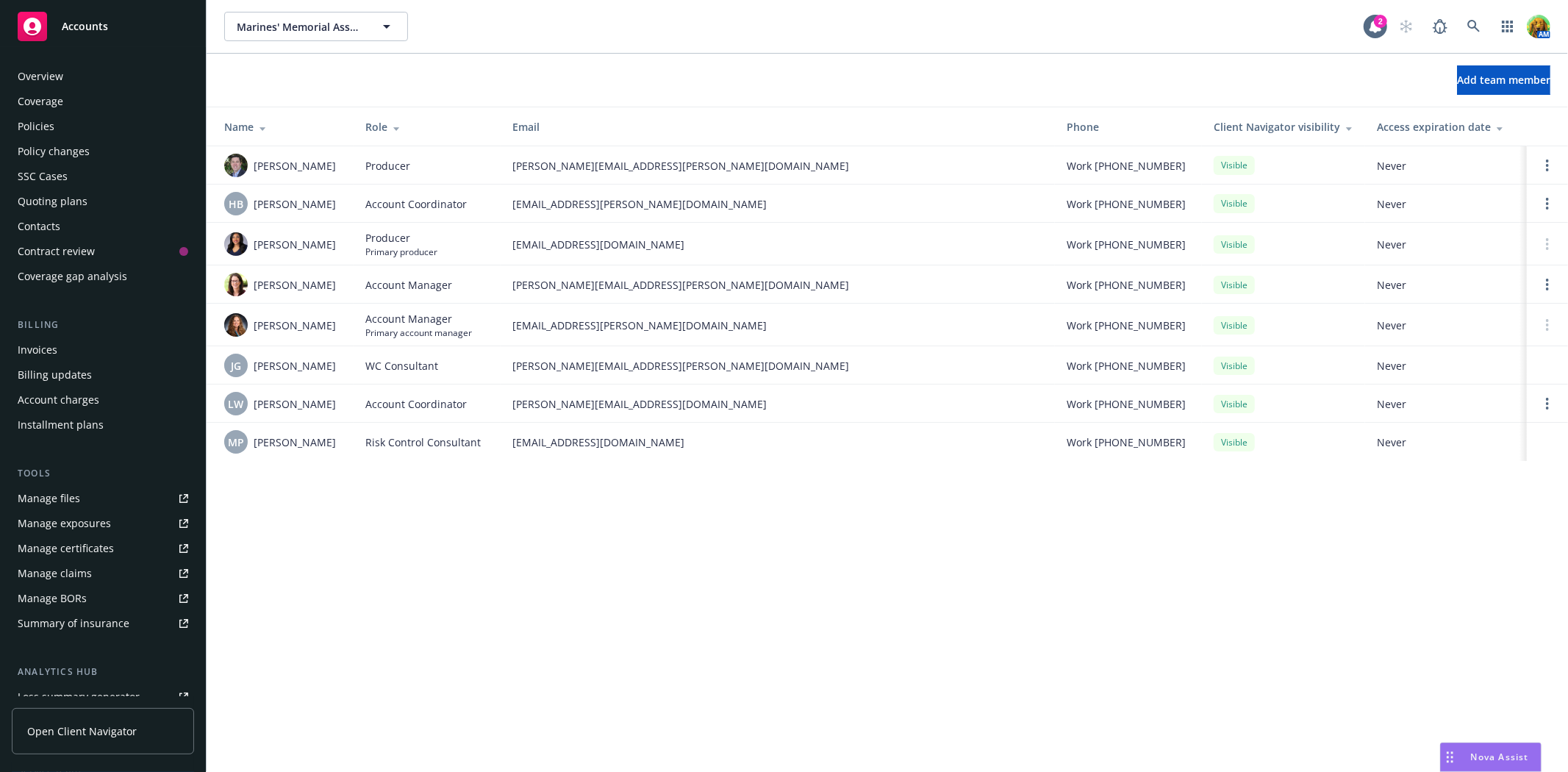
click at [64, 197] on div "Quoting plans" at bounding box center [52, 201] width 70 height 24
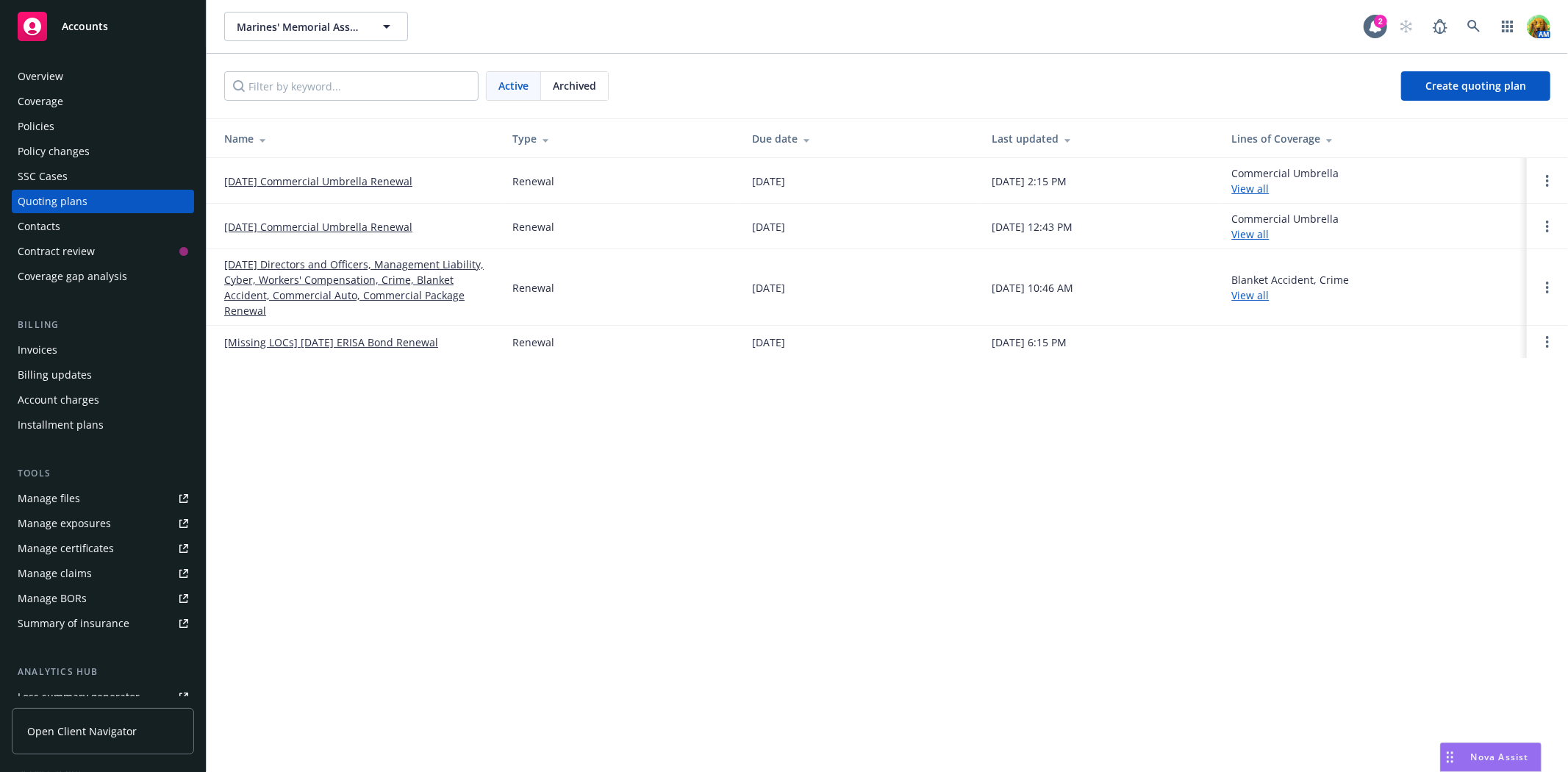
click at [328, 180] on link "[DATE] Commercial Umbrella Renewal" at bounding box center [319, 181] width 188 height 16
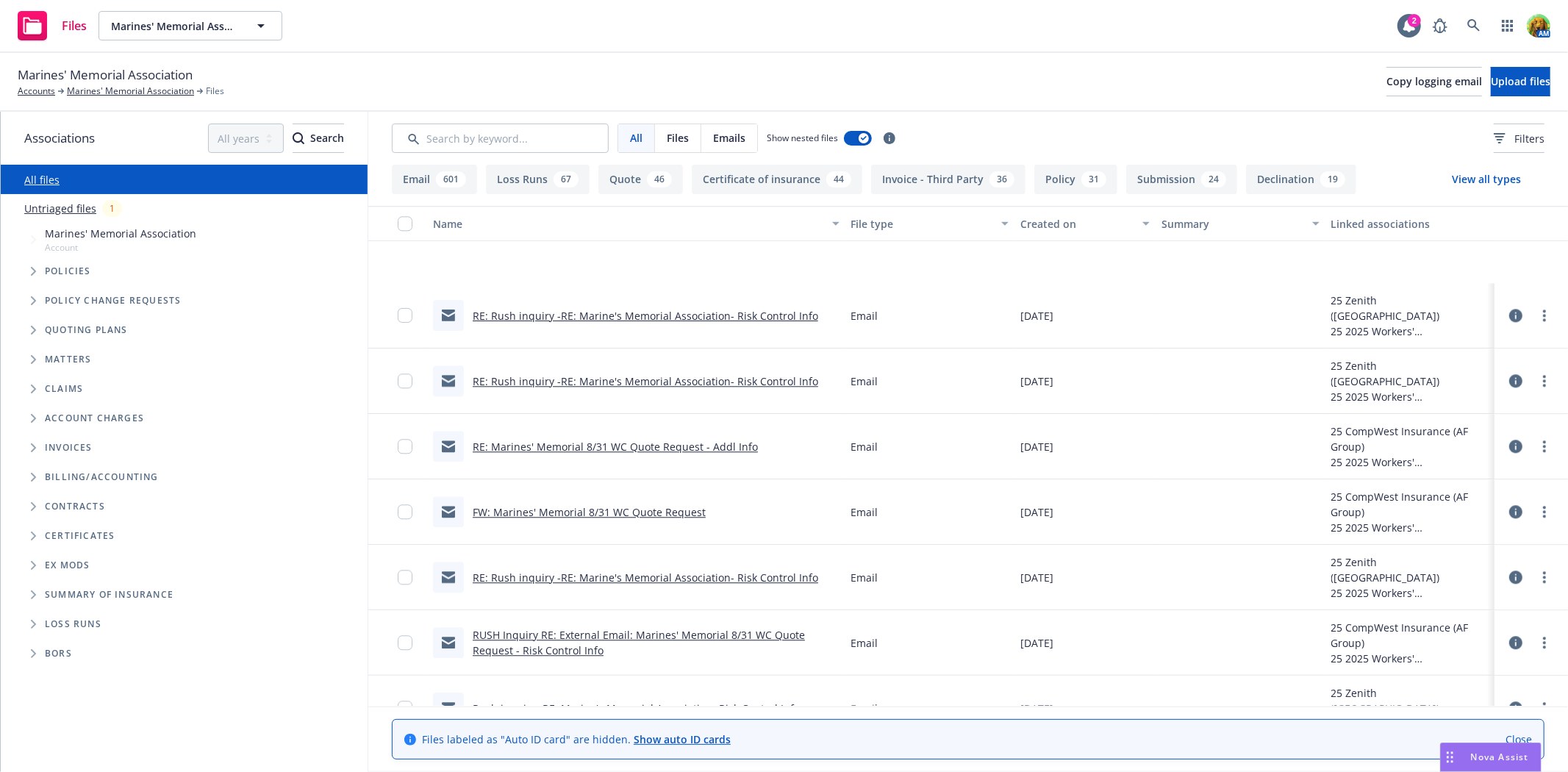
scroll to position [3105, 0]
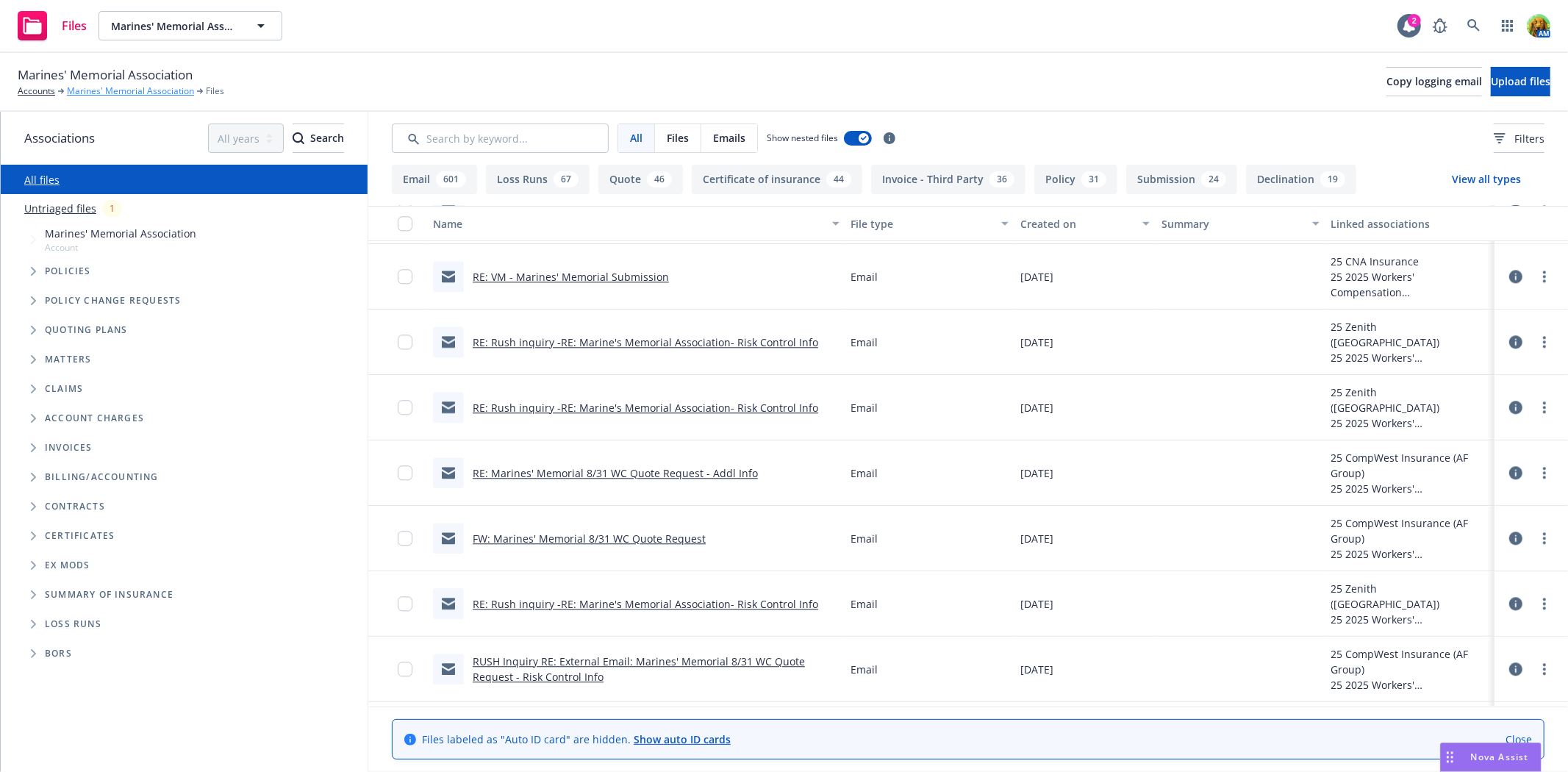
click at [104, 92] on link "Marines' Memorial Association" at bounding box center [130, 91] width 127 height 13
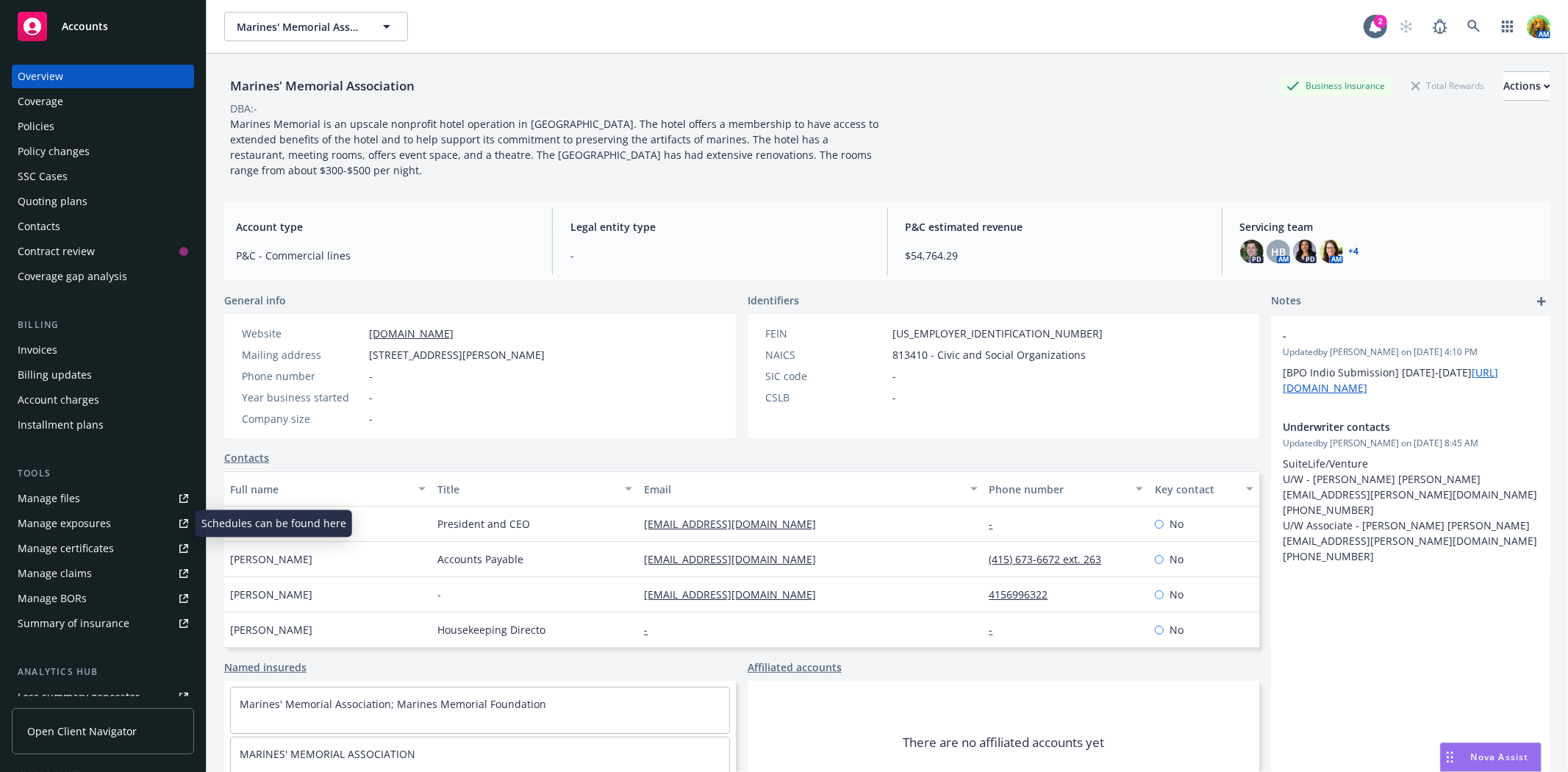
click at [72, 495] on div "Manage files" at bounding box center [49, 499] width 63 height 24
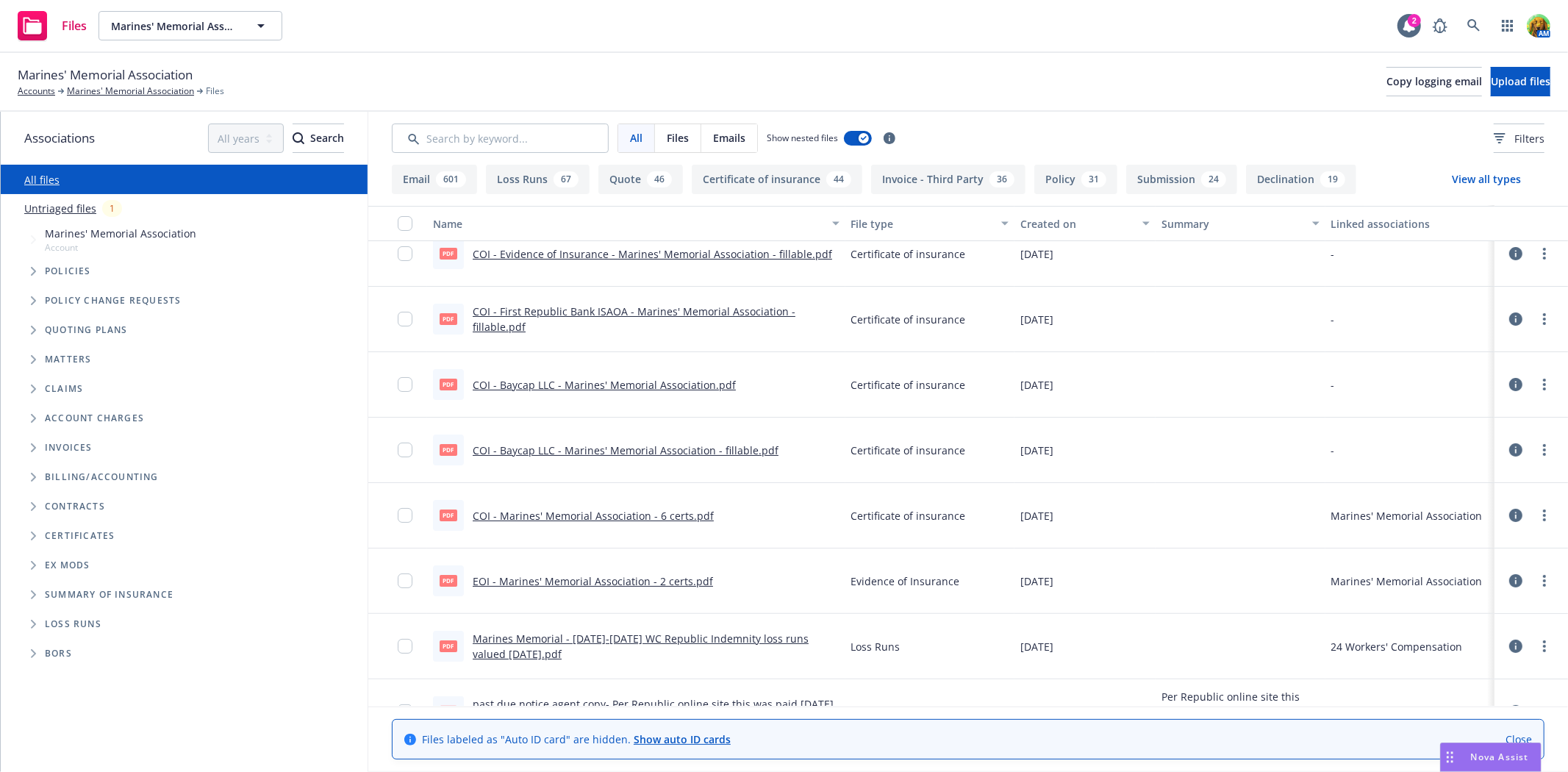
scroll to position [19149, 0]
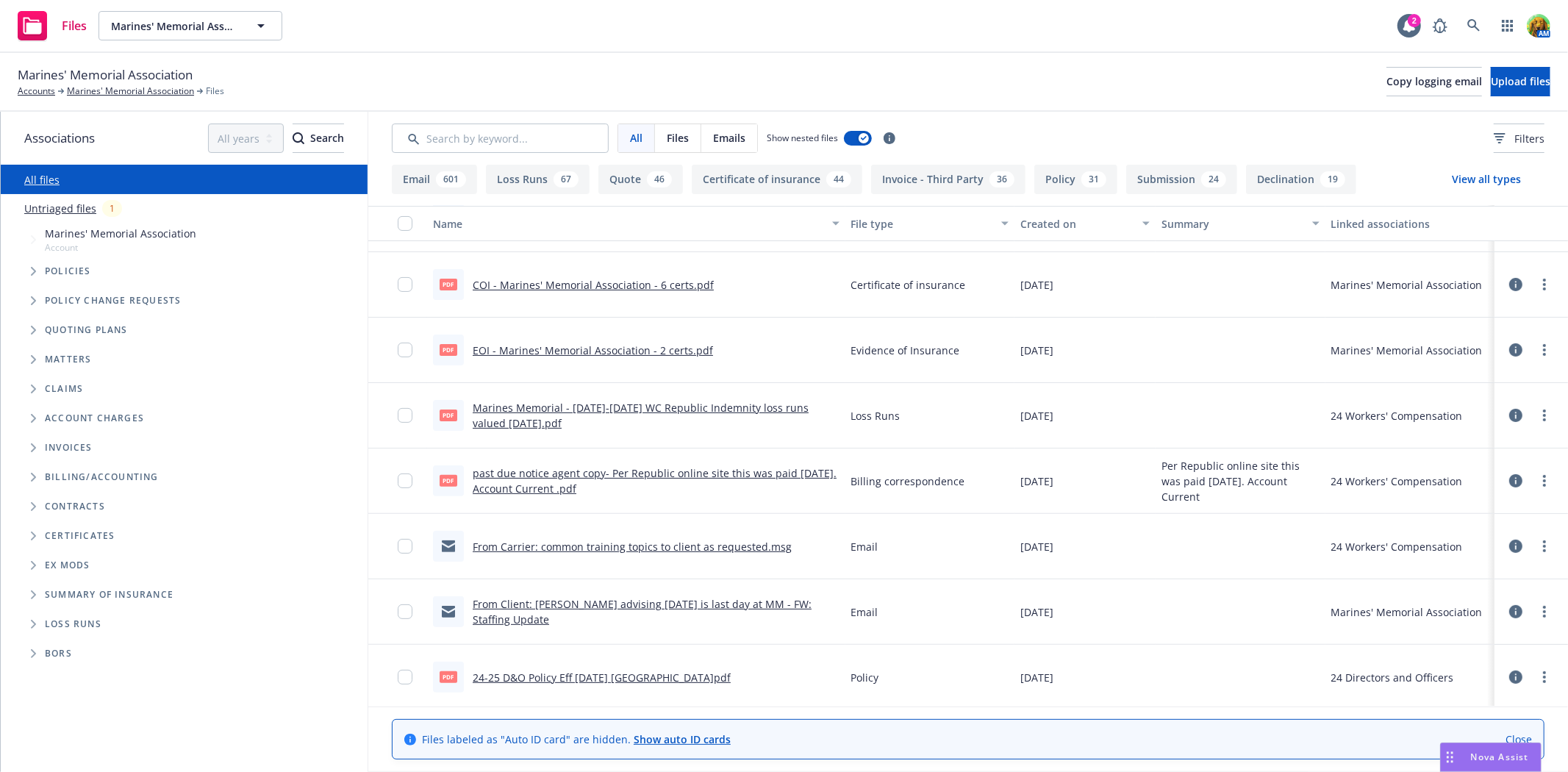
click at [664, 605] on link "From Client: [PERSON_NAME] advising [DATE] is last day at MM - FW: Staffing Upd…" at bounding box center [642, 612] width 339 height 30
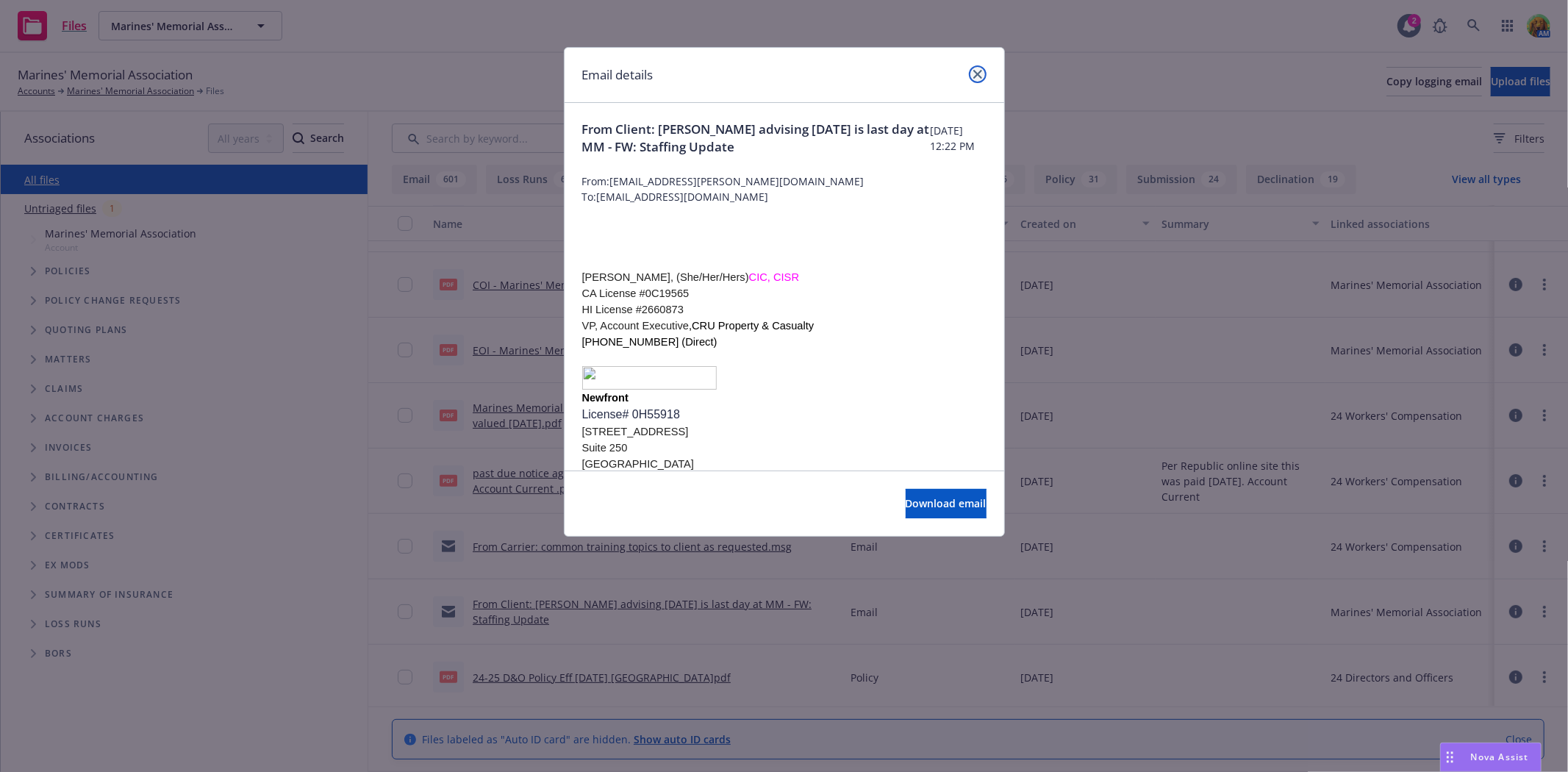
click at [979, 74] on icon "close" at bounding box center [977, 74] width 9 height 9
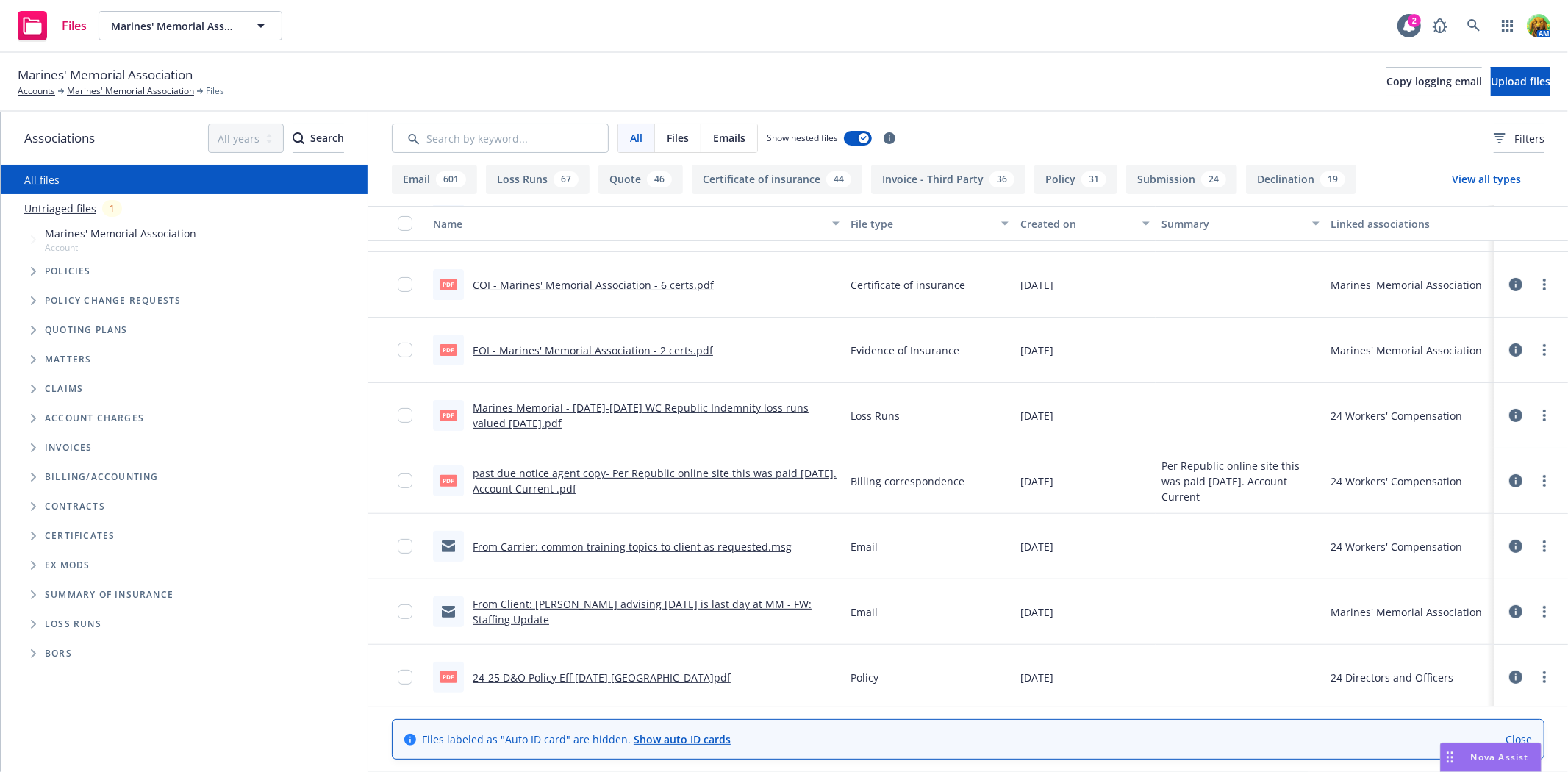
click at [656, 467] on link "past due notice agent copy- Per Republic online site this was paid [DATE]. Acco…" at bounding box center [654, 481] width 364 height 30
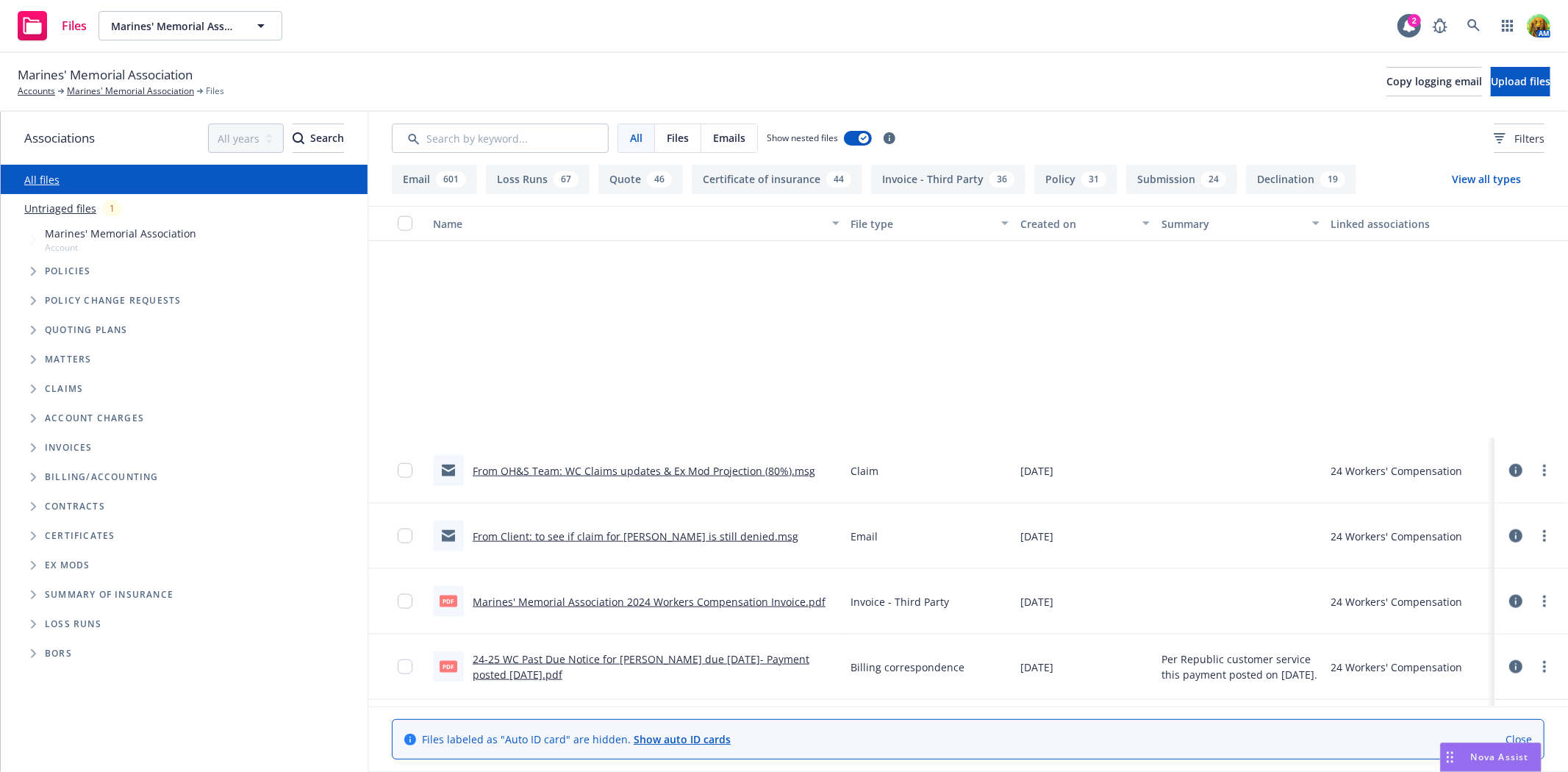
scroll to position [20619, 0]
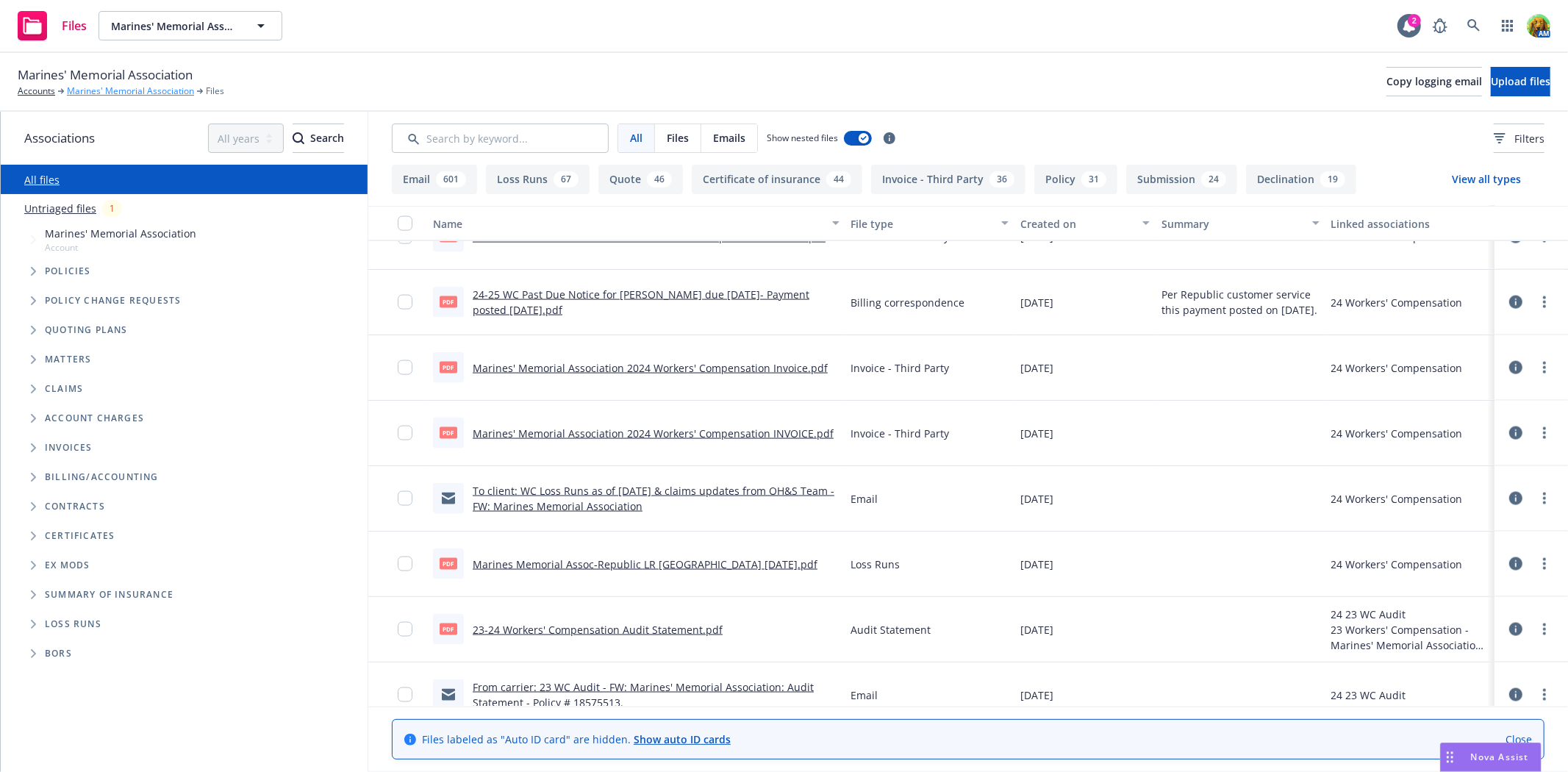
click at [92, 92] on link "Marines' Memorial Association" at bounding box center [130, 91] width 127 height 13
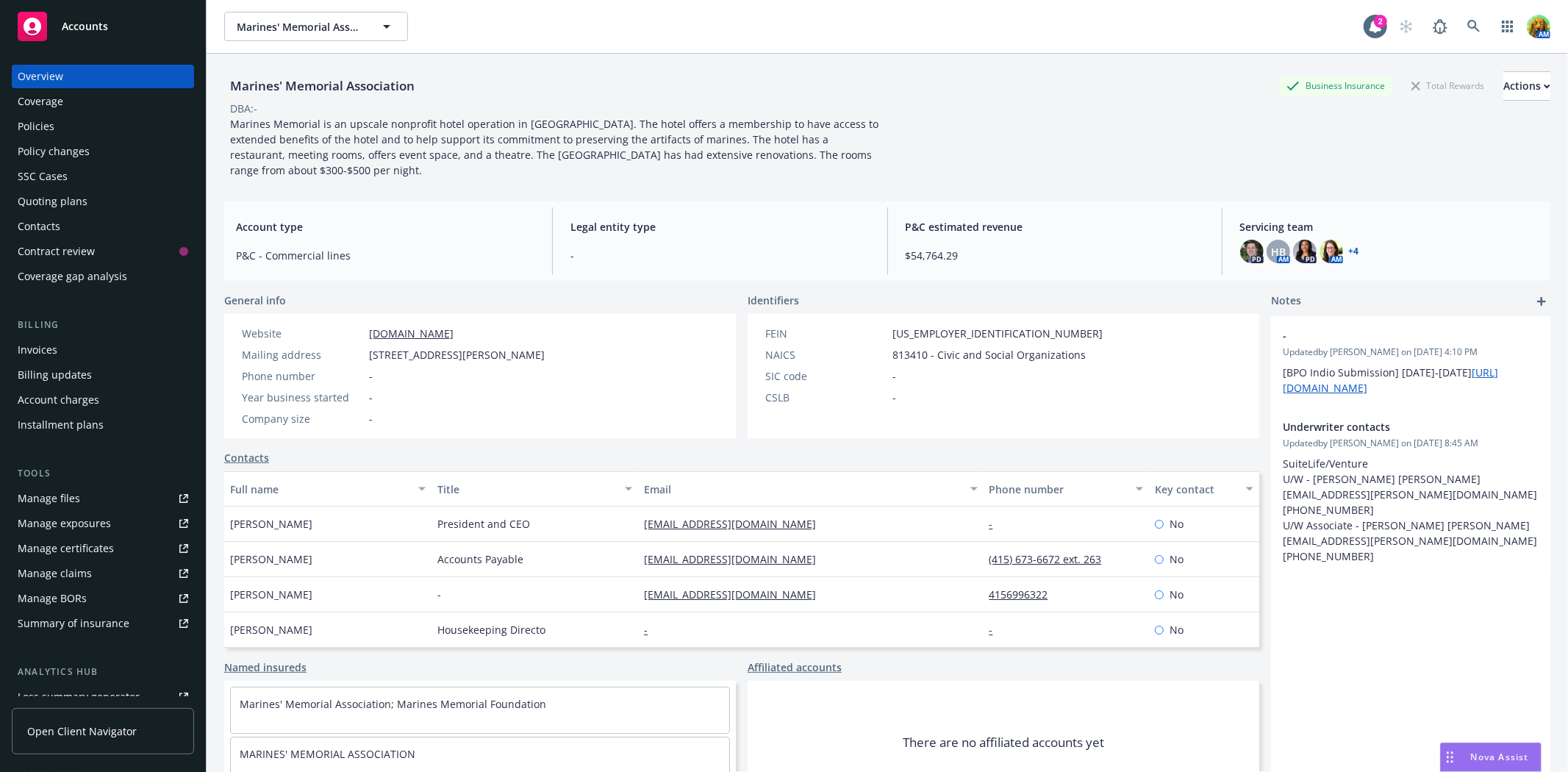
click at [41, 125] on div "Policies" at bounding box center [35, 126] width 37 height 24
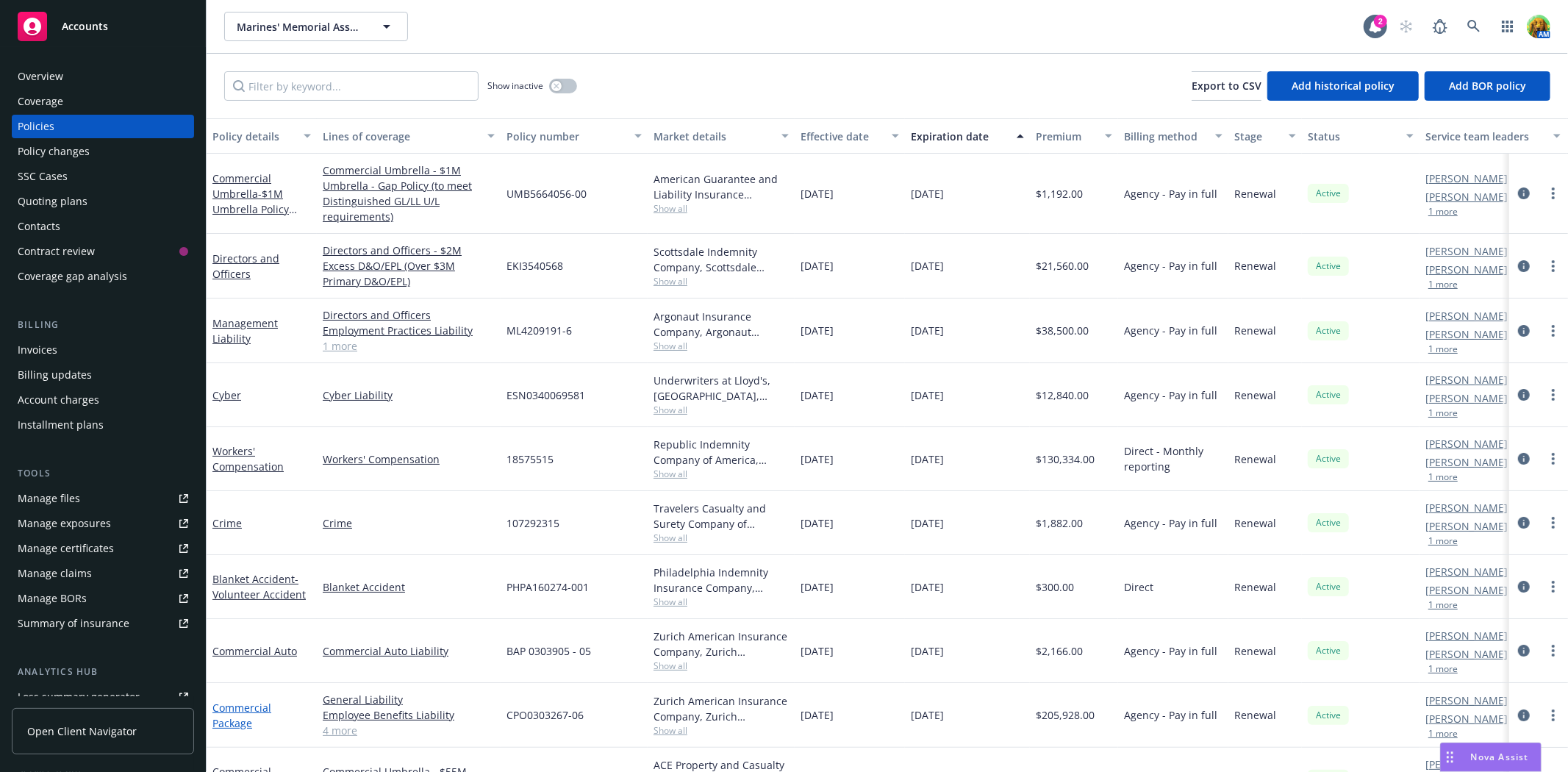
click at [255, 707] on link "Commercial Package" at bounding box center [241, 716] width 59 height 30
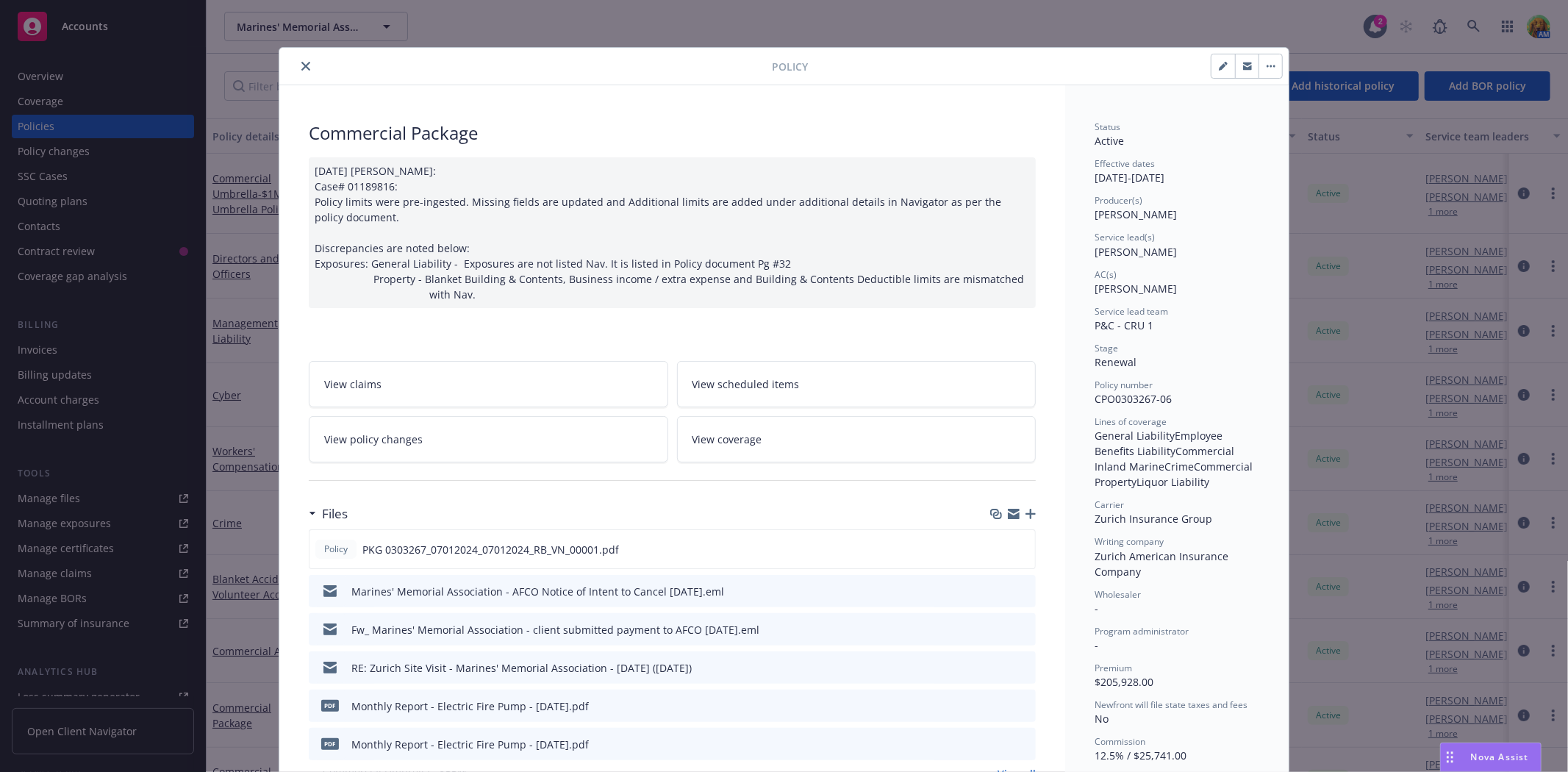
click at [759, 381] on span "View scheduled items" at bounding box center [746, 384] width 107 height 16
click at [414, 438] on link "View policy changes" at bounding box center [489, 439] width 360 height 46
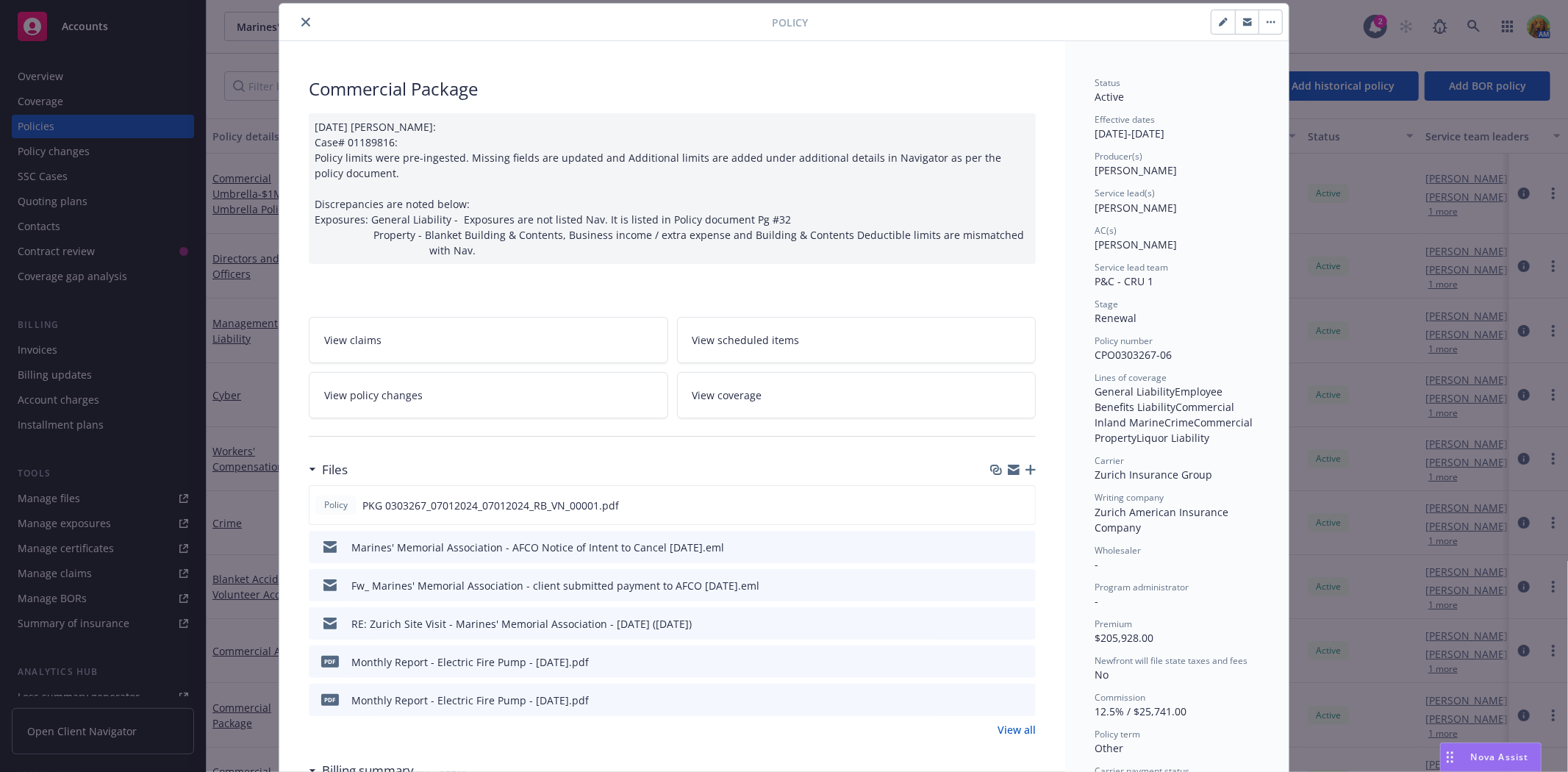
scroll to position [126, 0]
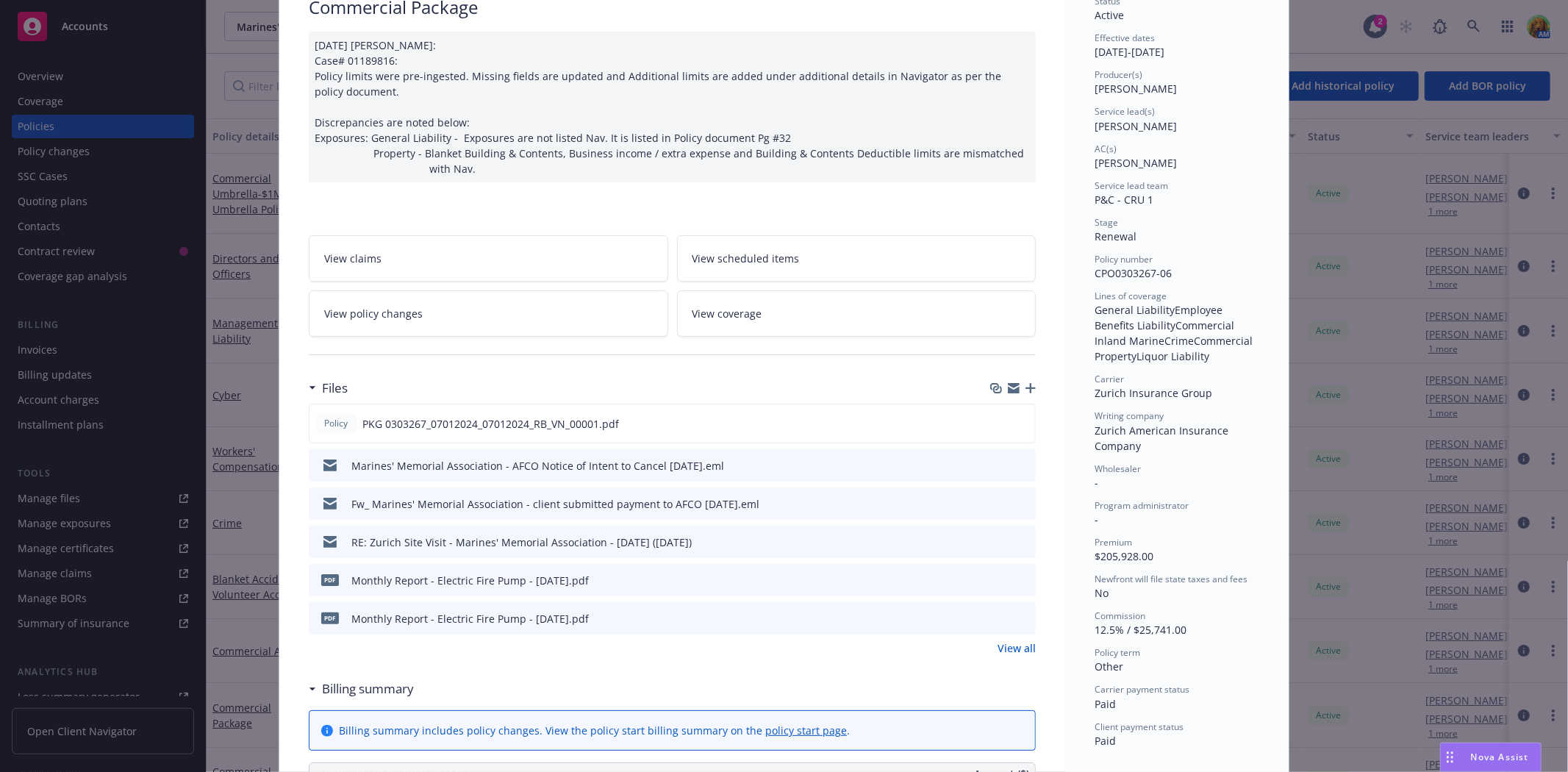
click at [1018, 499] on icon "preview file" at bounding box center [1022, 503] width 13 height 10
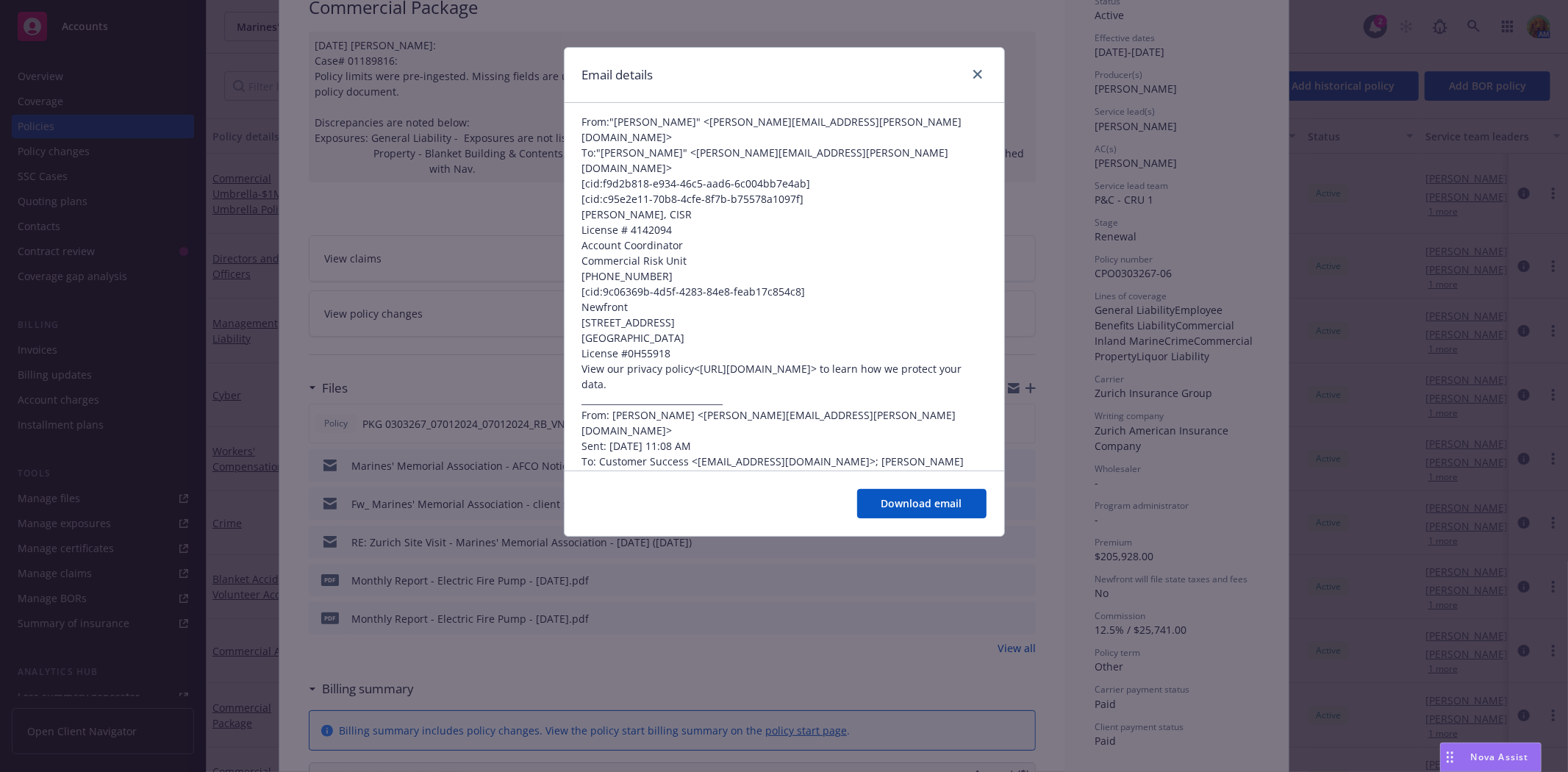
scroll to position [0, 0]
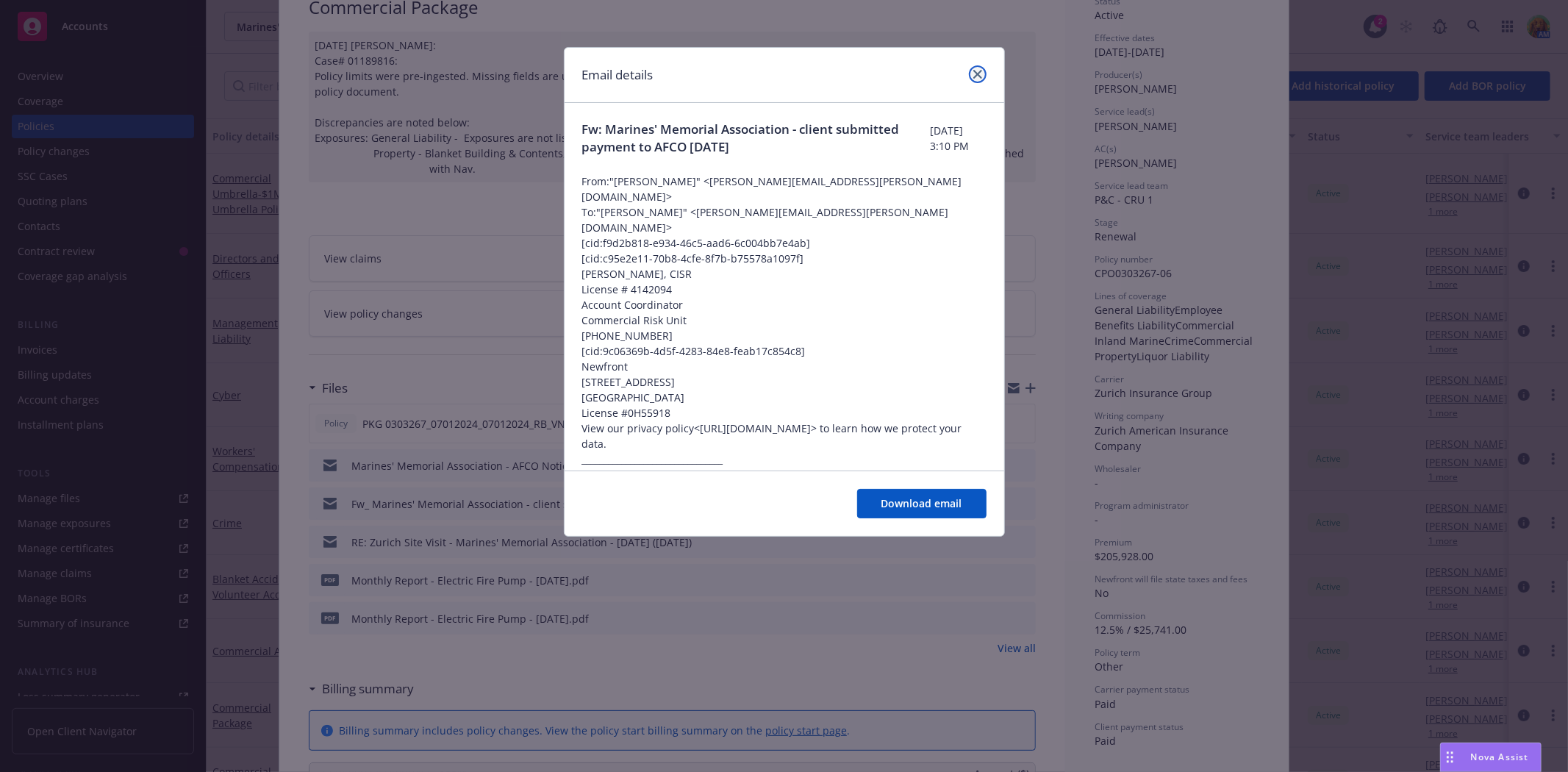
click at [978, 72] on icon "close" at bounding box center [977, 74] width 9 height 9
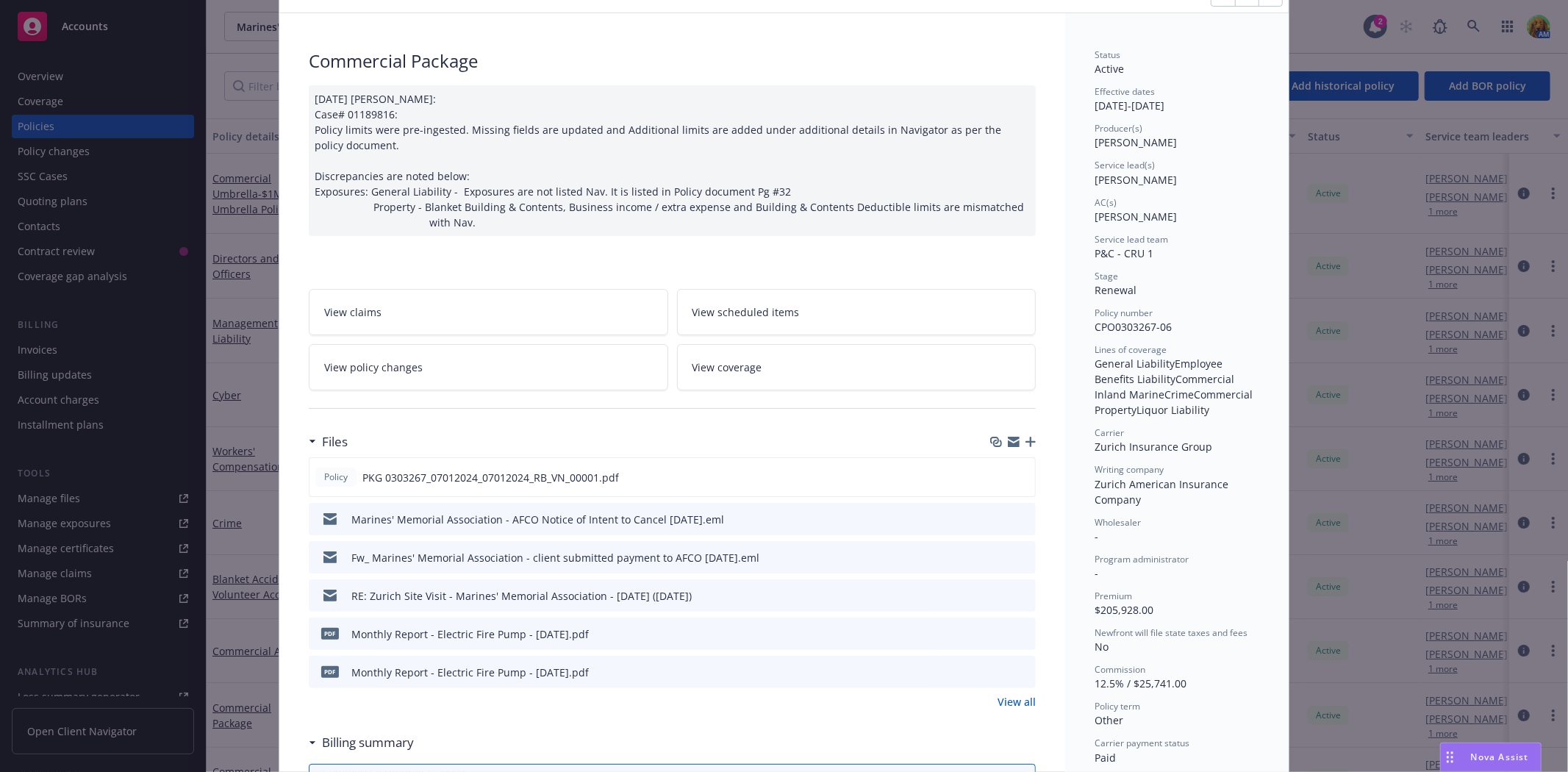
scroll to position [44, 0]
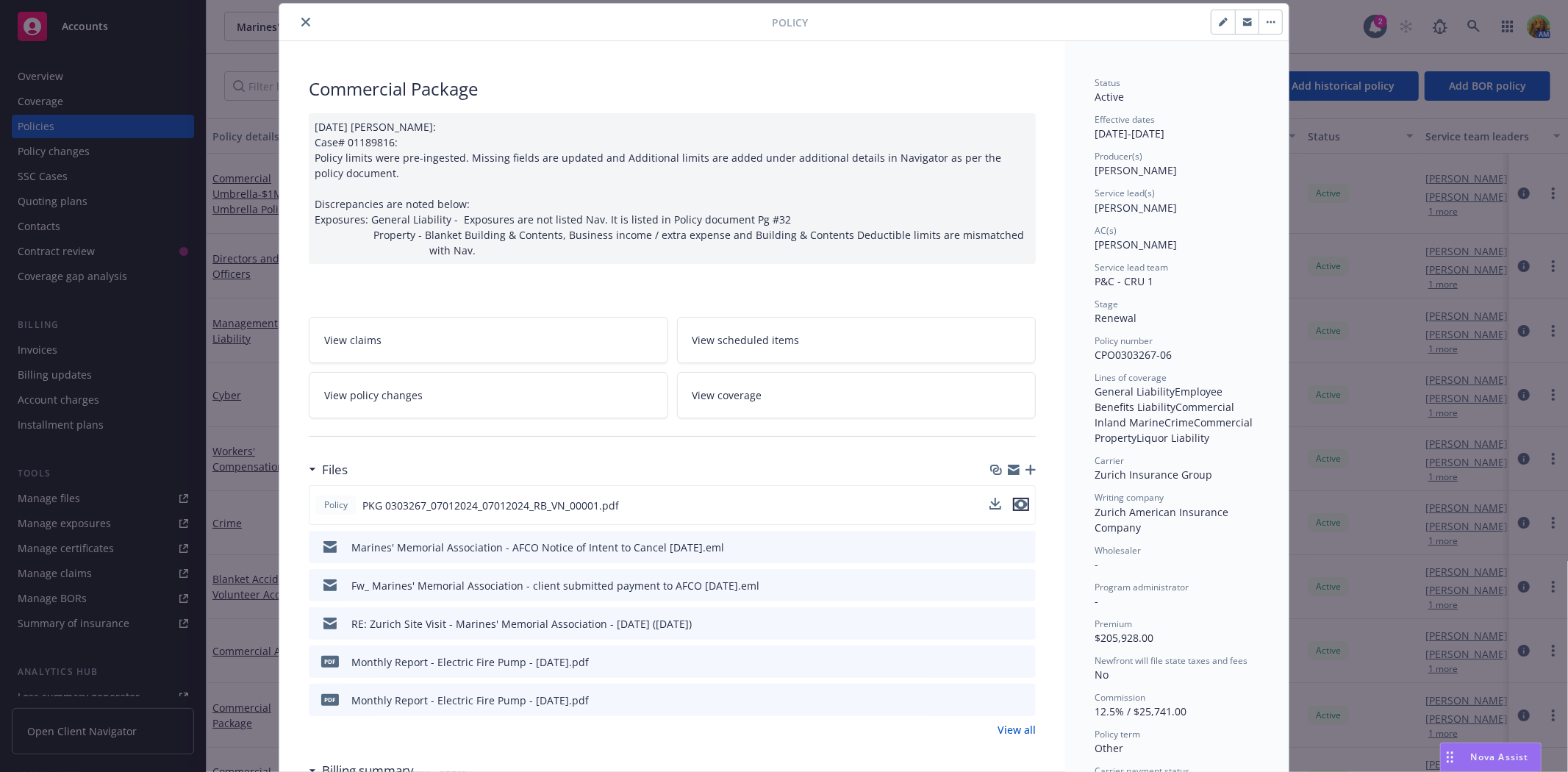
click at [1014, 506] on icon "preview file" at bounding box center [1021, 504] width 13 height 10
click at [301, 26] on icon "close" at bounding box center [305, 21] width 9 height 9
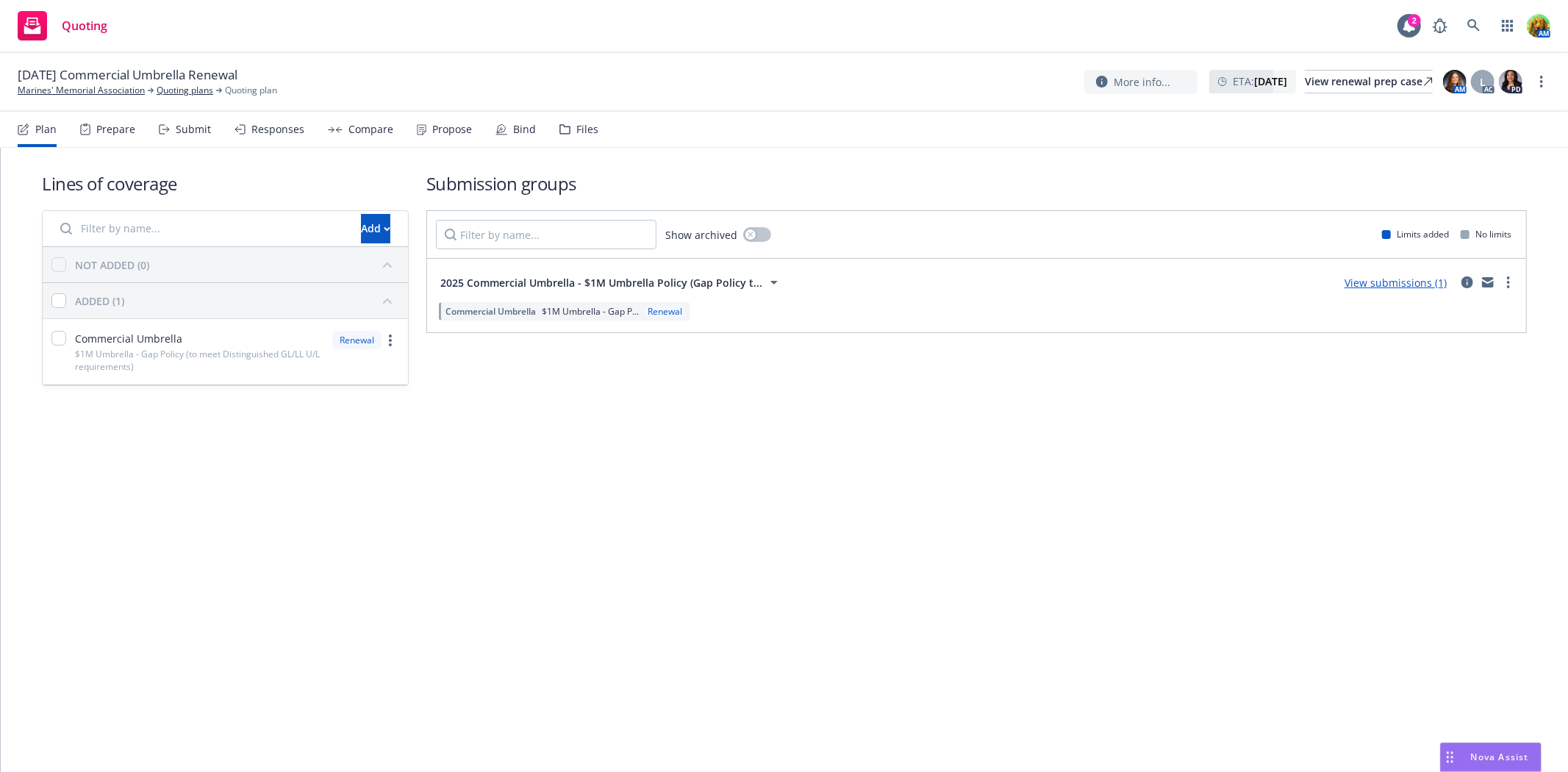
click at [577, 124] on div "Files" at bounding box center [587, 130] width 22 height 12
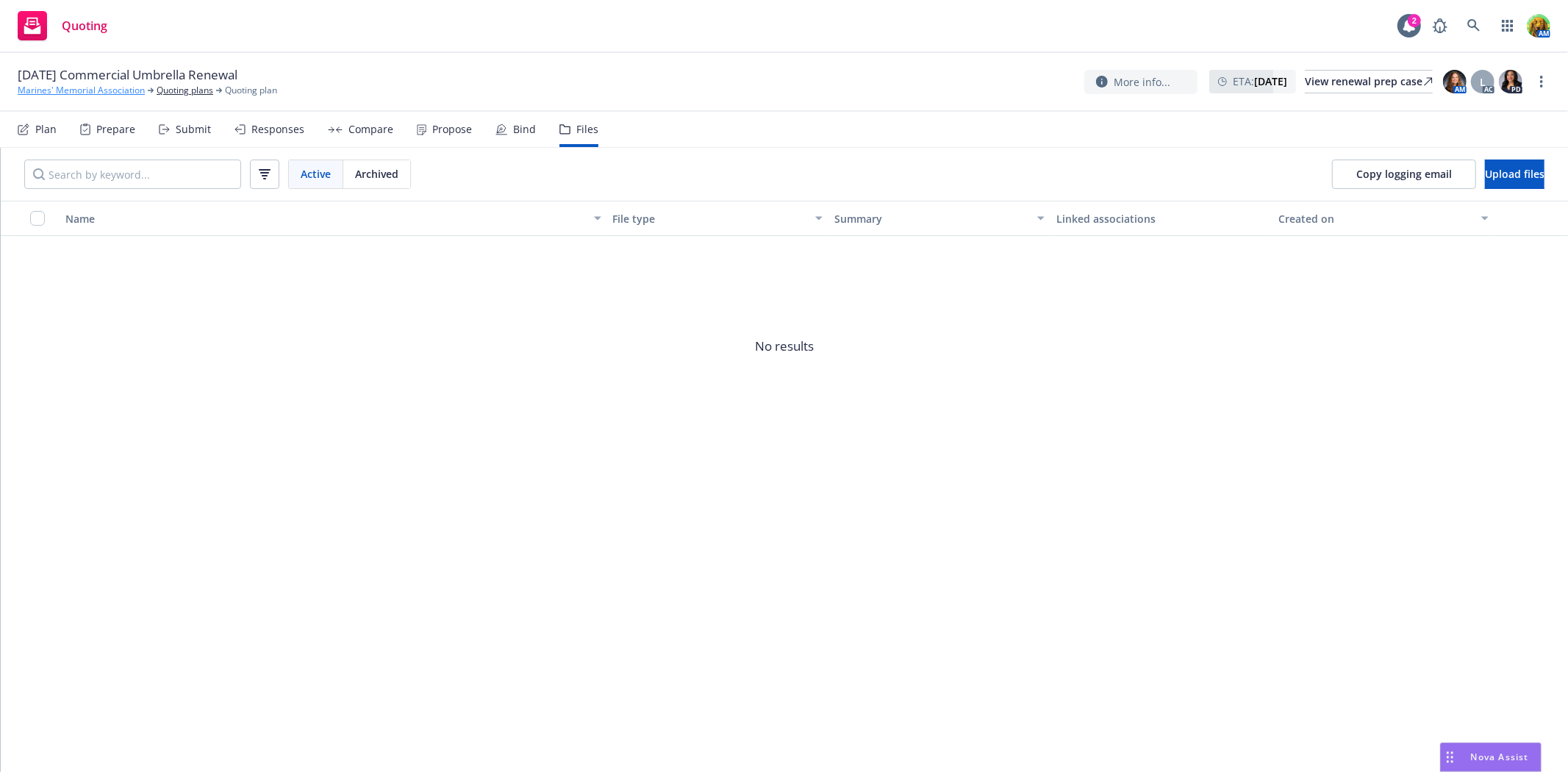
click at [97, 87] on link "Marines' Memorial Association" at bounding box center [81, 91] width 127 height 13
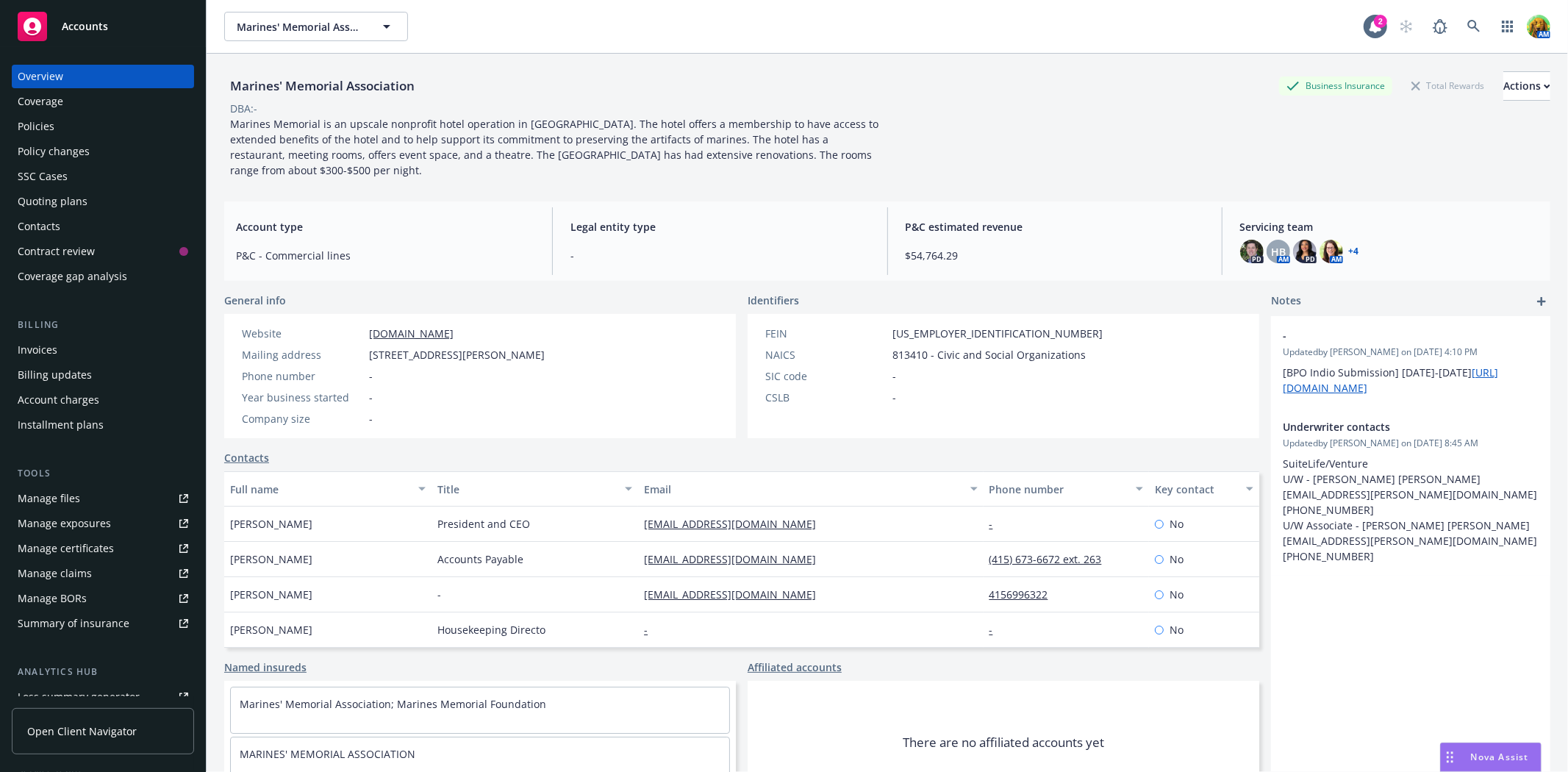
click at [46, 204] on div "Quoting plans" at bounding box center [52, 201] width 70 height 24
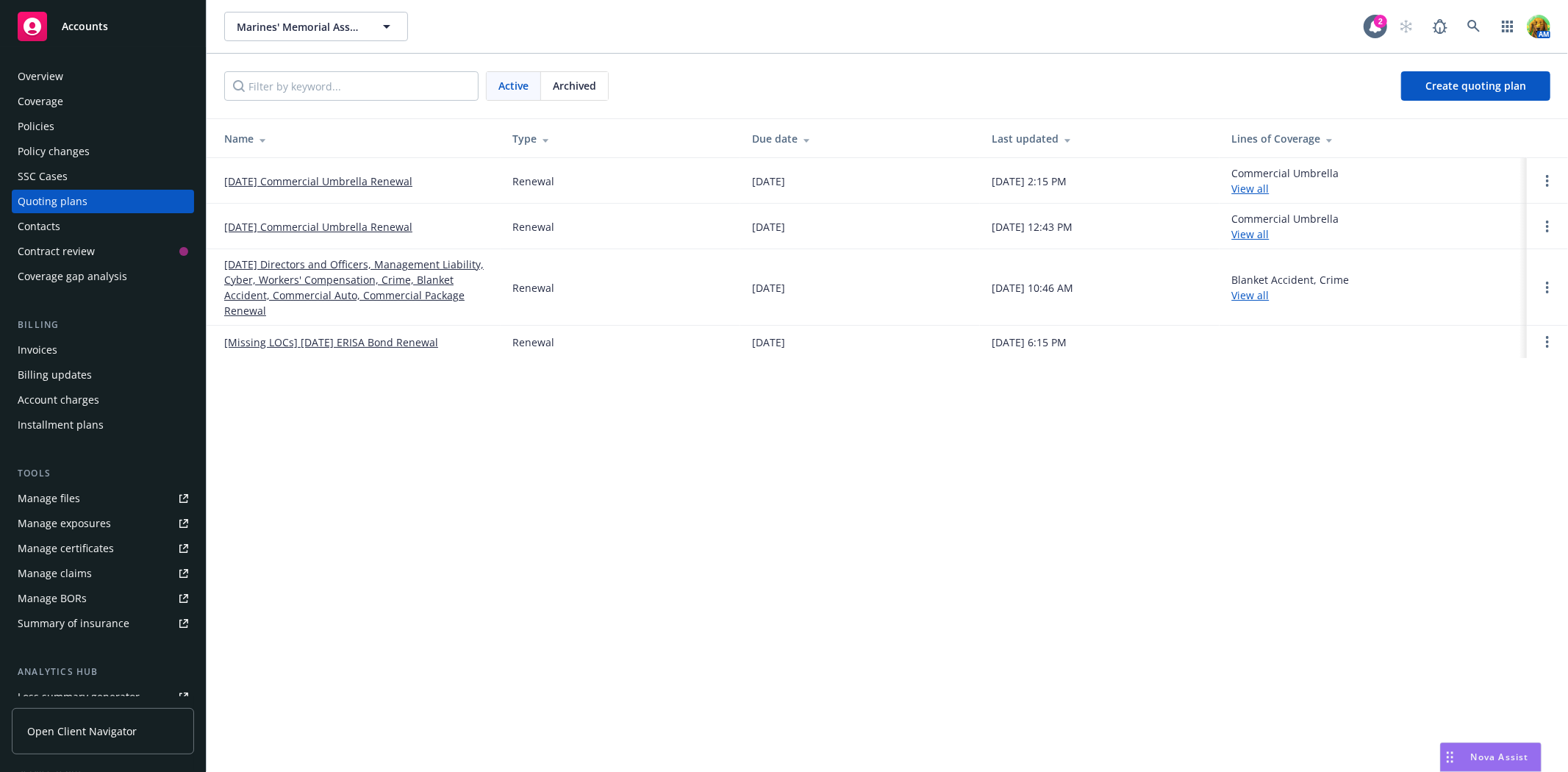
click at [326, 280] on link "[DATE] Directors and Officers, Management Liability, Cyber, Workers' Compensati…" at bounding box center [357, 287] width 265 height 62
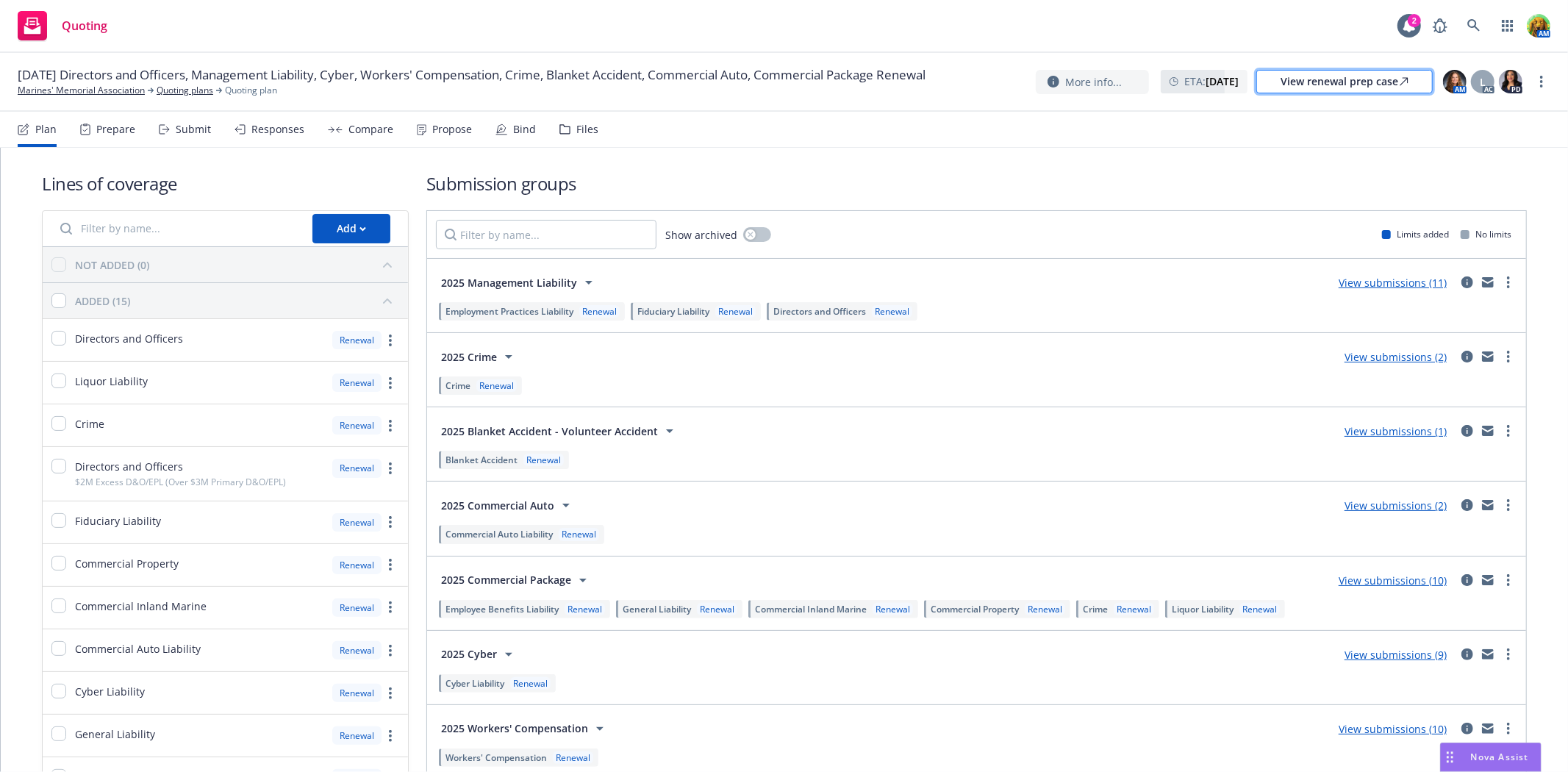
click at [1312, 78] on div "View renewal prep case" at bounding box center [1344, 82] width 128 height 22
